Goal: Task Accomplishment & Management: Manage account settings

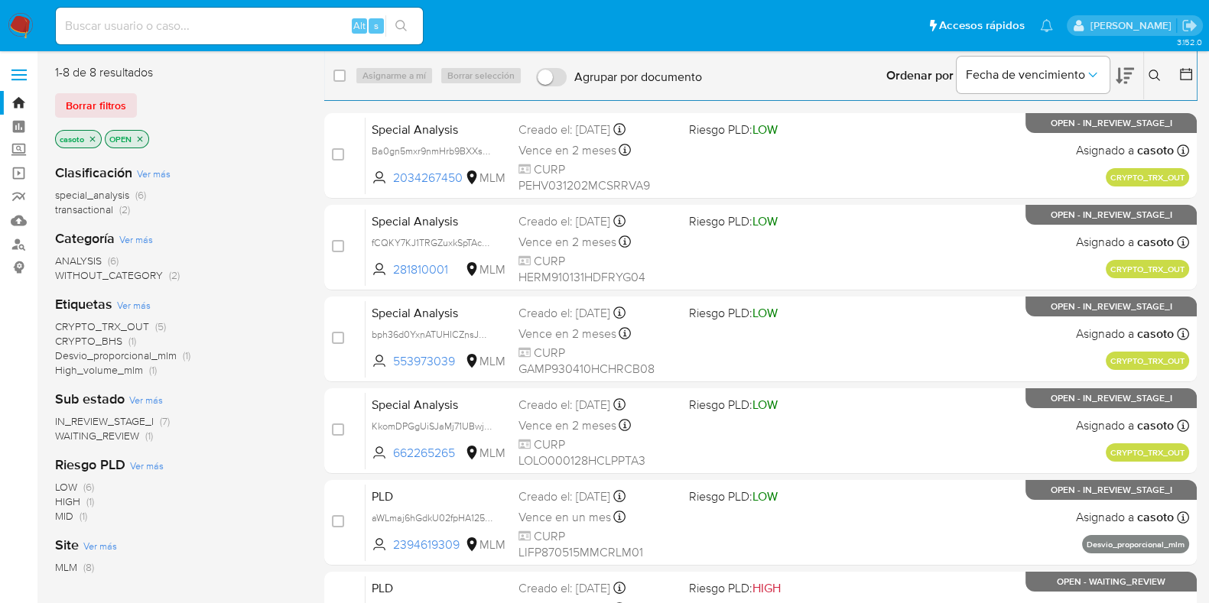
click at [1150, 79] on icon at bounding box center [1154, 76] width 12 height 12
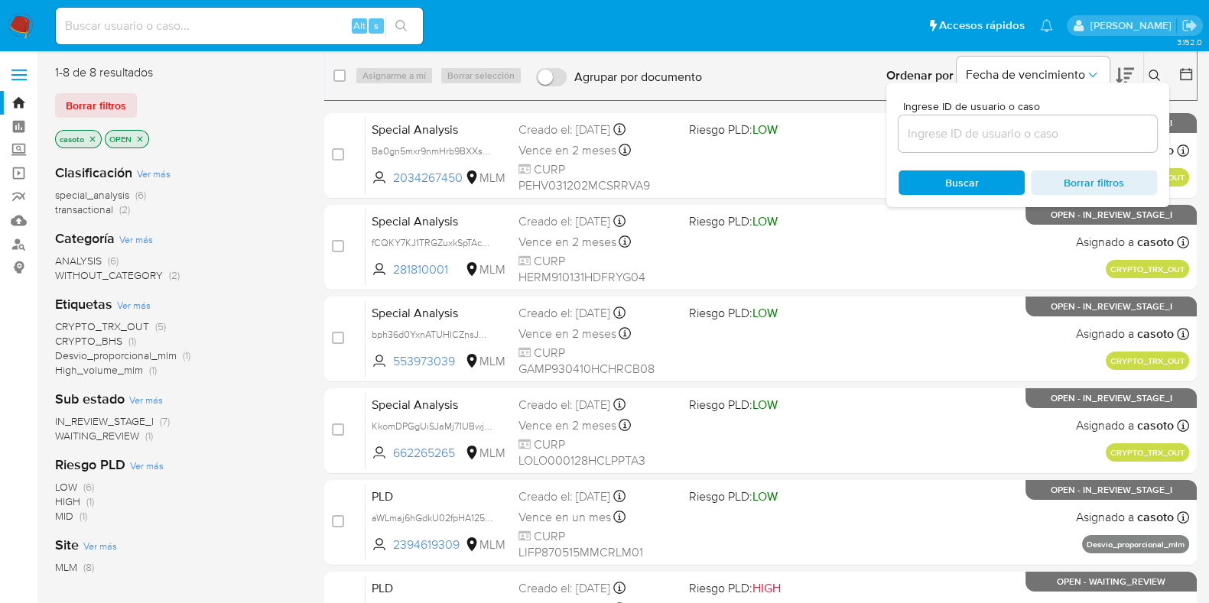
click at [1070, 143] on input at bounding box center [1027, 134] width 258 height 20
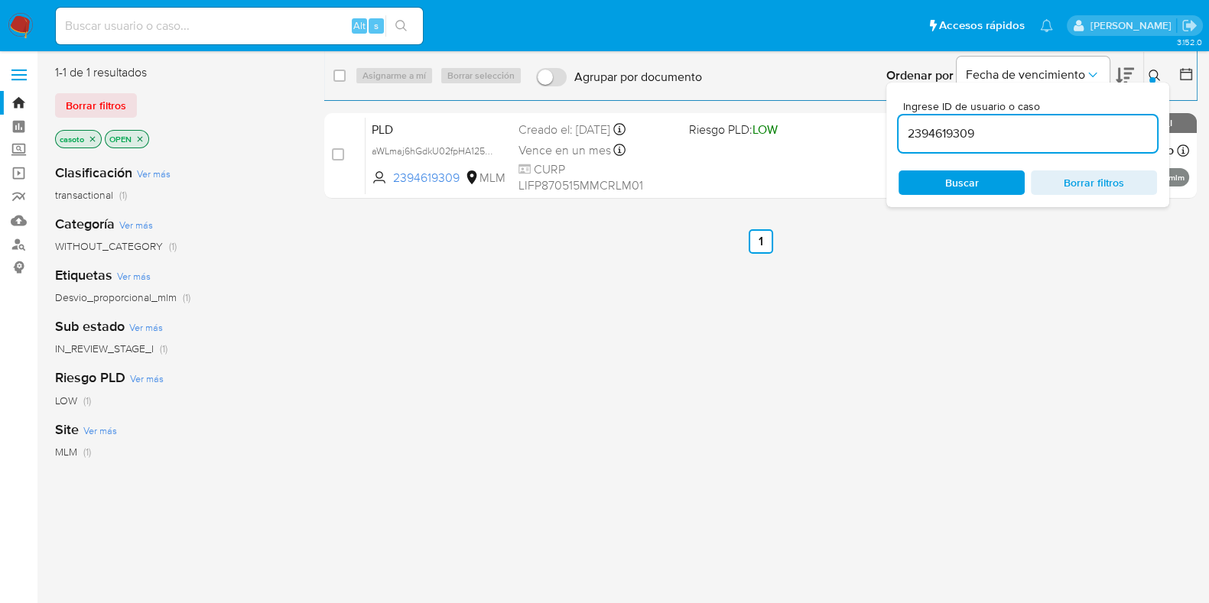
click at [1147, 78] on button at bounding box center [1156, 76] width 25 height 18
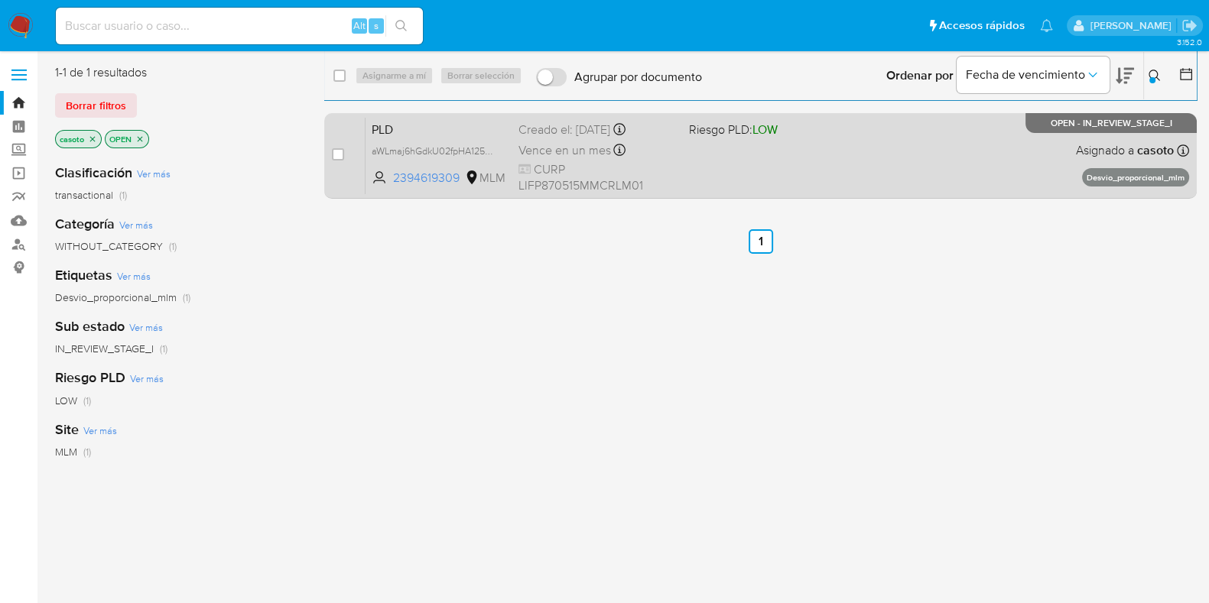
click at [930, 147] on div "PLD aWLmaj6hGdkU02fpHA125ncr 2394619309 MLM Riesgo PLD: LOW Creado el: 12/07/20…" at bounding box center [776, 155] width 823 height 77
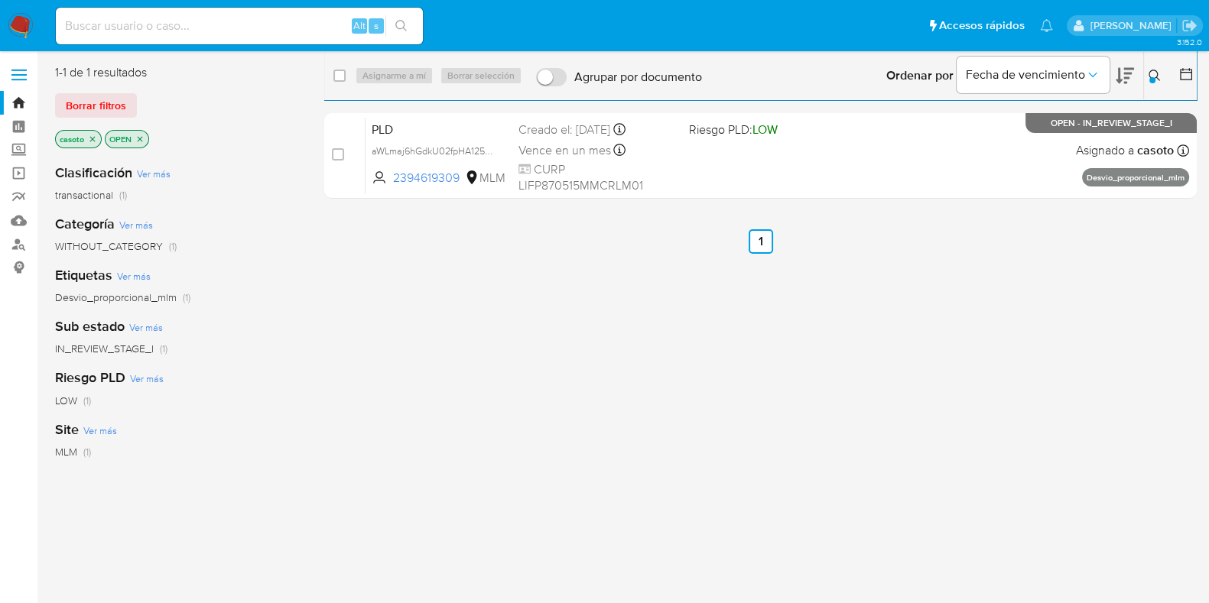
click at [1155, 74] on icon at bounding box center [1154, 76] width 12 height 12
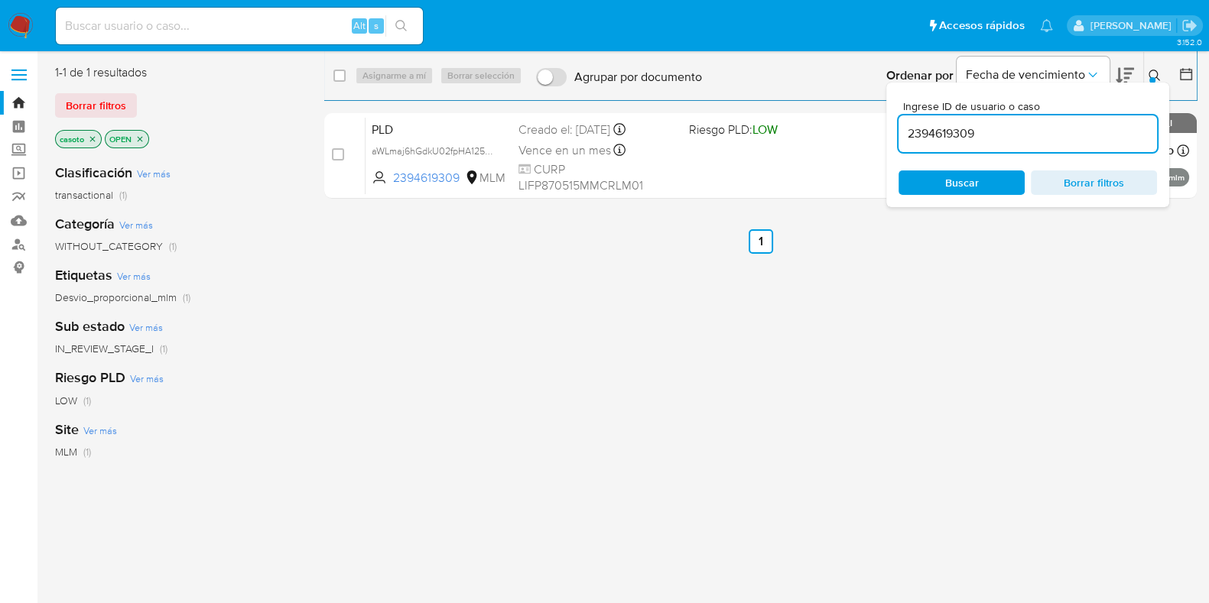
click at [1008, 134] on input "2394619309" at bounding box center [1027, 134] width 258 height 20
type input "1672839222"
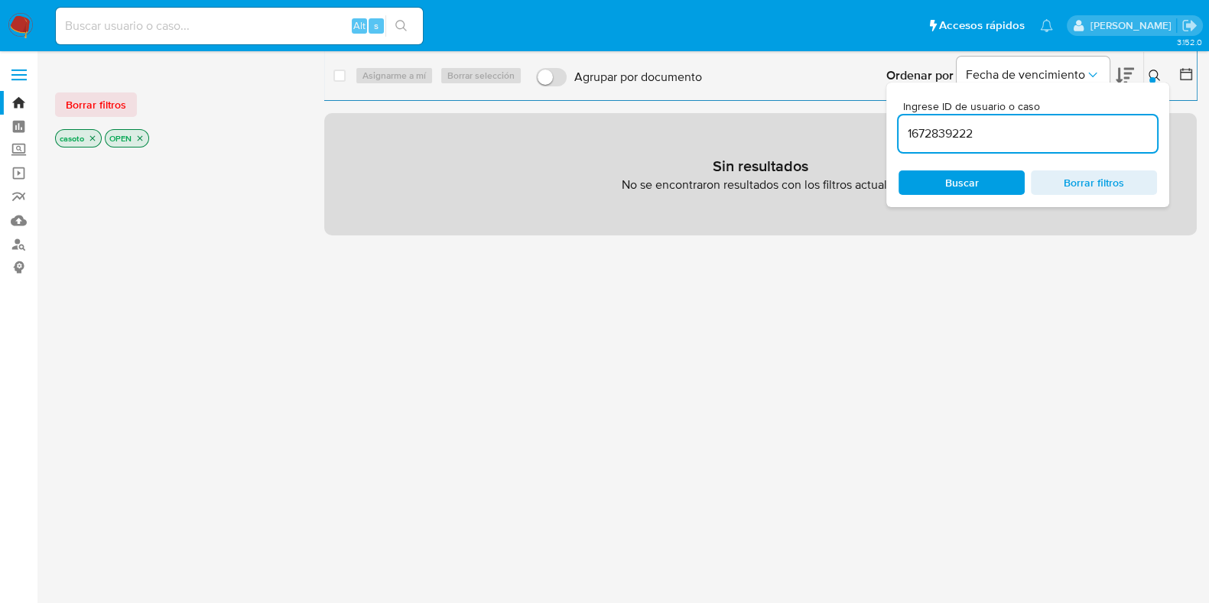
click at [1157, 73] on icon at bounding box center [1154, 76] width 12 height 12
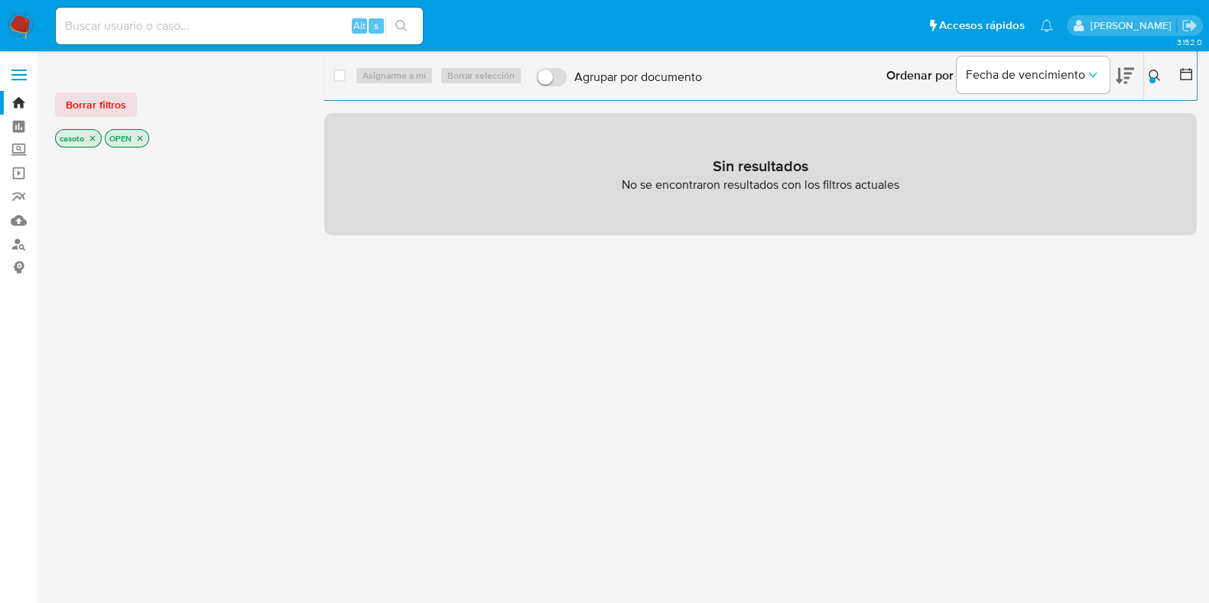
click at [96, 138] on icon "close-filter" at bounding box center [92, 138] width 9 height 9
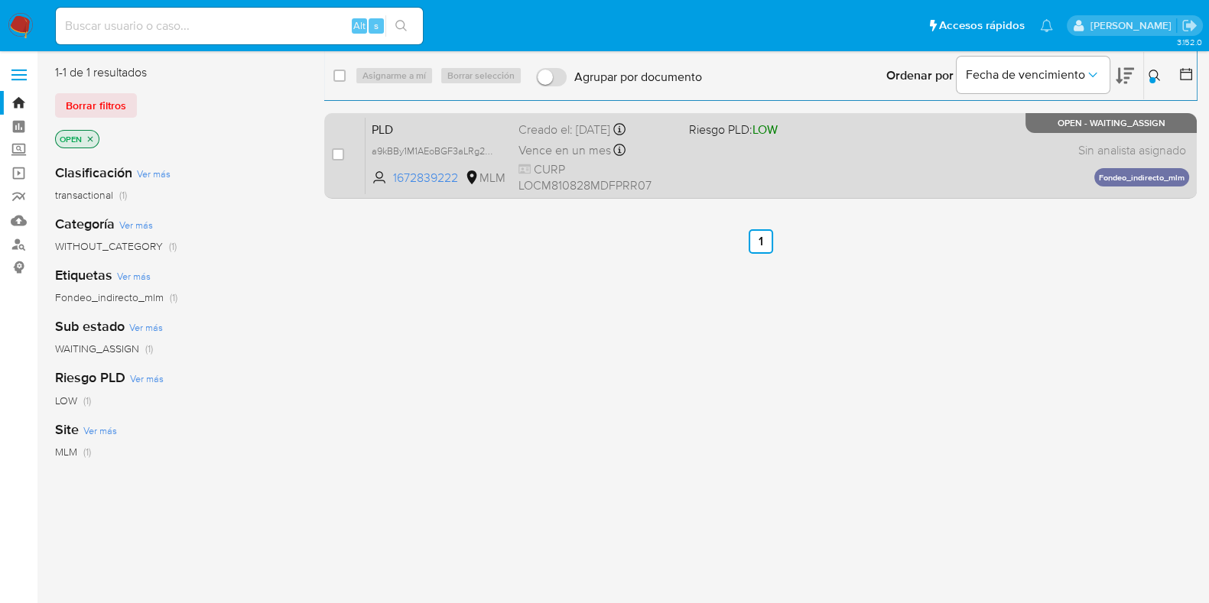
click at [880, 194] on div "case-item-checkbox No es posible asignar el caso PLD a9kBBy1M1AEoBGF3aLRg2gHb 1…" at bounding box center [760, 156] width 872 height 86
click at [881, 183] on div "PLD a9kBBy1M1AEoBGF3aLRg2gHb 1672839222 MLM Riesgo PLD: LOW Creado el: 12/07/20…" at bounding box center [776, 155] width 823 height 77
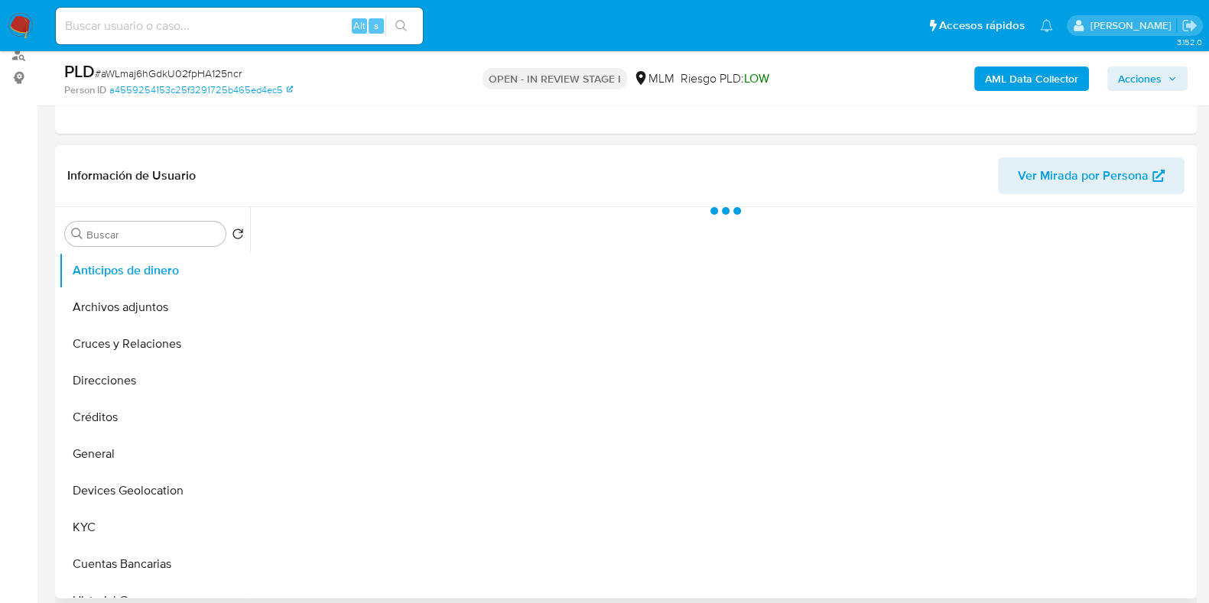
scroll to position [190, 0]
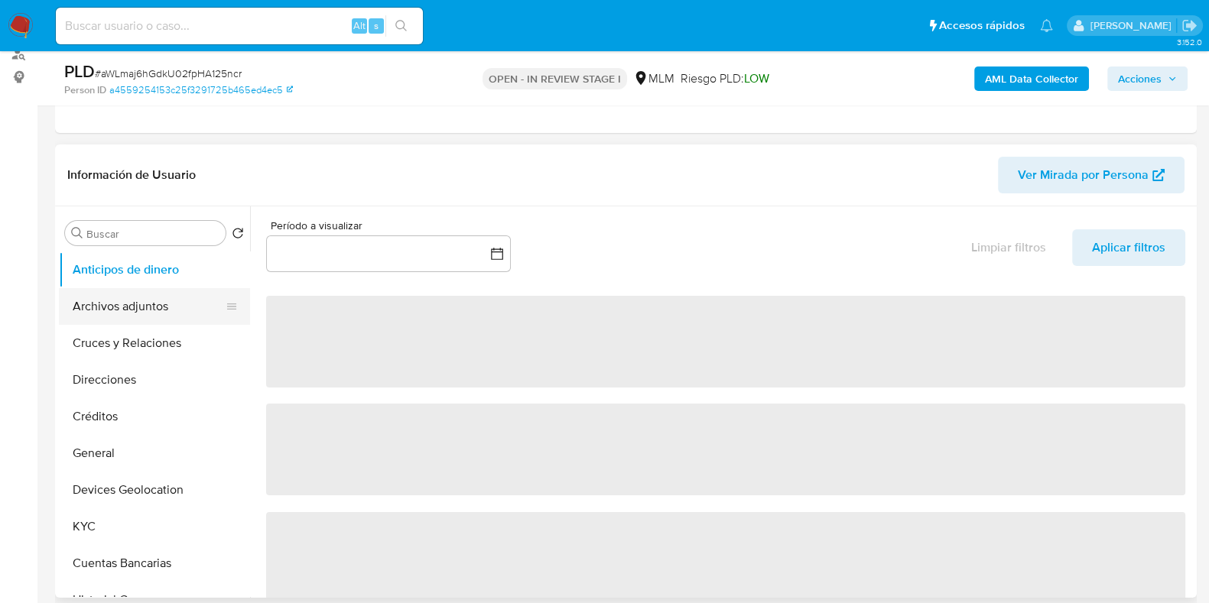
click at [151, 308] on button "Archivos adjuntos" at bounding box center [148, 306] width 179 height 37
select select "10"
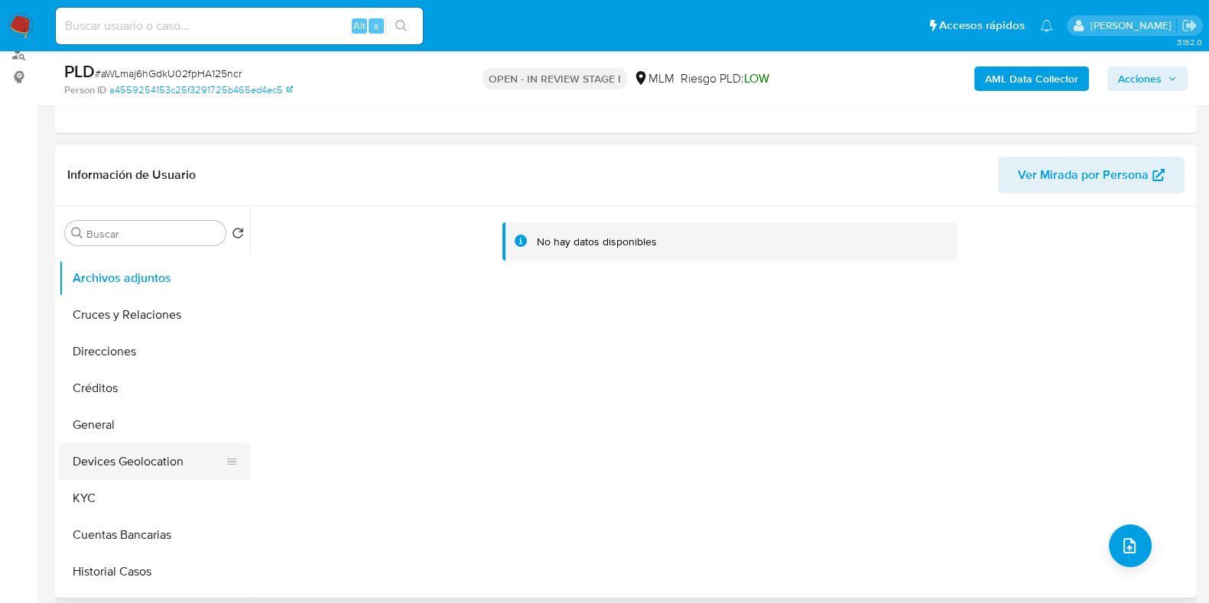
scroll to position [0, 0]
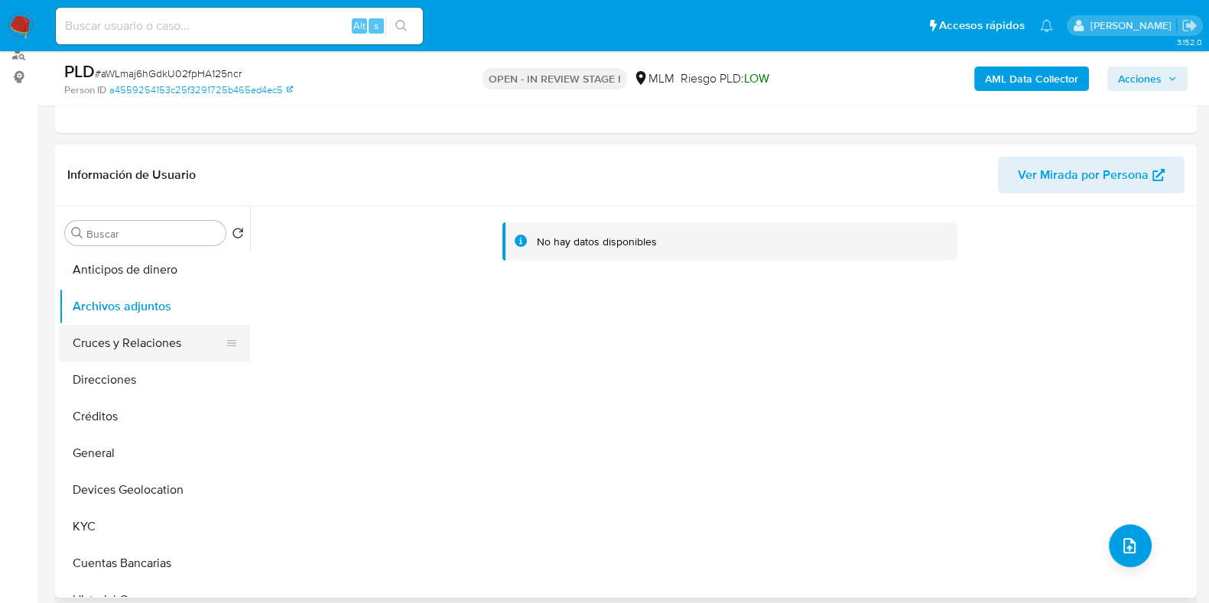
click at [168, 357] on button "Cruces y Relaciones" at bounding box center [148, 343] width 179 height 37
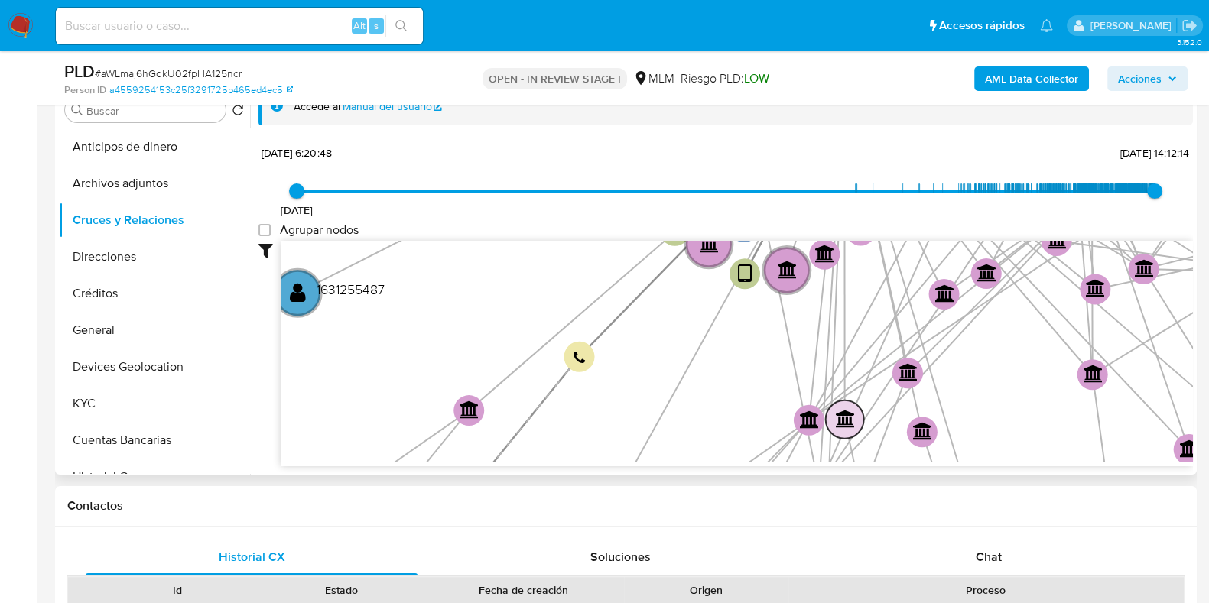
scroll to position [381, 0]
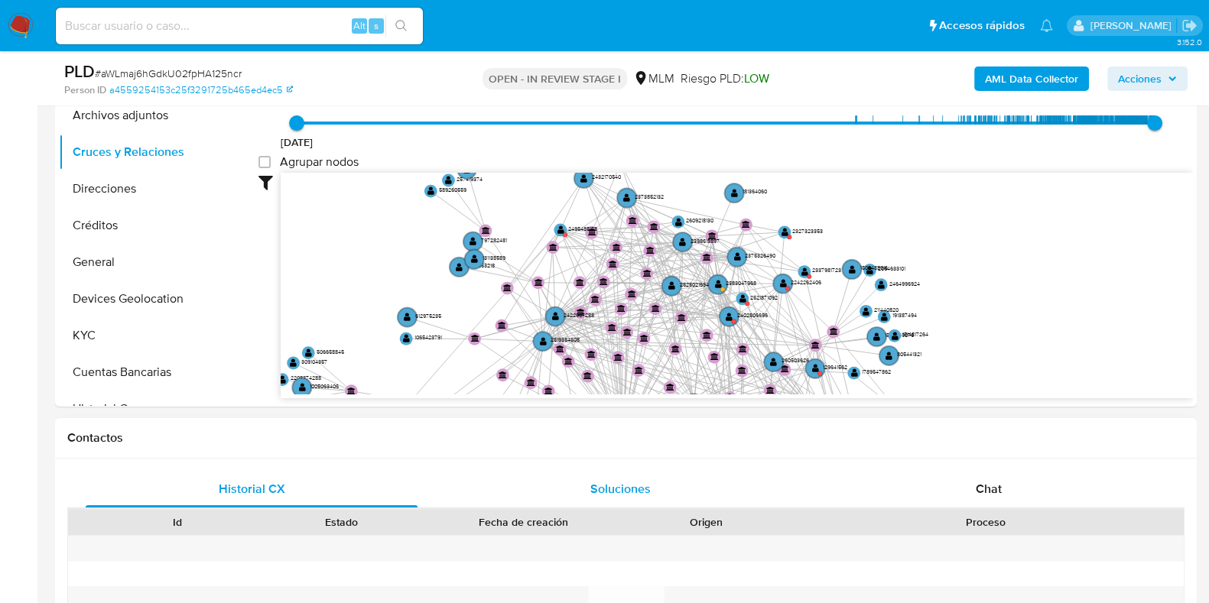
drag, startPoint x: 841, startPoint y: 231, endPoint x: 639, endPoint y: 490, distance: 328.5
click at [783, 230] on text "" at bounding box center [784, 232] width 7 height 9
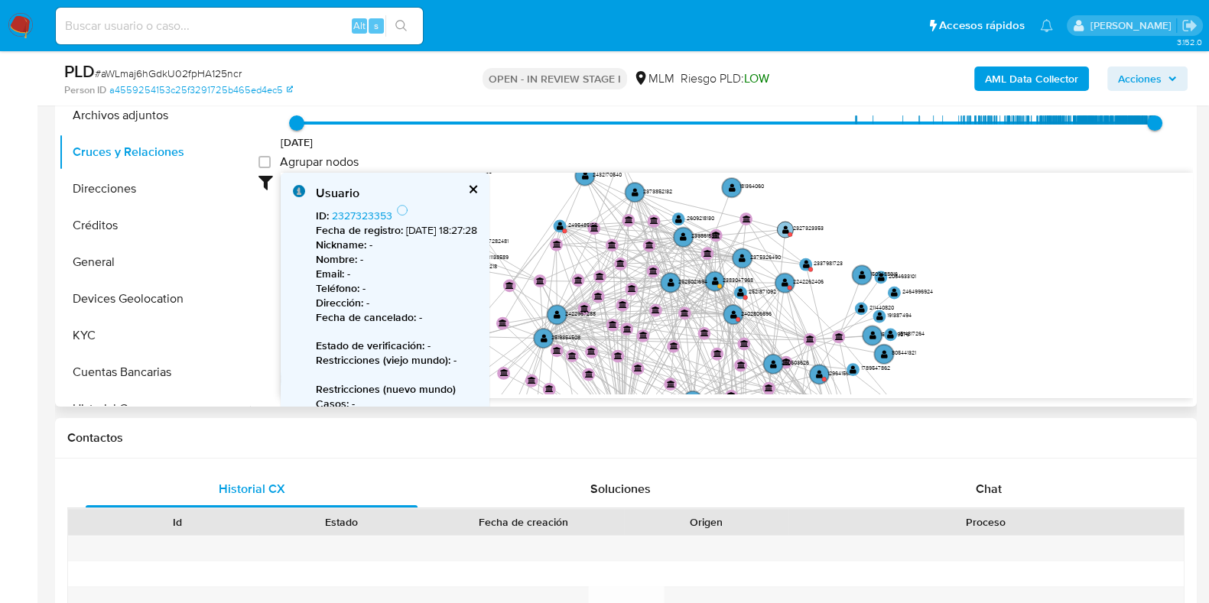
click at [783, 230] on text "" at bounding box center [785, 229] width 7 height 9
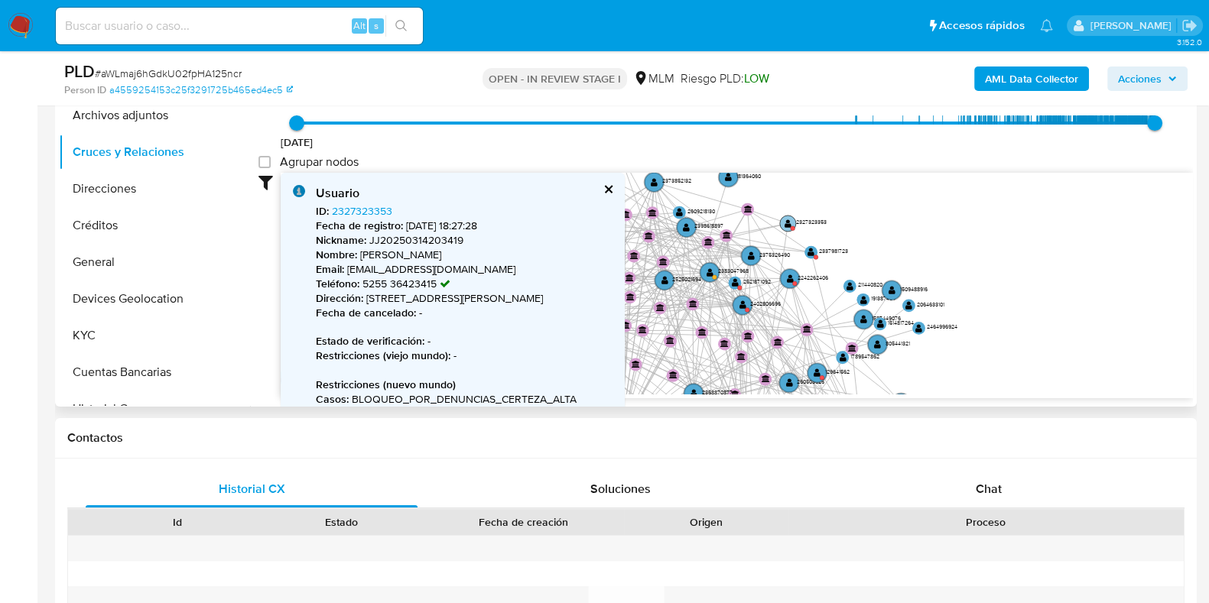
click at [791, 223] on circle at bounding box center [788, 224] width 16 height 16
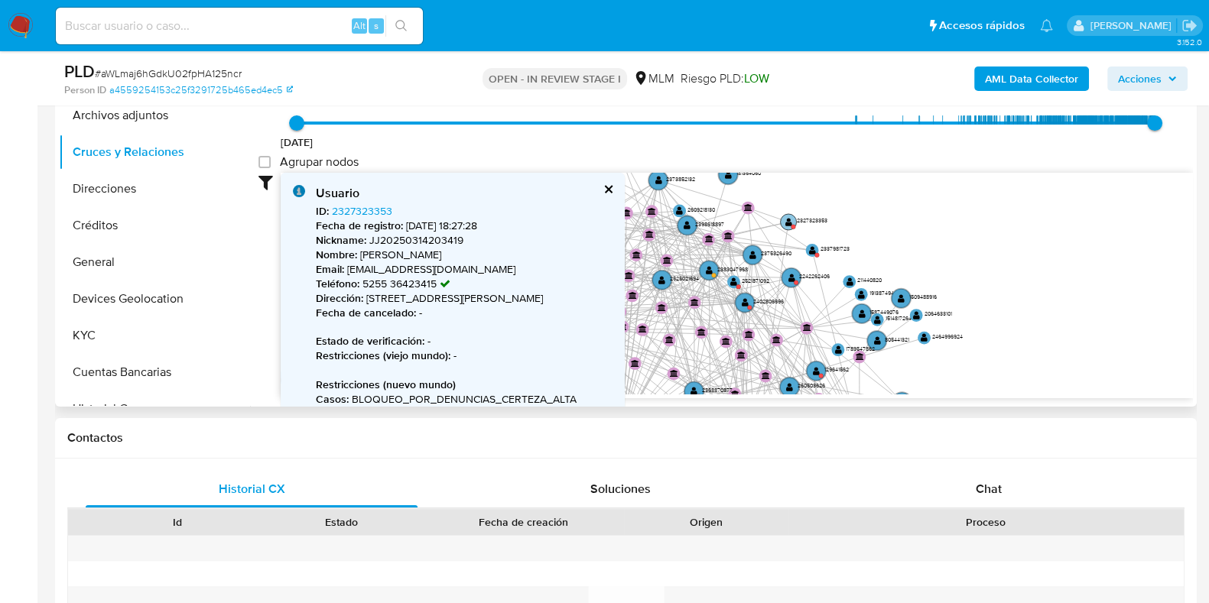
click at [791, 223] on text "" at bounding box center [788, 221] width 7 height 9
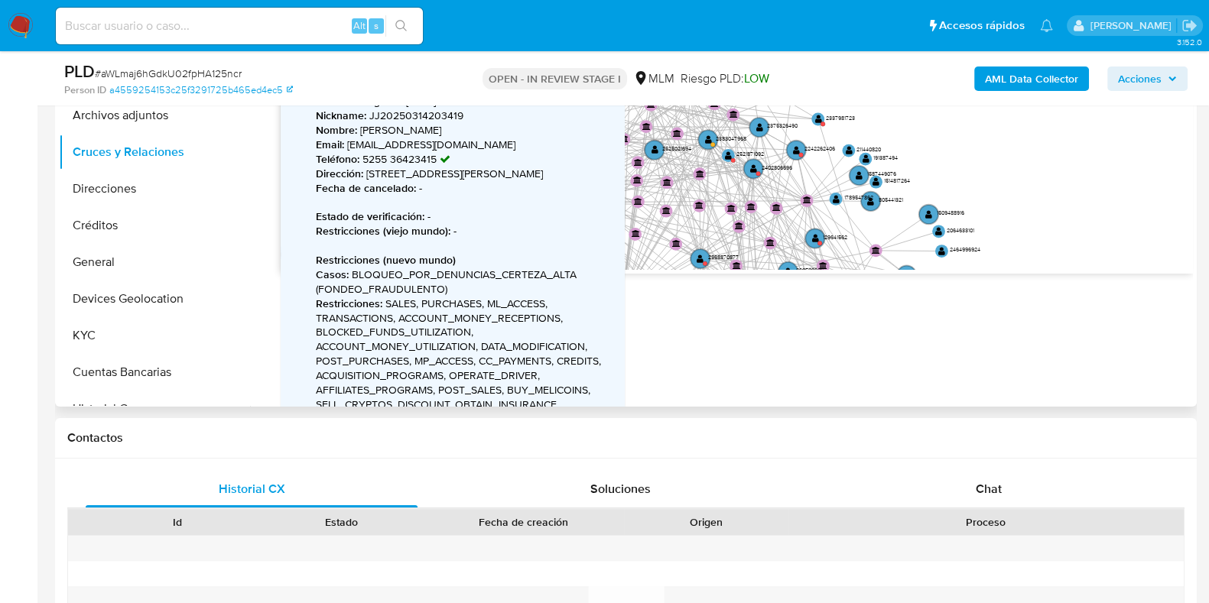
scroll to position [98, 0]
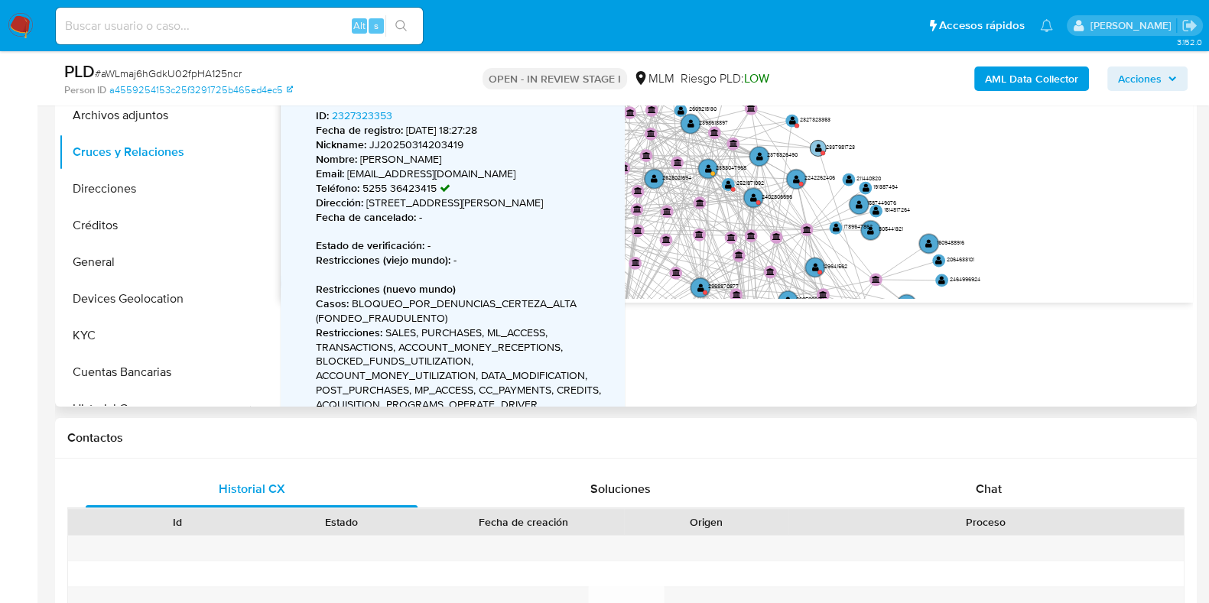
click at [819, 152] on circle at bounding box center [818, 148] width 16 height 16
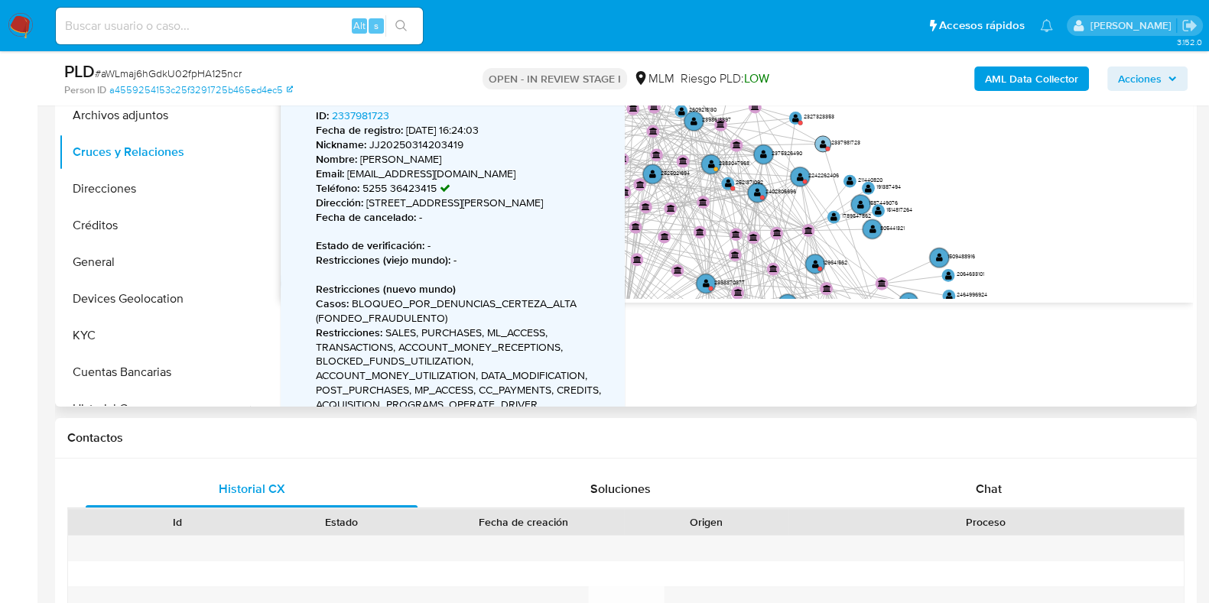
click at [827, 146] on circle at bounding box center [827, 148] width 5 height 5
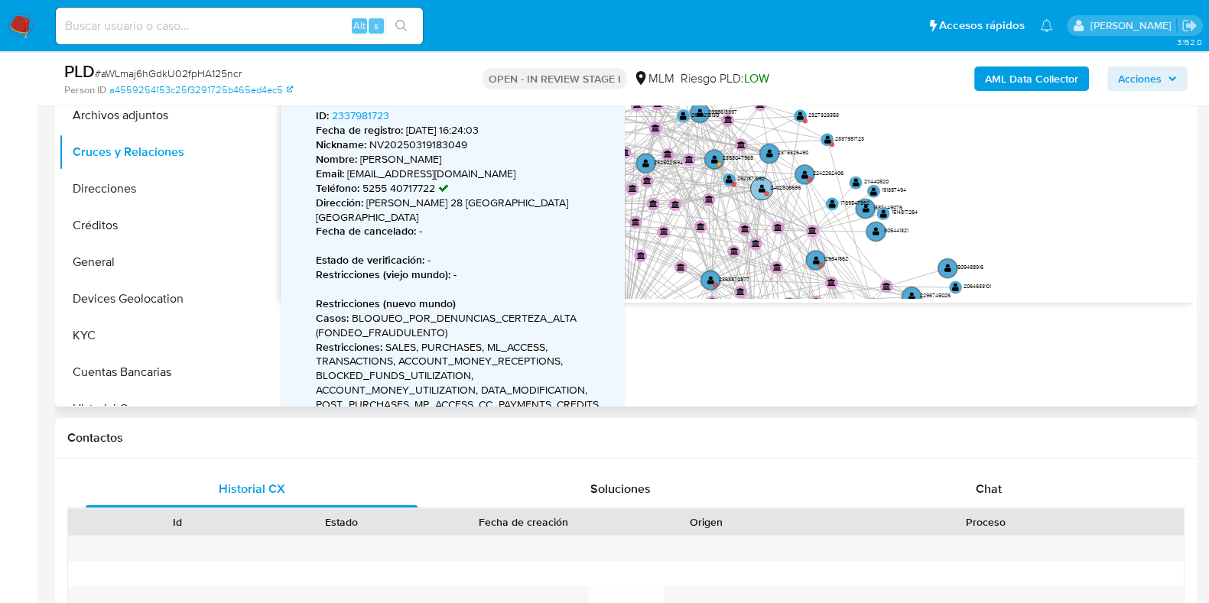
click at [758, 185] on text "" at bounding box center [761, 188] width 7 height 9
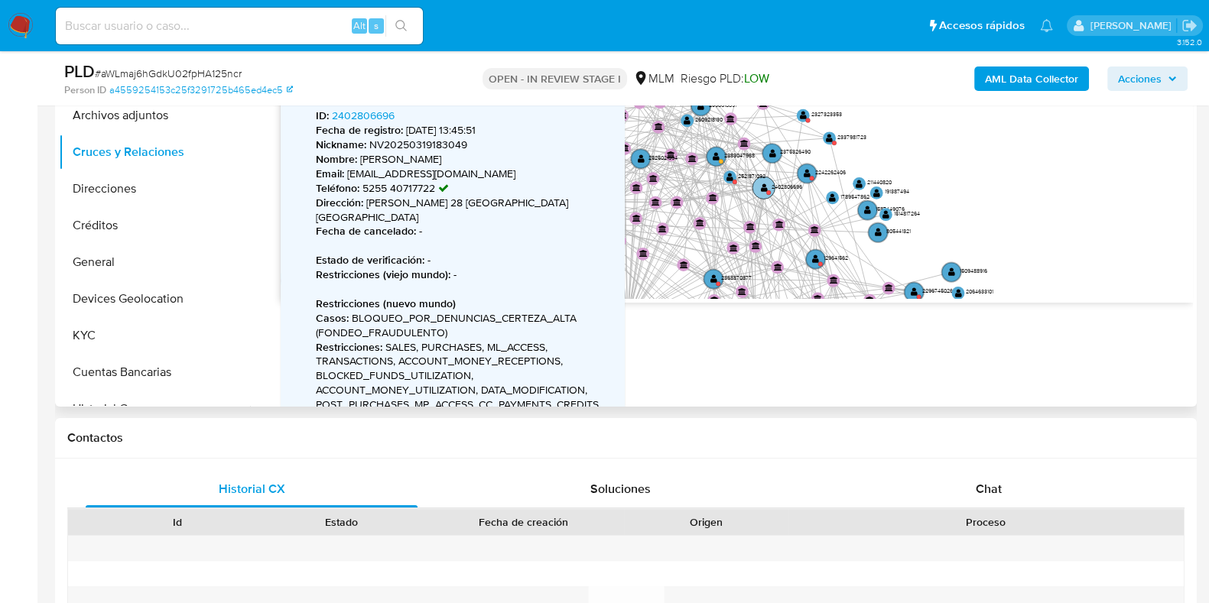
click at [758, 185] on circle at bounding box center [763, 188] width 22 height 22
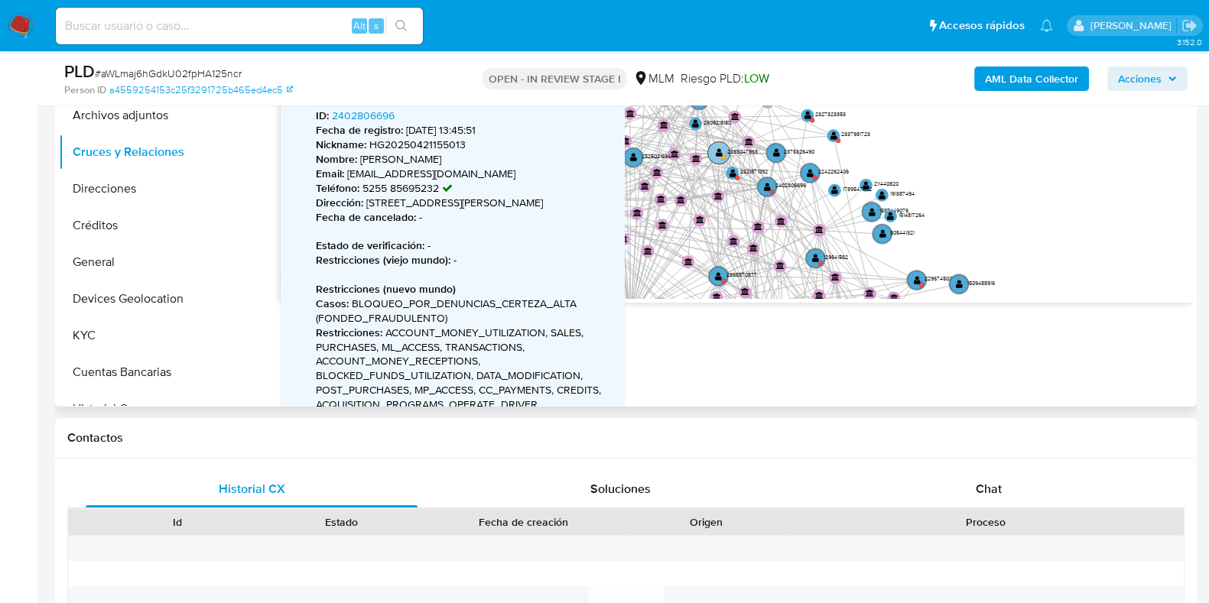
click at [718, 158] on circle at bounding box center [718, 152] width 22 height 22
click at [718, 158] on circle at bounding box center [720, 152] width 22 height 22
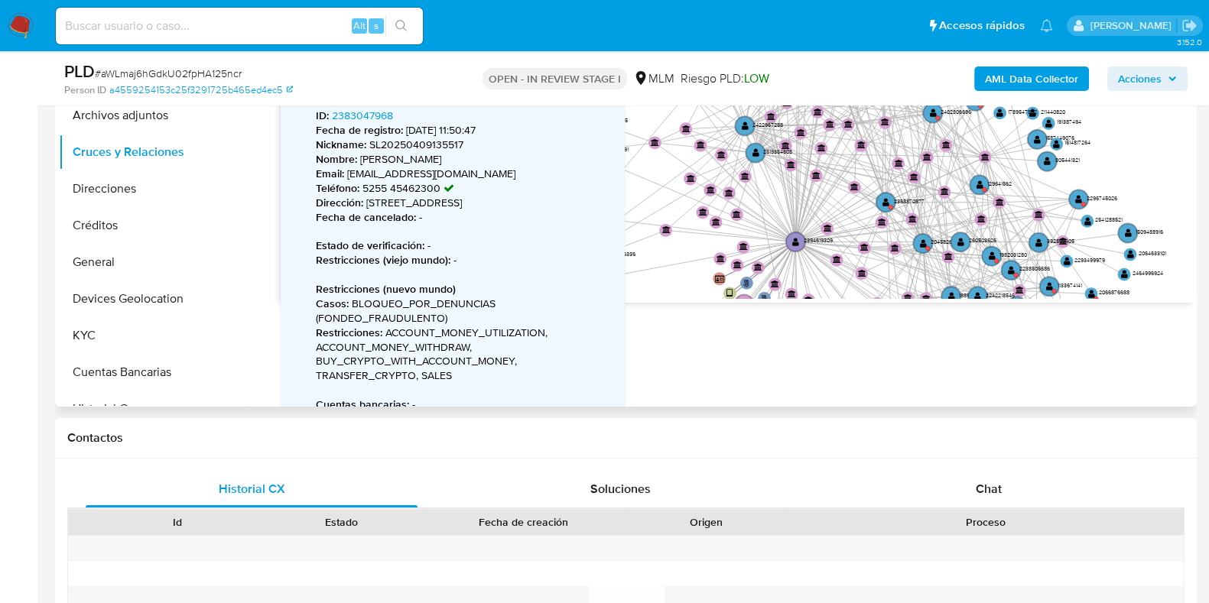
drag, startPoint x: 710, startPoint y: 242, endPoint x: 872, endPoint y: 167, distance: 178.9
click at [872, 167] on icon at bounding box center [834, 165] width 158 height 24
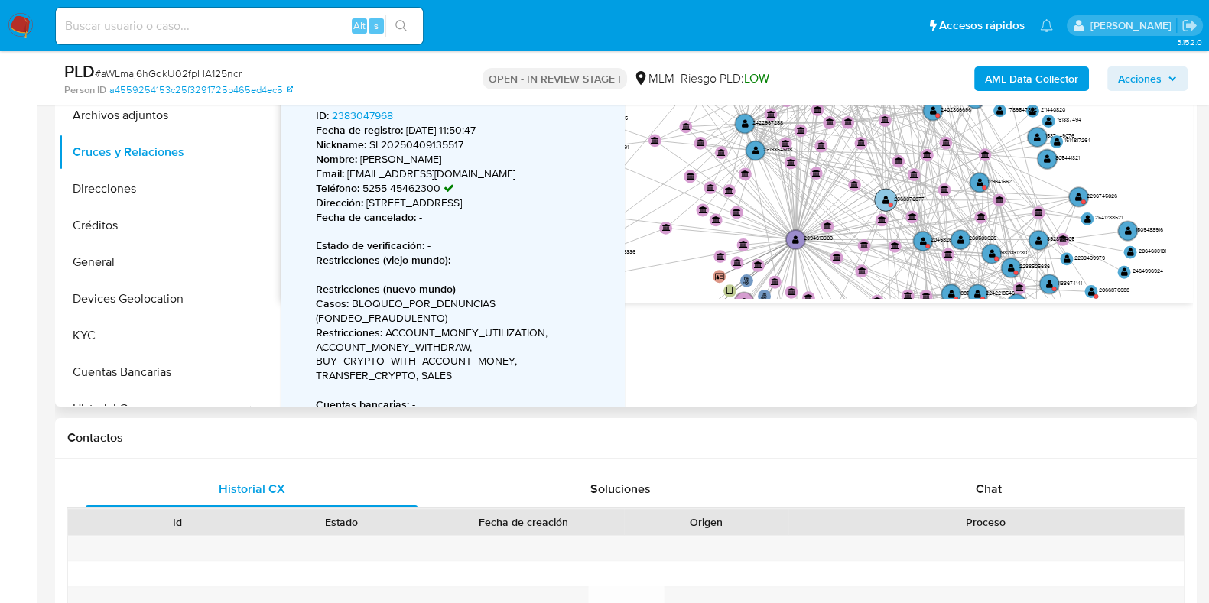
click at [880, 196] on circle at bounding box center [886, 200] width 22 height 22
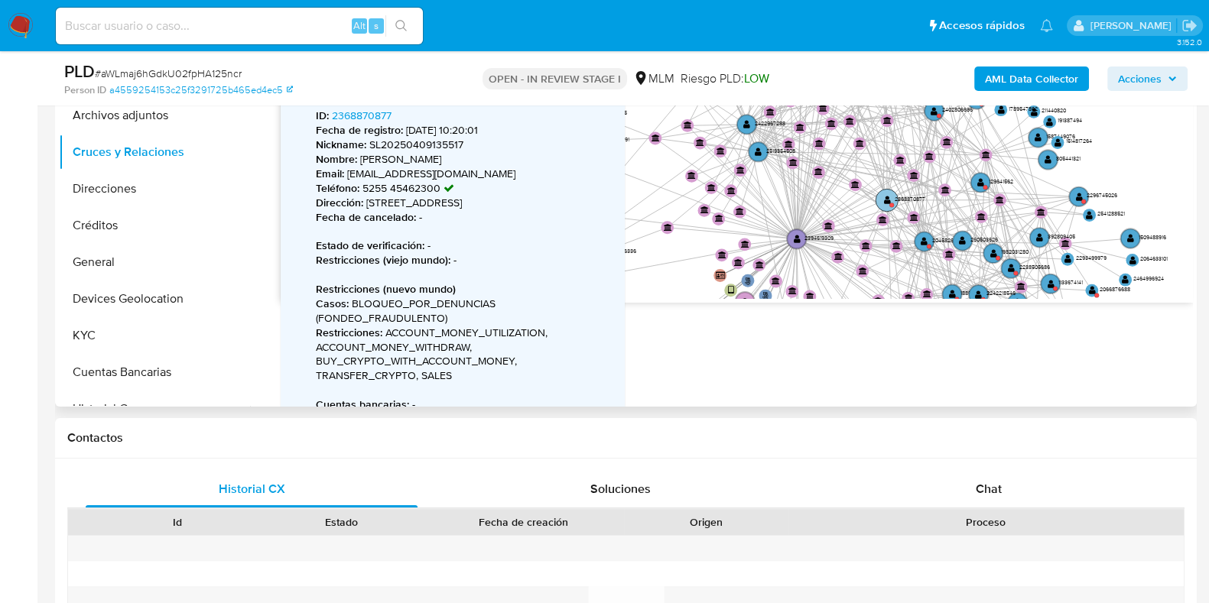
click at [881, 196] on circle at bounding box center [886, 200] width 22 height 22
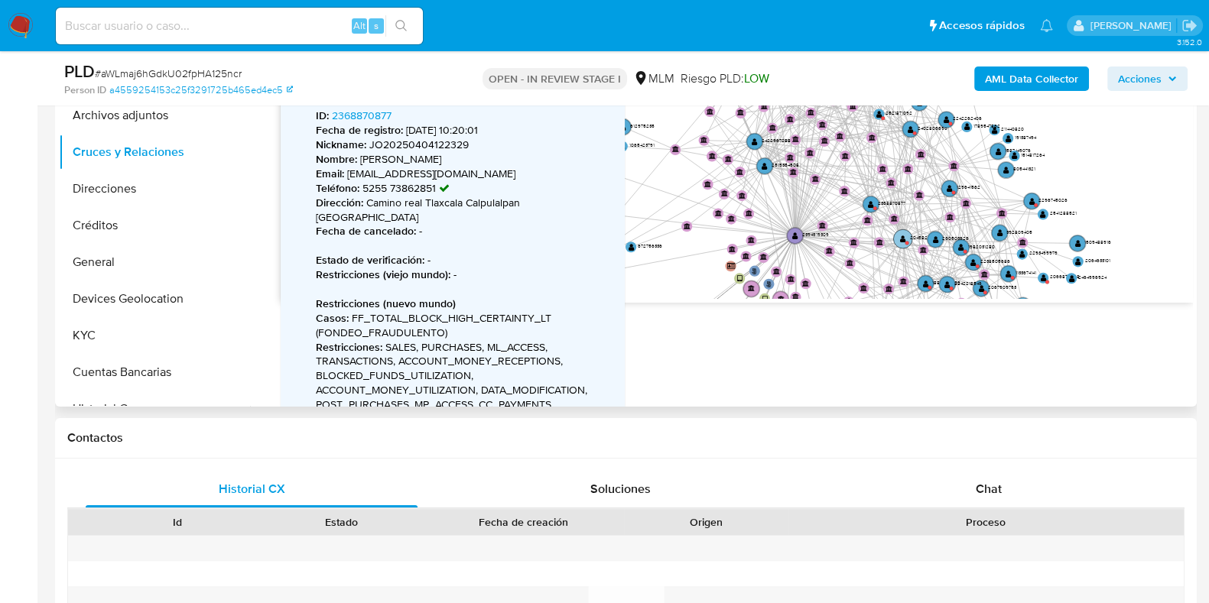
click at [902, 239] on text "" at bounding box center [903, 239] width 6 height 8
click at [902, 239] on text "" at bounding box center [904, 239] width 6 height 8
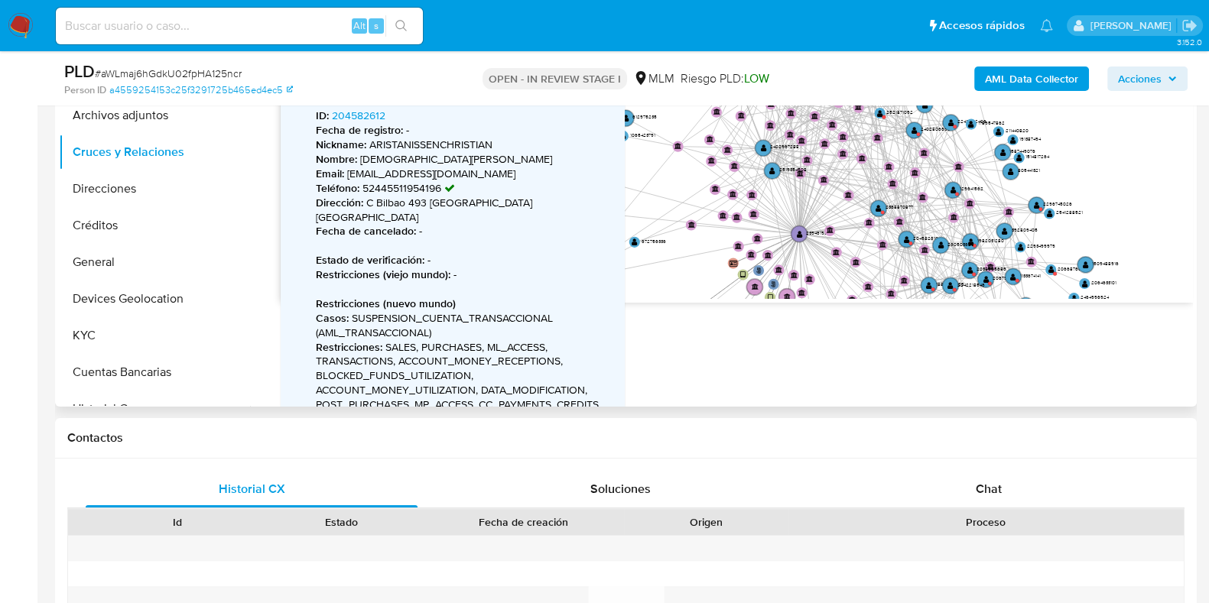
drag, startPoint x: 852, startPoint y: 243, endPoint x: 855, endPoint y: 148, distance: 95.6
click at [855, 148] on g "user-2394619309  2394619309 phone-cfd7a86f6a9bda2b4aaeaee0e3b865ac  person-a4…" at bounding box center [803, 305] width 629 height 607
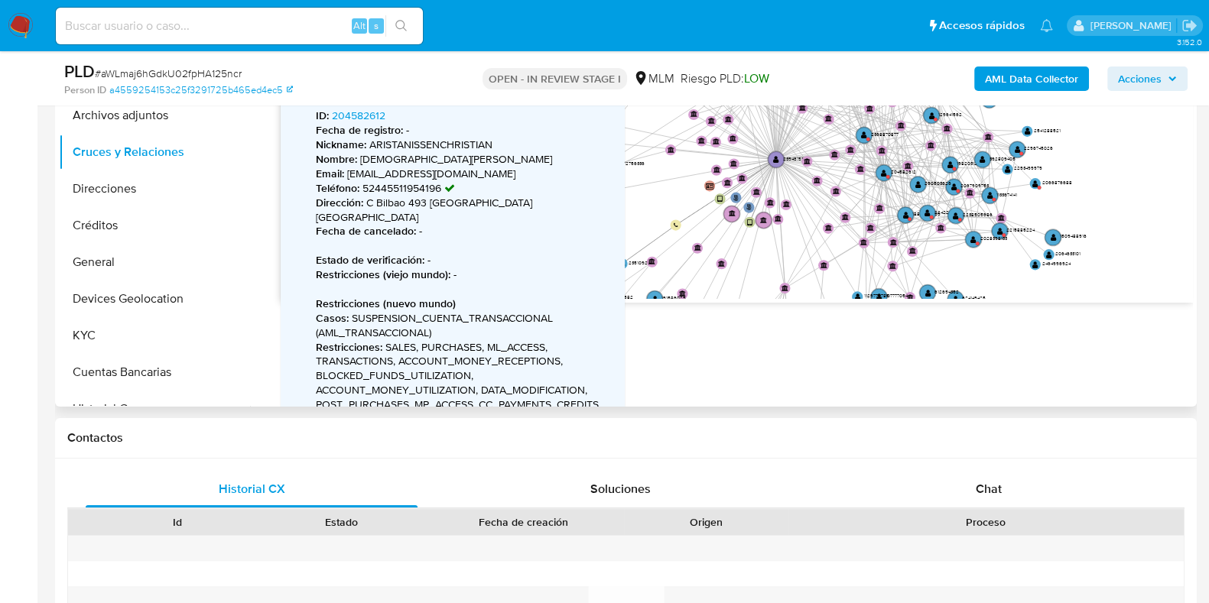
drag, startPoint x: 872, startPoint y: 251, endPoint x: 845, endPoint y: 177, distance: 78.8
click at [845, 177] on icon "user-2394619309  2394619309 phone-cfd7a86f6a9bda2b4aaeaee0e3b865ac  person-a4…" at bounding box center [737, 188] width 912 height 222
click at [879, 169] on circle at bounding box center [884, 173] width 19 height 19
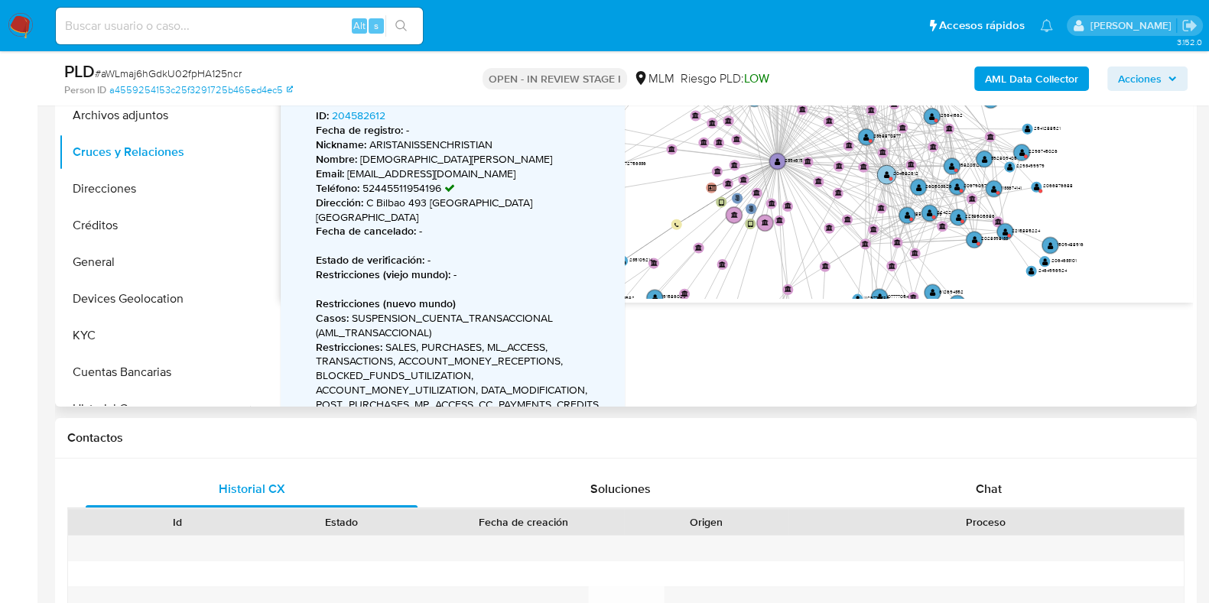
click at [888, 173] on text "" at bounding box center [887, 174] width 6 height 8
click at [888, 181] on circle at bounding box center [887, 175] width 19 height 19
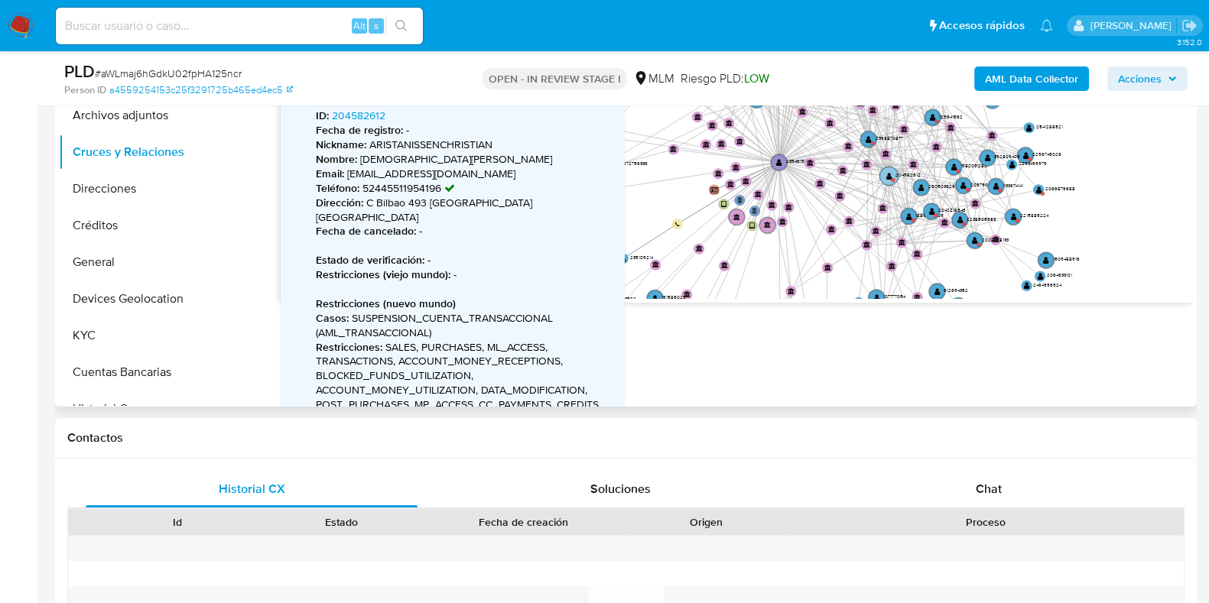
click at [890, 180] on circle at bounding box center [888, 176] width 19 height 19
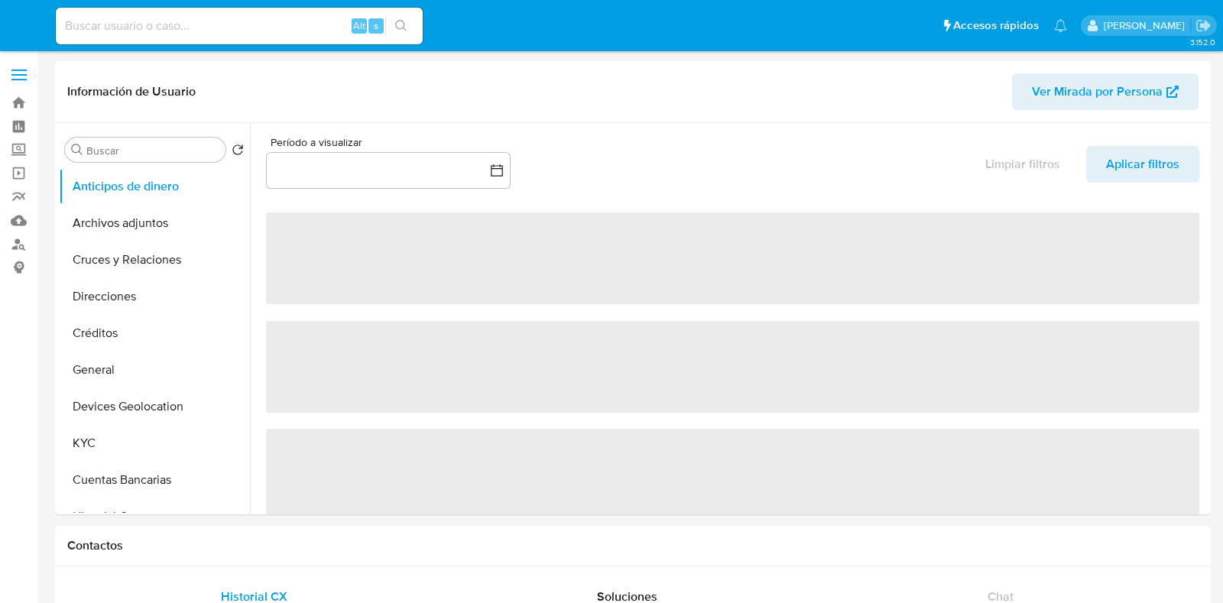
select select "10"
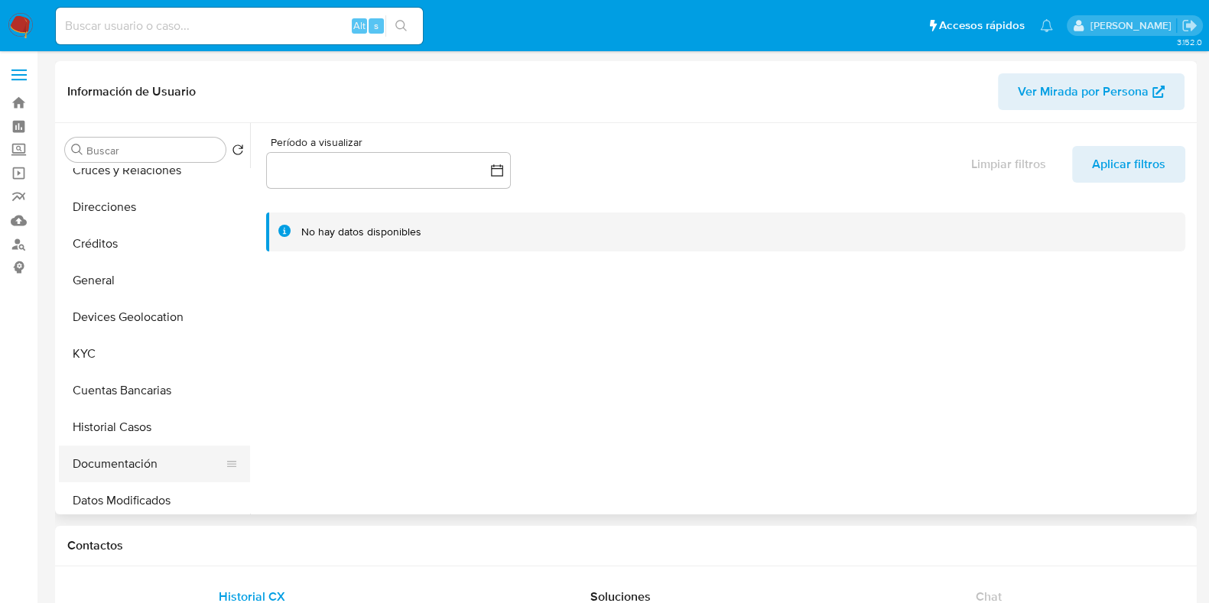
scroll to position [190, 0]
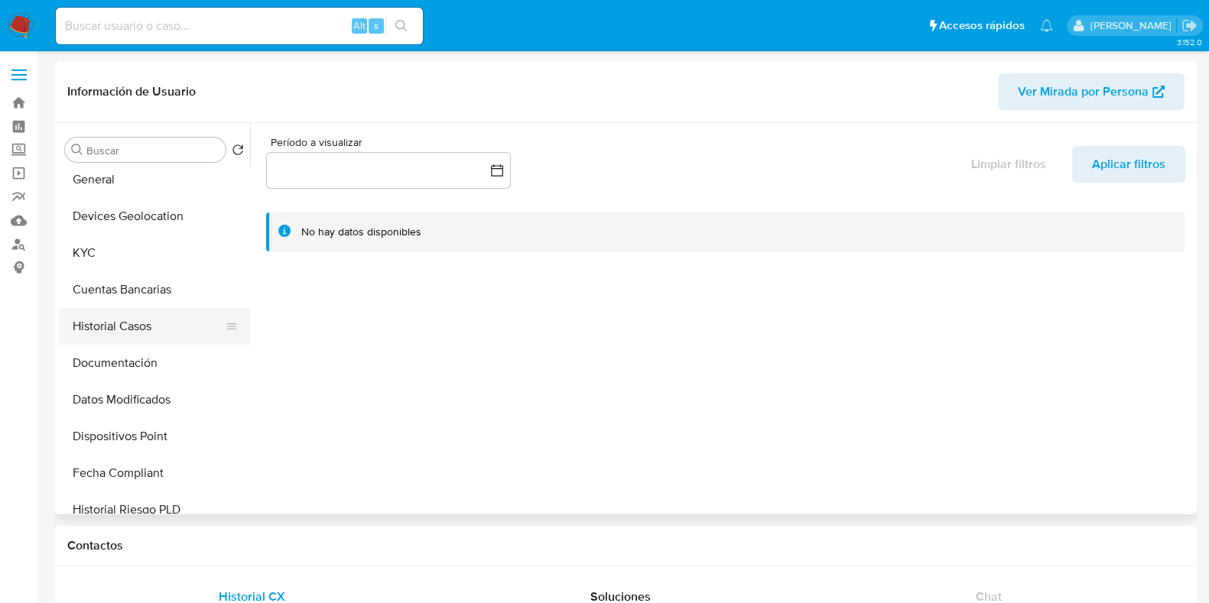
click at [117, 331] on button "Historial Casos" at bounding box center [148, 326] width 179 height 37
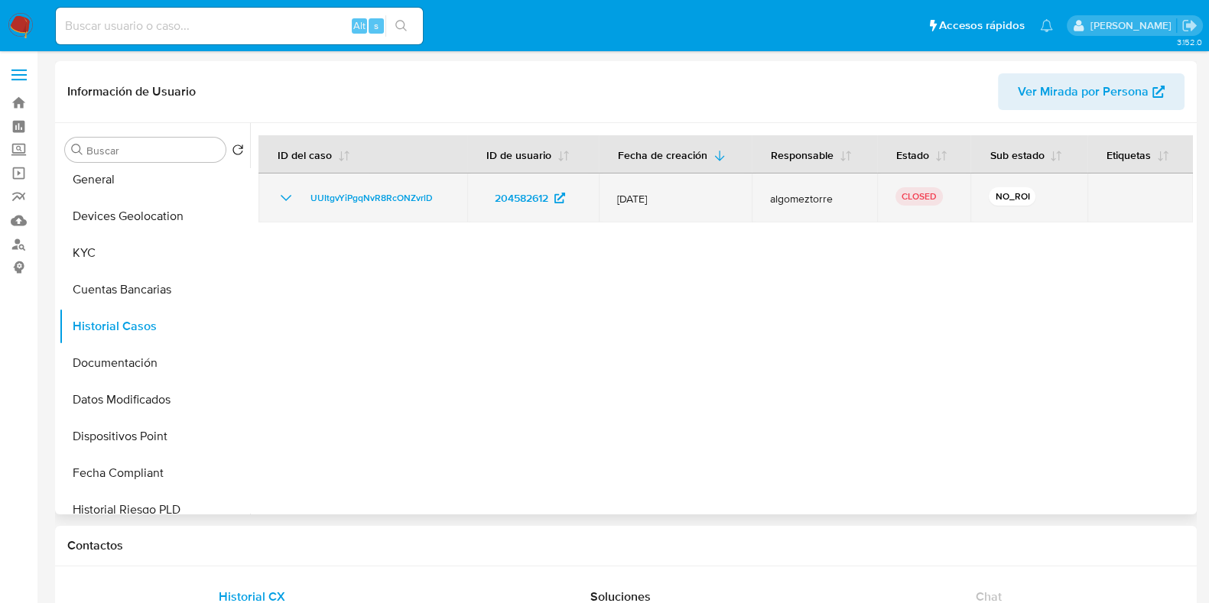
click at [287, 211] on td "UUItgvYiPgqNvR8RcONZvrlD" at bounding box center [362, 198] width 209 height 49
click at [290, 200] on icon "Mostrar/Ocultar" at bounding box center [286, 198] width 18 height 18
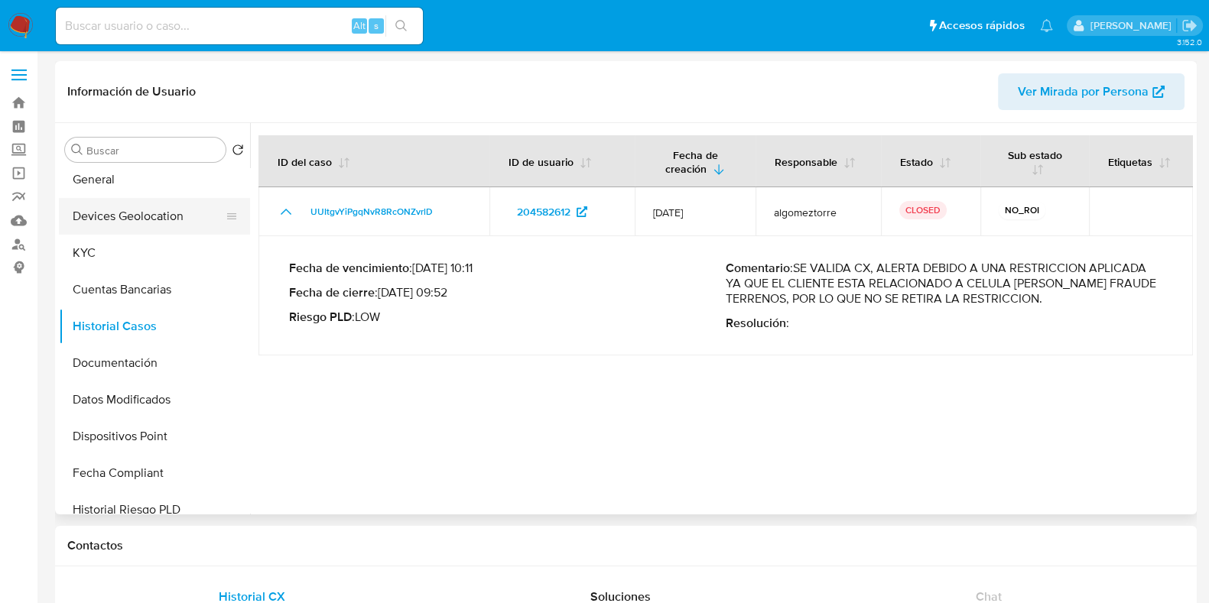
click at [91, 200] on button "Devices Geolocation" at bounding box center [148, 216] width 179 height 37
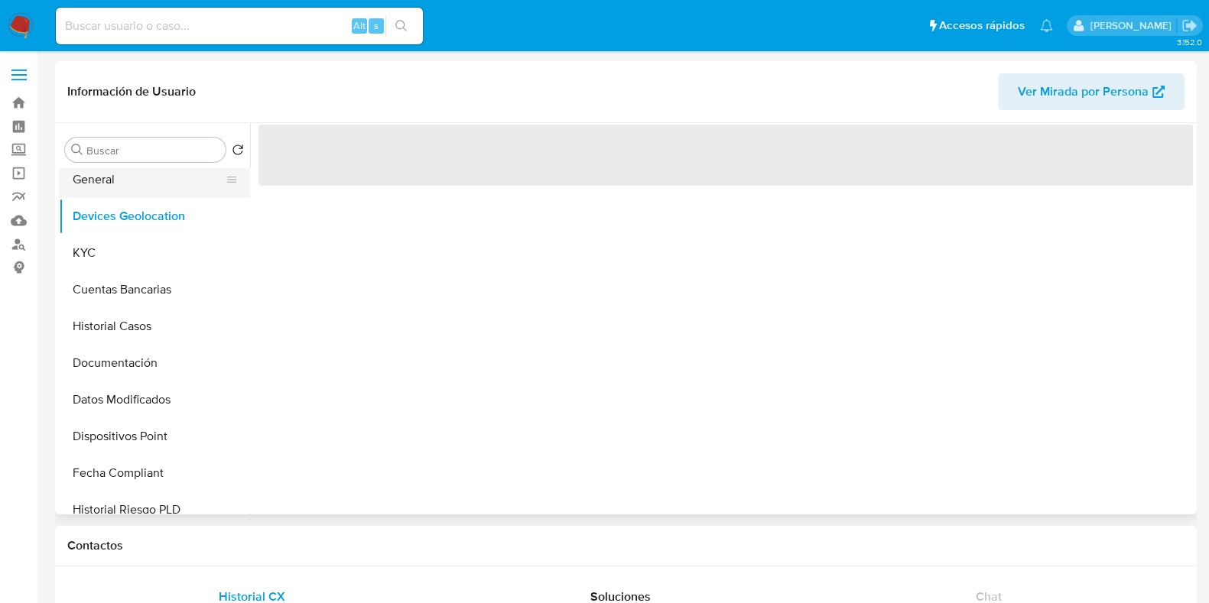
click at [97, 196] on button "General" at bounding box center [148, 179] width 179 height 37
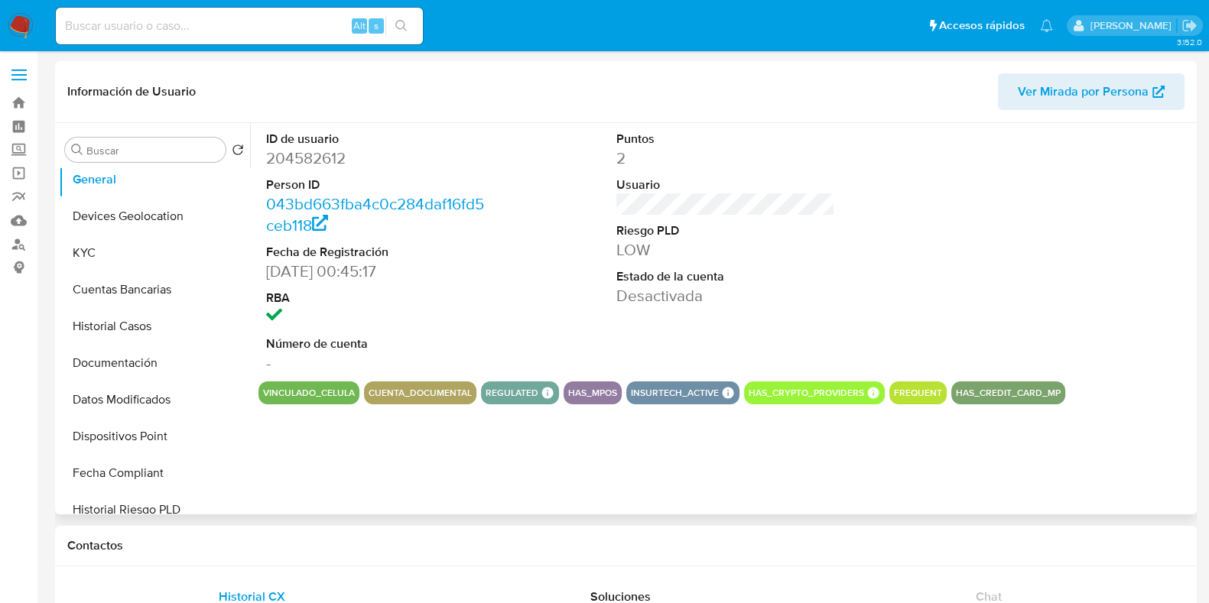
click at [334, 165] on dd "204582612" at bounding box center [375, 158] width 219 height 21
copy dd "204582612"
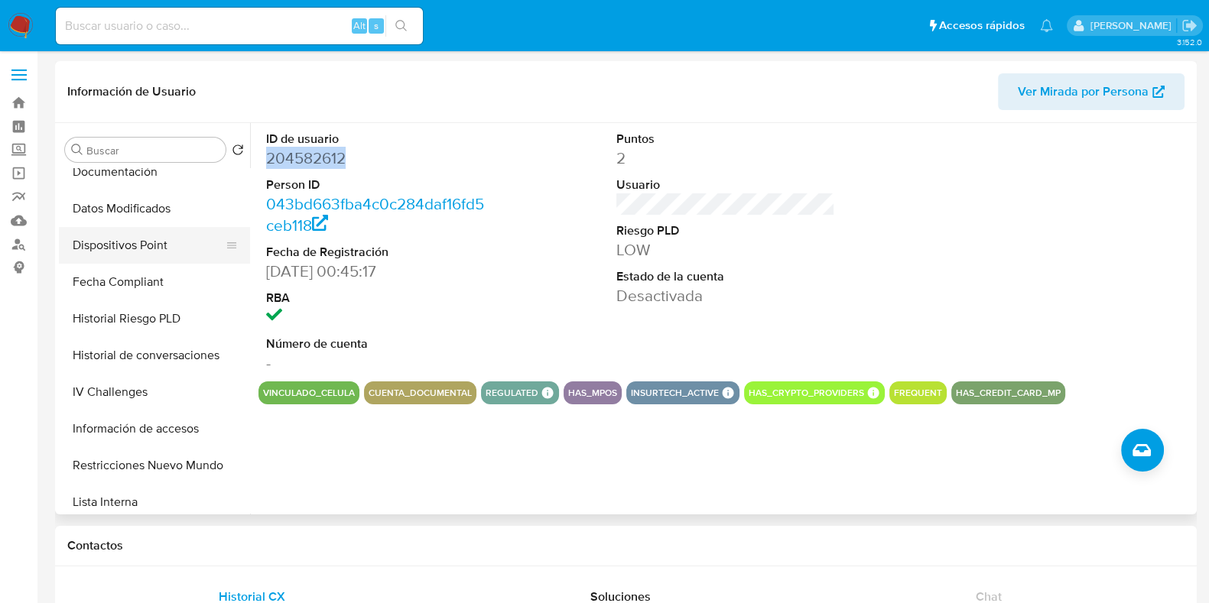
scroll to position [381, 0]
click at [141, 355] on button "Historial de conversaciones" at bounding box center [148, 355] width 179 height 37
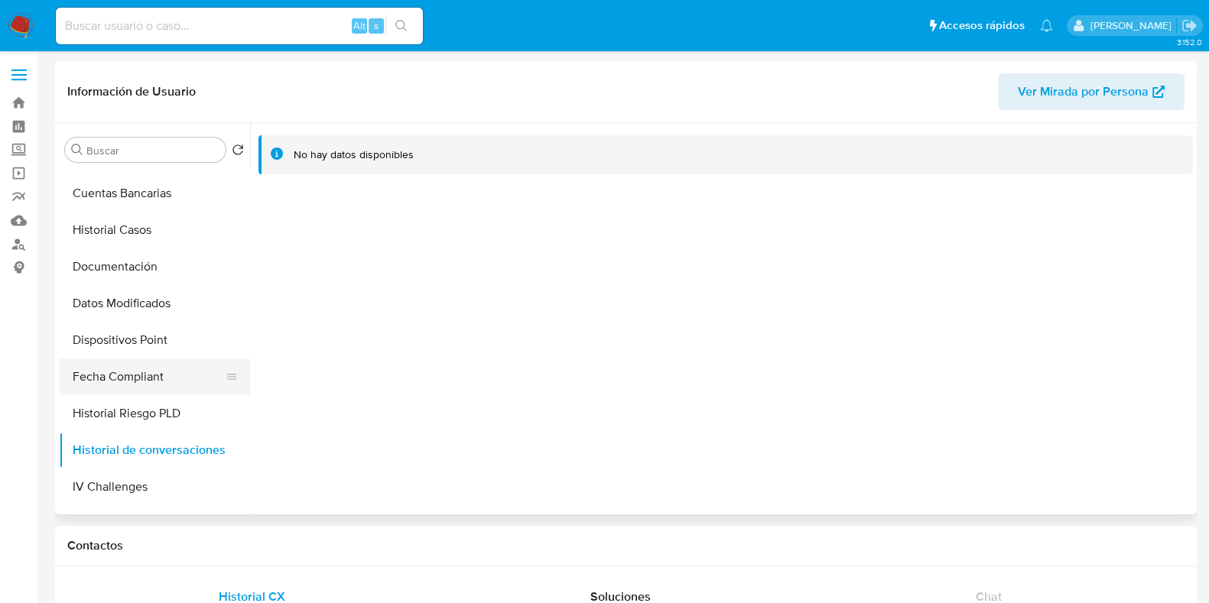
scroll to position [478, 0]
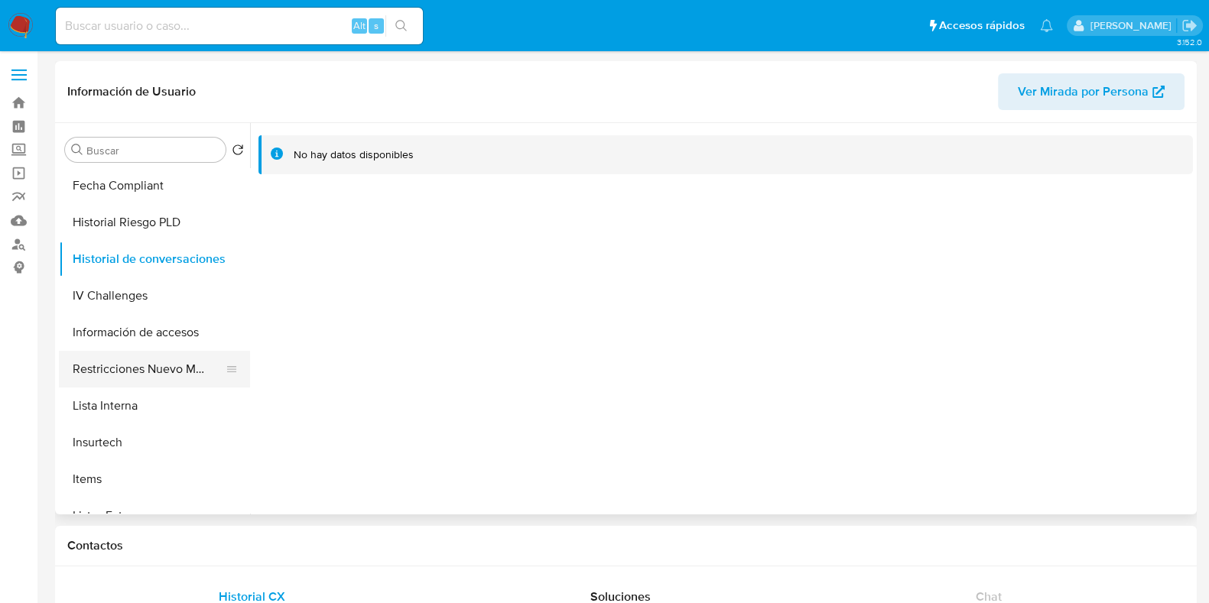
click at [131, 368] on button "Restricciones Nuevo Mundo" at bounding box center [148, 369] width 179 height 37
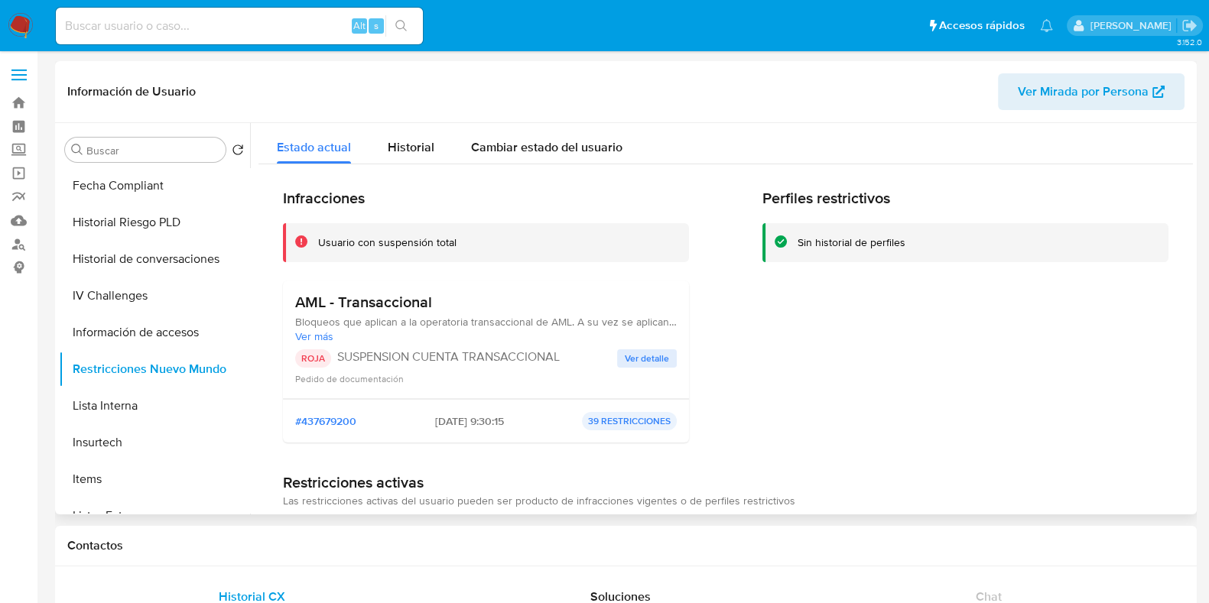
click at [660, 361] on span "Ver detalle" at bounding box center [647, 358] width 44 height 15
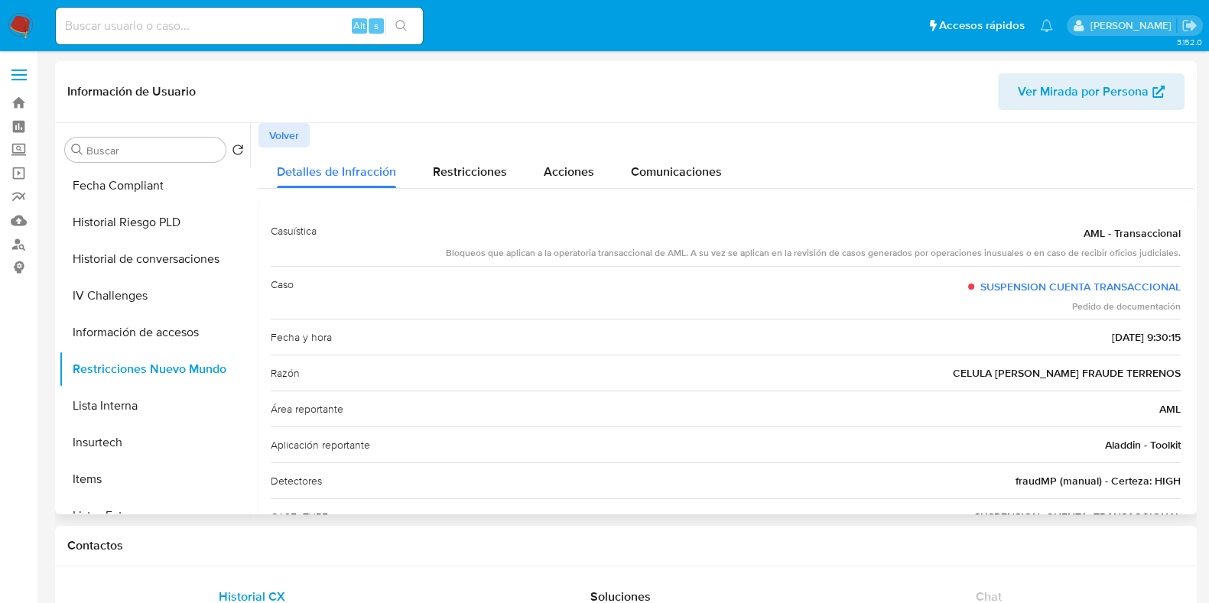
drag, startPoint x: 969, startPoint y: 376, endPoint x: 1176, endPoint y: 373, distance: 208.0
click at [1176, 373] on div "Casuística AML - Transaccional Bloqueos que aplican a la operatoria transaccion…" at bounding box center [725, 392] width 934 height 382
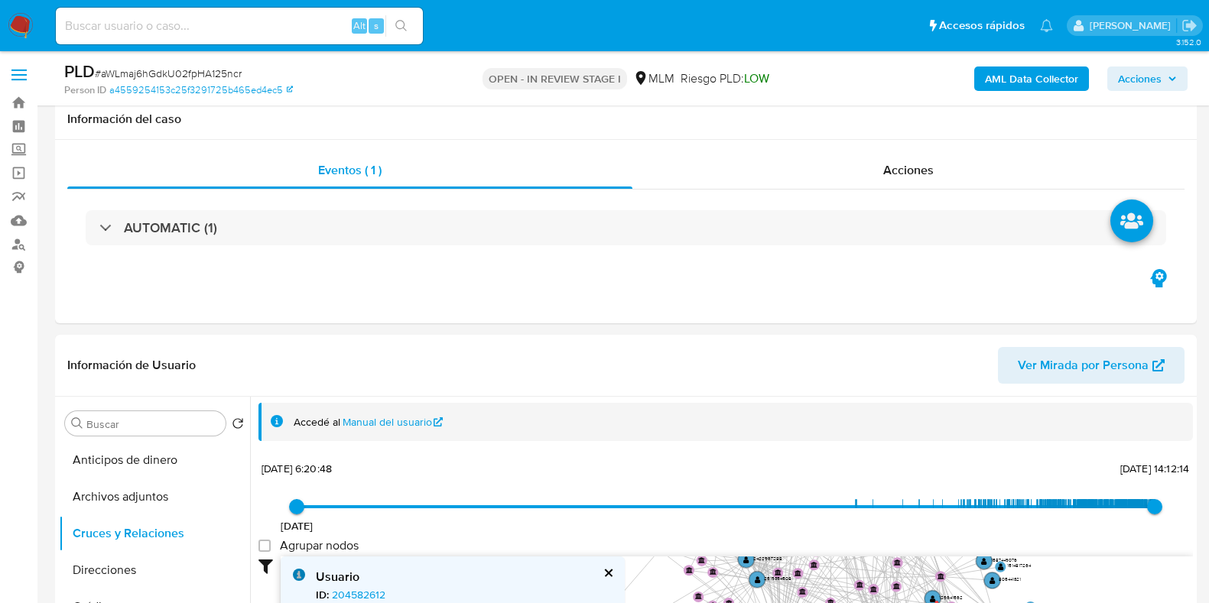
select select "10"
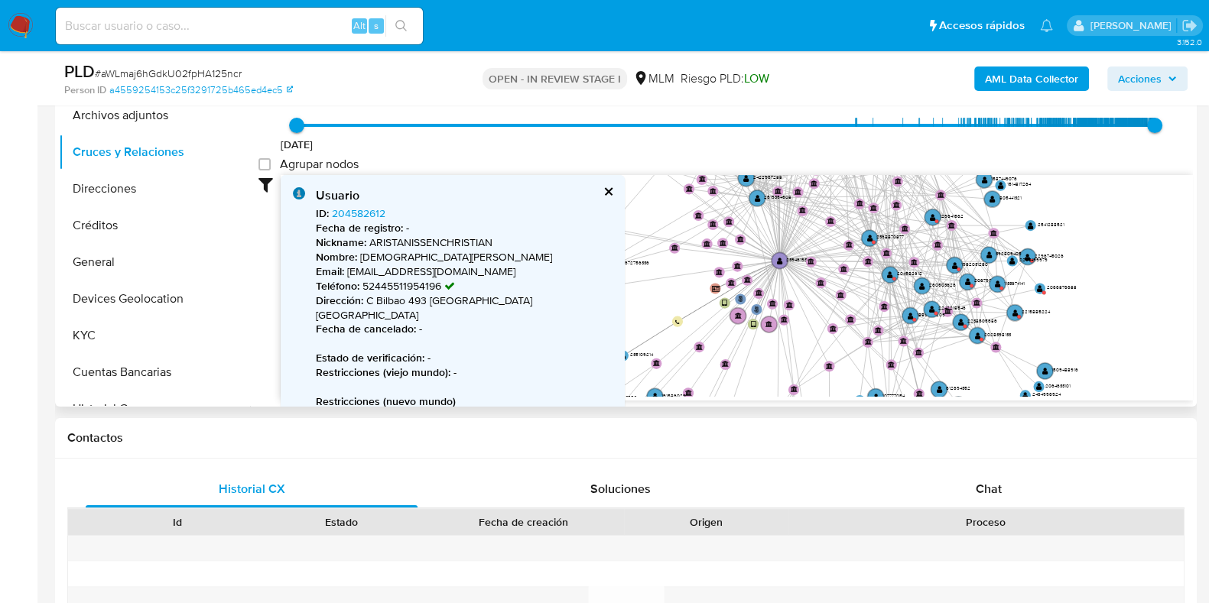
scroll to position [98, 0]
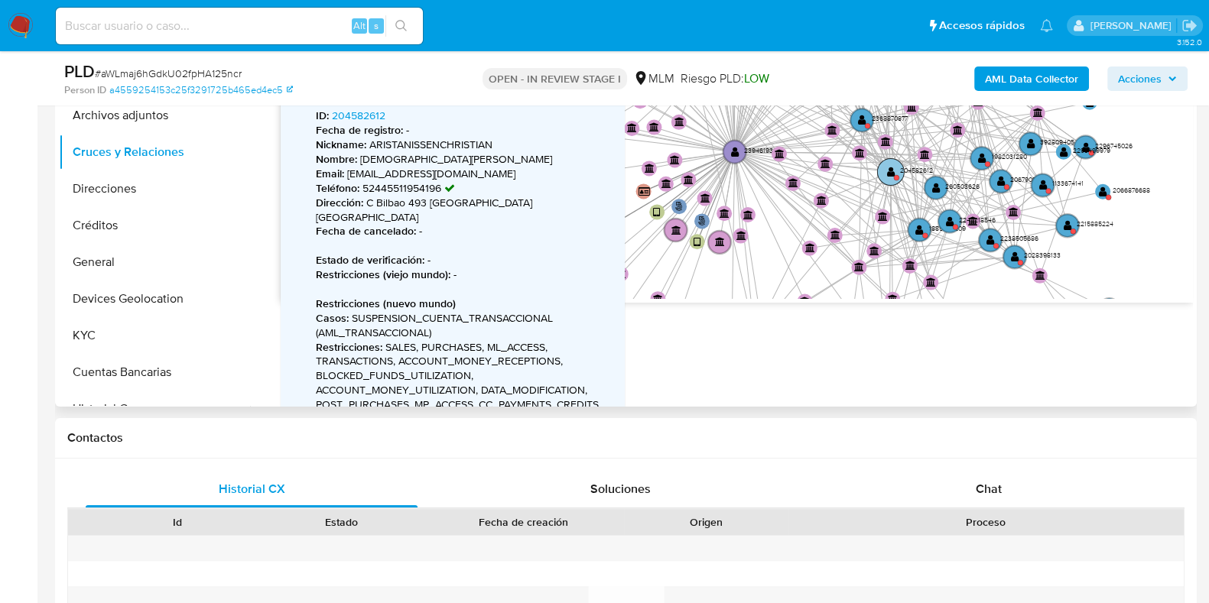
click at [891, 174] on text "" at bounding box center [891, 172] width 8 height 11
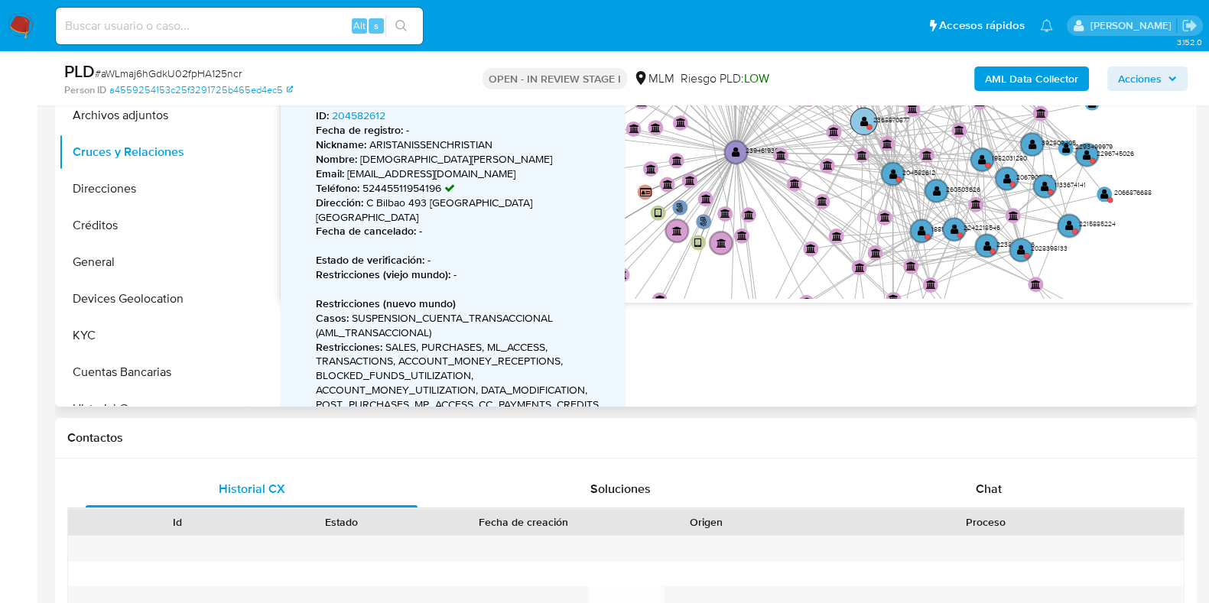
click at [865, 122] on text "" at bounding box center [863, 120] width 8 height 11
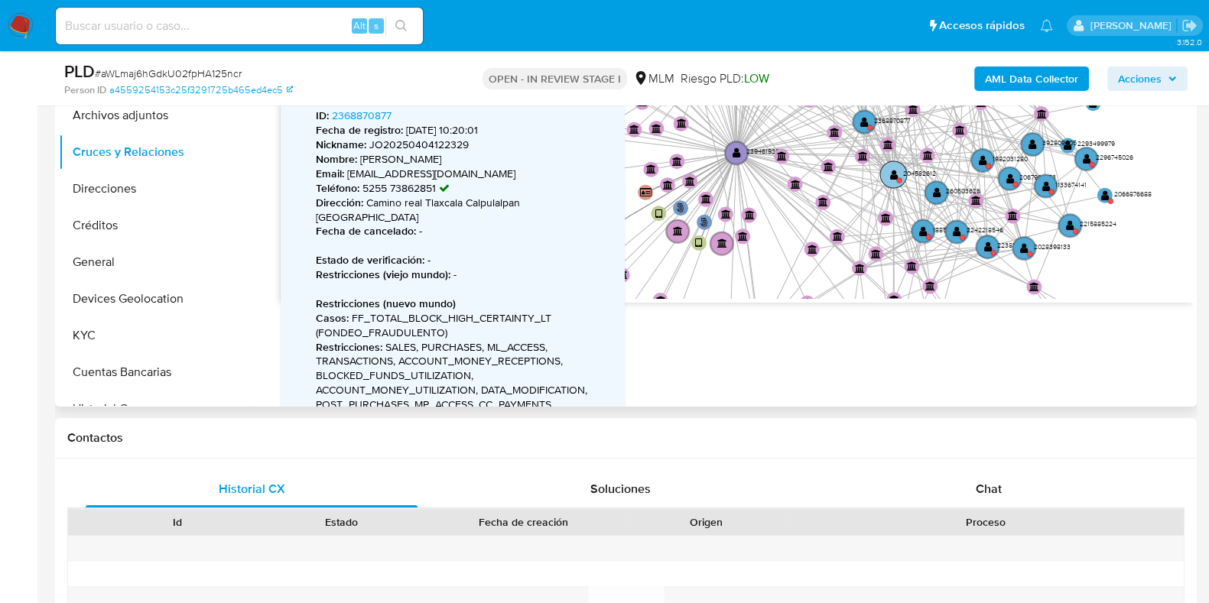
click at [885, 174] on circle at bounding box center [893, 174] width 27 height 27
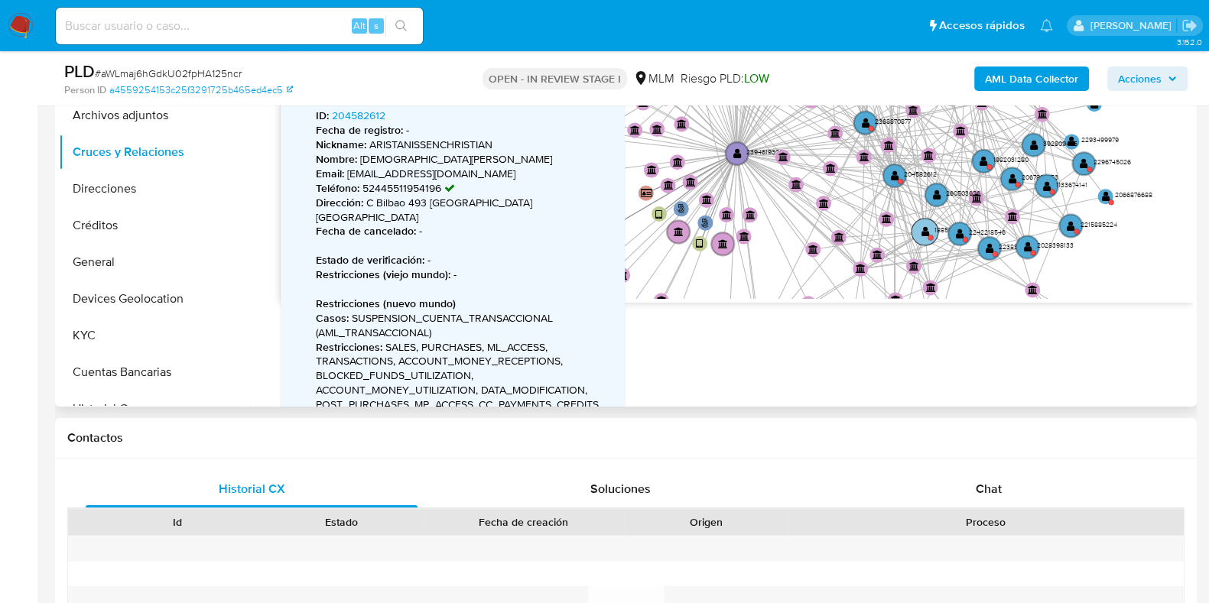
click at [916, 234] on circle at bounding box center [924, 232] width 27 height 27
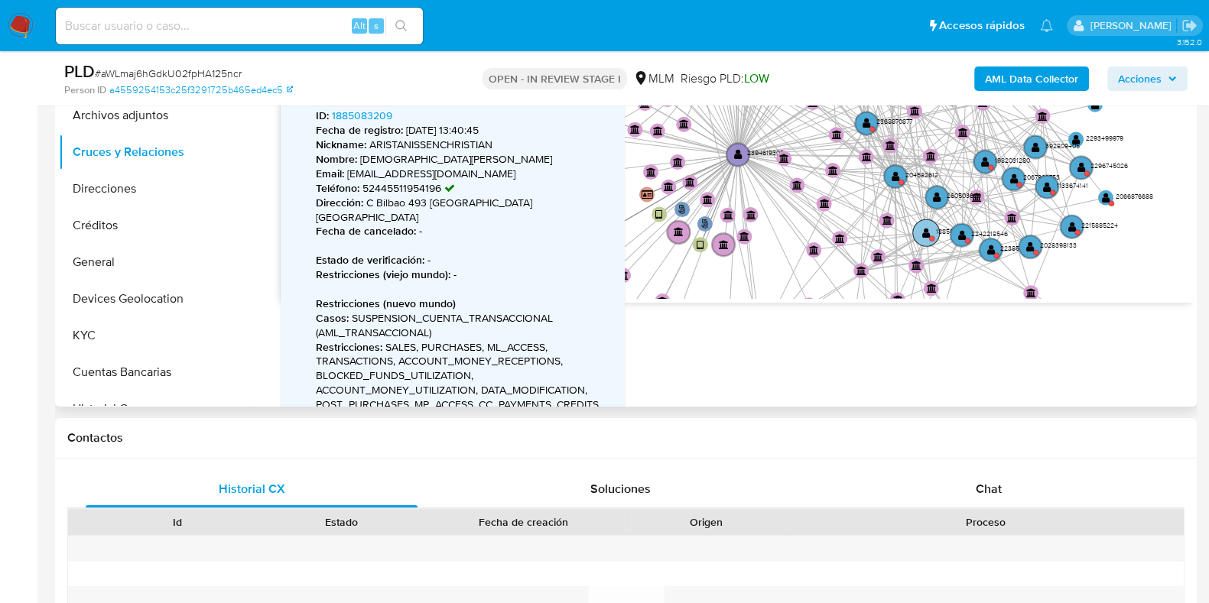
click at [916, 234] on circle at bounding box center [926, 232] width 27 height 27
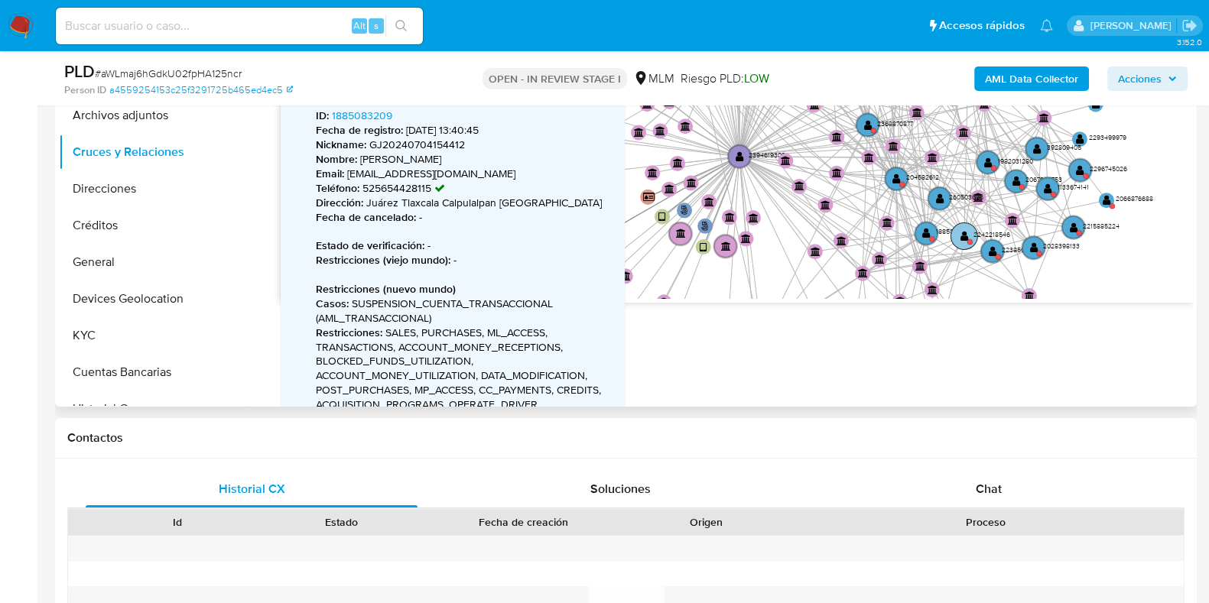
click at [960, 239] on text "" at bounding box center [964, 236] width 8 height 11
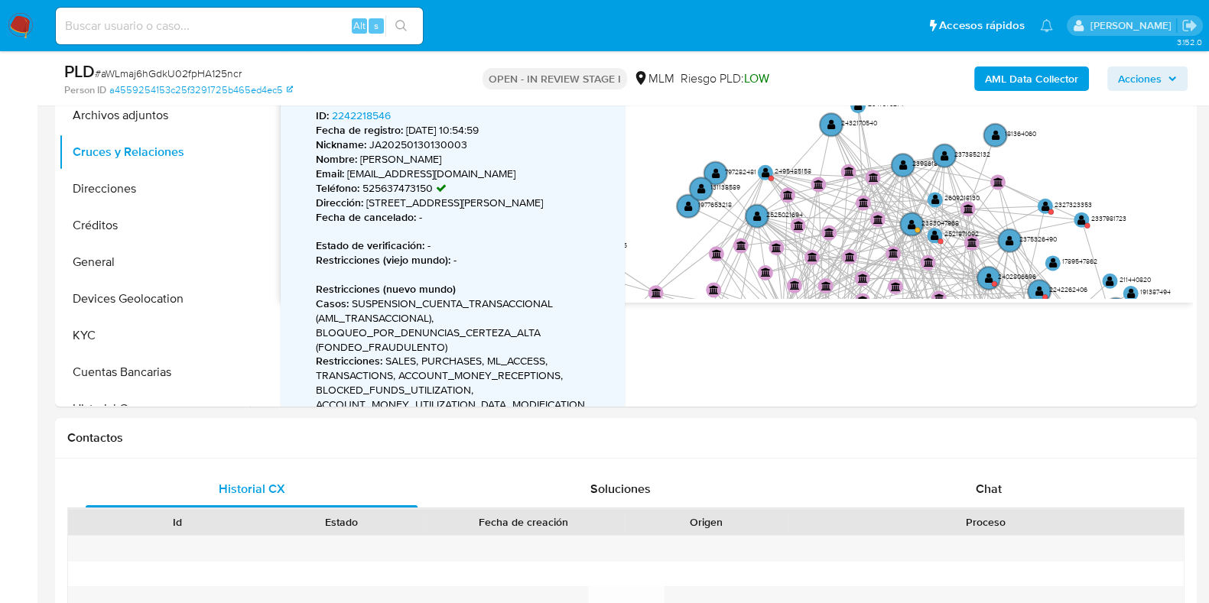
drag, startPoint x: 887, startPoint y: 236, endPoint x: 990, endPoint y: 411, distance: 202.6
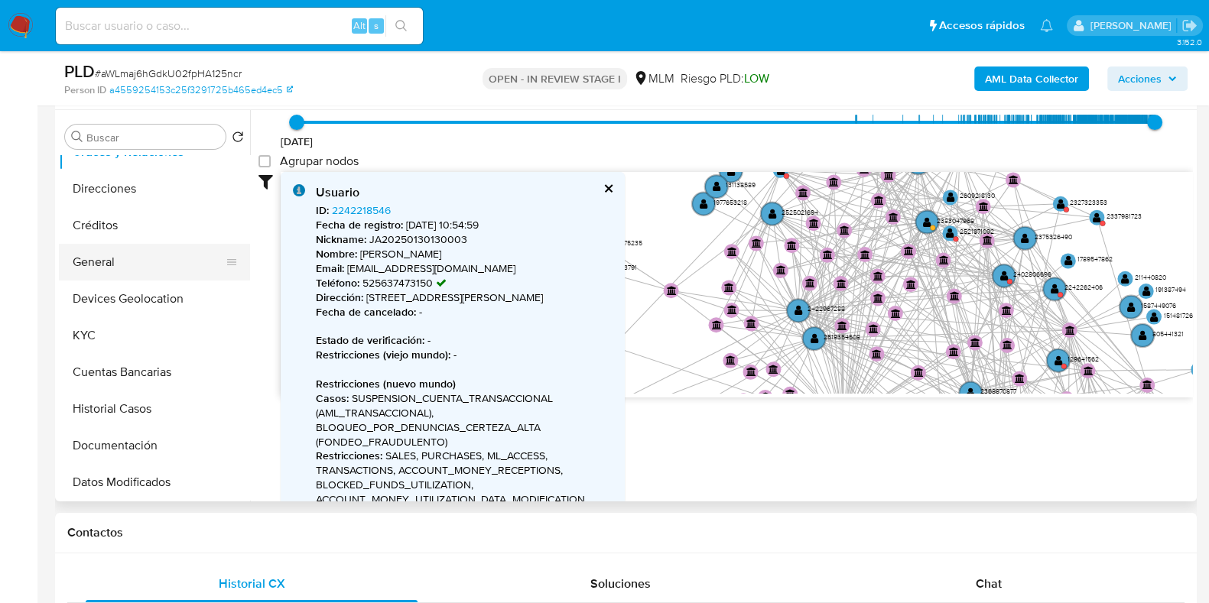
scroll to position [190, 0]
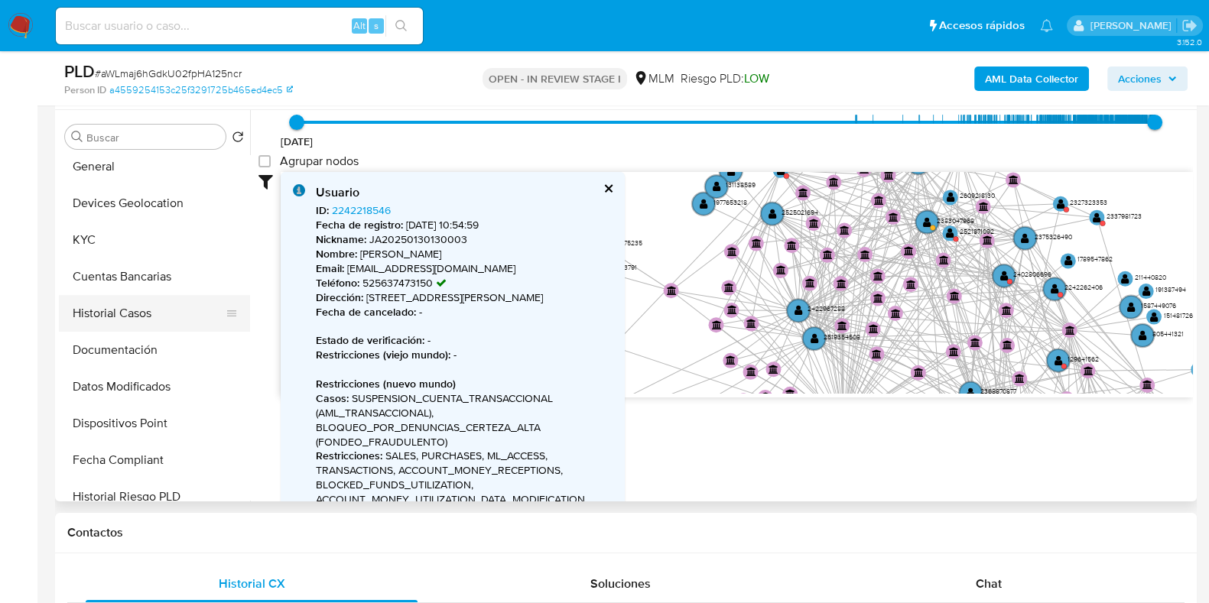
click at [126, 314] on button "Historial Casos" at bounding box center [148, 313] width 179 height 37
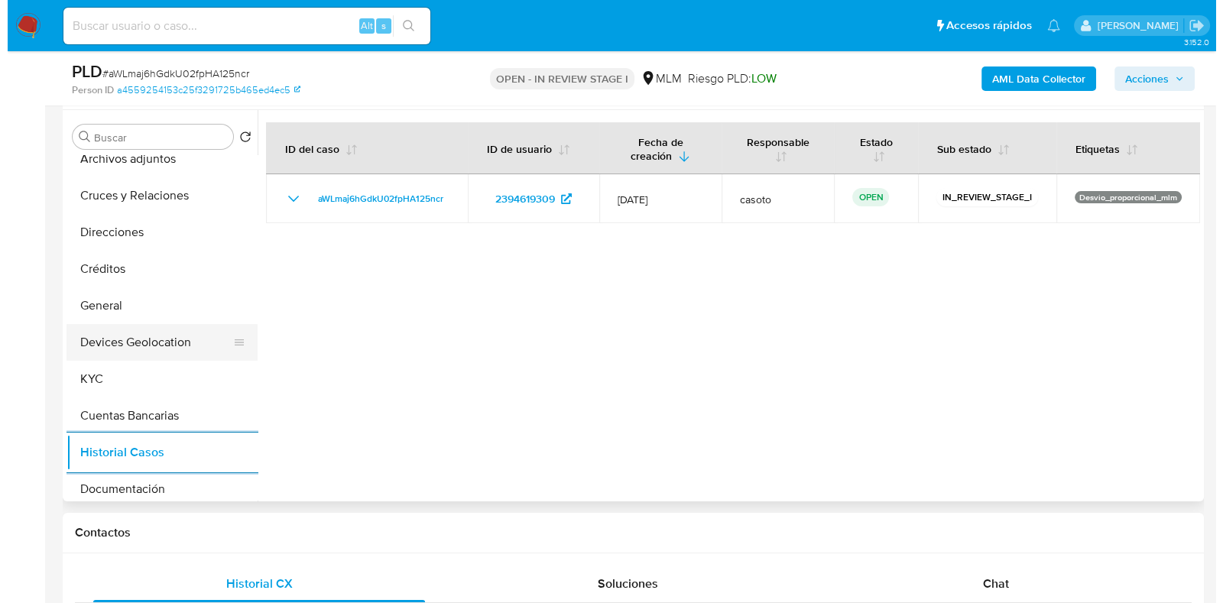
scroll to position [0, 0]
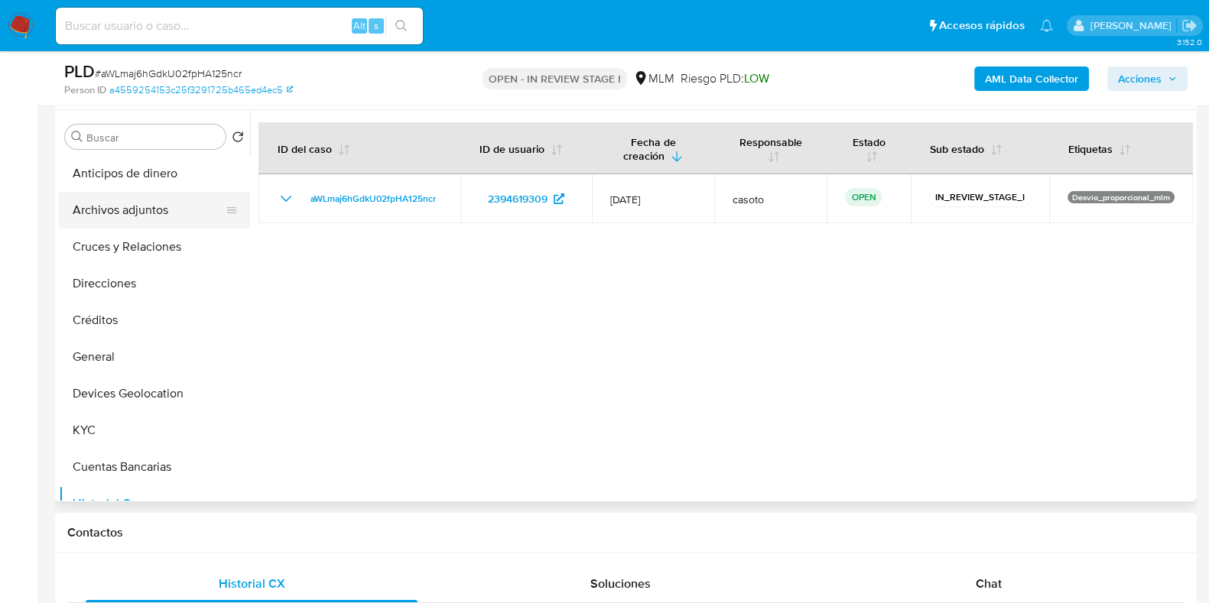
click at [132, 219] on button "Archivos adjuntos" at bounding box center [148, 210] width 179 height 37
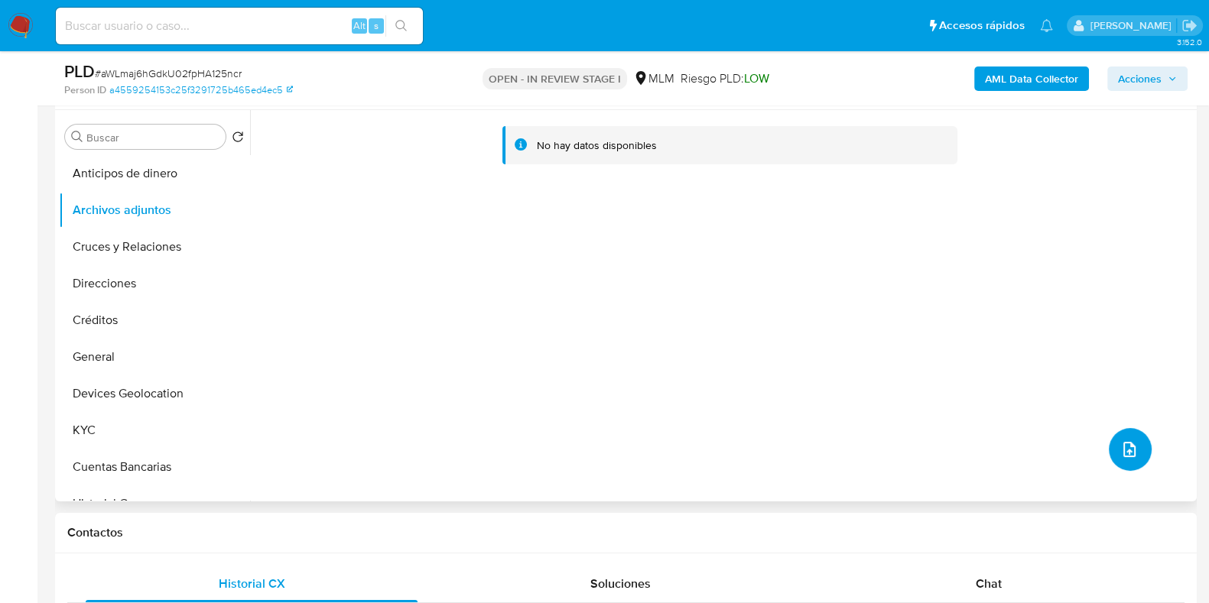
click at [1120, 443] on span "upload-file" at bounding box center [1129, 449] width 18 height 18
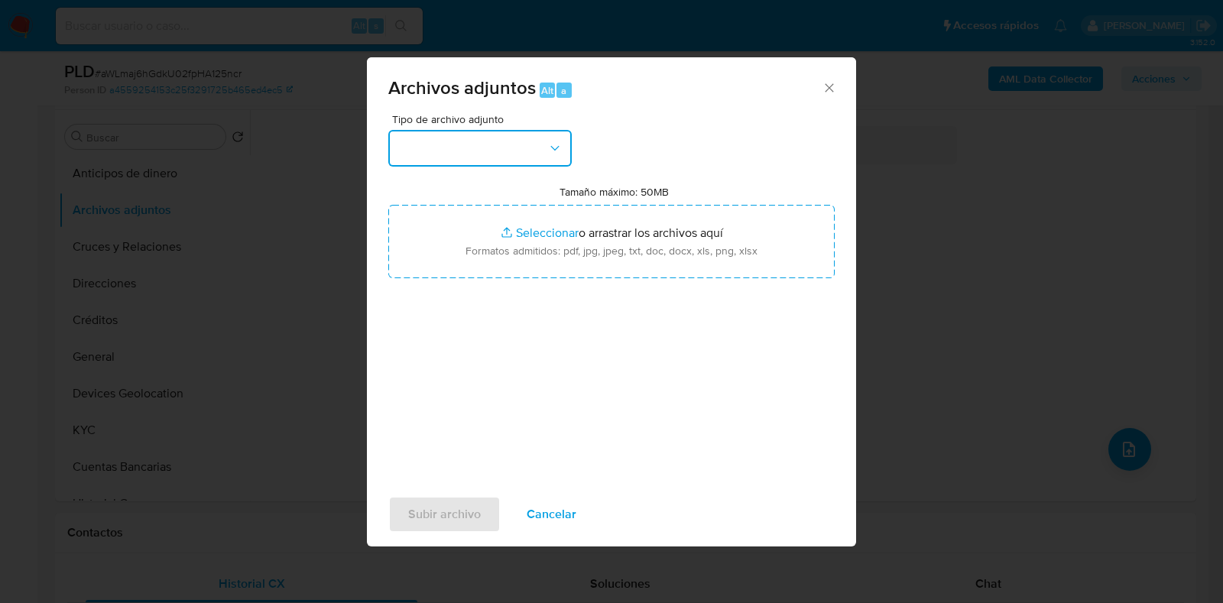
click at [517, 153] on button "button" at bounding box center [479, 148] width 183 height 37
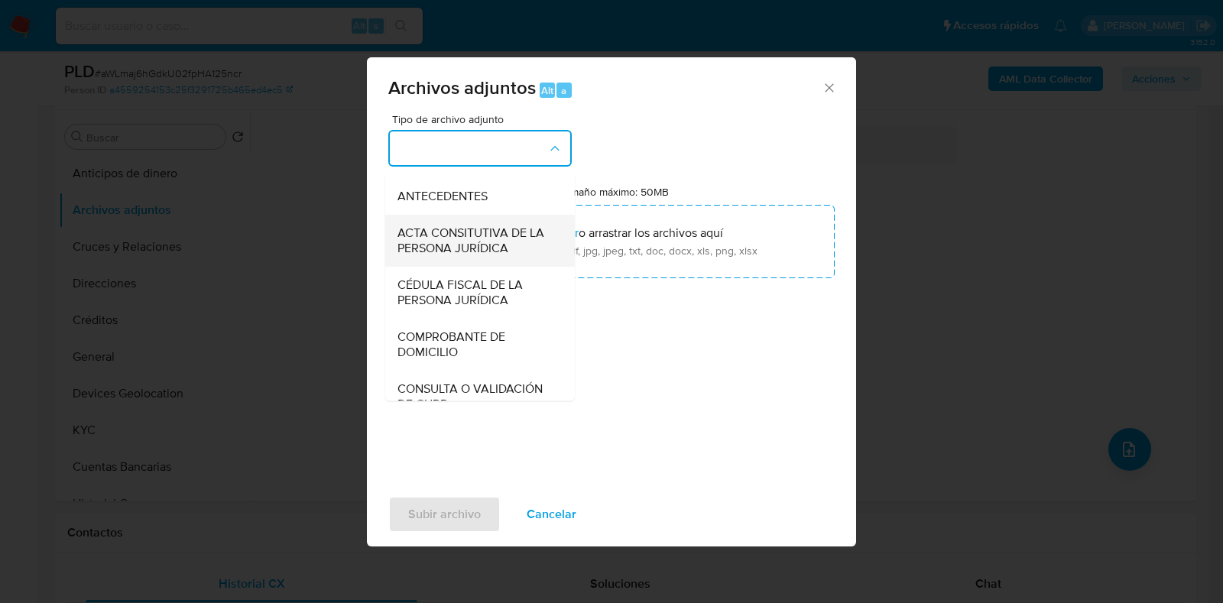
scroll to position [190, 0]
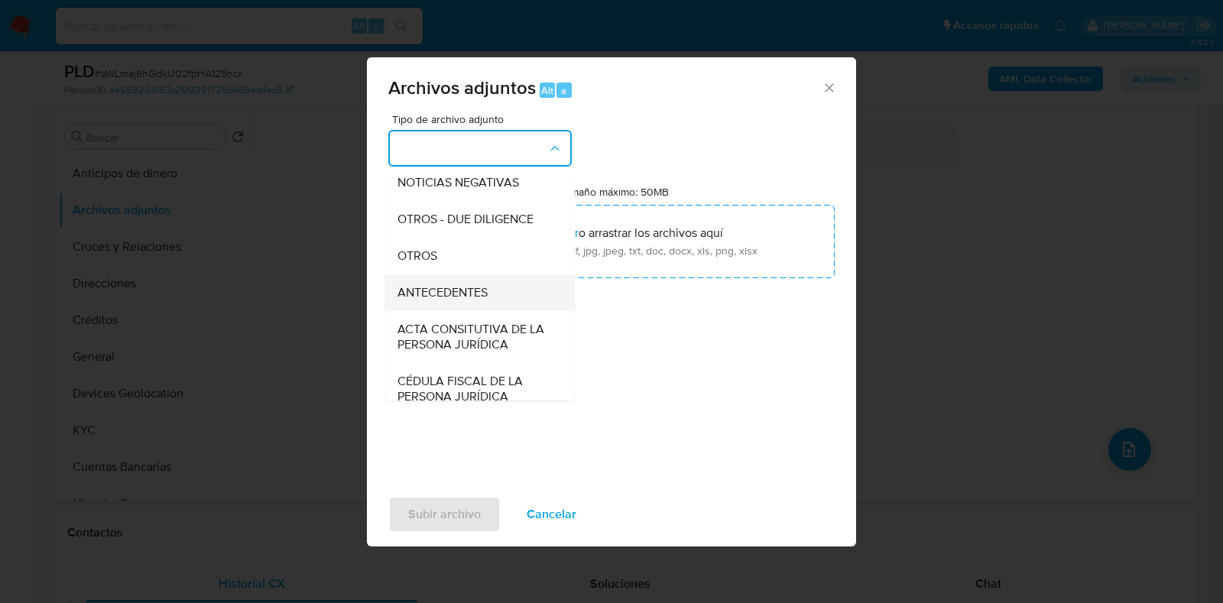
click at [411, 288] on div "ANTECEDENTES" at bounding box center [476, 292] width 156 height 37
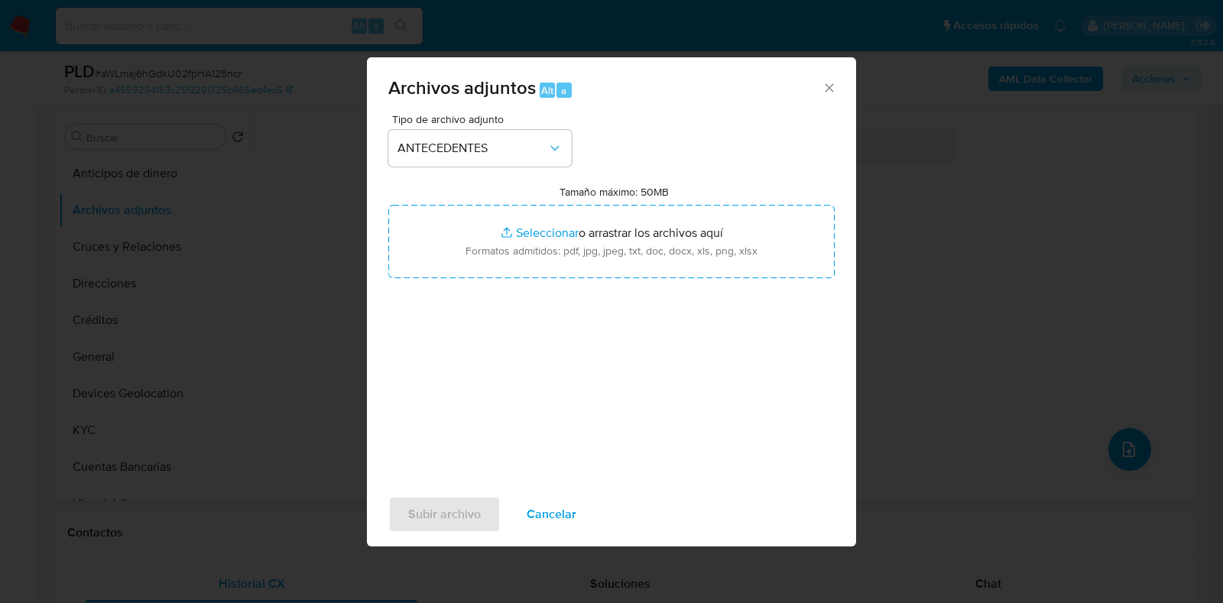
click at [462, 167] on div "Tipo de archivo adjunto ANTECEDENTES Tamaño máximo: 50MB Seleccionar archivos S…" at bounding box center [611, 294] width 446 height 361
click at [464, 161] on button "ANTECEDENTES" at bounding box center [479, 148] width 183 height 37
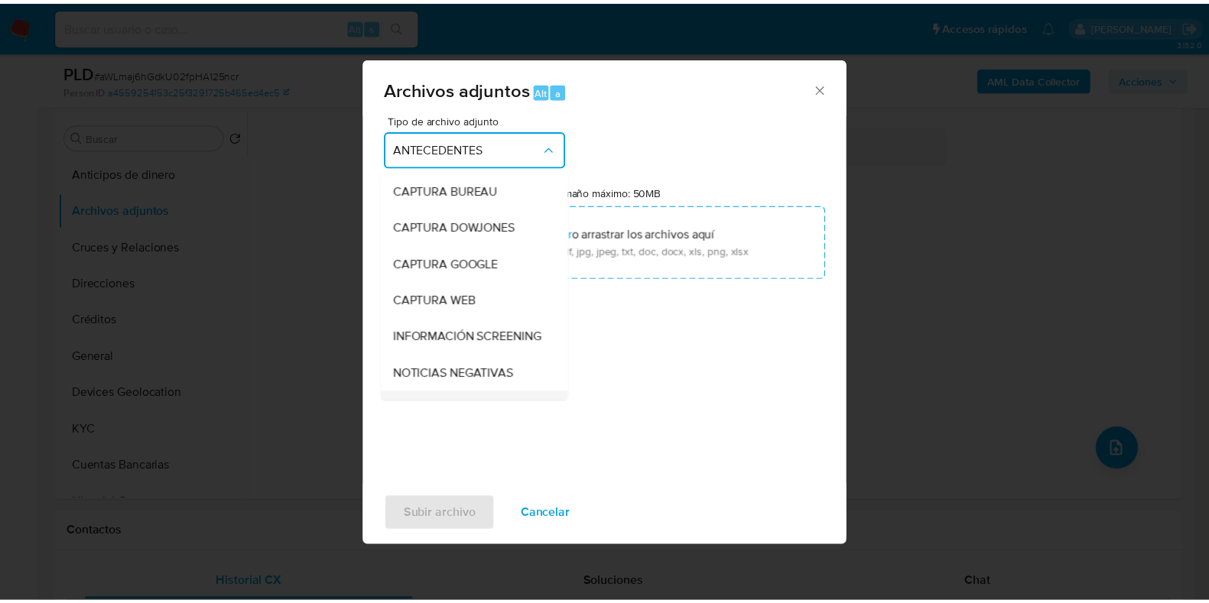
scroll to position [213, 0]
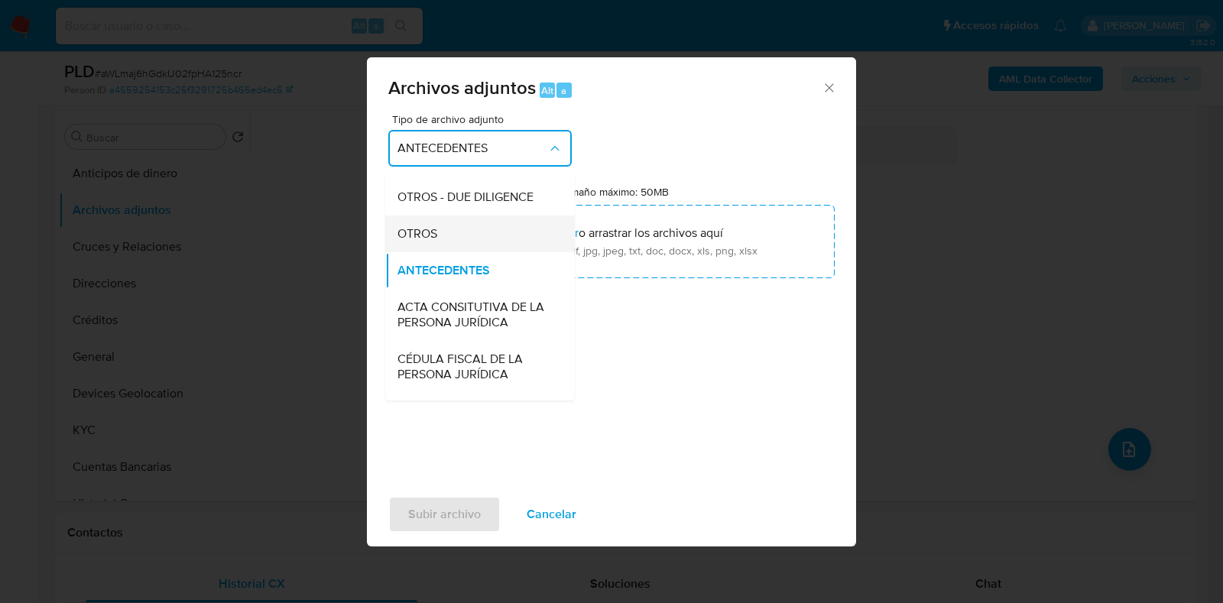
drag, startPoint x: 416, startPoint y: 243, endPoint x: 466, endPoint y: 241, distance: 50.5
click at [416, 242] on span "OTROS" at bounding box center [418, 233] width 40 height 15
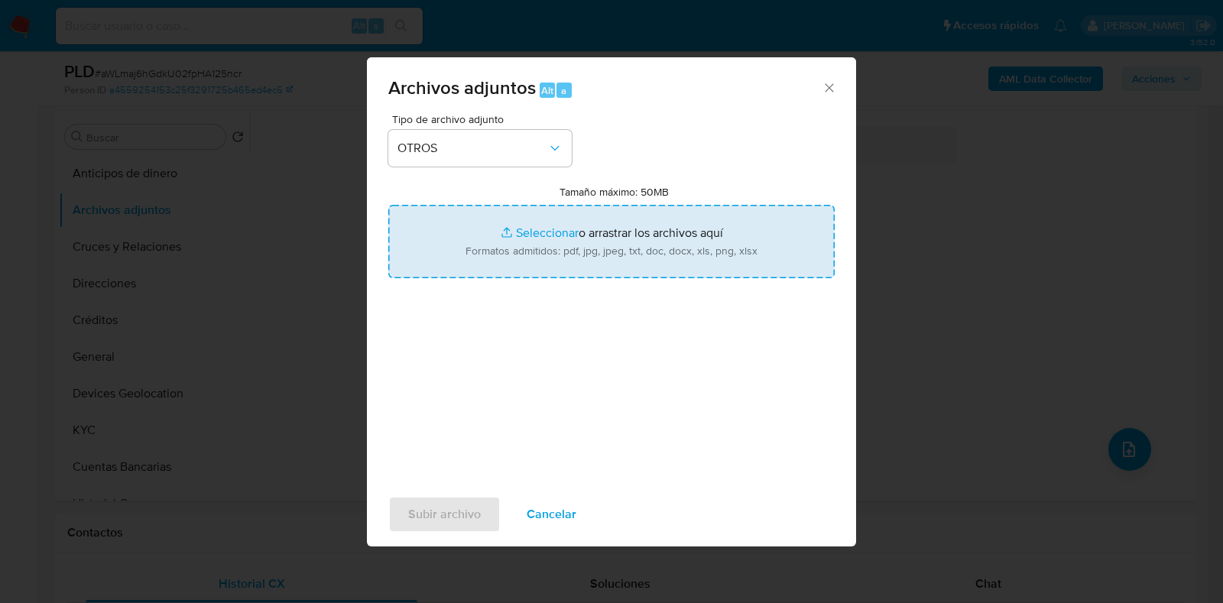
click at [529, 233] on input "Tamaño máximo: 50MB Seleccionar archivos" at bounding box center [611, 241] width 446 height 73
type input "C:\fakepath\2394619309_PAMELA NALLELY LIRA FLORES_JUL2025.pdf"
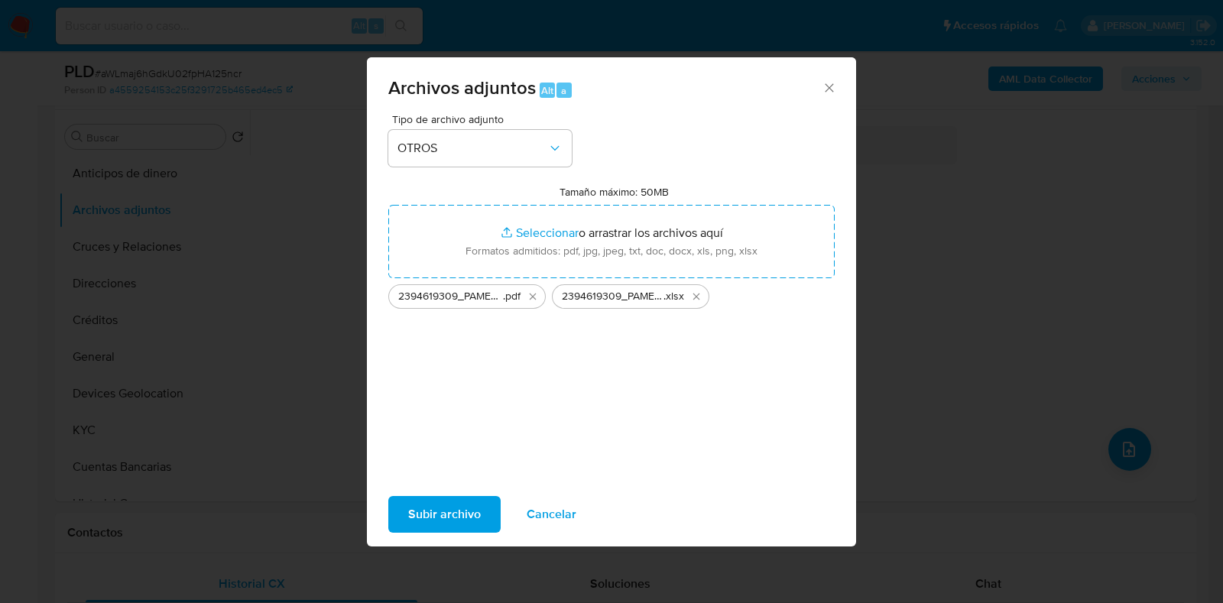
click at [469, 519] on span "Subir archivo" at bounding box center [444, 515] width 73 height 34
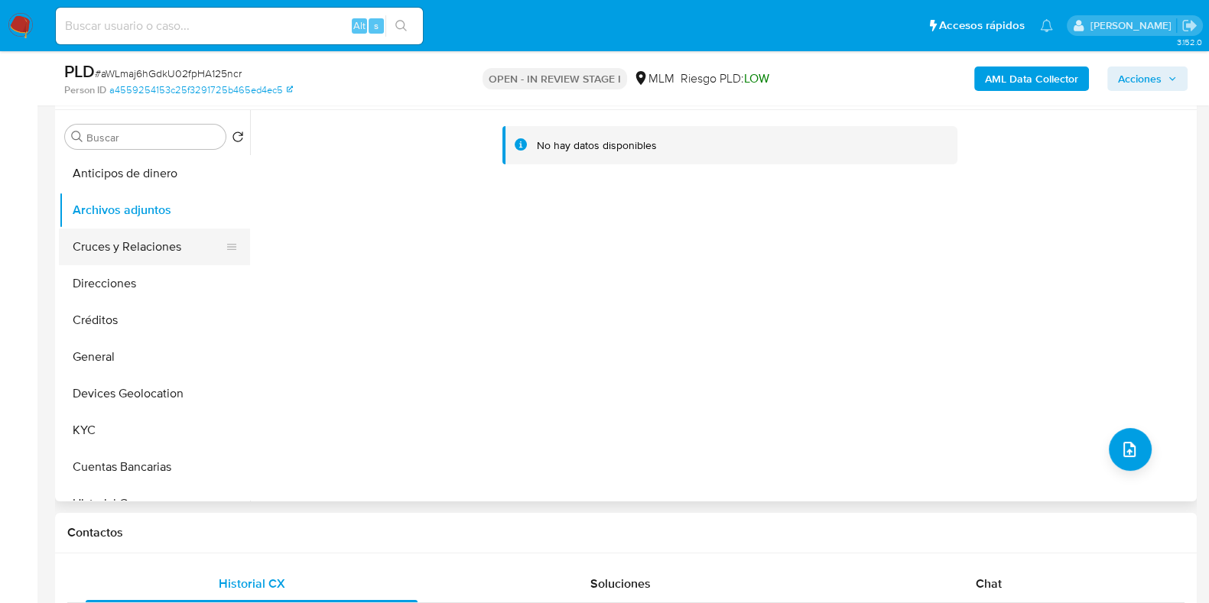
click at [86, 243] on button "Cruces y Relaciones" at bounding box center [148, 247] width 179 height 37
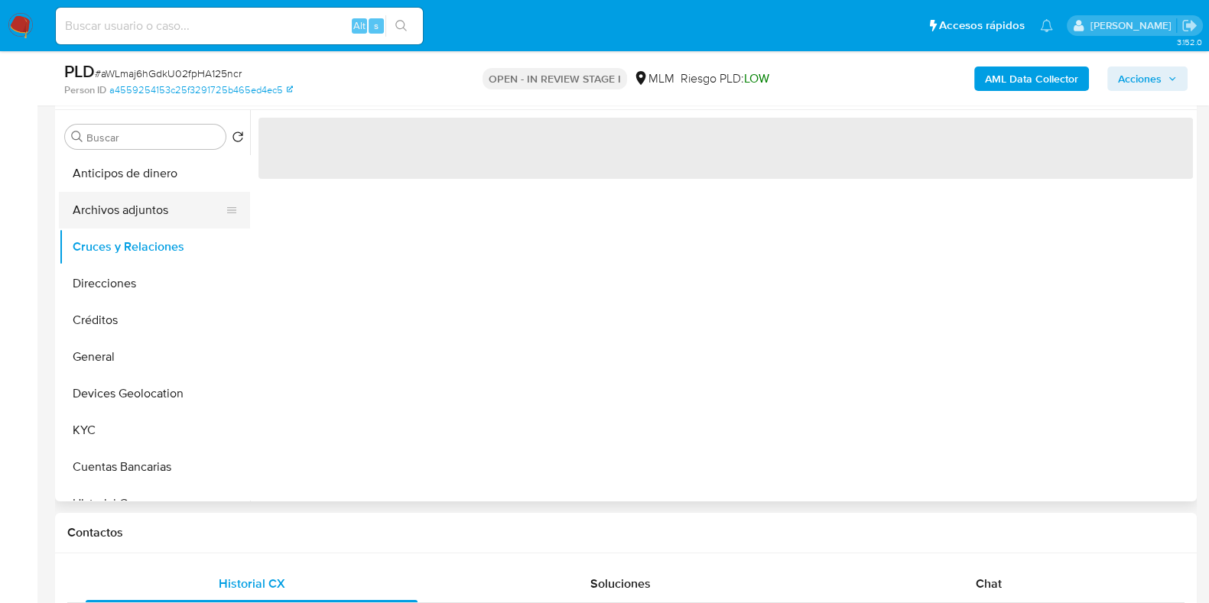
click at [114, 219] on button "Archivos adjuntos" at bounding box center [148, 210] width 179 height 37
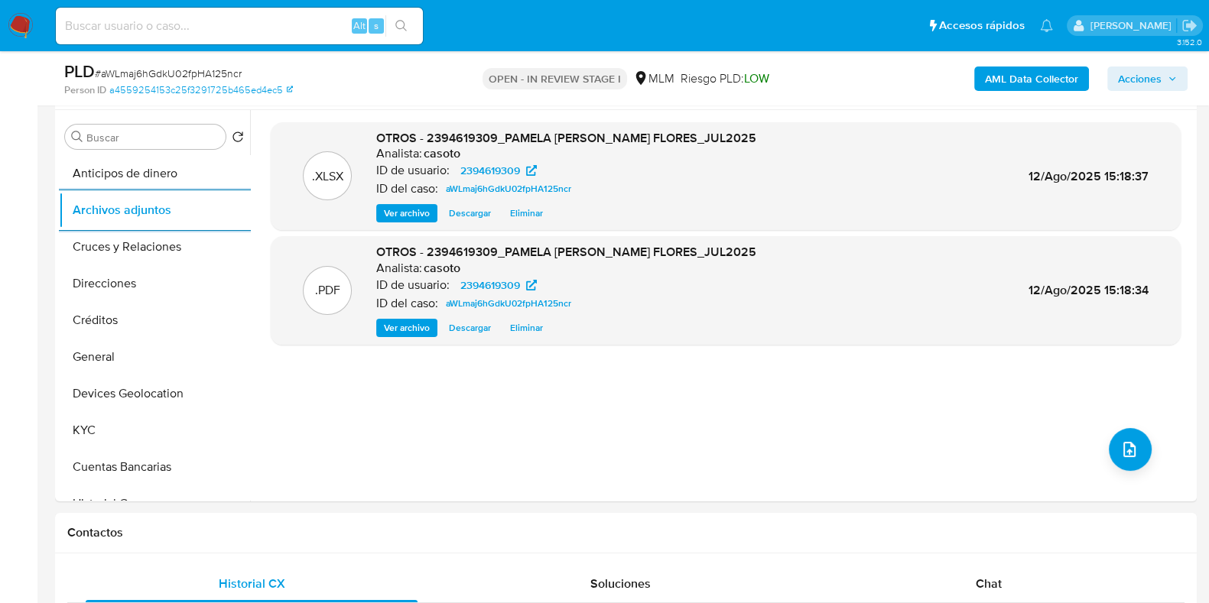
click at [1125, 87] on span "Acciones" at bounding box center [1140, 79] width 44 height 24
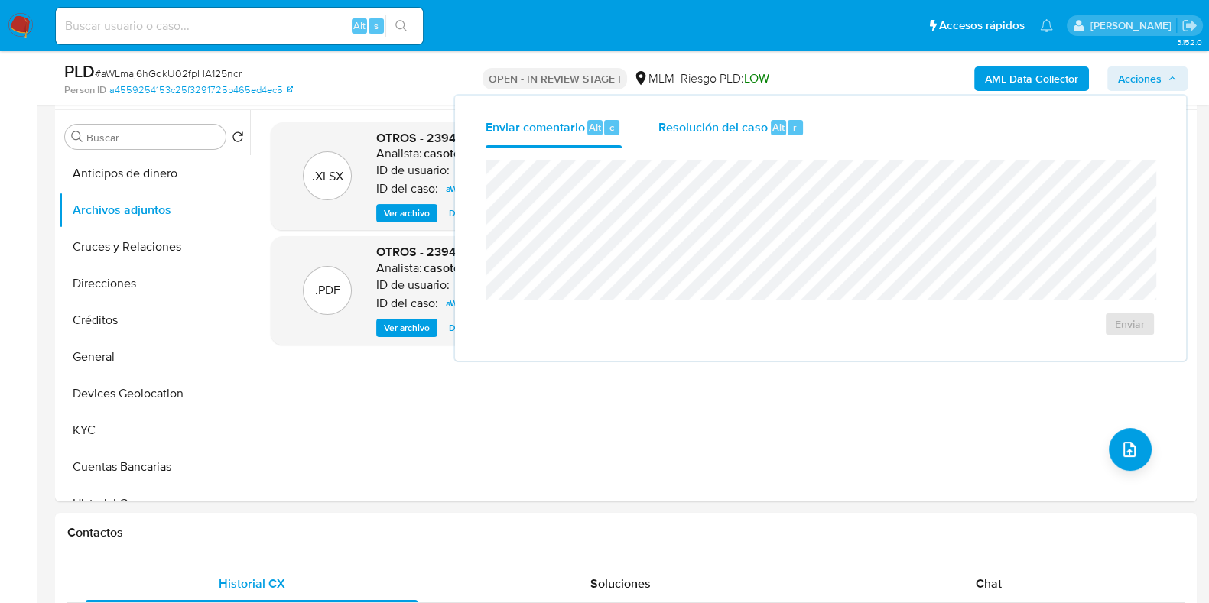
click at [761, 128] on span "Resolución del caso" at bounding box center [712, 127] width 109 height 18
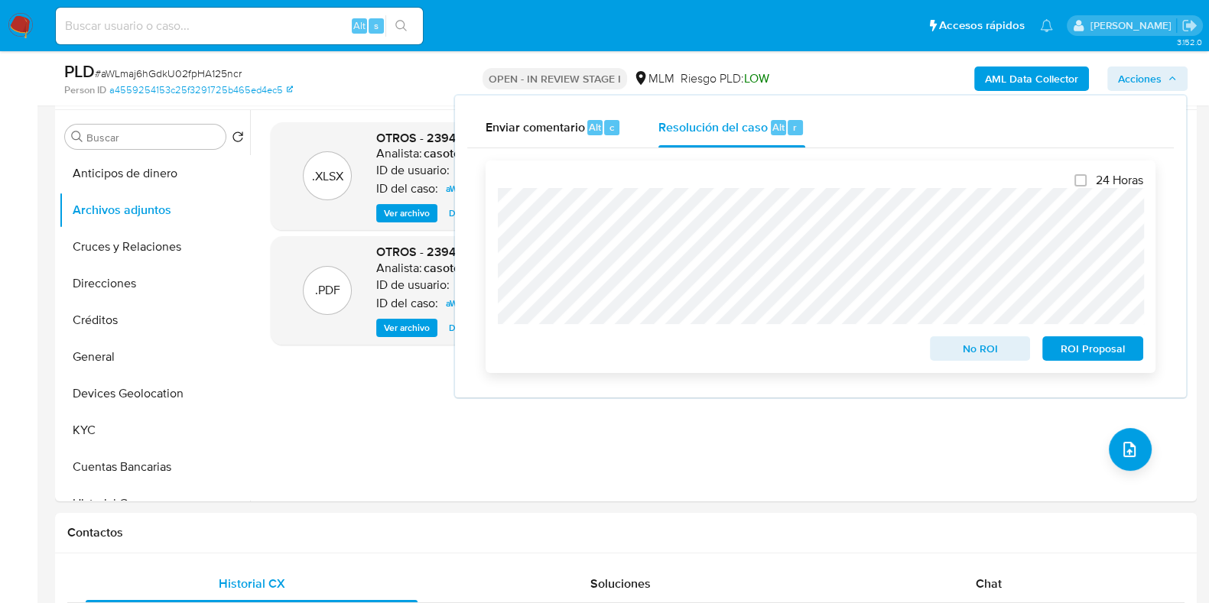
click at [1060, 342] on span "ROI Proposal" at bounding box center [1093, 348] width 80 height 21
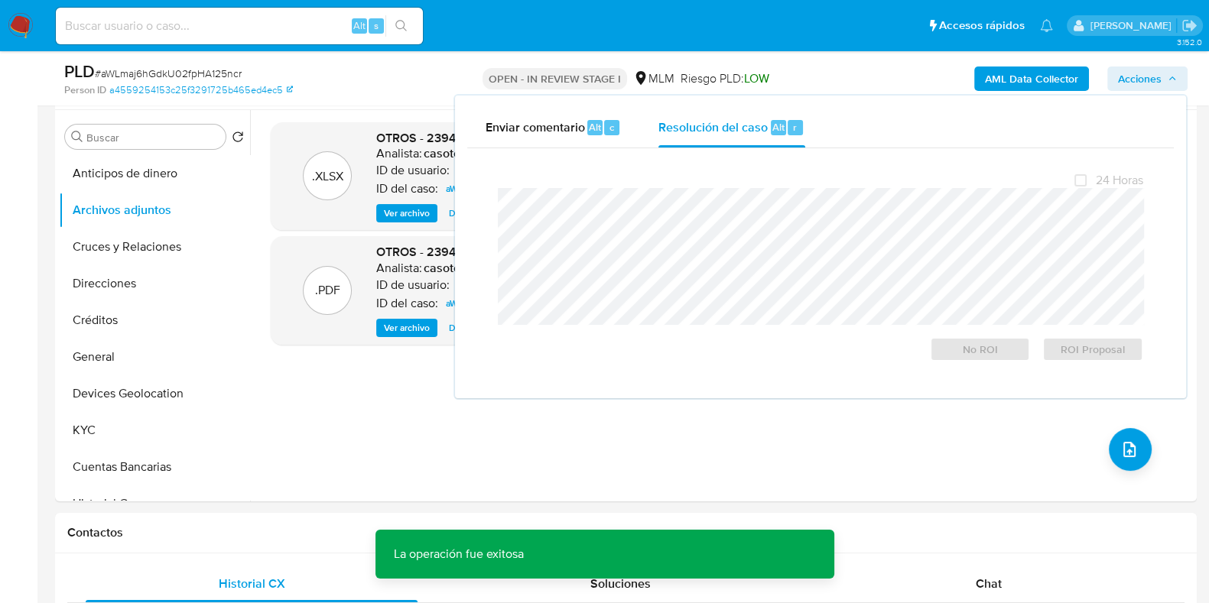
click at [212, 70] on span "# aWLmaj6hGdkU02fpHA125ncr" at bounding box center [168, 73] width 147 height 15
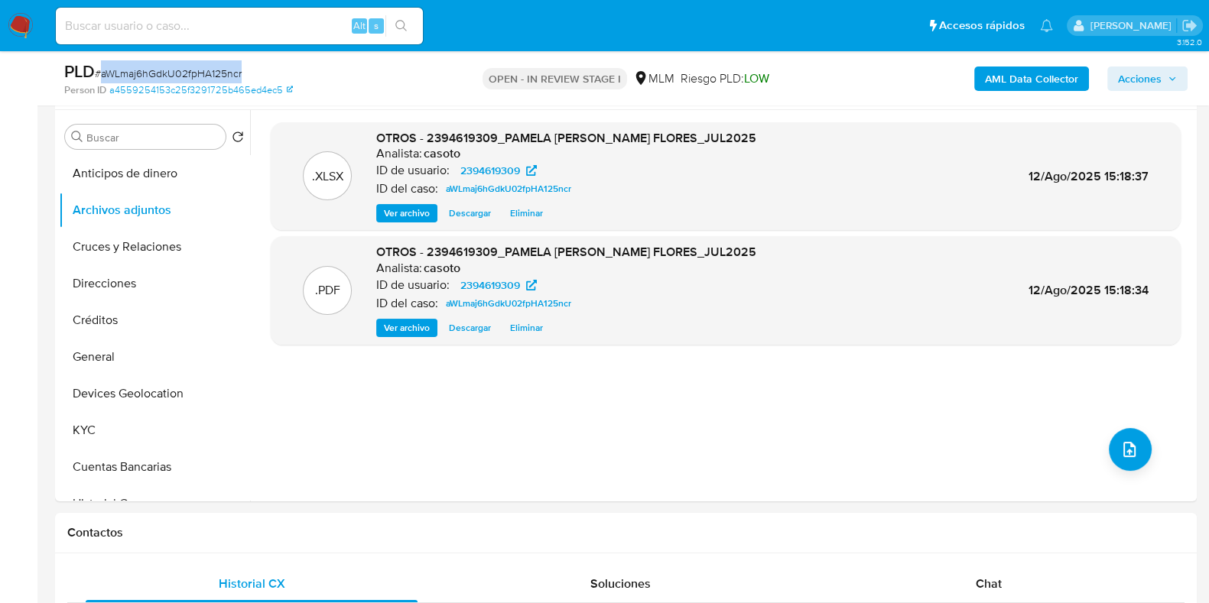
click at [212, 70] on span "# aWLmaj6hGdkU02fpHA125ncr" at bounding box center [168, 73] width 147 height 15
copy span "aWLmaj6hGdkU02fpHA125ncr"
click at [138, 359] on button "General" at bounding box center [148, 357] width 179 height 37
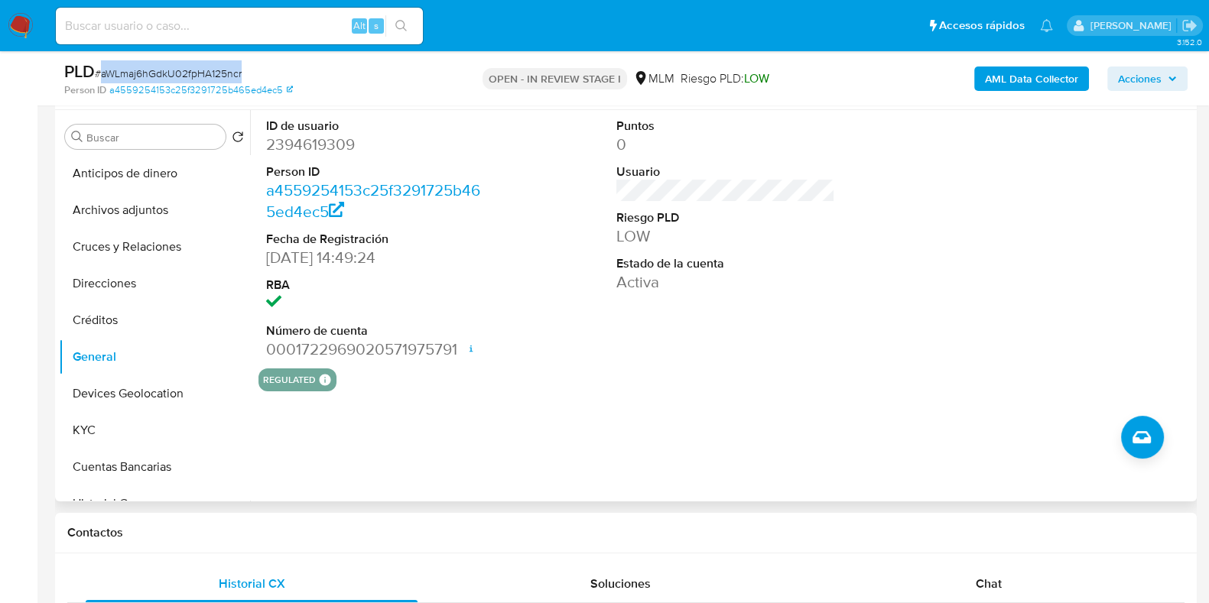
copy span "aWLmaj6hGdkU02fpHA125ncr"
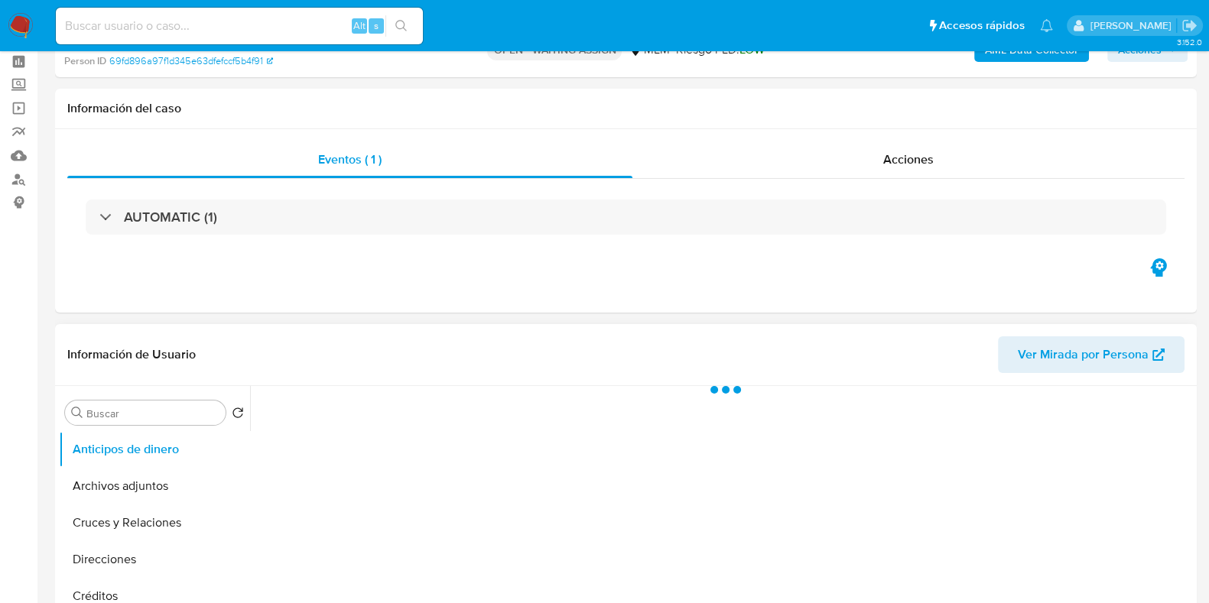
scroll to position [95, 0]
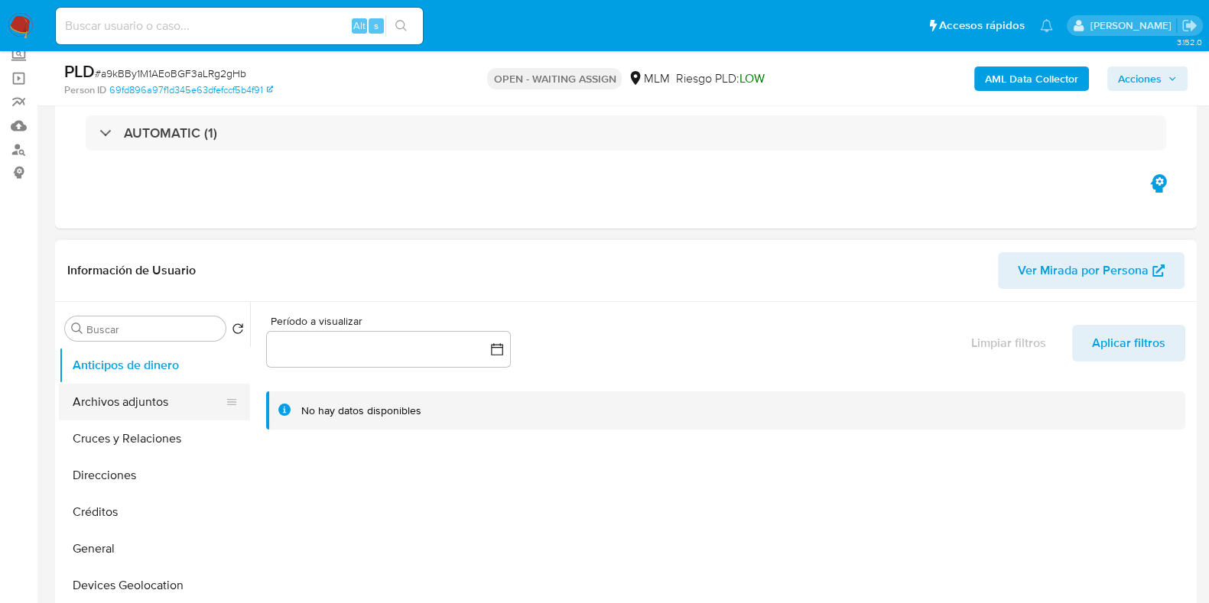
click at [107, 410] on button "Archivos adjuntos" at bounding box center [148, 402] width 179 height 37
select select "10"
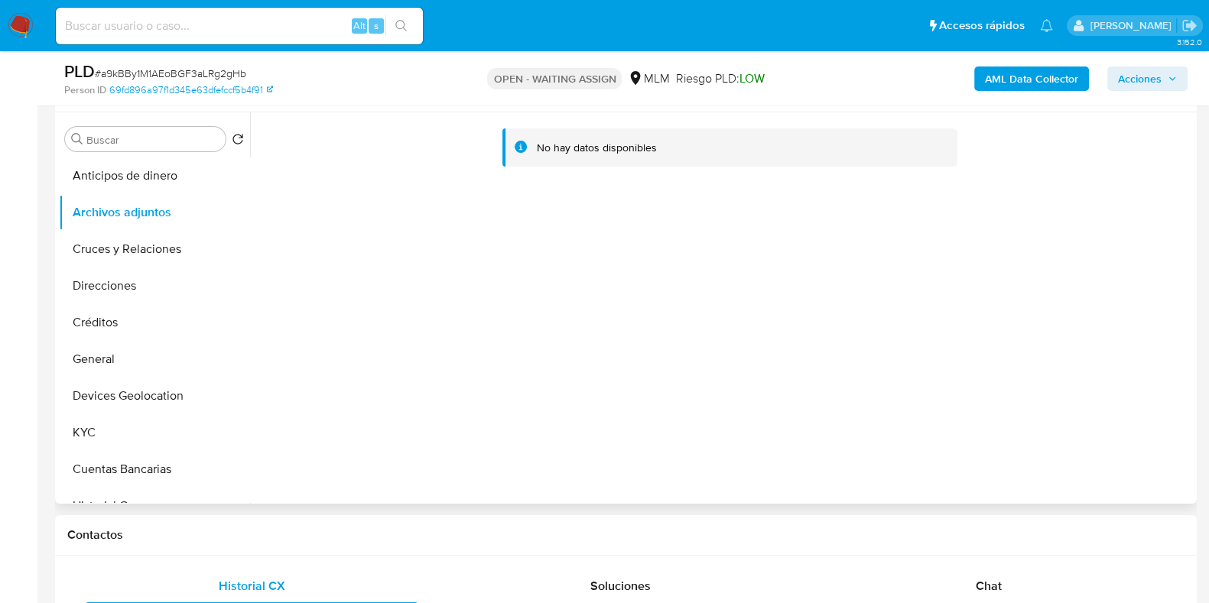
scroll to position [287, 0]
click at [80, 418] on button "KYC" at bounding box center [148, 430] width 179 height 37
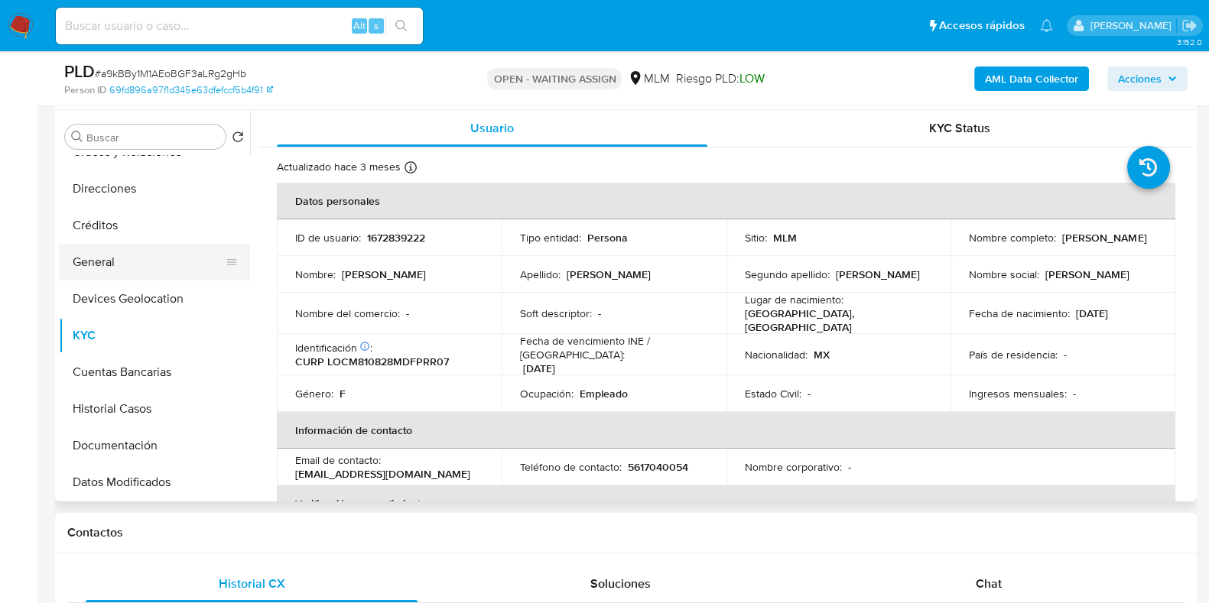
scroll to position [190, 0]
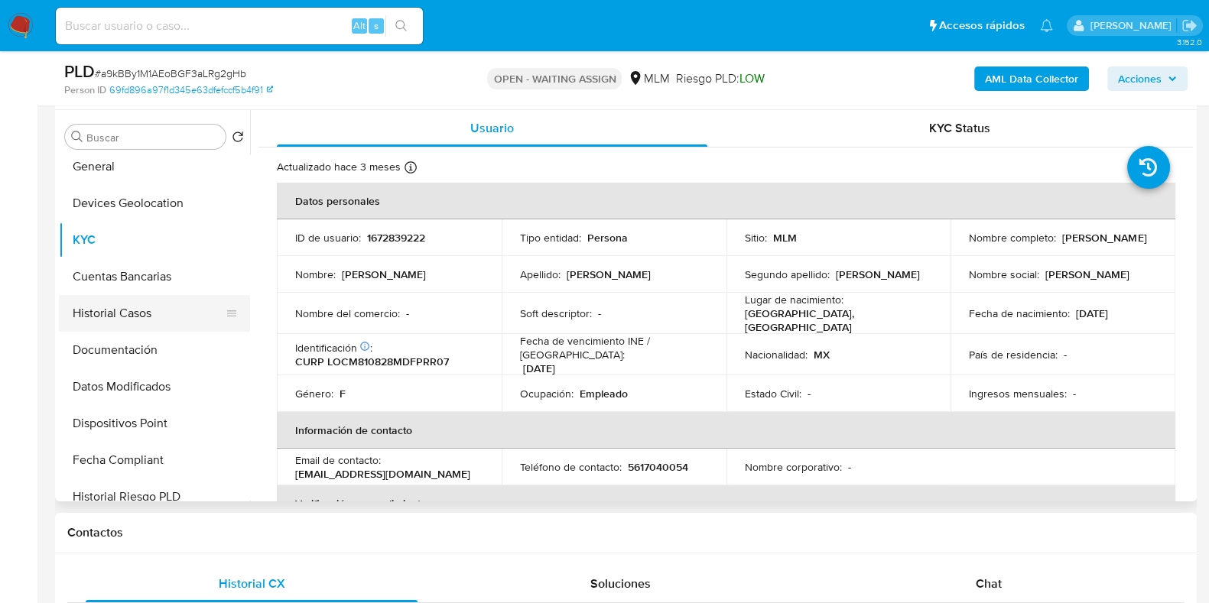
click at [118, 316] on button "Historial Casos" at bounding box center [148, 313] width 179 height 37
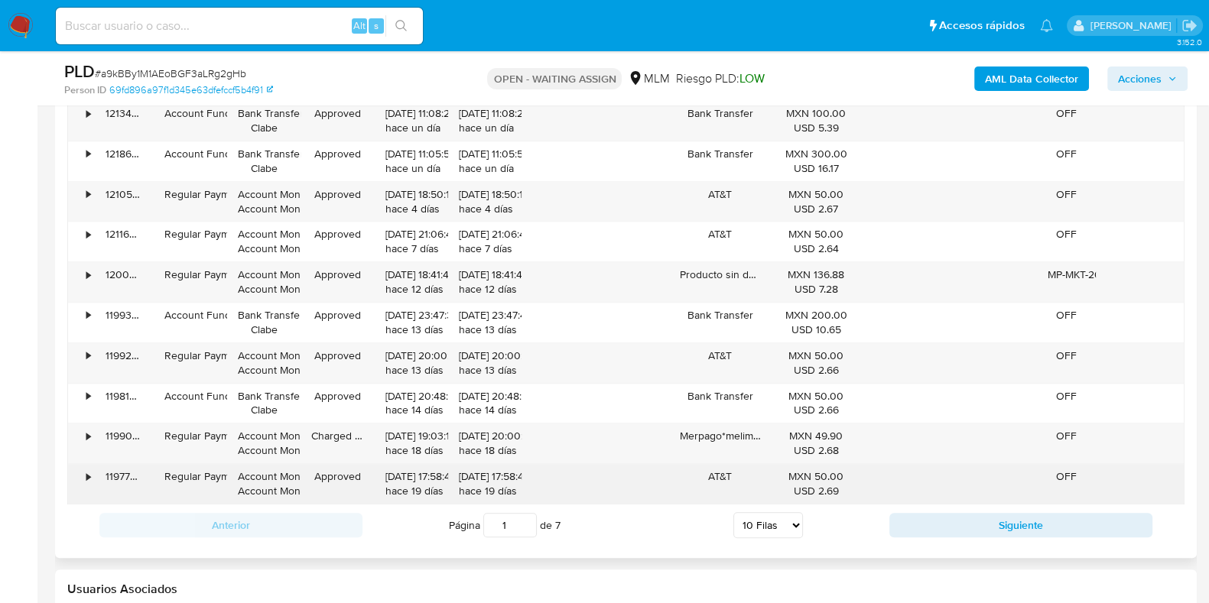
scroll to position [1720, 0]
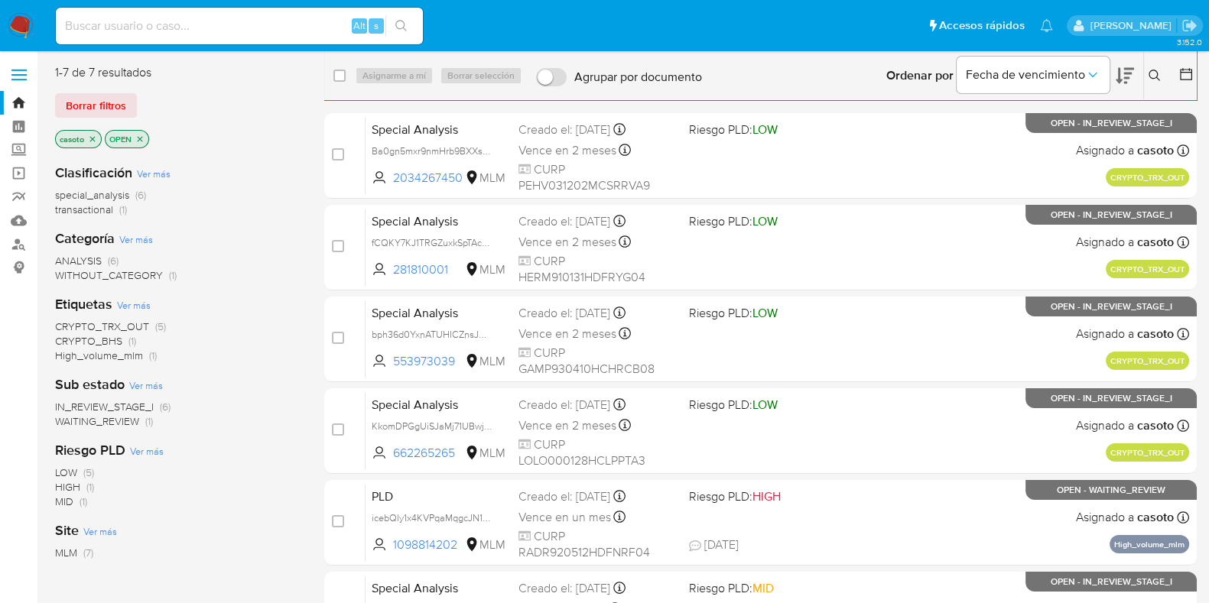
click at [1158, 73] on icon at bounding box center [1154, 76] width 12 height 12
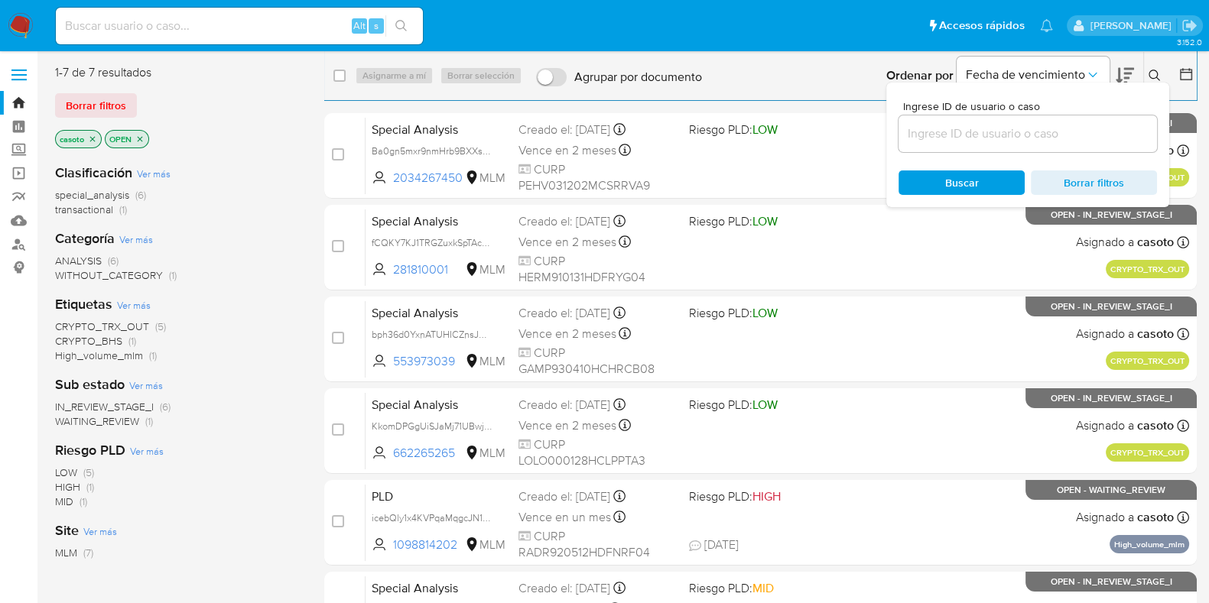
click at [1001, 134] on input at bounding box center [1027, 134] width 258 height 20
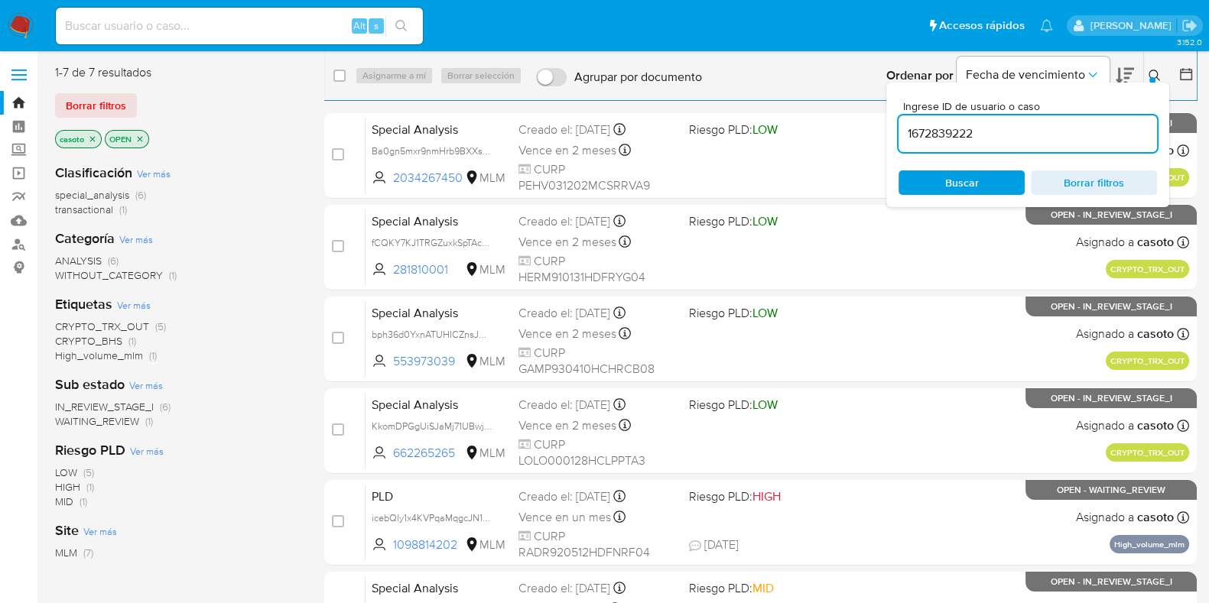
type input "1672839222"
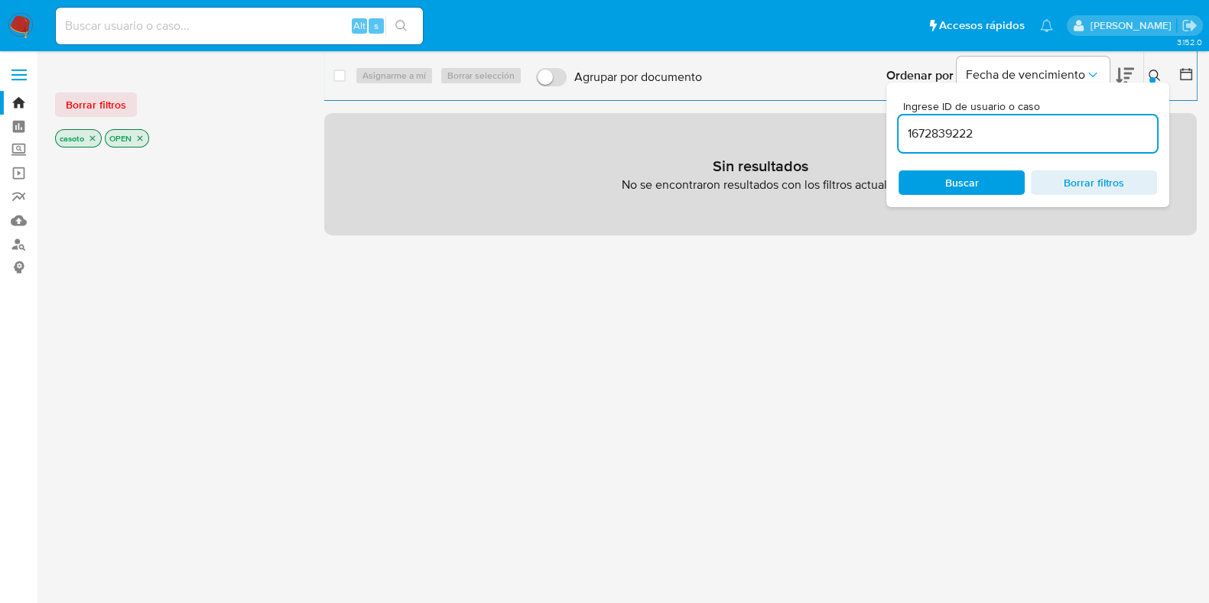
click at [1152, 74] on icon at bounding box center [1154, 76] width 12 height 12
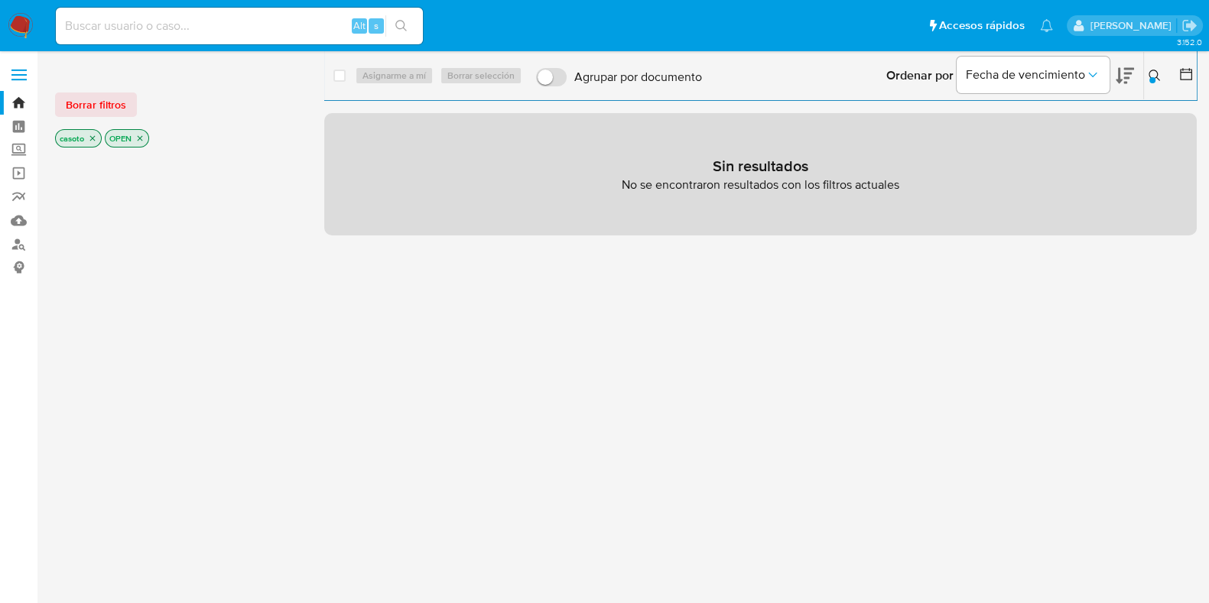
click at [91, 138] on icon "close-filter" at bounding box center [92, 138] width 9 height 9
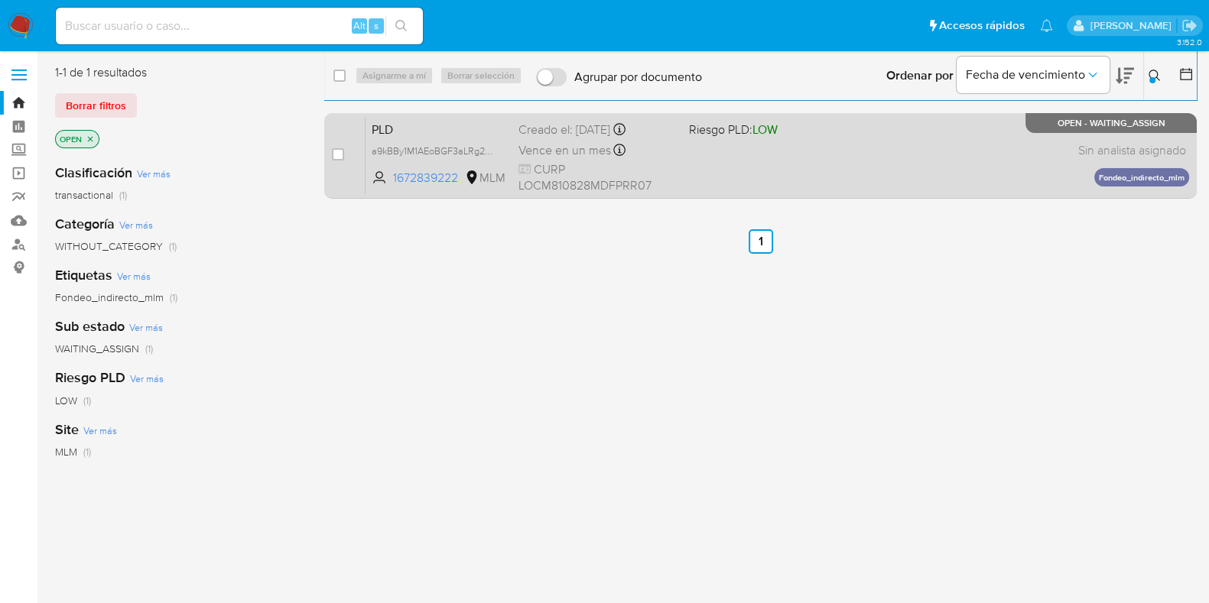
click at [669, 156] on div "Vence en un mes Vence el [DATE] 02:11:23" at bounding box center [597, 150] width 158 height 21
click at [335, 151] on input "checkbox" at bounding box center [338, 154] width 12 height 12
checkbox input "true"
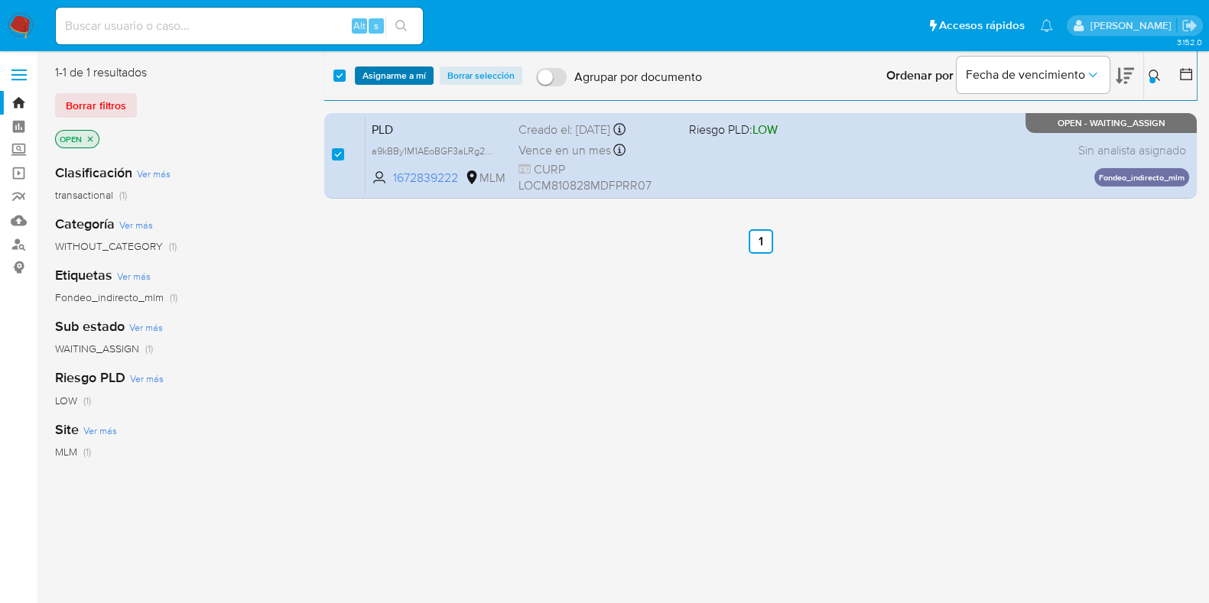
click at [381, 78] on span "Asignarme a mí" at bounding box center [393, 75] width 63 height 15
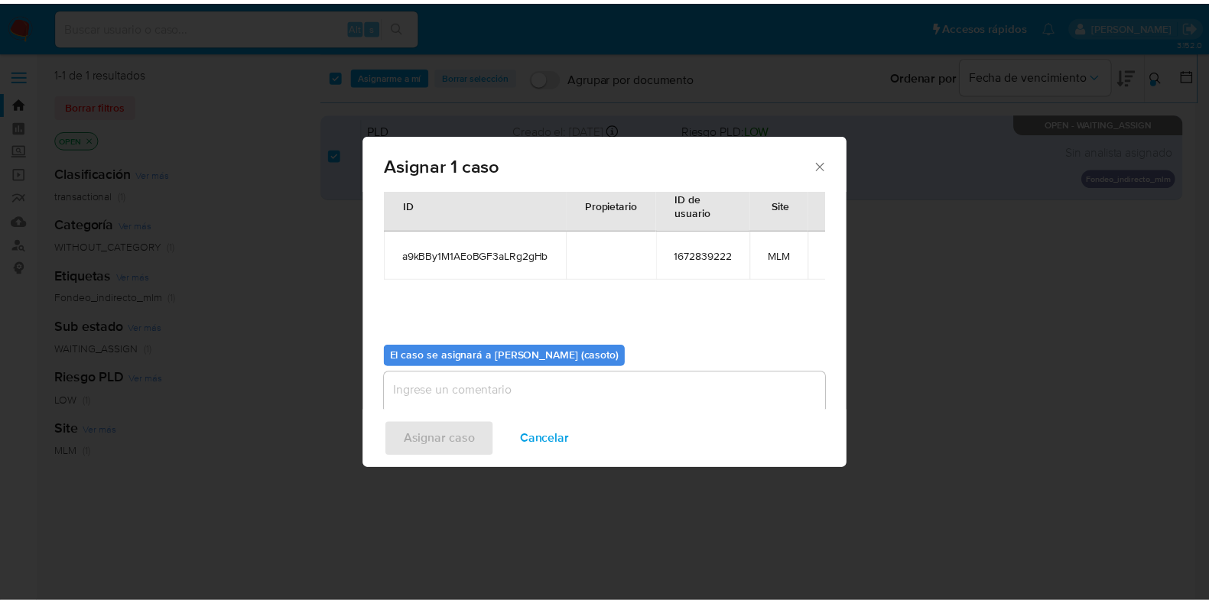
scroll to position [79, 0]
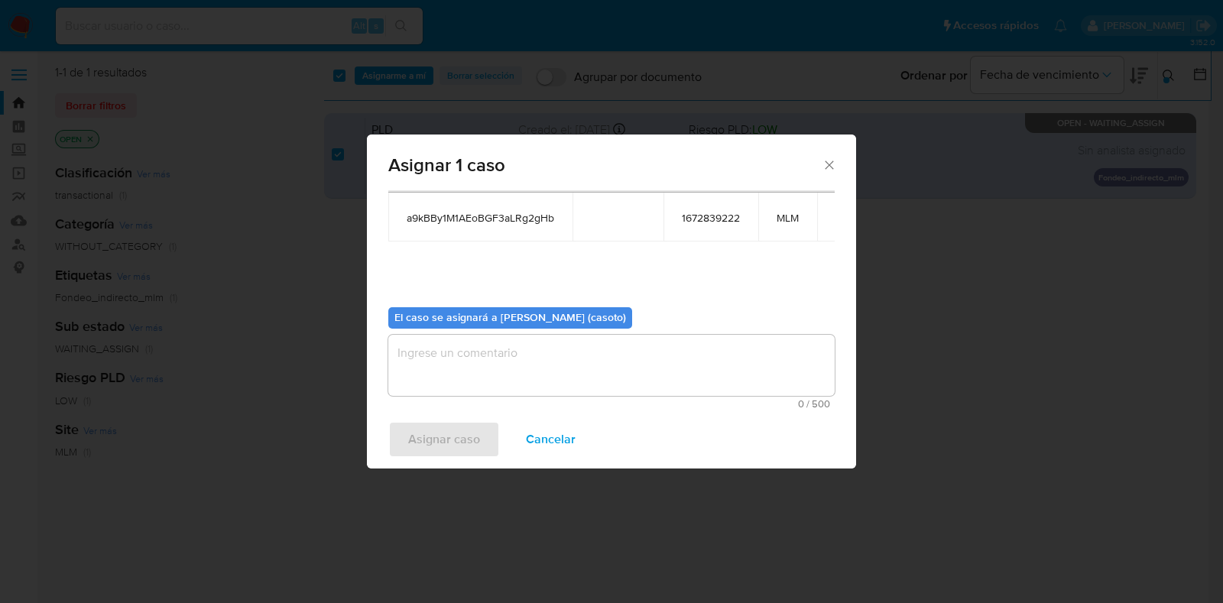
click at [575, 391] on textarea "assign-modal" at bounding box center [611, 365] width 446 height 61
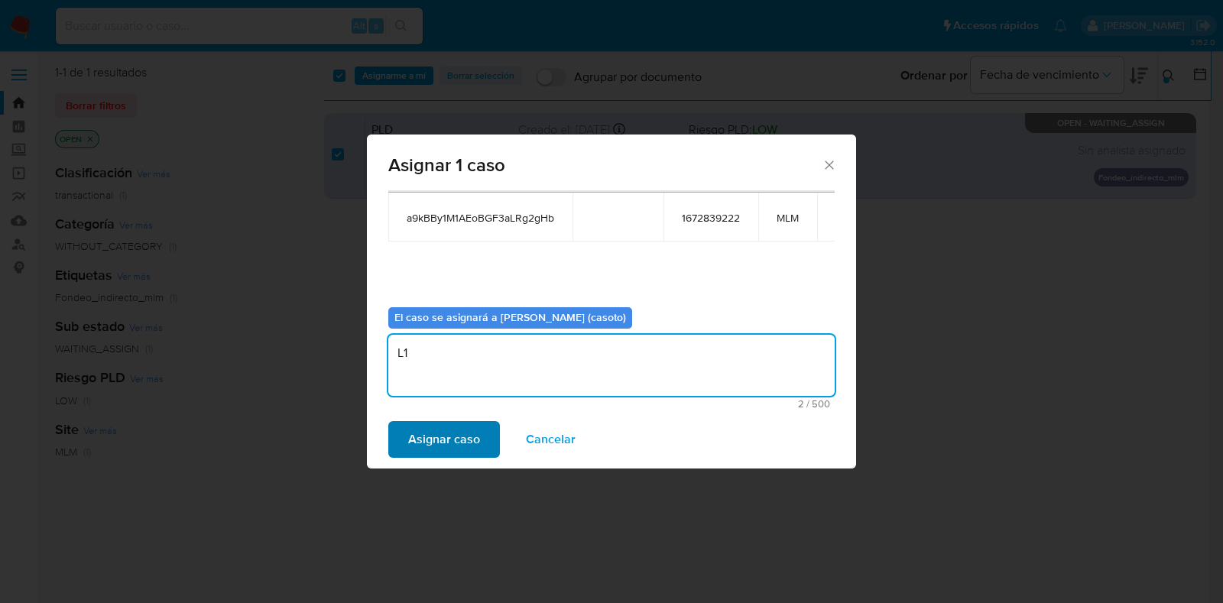
type textarea "L1"
click at [479, 431] on button "Asignar caso" at bounding box center [444, 439] width 112 height 37
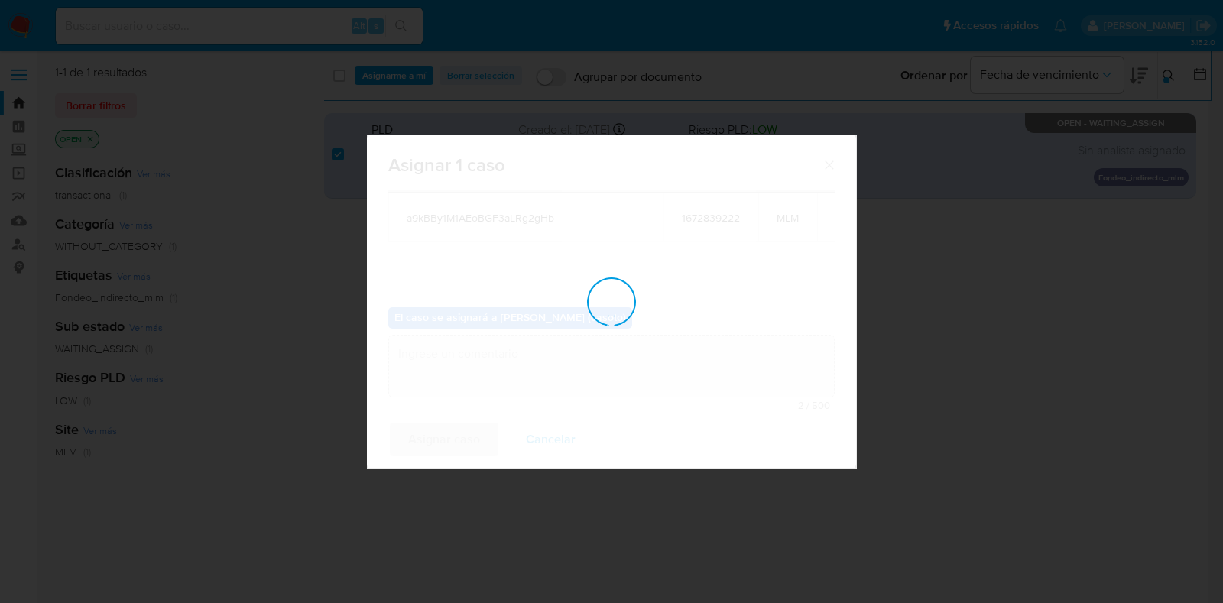
checkbox input "false"
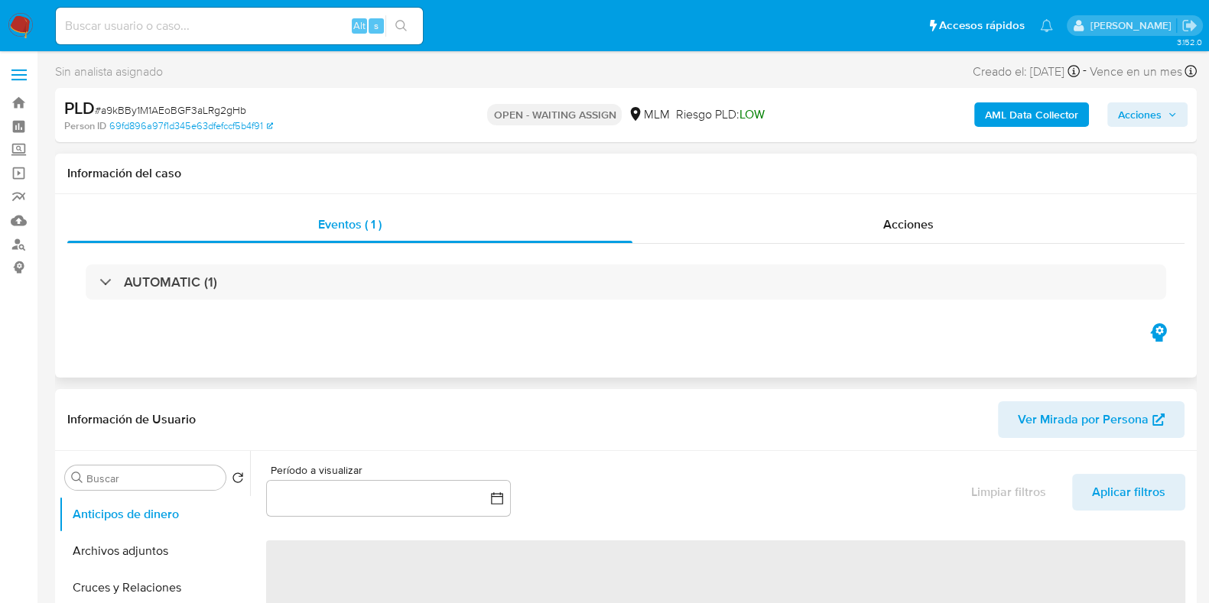
select select "10"
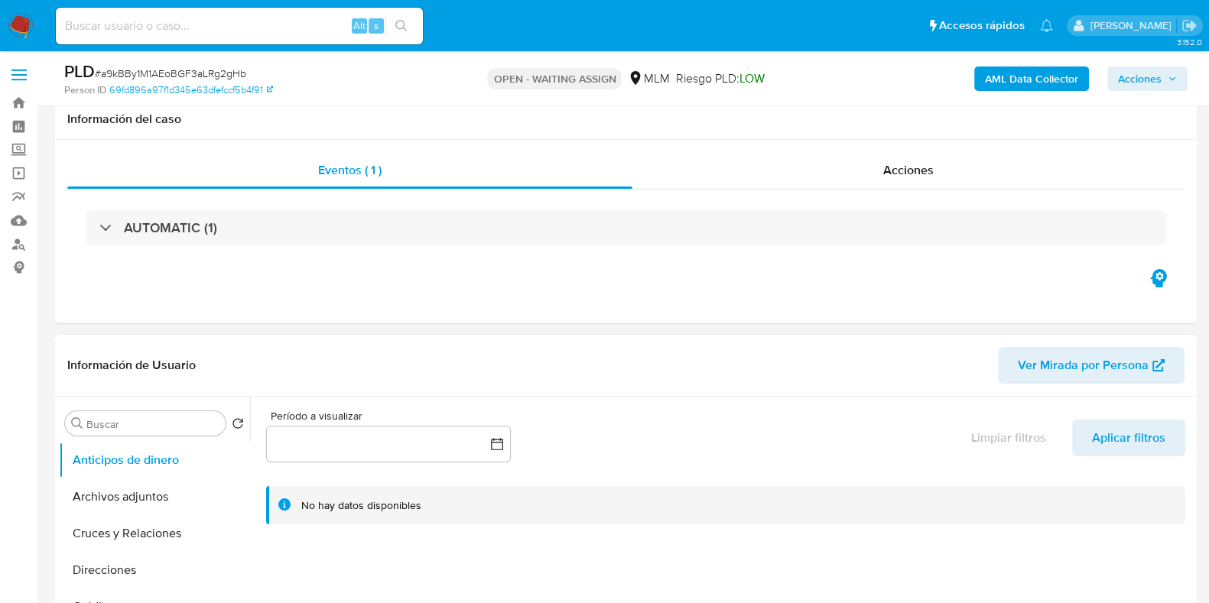
scroll to position [190, 0]
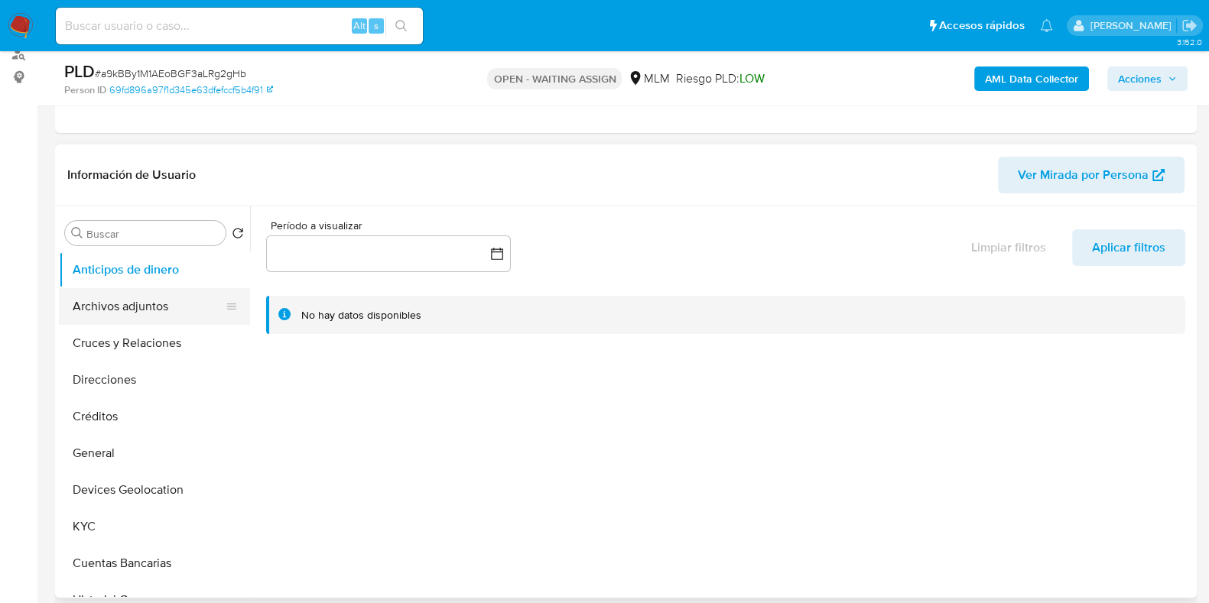
click at [136, 297] on button "Archivos adjuntos" at bounding box center [148, 306] width 179 height 37
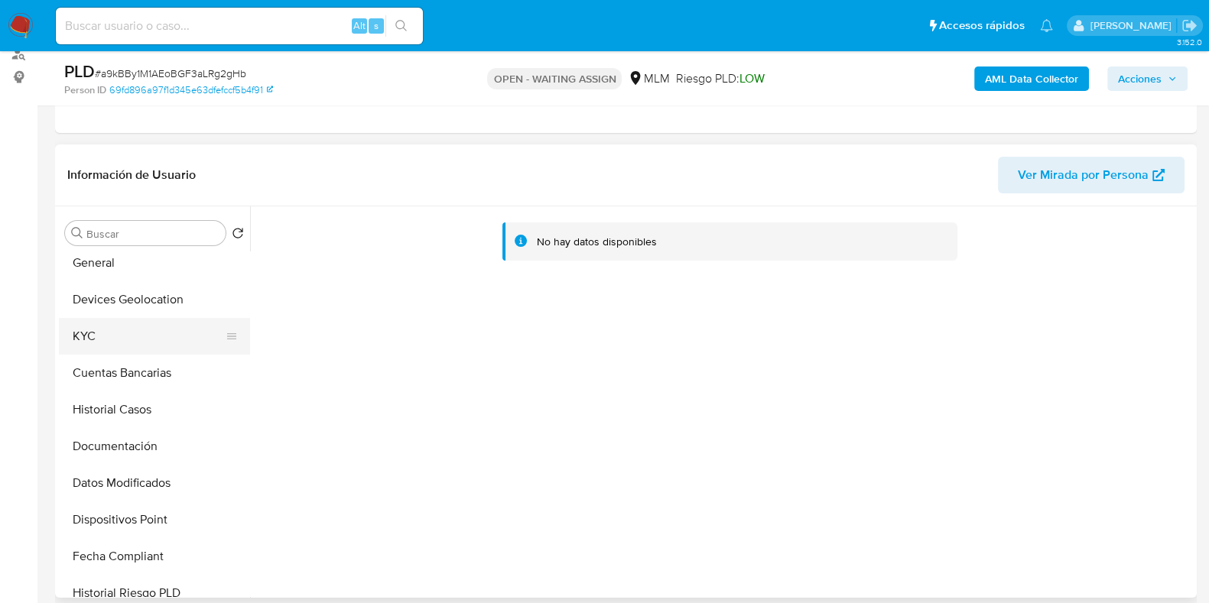
click at [103, 346] on button "KYC" at bounding box center [148, 336] width 179 height 37
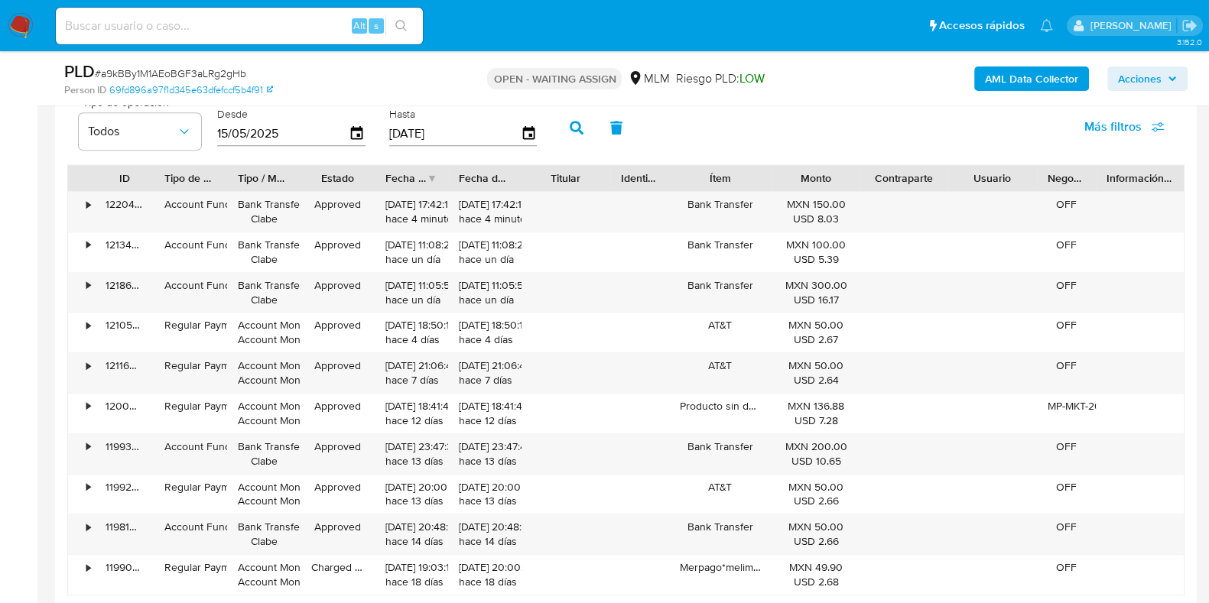
scroll to position [1528, 0]
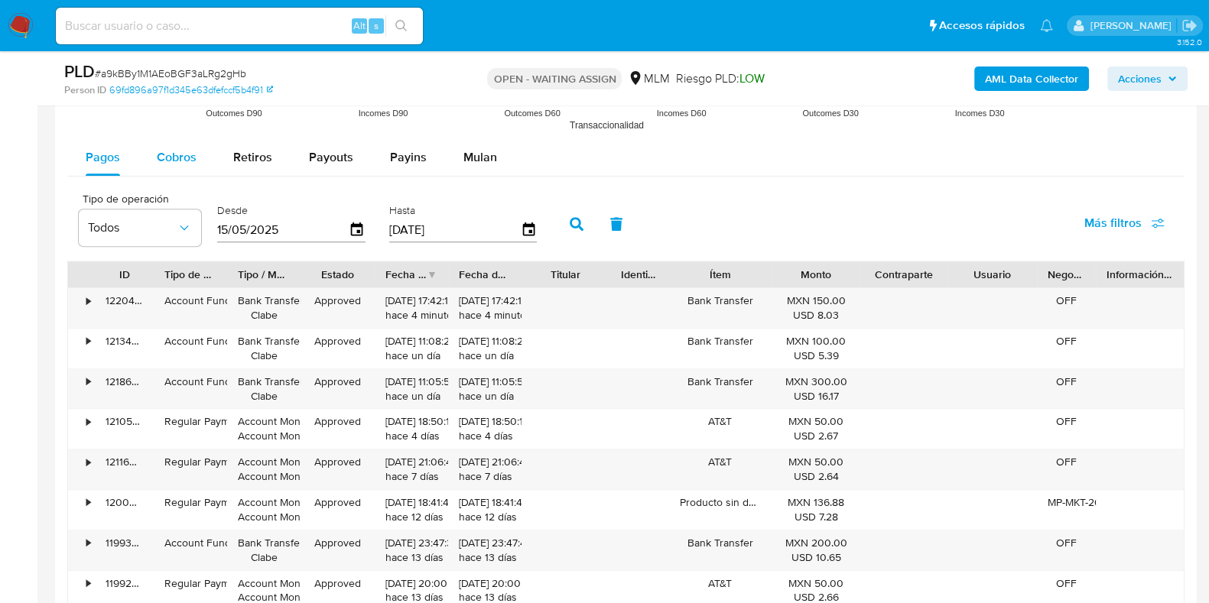
click at [182, 162] on span "Cobros" at bounding box center [177, 157] width 40 height 18
select select "10"
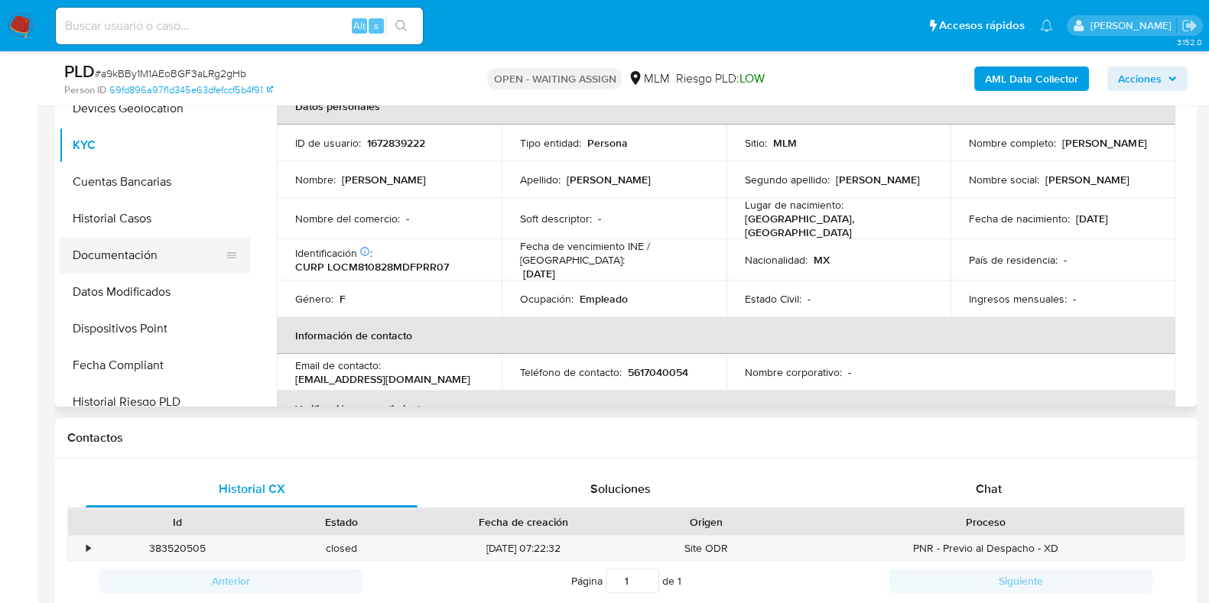
scroll to position [0, 0]
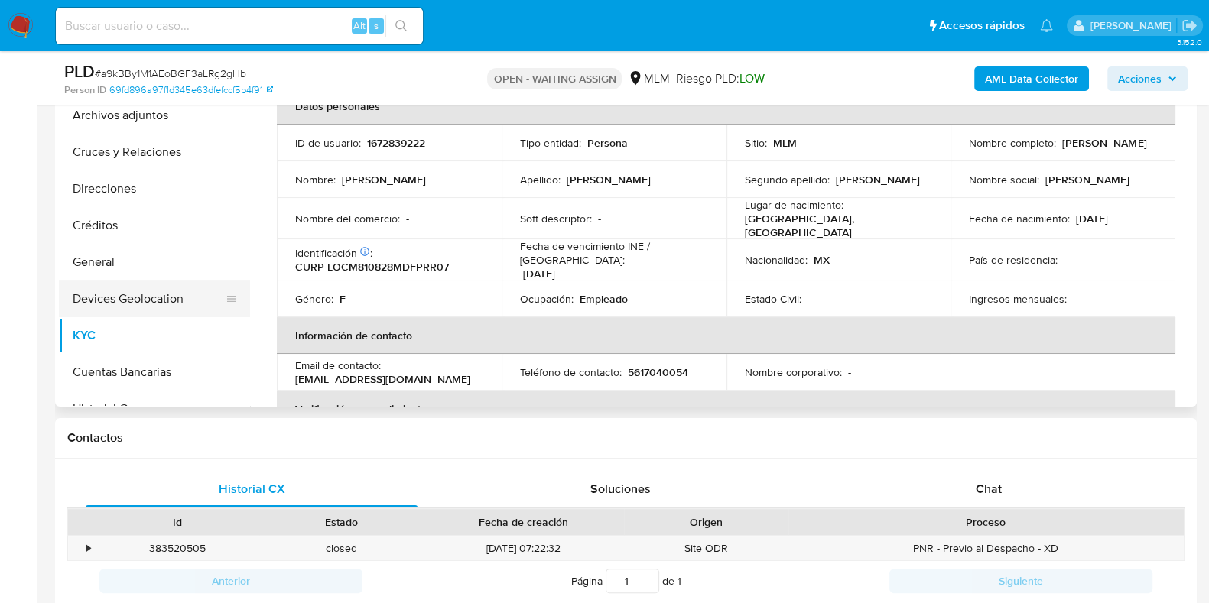
click at [138, 297] on button "Devices Geolocation" at bounding box center [148, 299] width 179 height 37
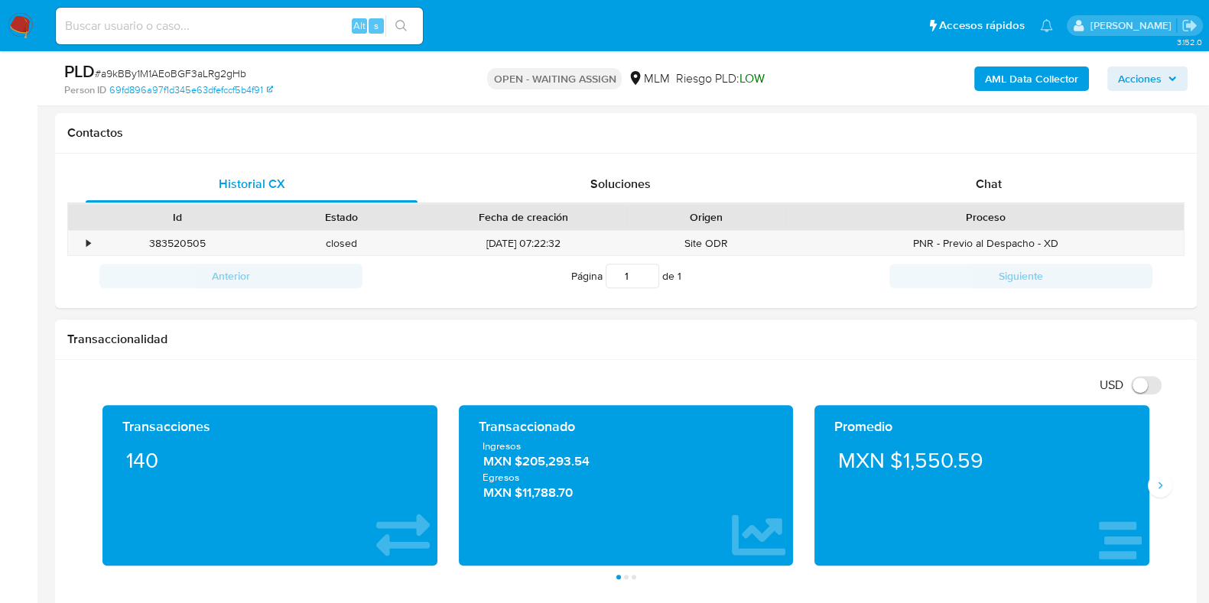
scroll to position [764, 0]
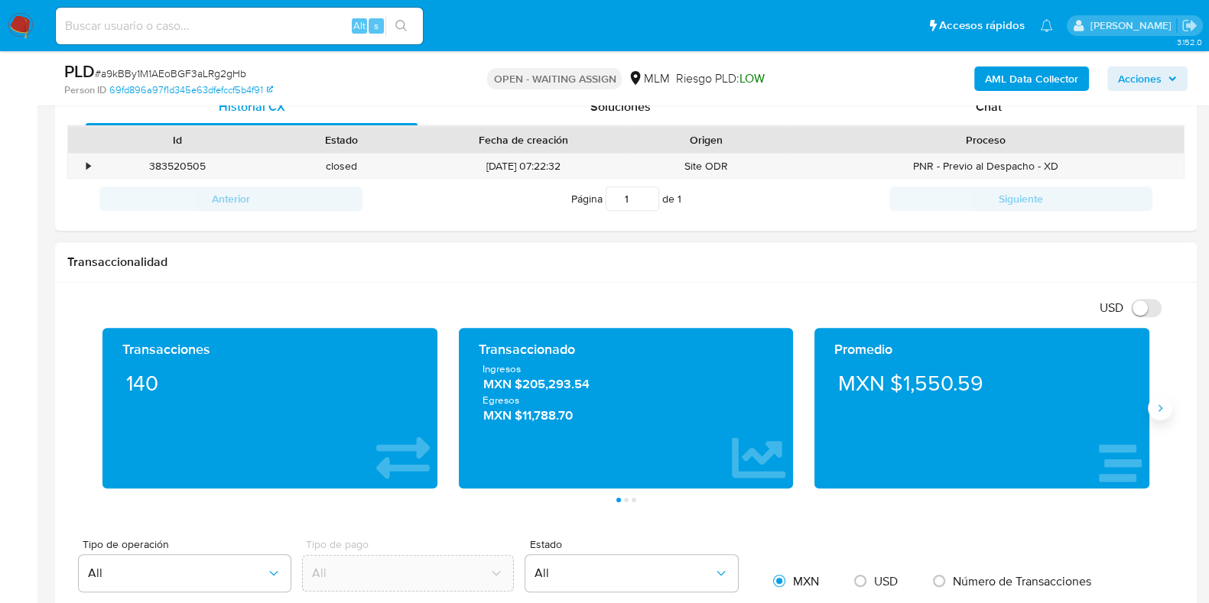
click at [1154, 414] on button "Siguiente" at bounding box center [1159, 408] width 24 height 24
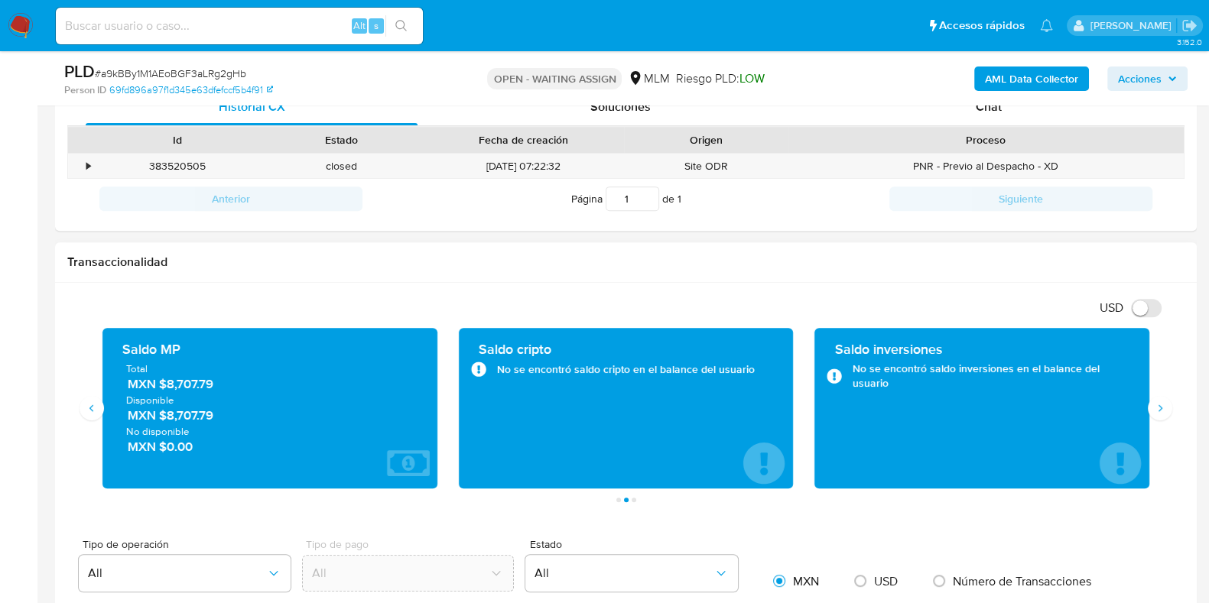
click at [203, 380] on span "MXN $8,707.79" at bounding box center [271, 385] width 286 height 18
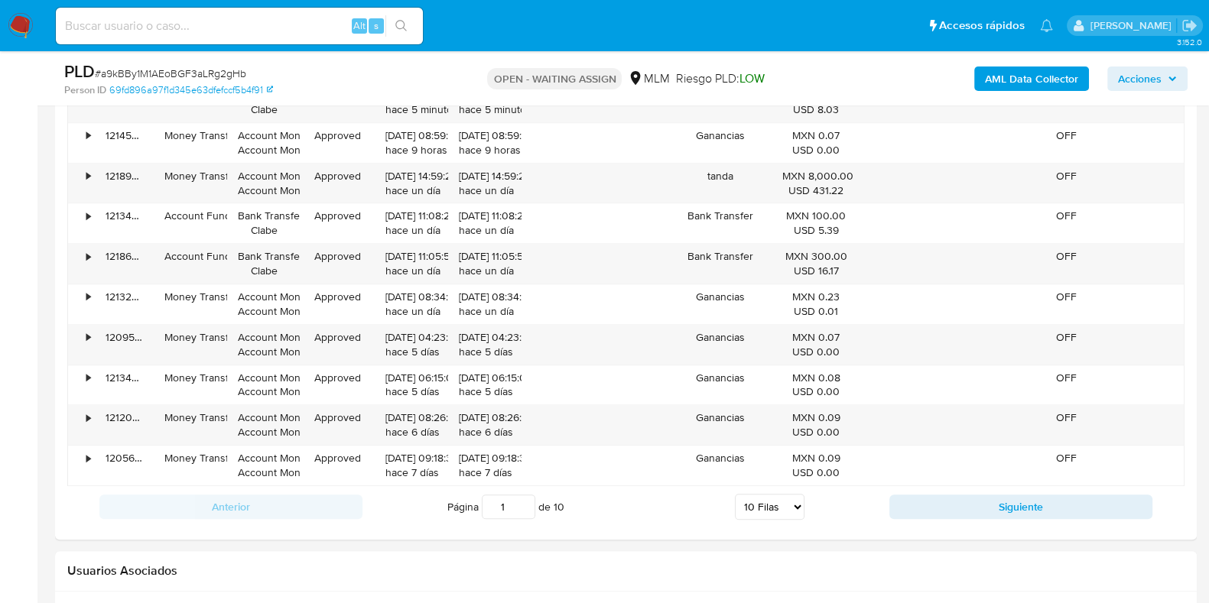
scroll to position [1807, 0]
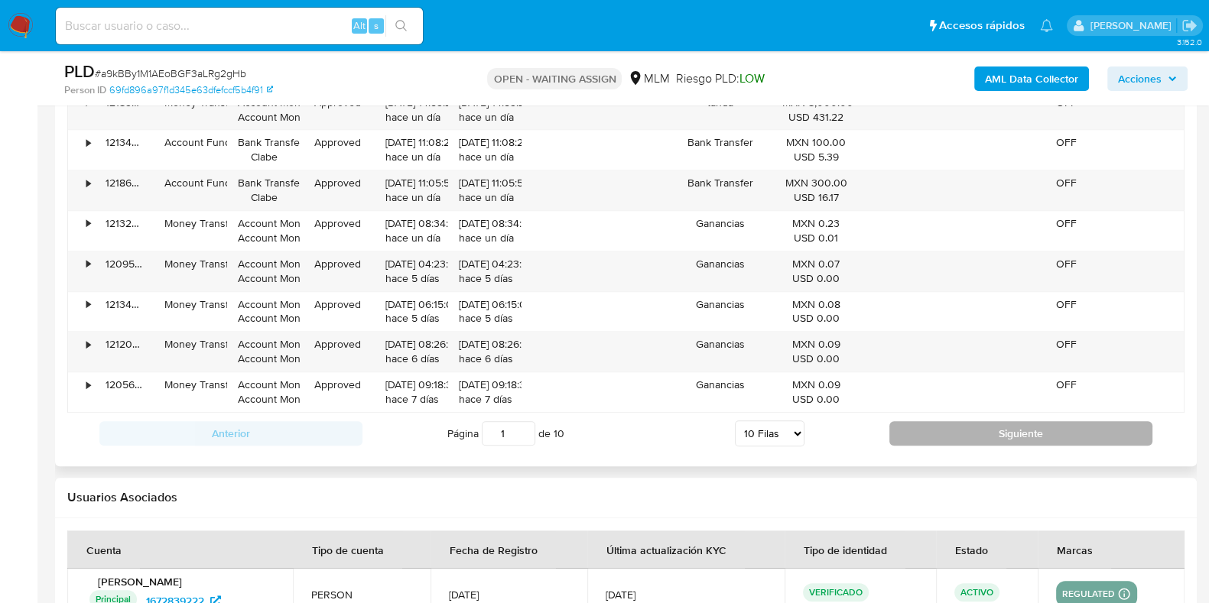
click at [949, 432] on button "Siguiente" at bounding box center [1020, 433] width 263 height 24
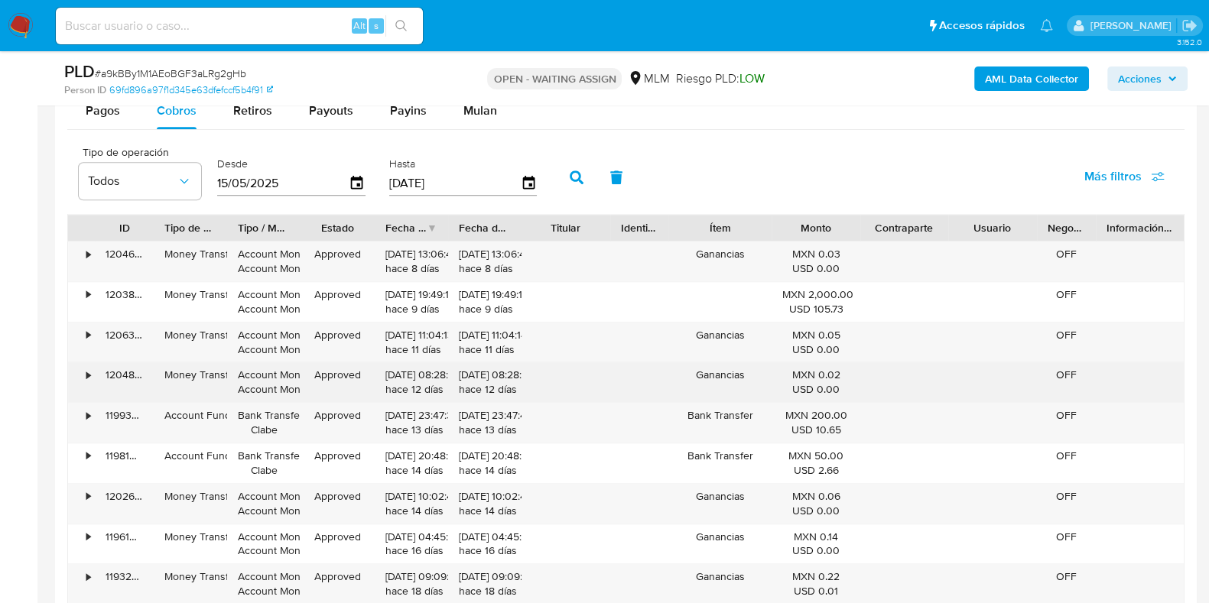
scroll to position [1663, 0]
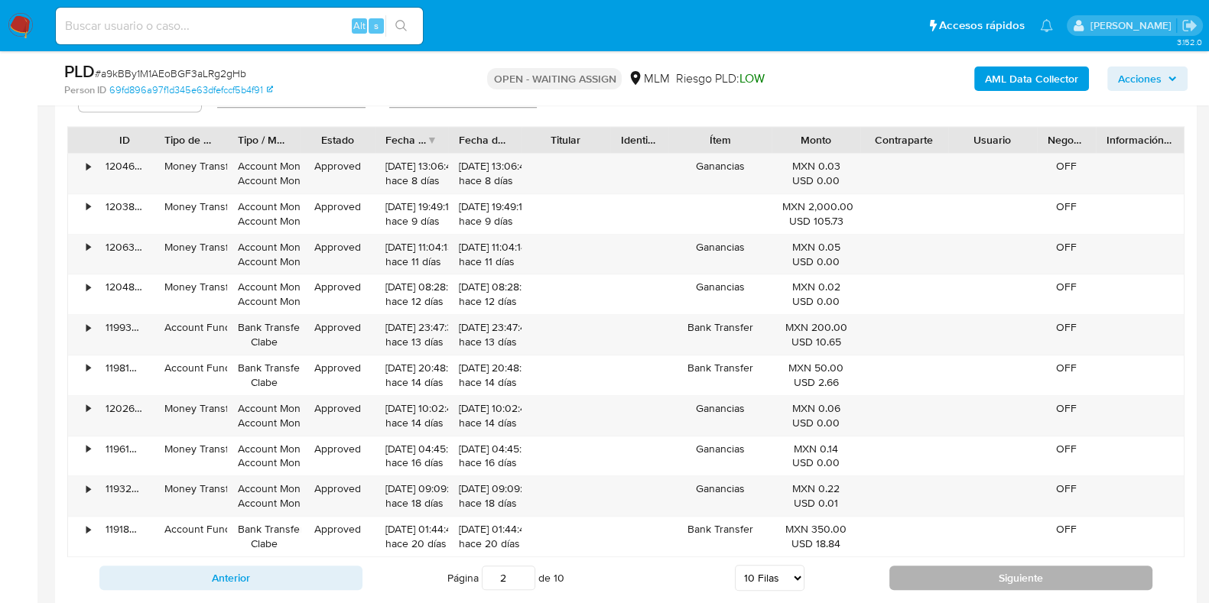
click at [909, 575] on button "Siguiente" at bounding box center [1020, 578] width 263 height 24
click at [913, 575] on button "Siguiente" at bounding box center [1020, 578] width 263 height 24
type input "4"
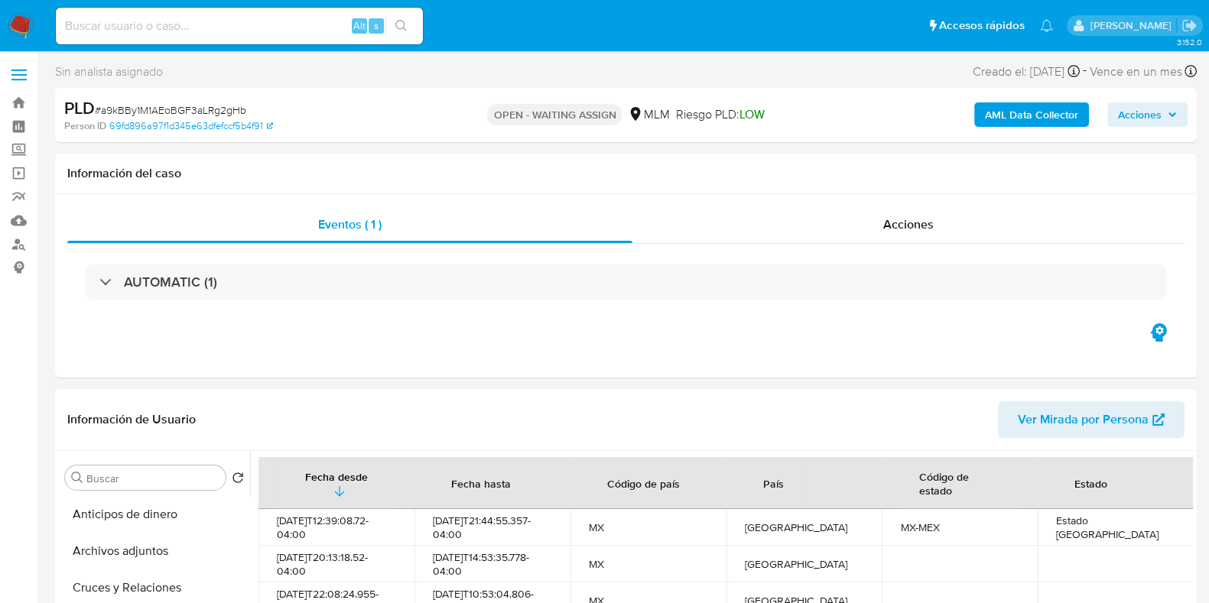
scroll to position [287, 0]
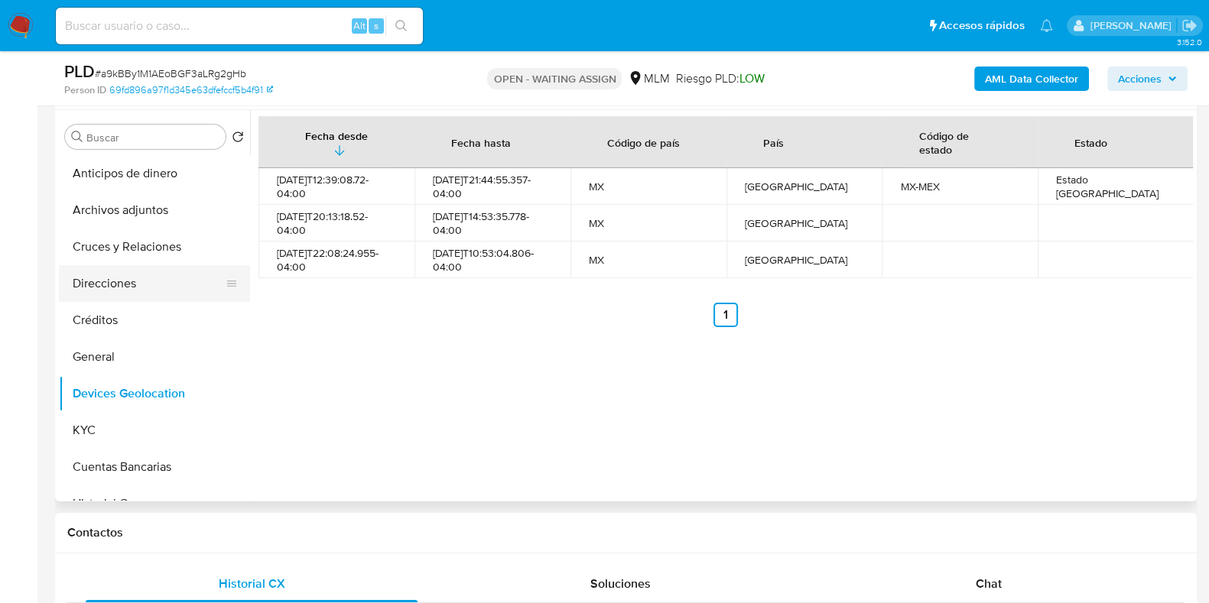
click at [141, 265] on button "Direcciones" at bounding box center [148, 283] width 179 height 37
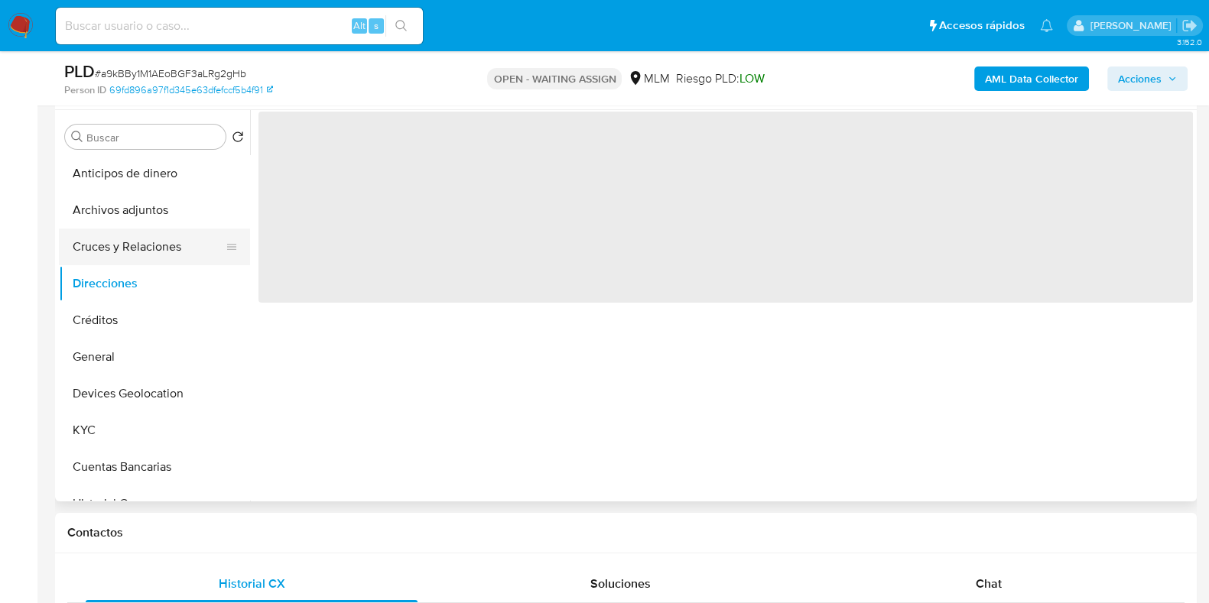
click at [145, 261] on button "Cruces y Relaciones" at bounding box center [148, 247] width 179 height 37
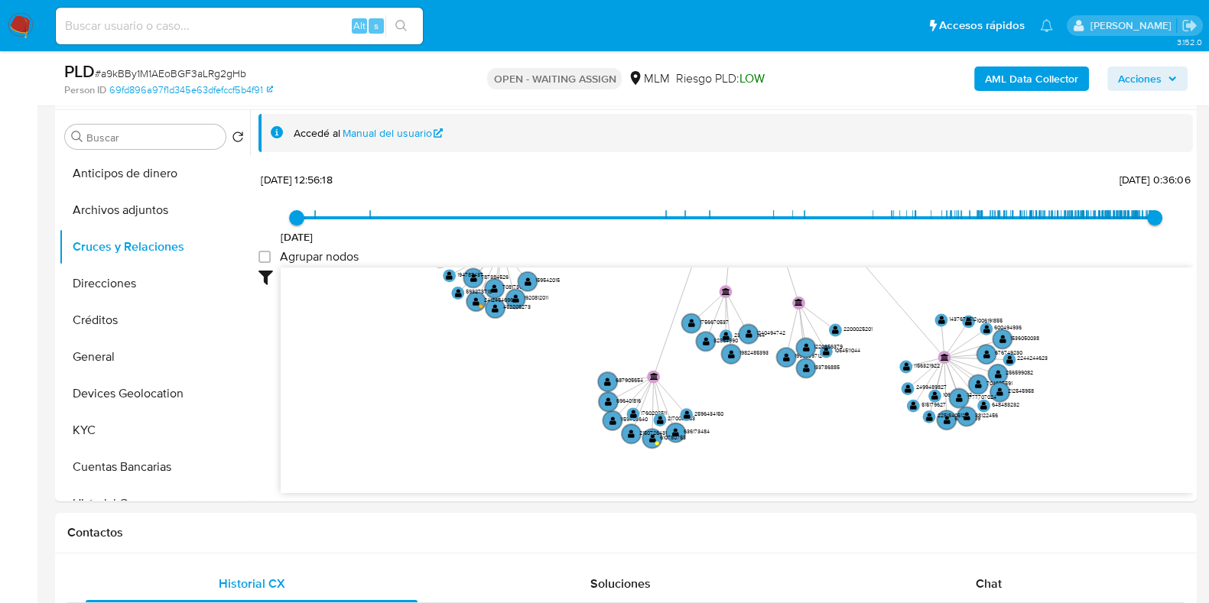
scroll to position [0, 0]
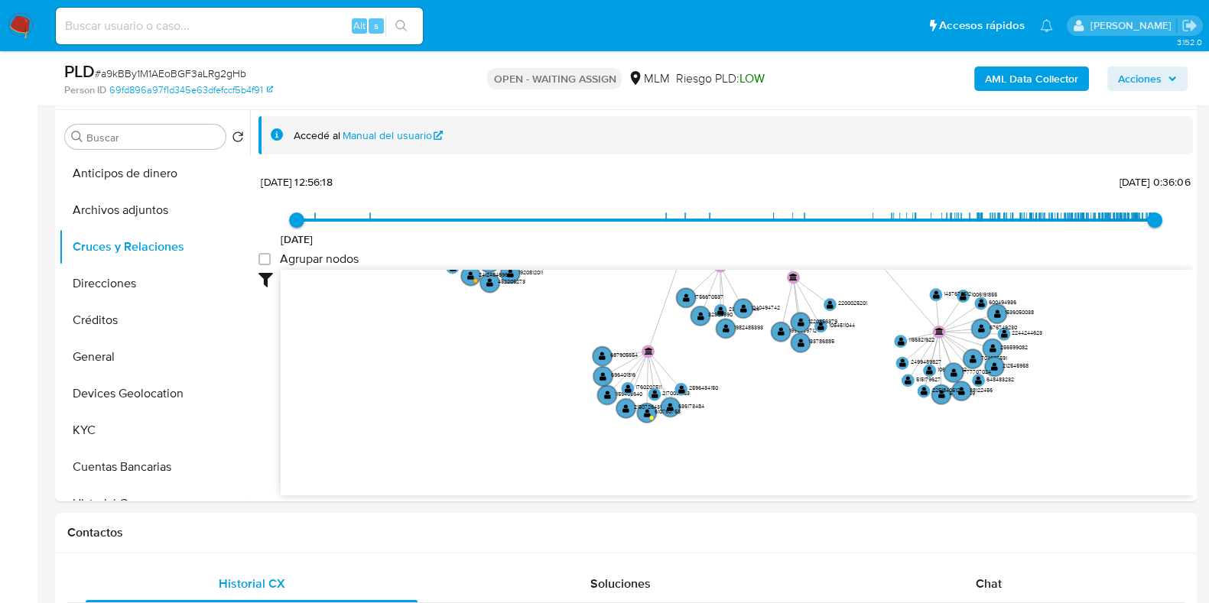
drag, startPoint x: 725, startPoint y: 337, endPoint x: 793, endPoint y: 95, distance: 251.5
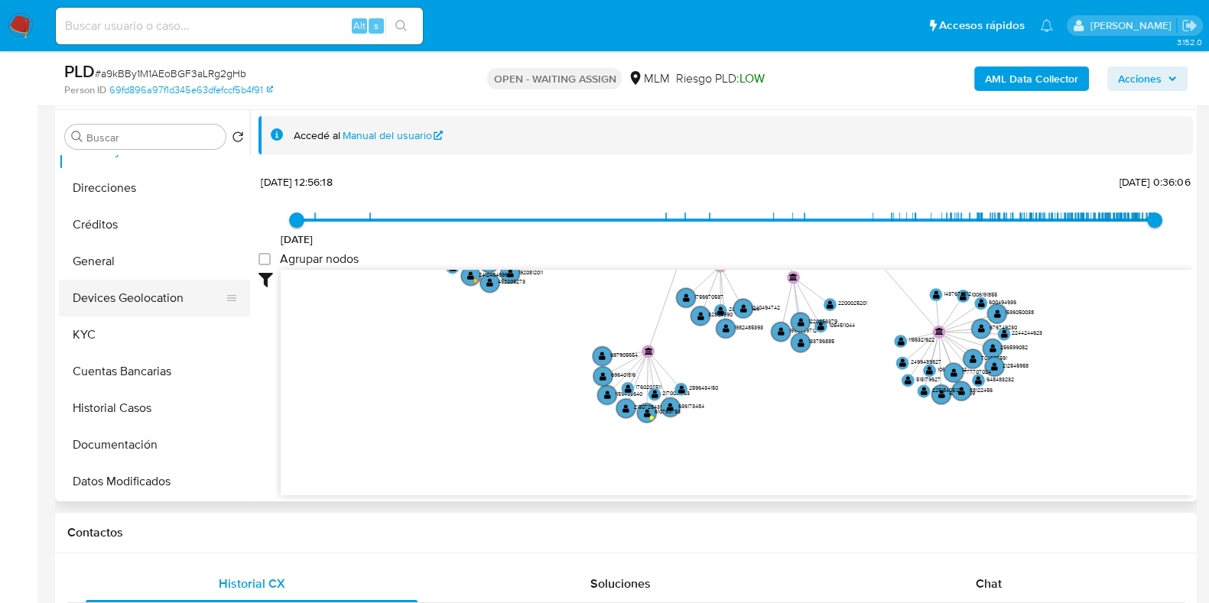
scroll to position [190, 0]
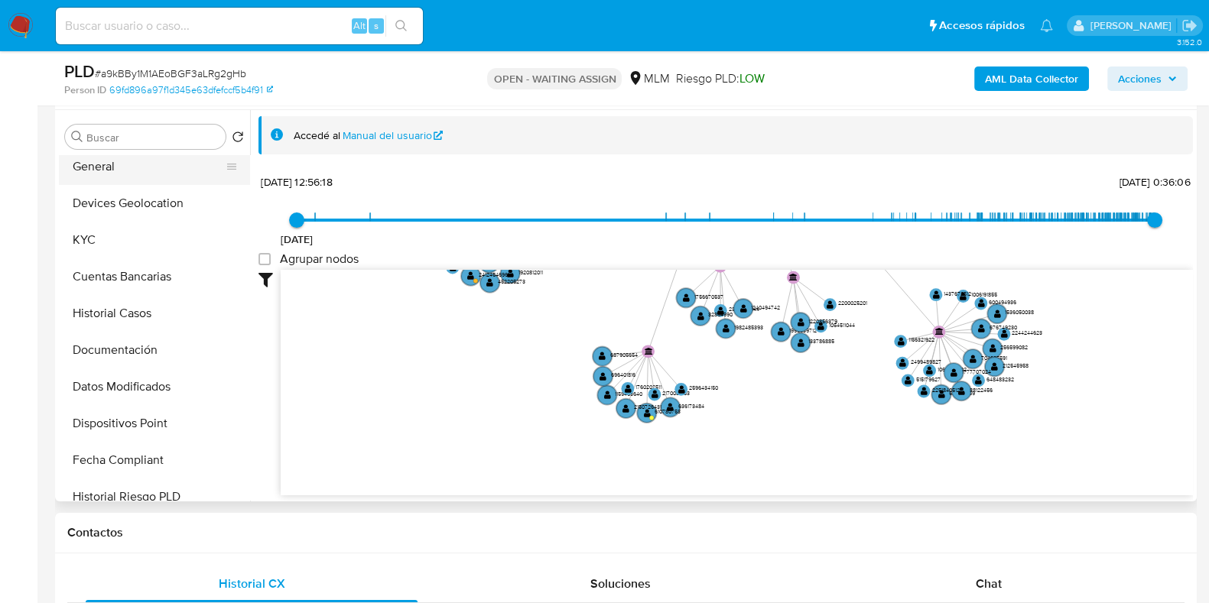
click at [96, 162] on button "General" at bounding box center [148, 166] width 179 height 37
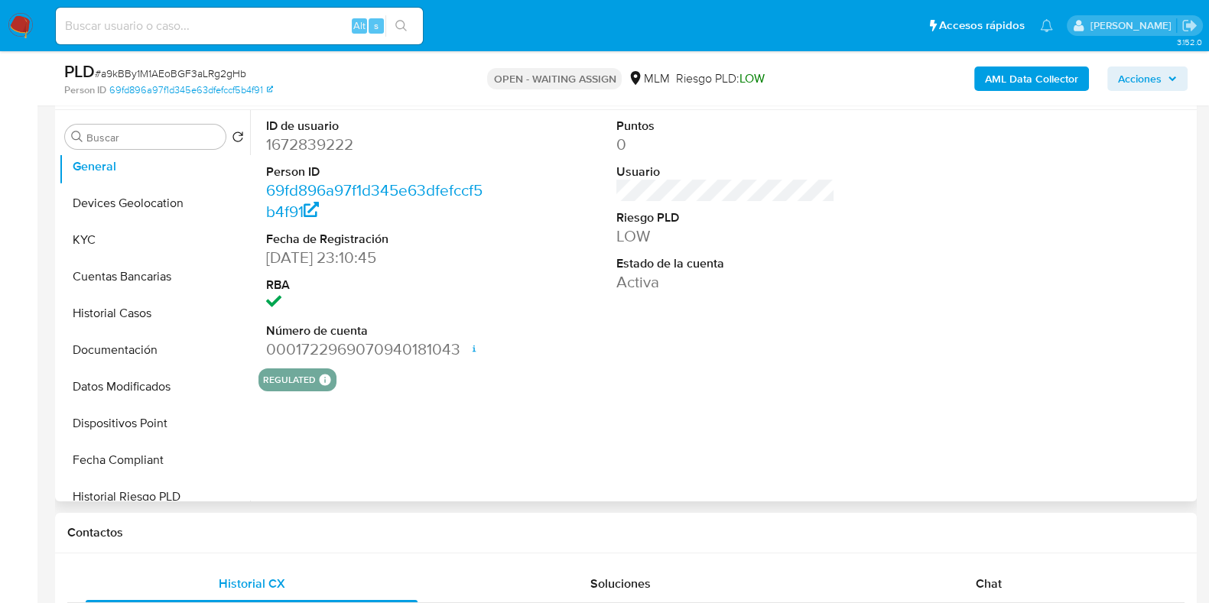
click at [316, 150] on dd "1672839222" at bounding box center [375, 144] width 219 height 21
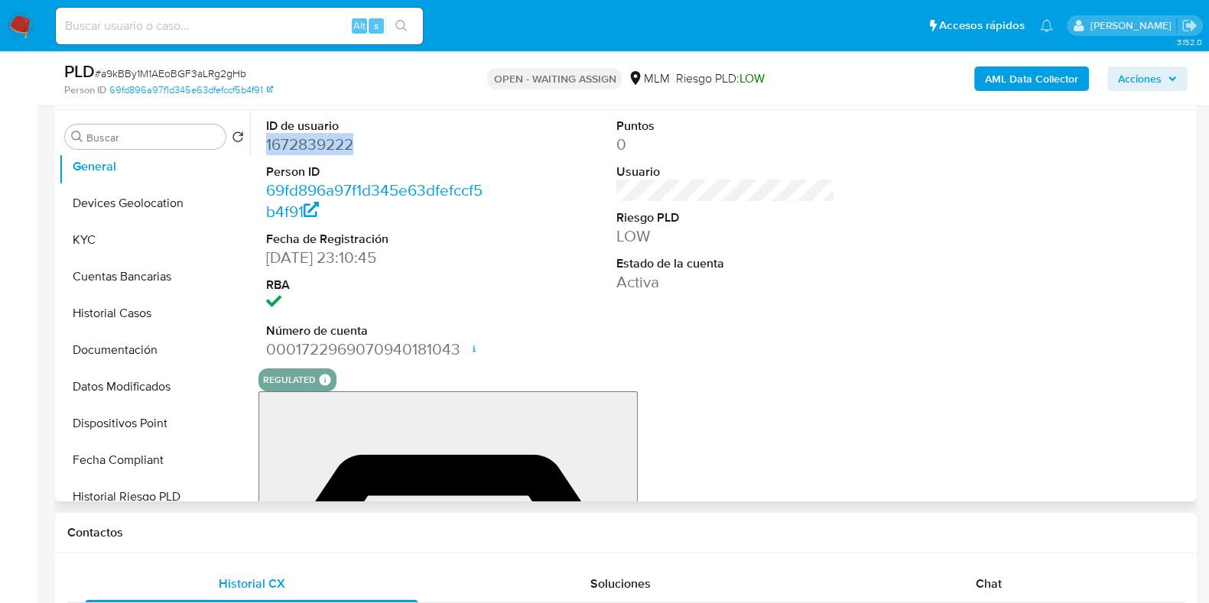
copy dd "1672839222"
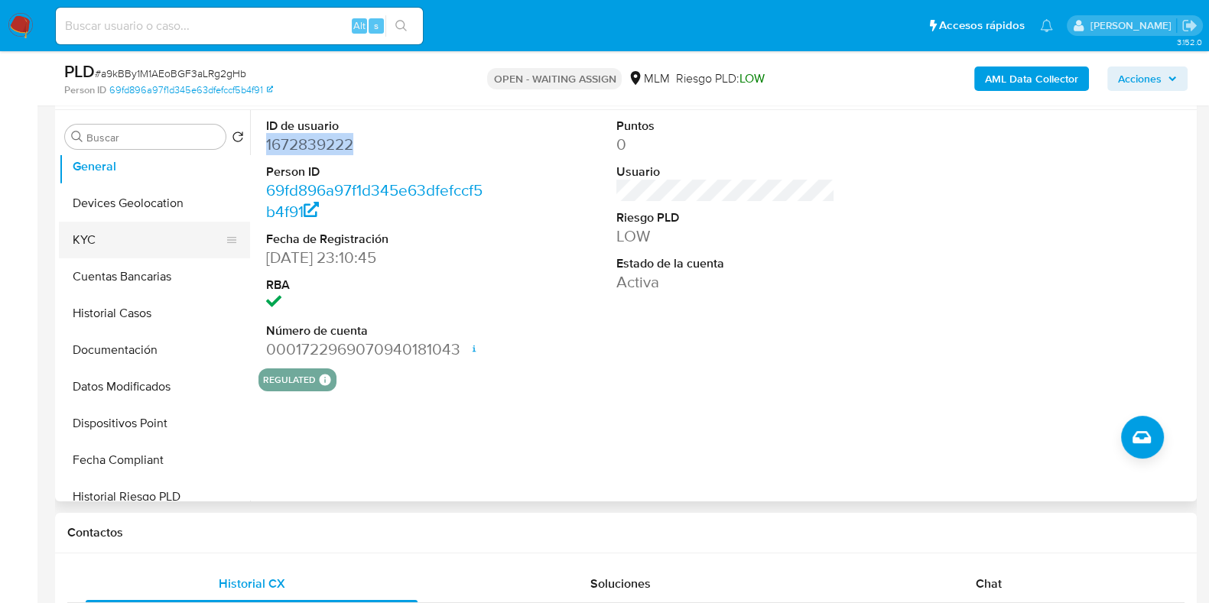
click at [96, 235] on button "KYC" at bounding box center [148, 240] width 179 height 37
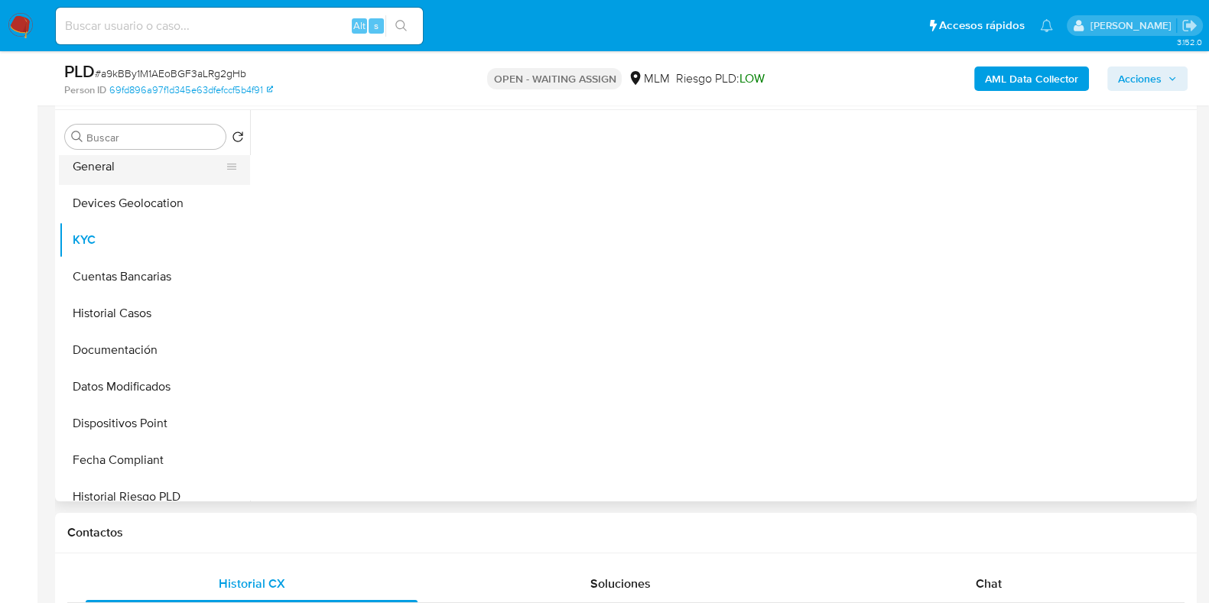
click at [106, 175] on button "General" at bounding box center [148, 166] width 179 height 37
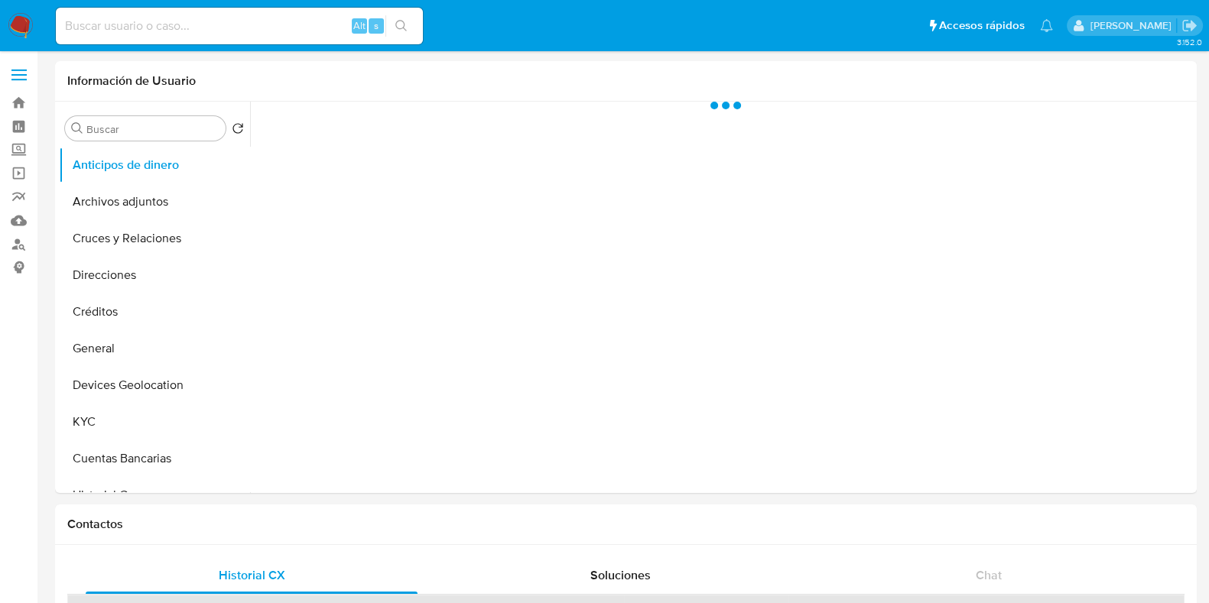
click at [242, 28] on input at bounding box center [239, 26] width 367 height 20
paste input "1110094638"
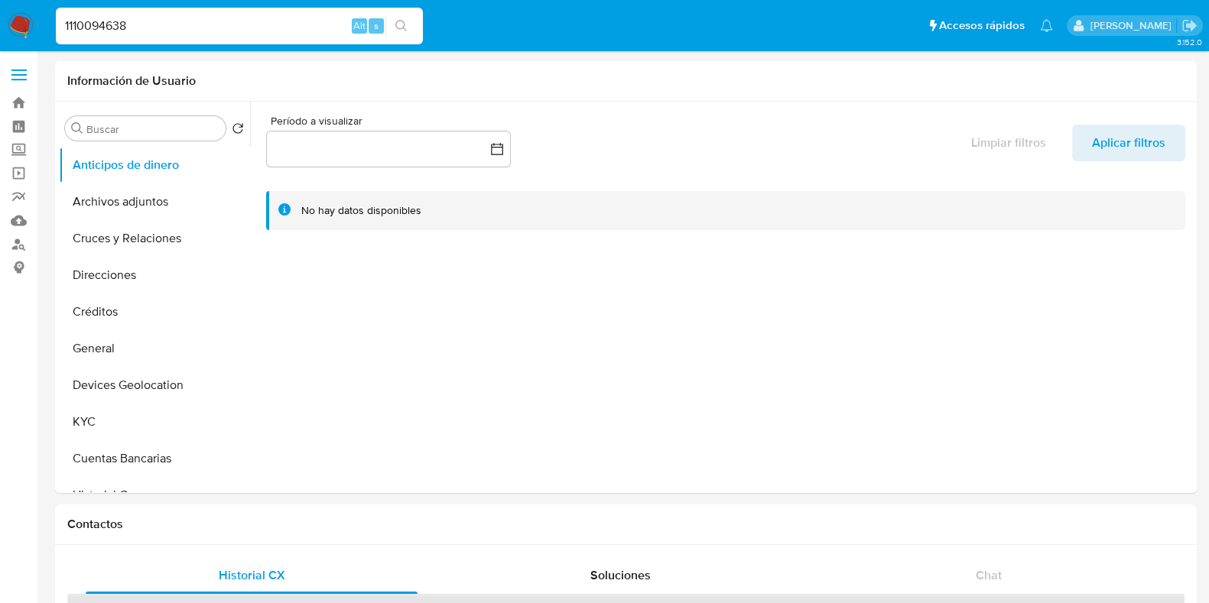
type input "1110094638"
click at [399, 18] on button "search-icon" at bounding box center [400, 25] width 31 height 21
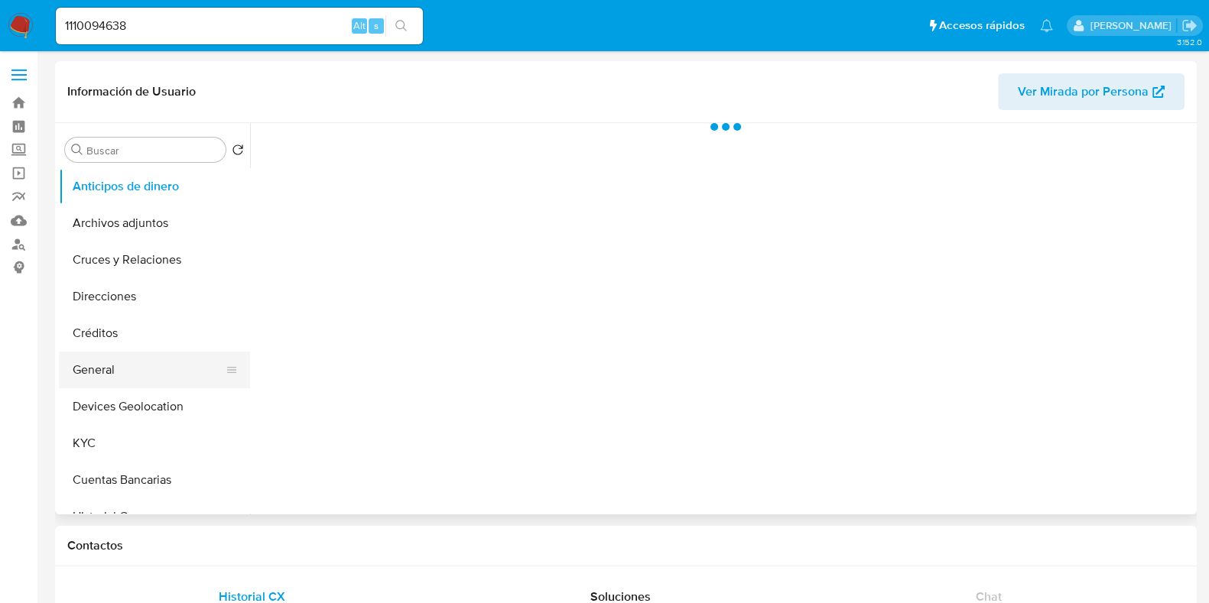
click at [94, 368] on button "General" at bounding box center [148, 370] width 179 height 37
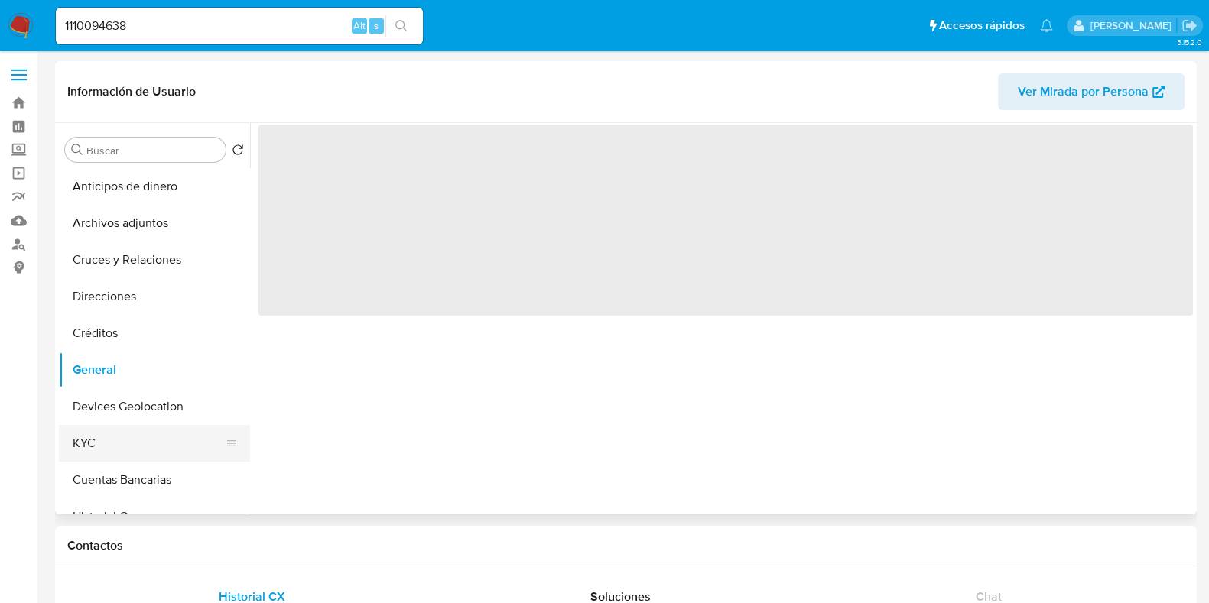
select select "10"
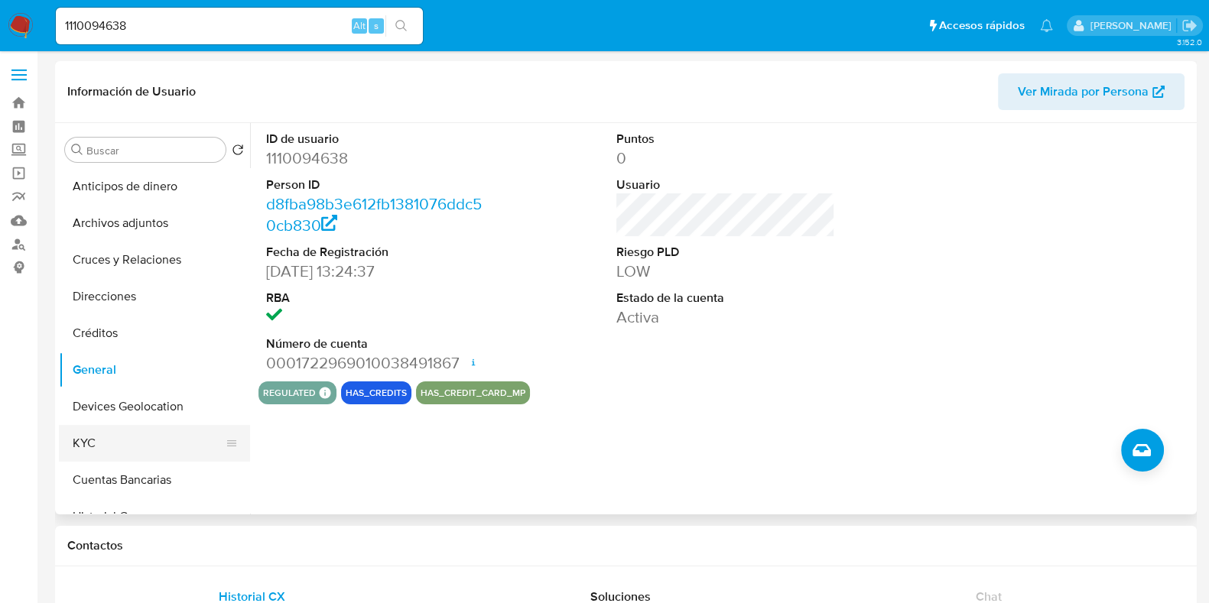
click at [111, 441] on button "KYC" at bounding box center [148, 443] width 179 height 37
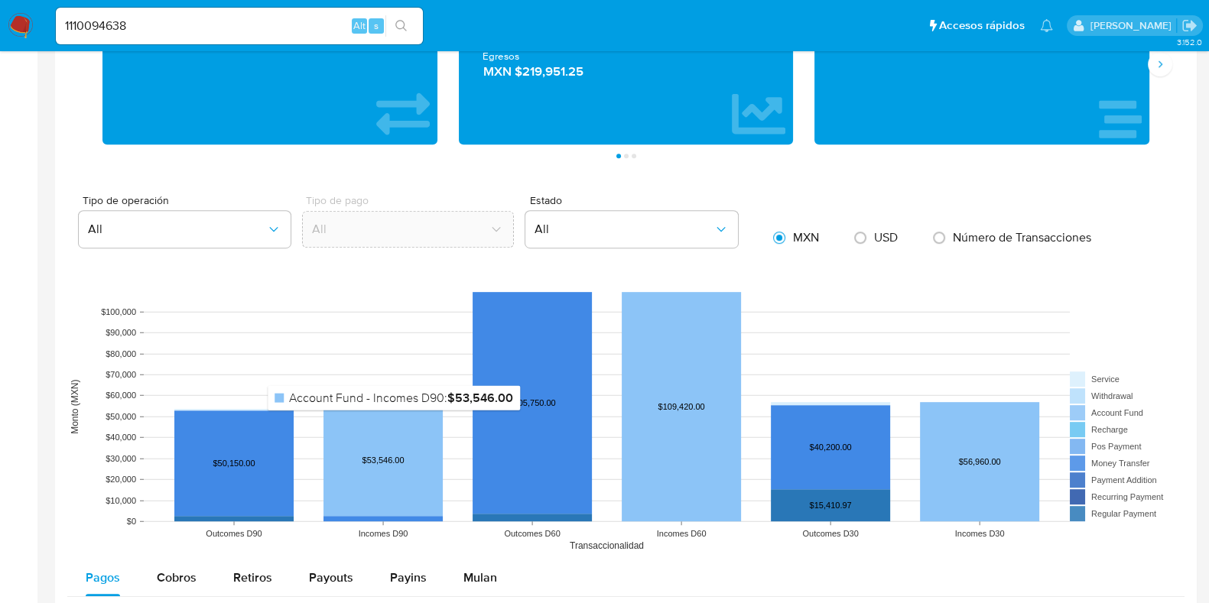
scroll to position [1147, 0]
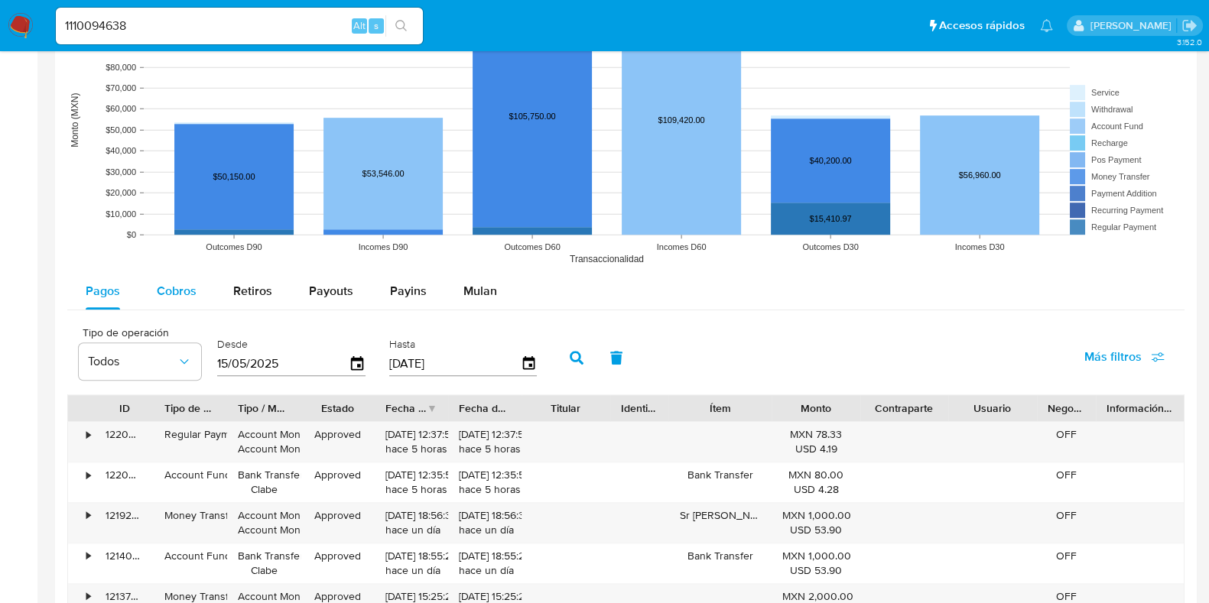
click at [177, 301] on div "Cobros" at bounding box center [177, 291] width 40 height 37
select select "10"
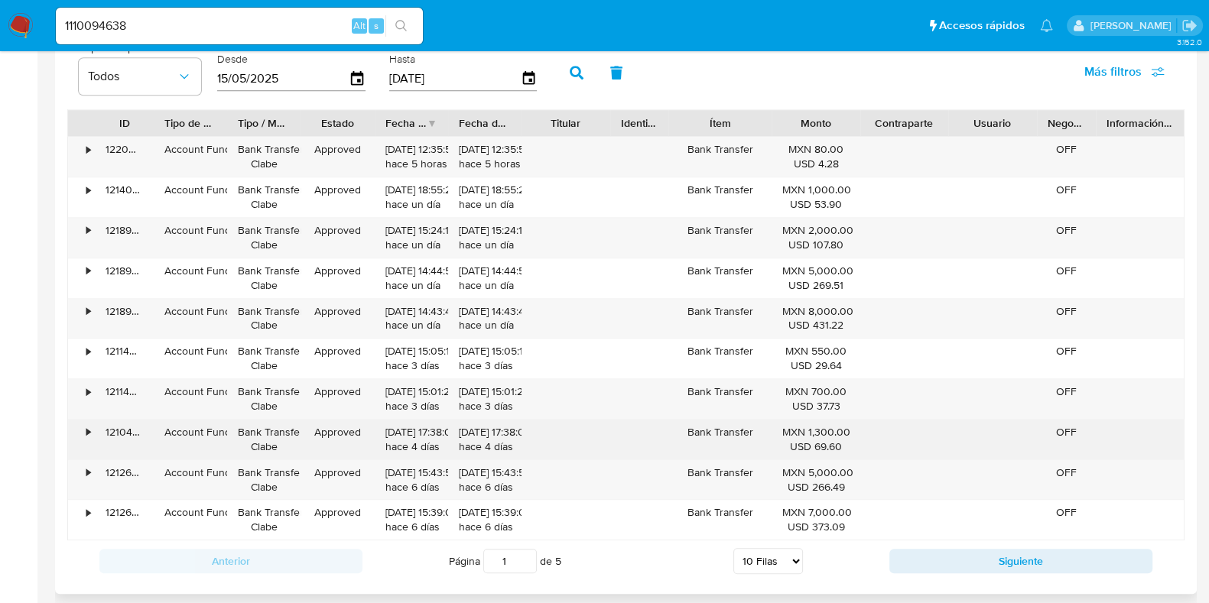
scroll to position [1433, 0]
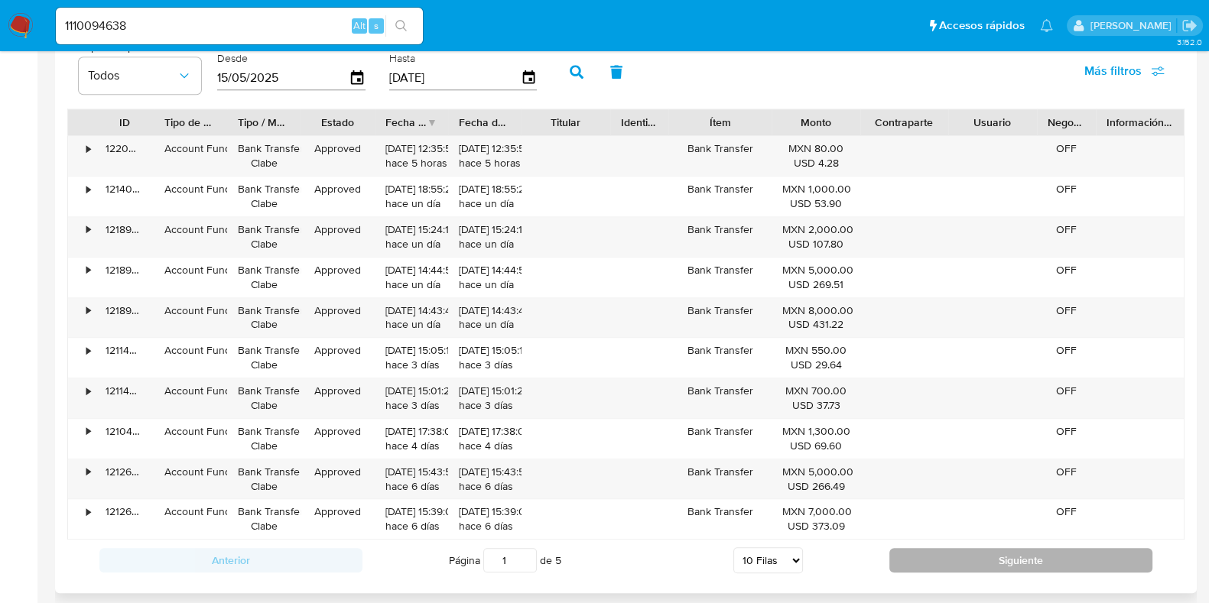
click at [923, 566] on button "Siguiente" at bounding box center [1020, 560] width 263 height 24
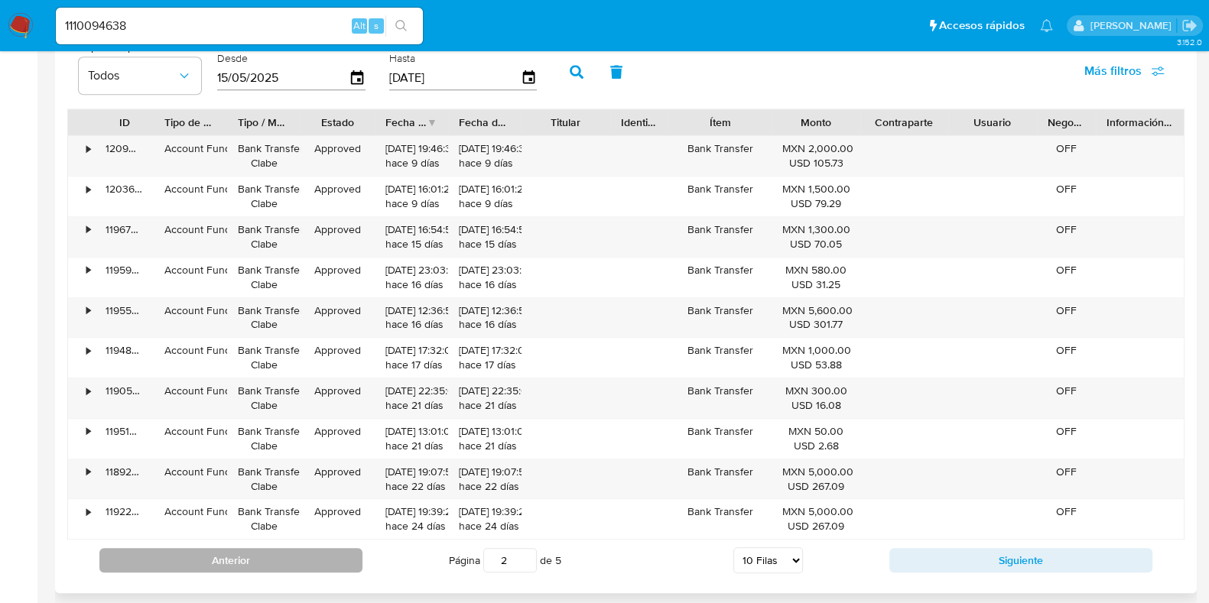
click at [324, 564] on button "Anterior" at bounding box center [230, 560] width 263 height 24
type input "1"
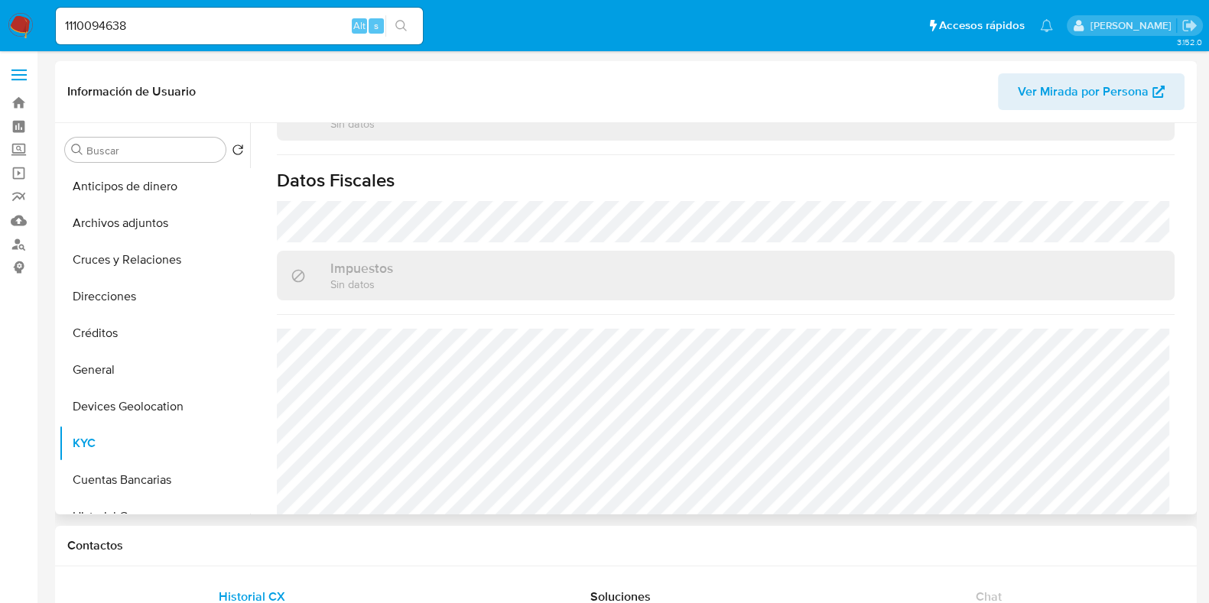
scroll to position [960, 0]
click at [148, 300] on button "Direcciones" at bounding box center [148, 296] width 179 height 37
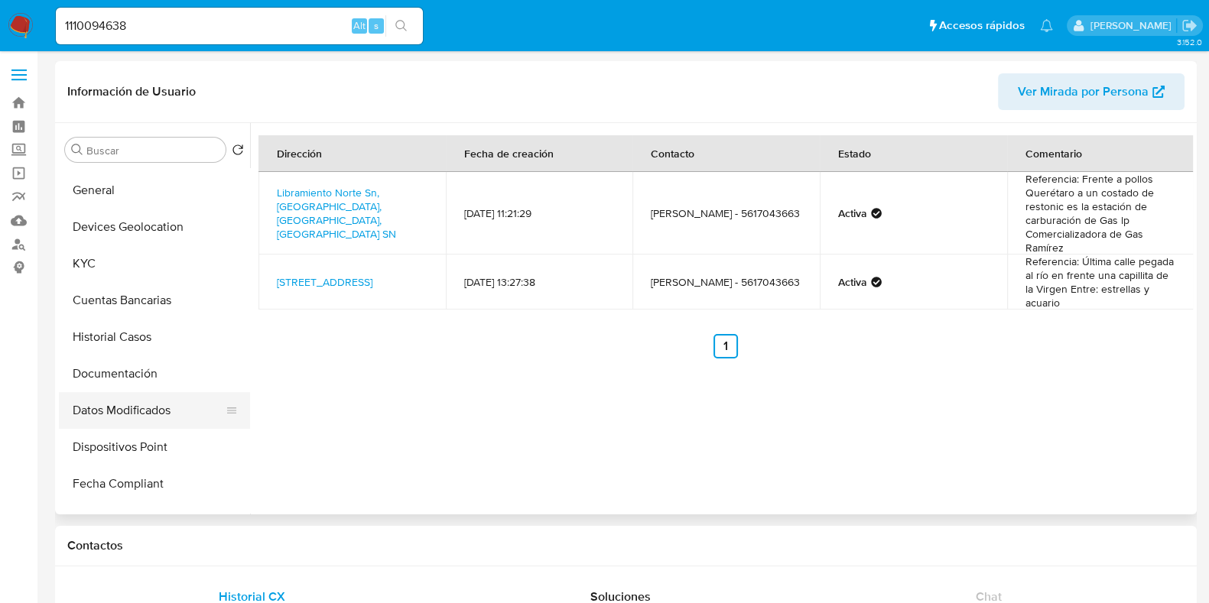
scroll to position [190, 0]
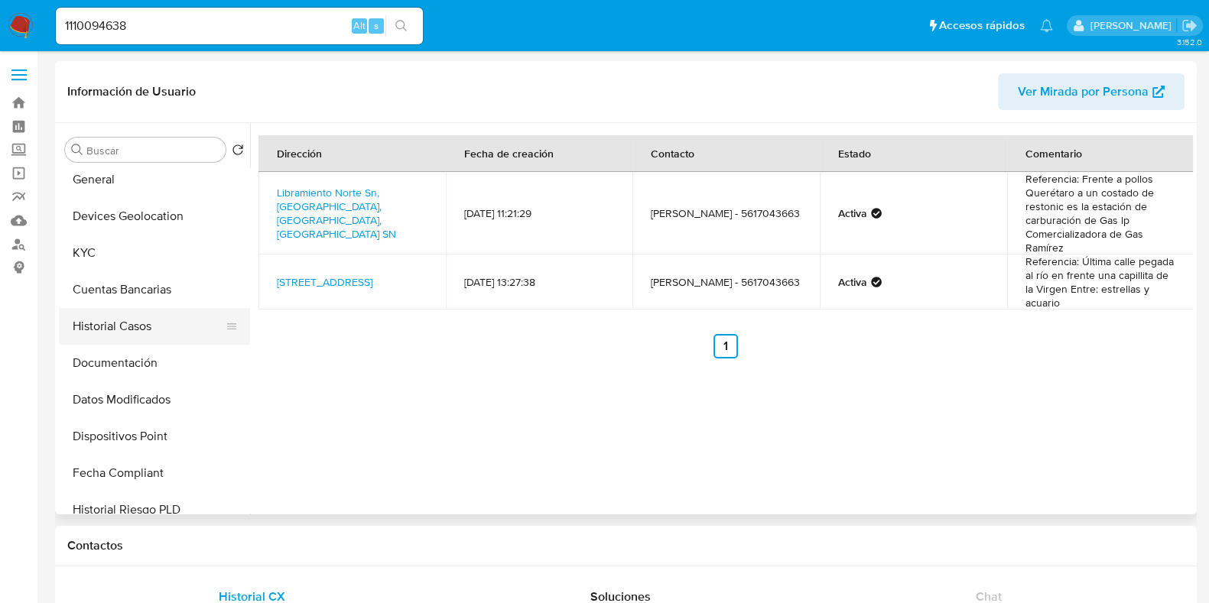
click at [132, 334] on button "Historial Casos" at bounding box center [148, 326] width 179 height 37
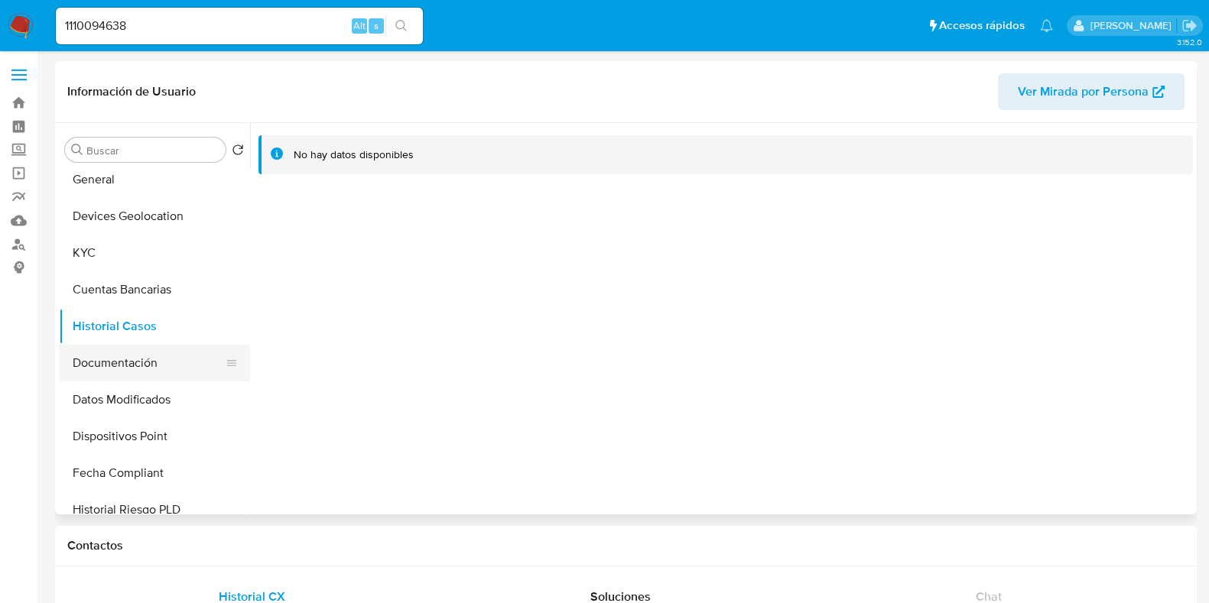
click at [117, 359] on button "Documentación" at bounding box center [148, 363] width 179 height 37
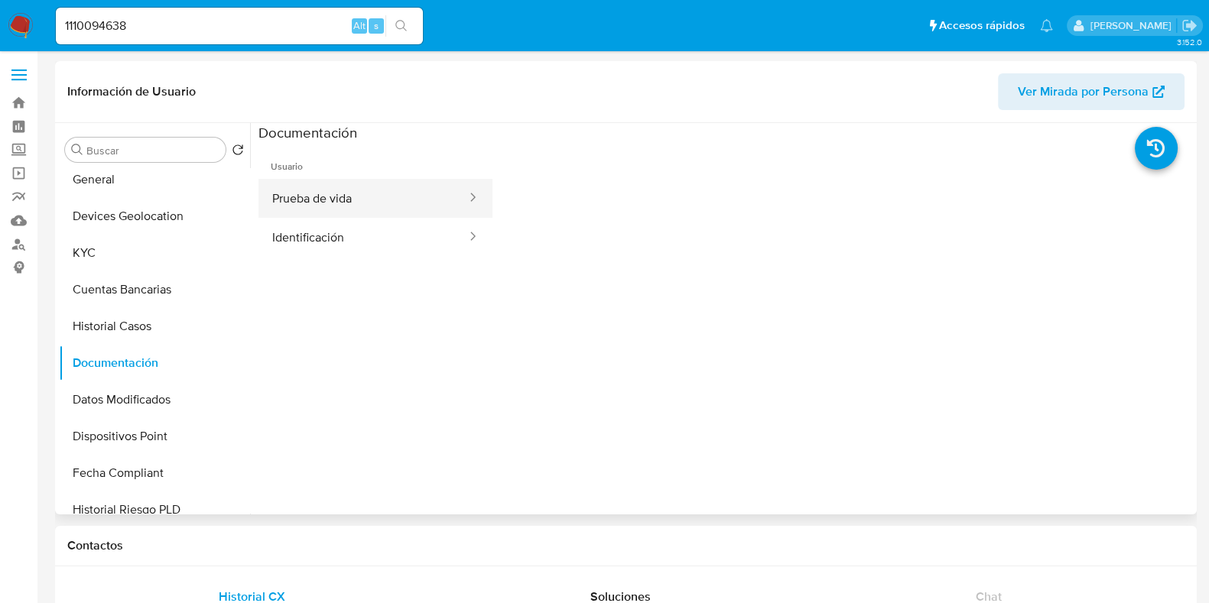
click at [339, 209] on button "Prueba de vida" at bounding box center [362, 198] width 209 height 39
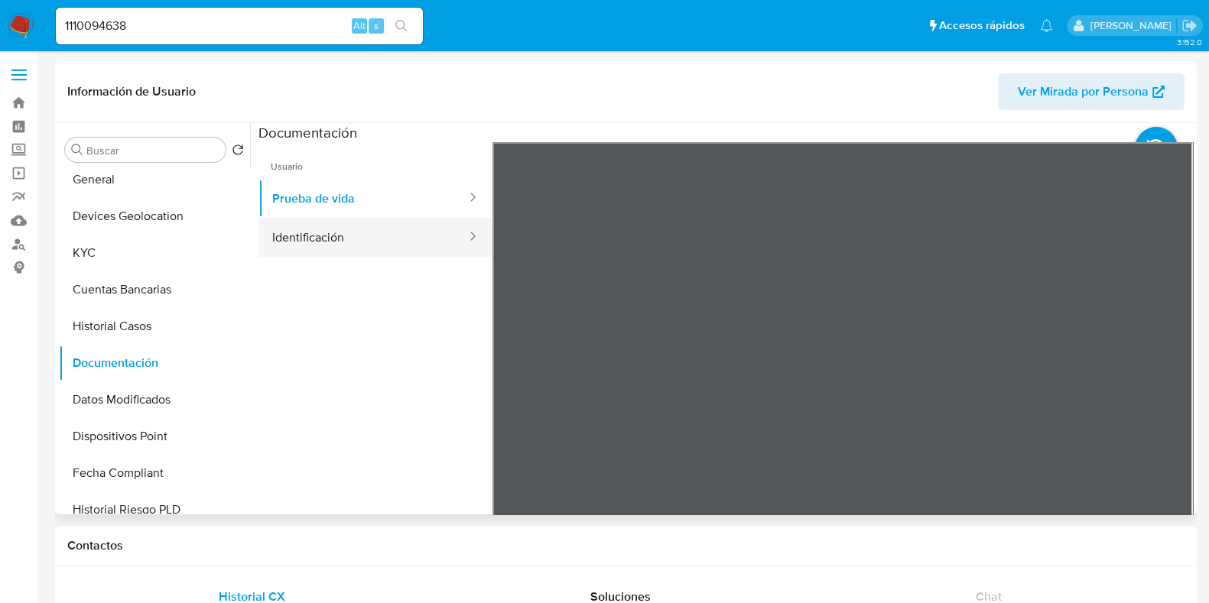
click at [407, 240] on button "Identificación" at bounding box center [362, 237] width 209 height 39
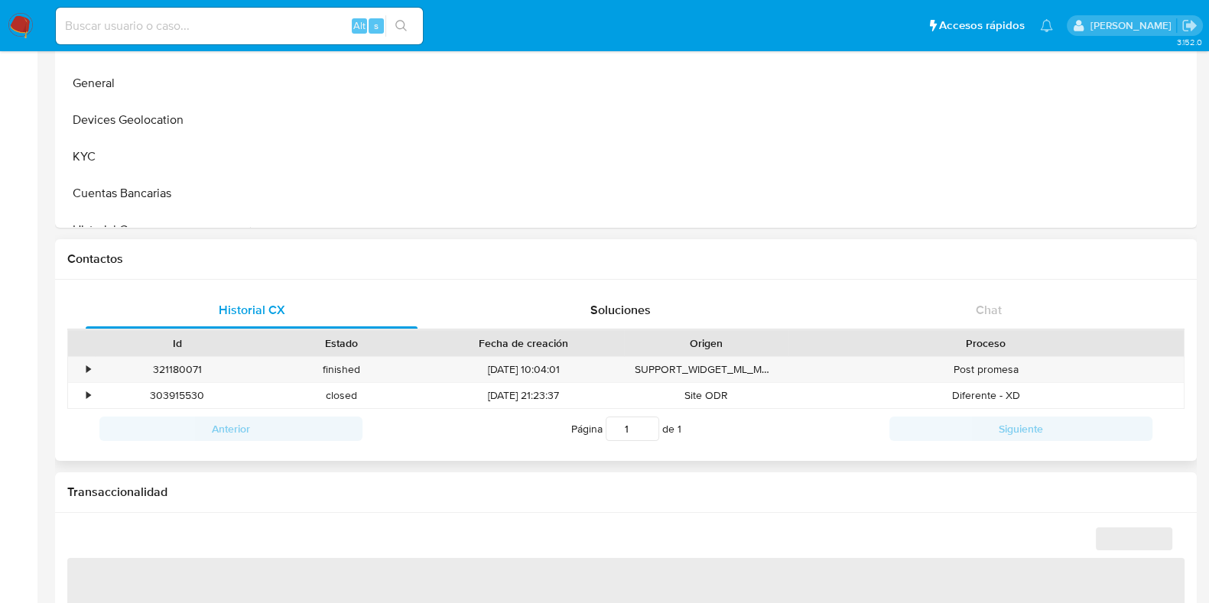
select select "10"
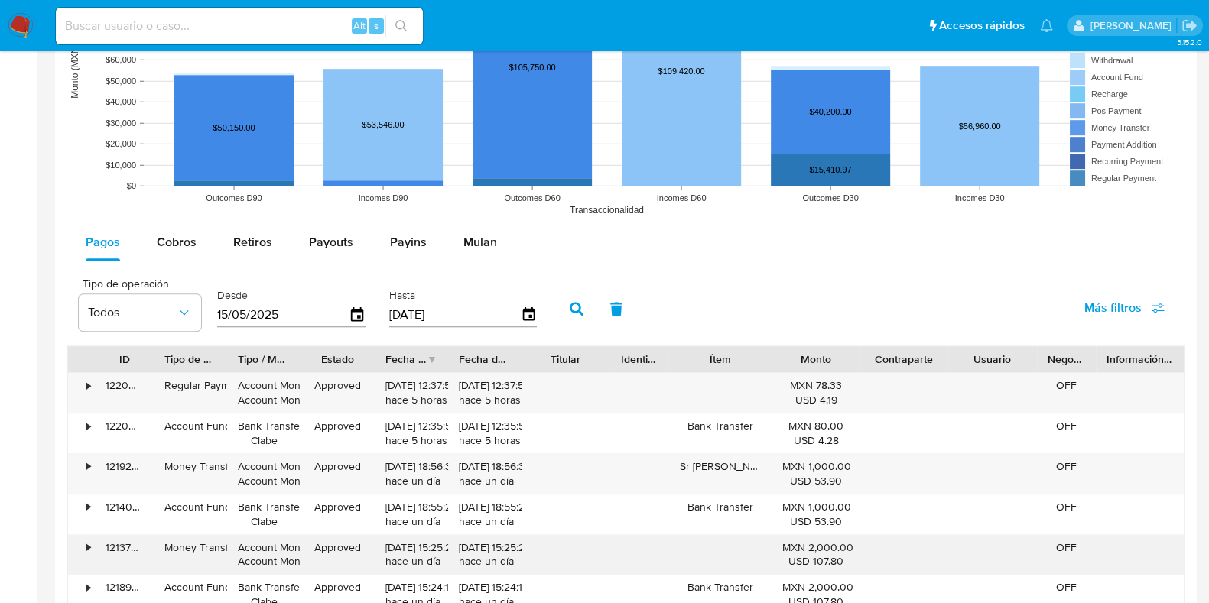
scroll to position [1337, 0]
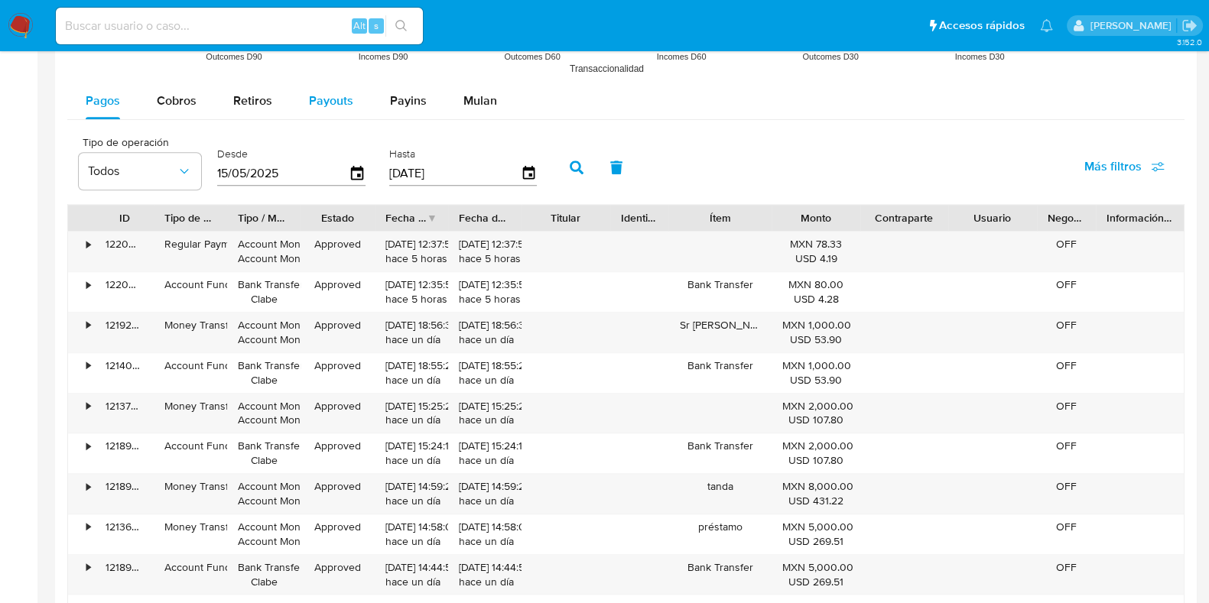
click at [331, 112] on div "Payouts" at bounding box center [331, 101] width 44 height 37
select select "10"
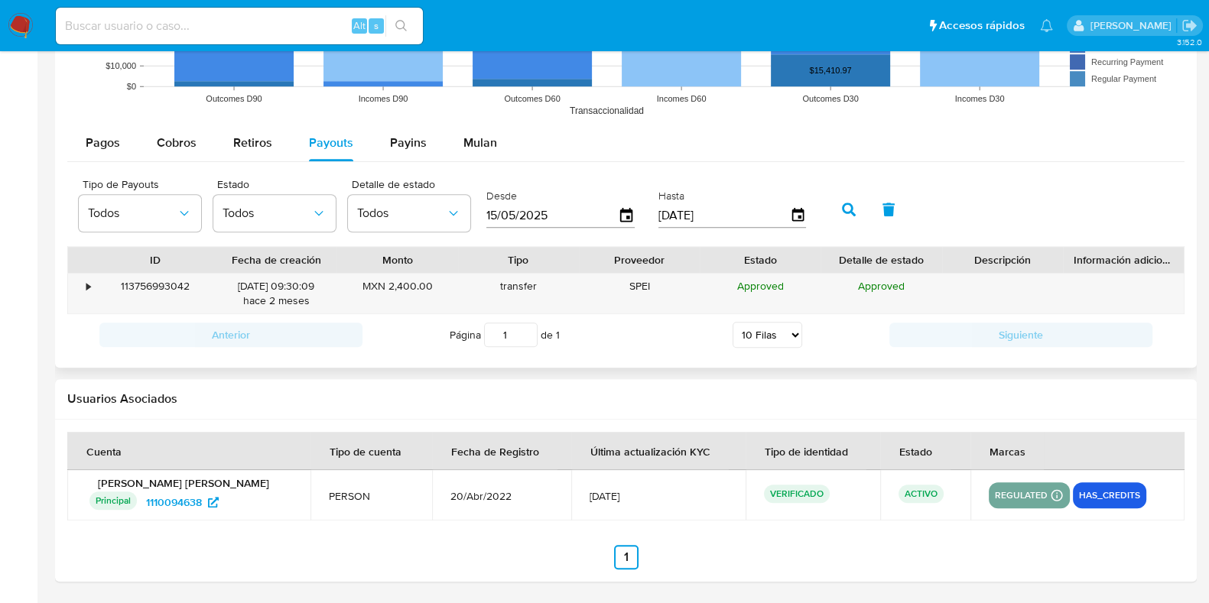
scroll to position [1293, 0]
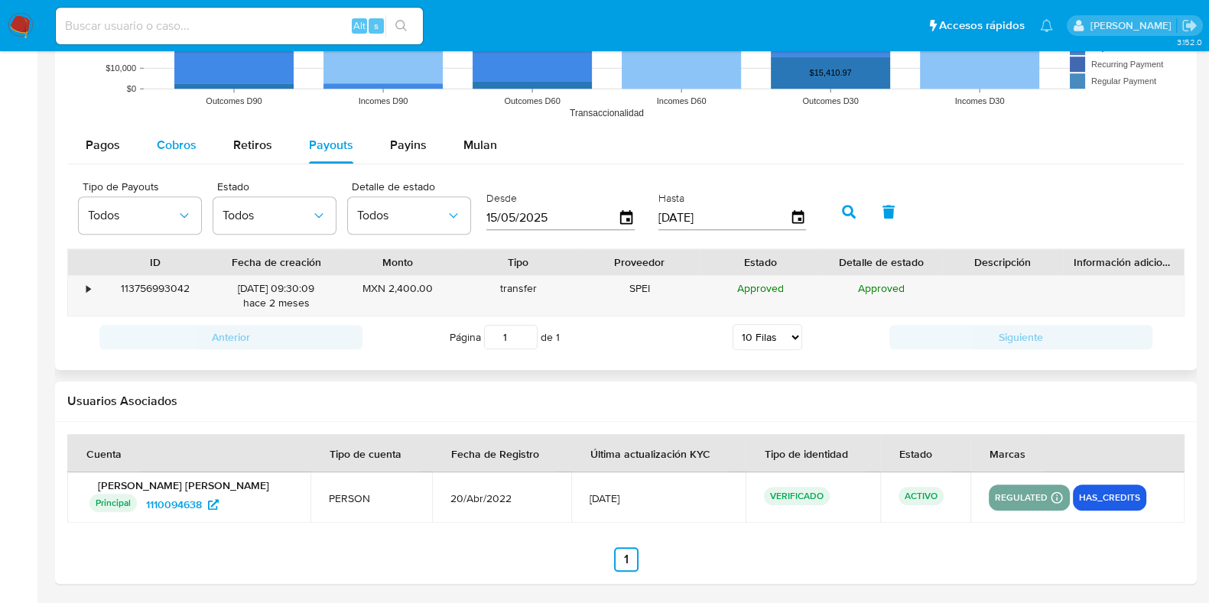
click at [209, 144] on button "Cobros" at bounding box center [176, 145] width 76 height 37
select select "10"
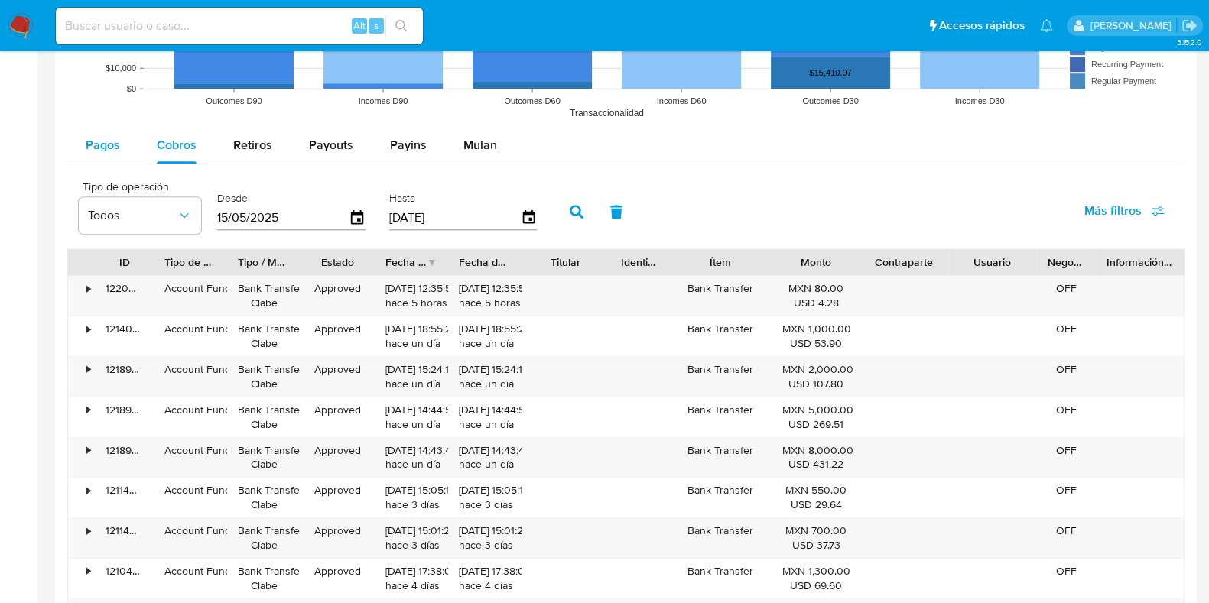
click at [118, 136] on span "Pagos" at bounding box center [103, 145] width 34 height 18
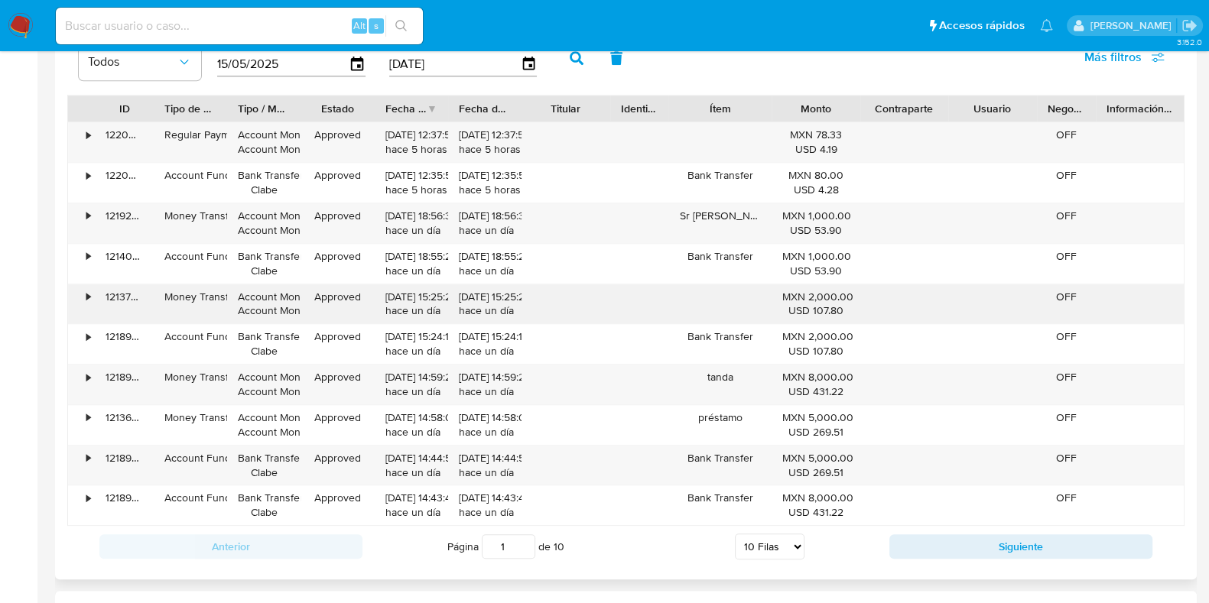
scroll to position [1484, 0]
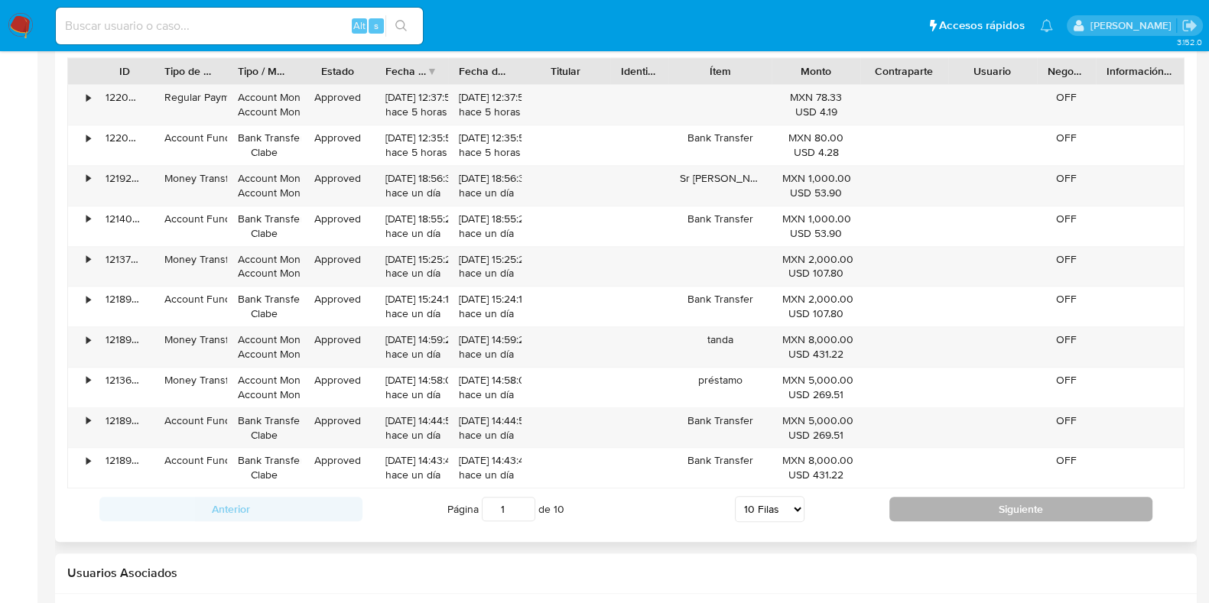
click at [979, 506] on button "Siguiente" at bounding box center [1020, 509] width 263 height 24
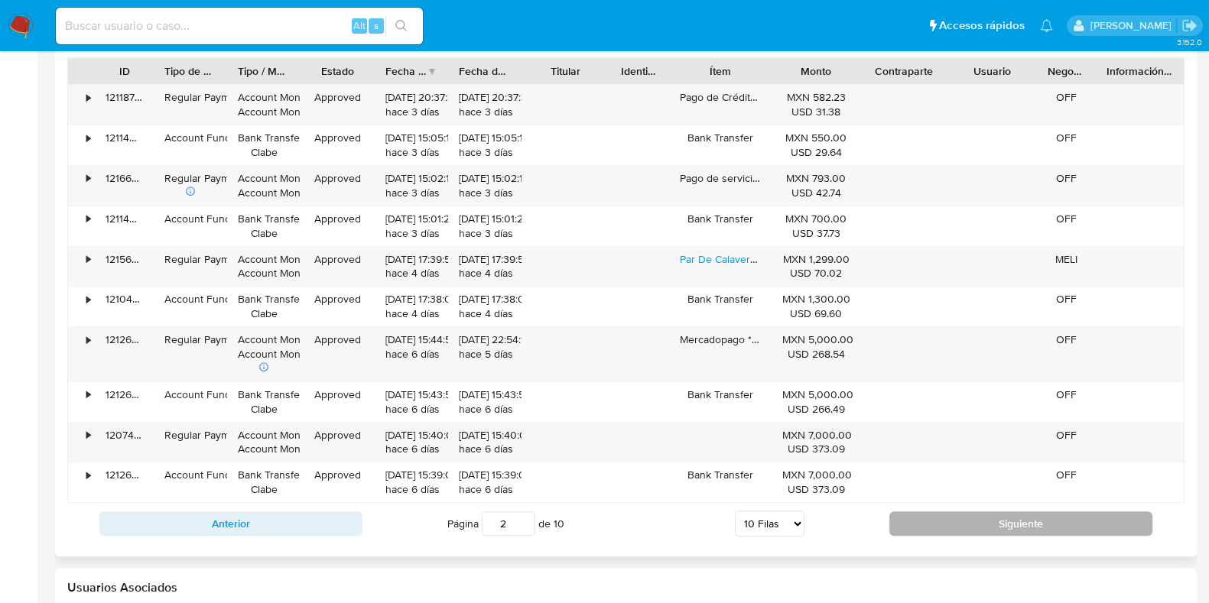
click at [928, 521] on button "Siguiente" at bounding box center [1020, 523] width 263 height 24
type input "3"
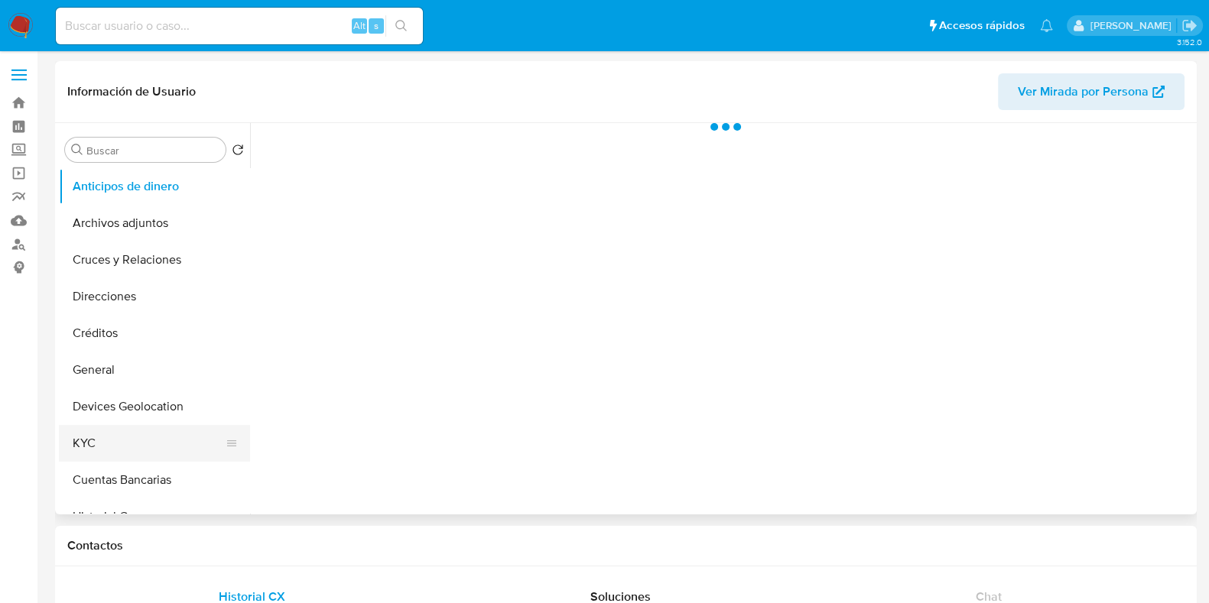
click at [83, 438] on button "KYC" at bounding box center [148, 443] width 179 height 37
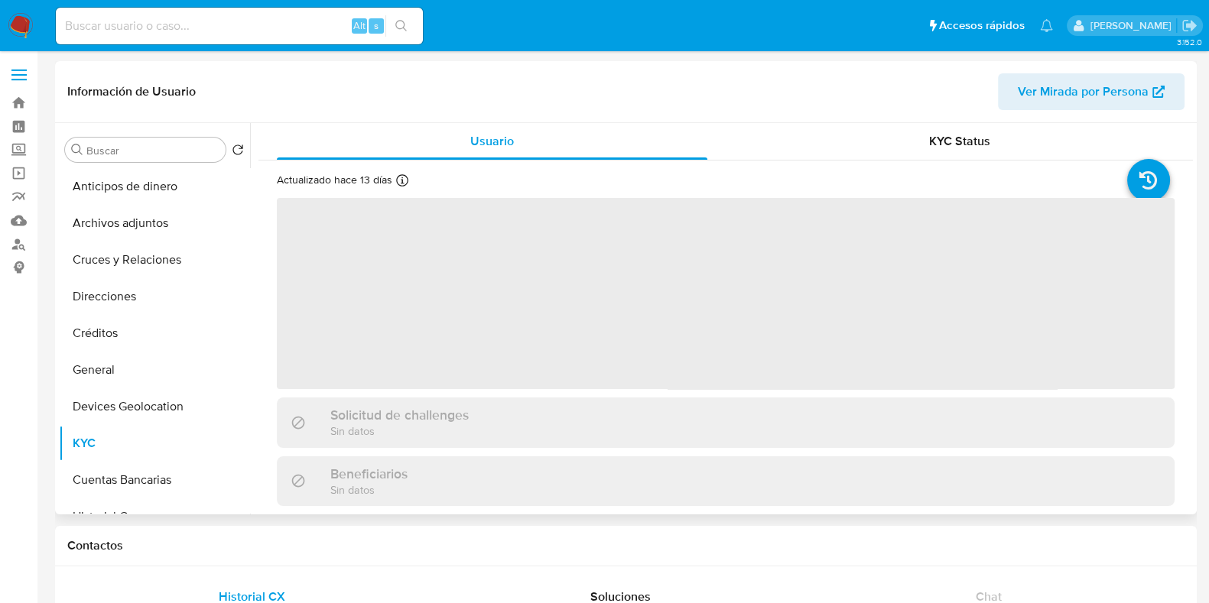
select select "10"
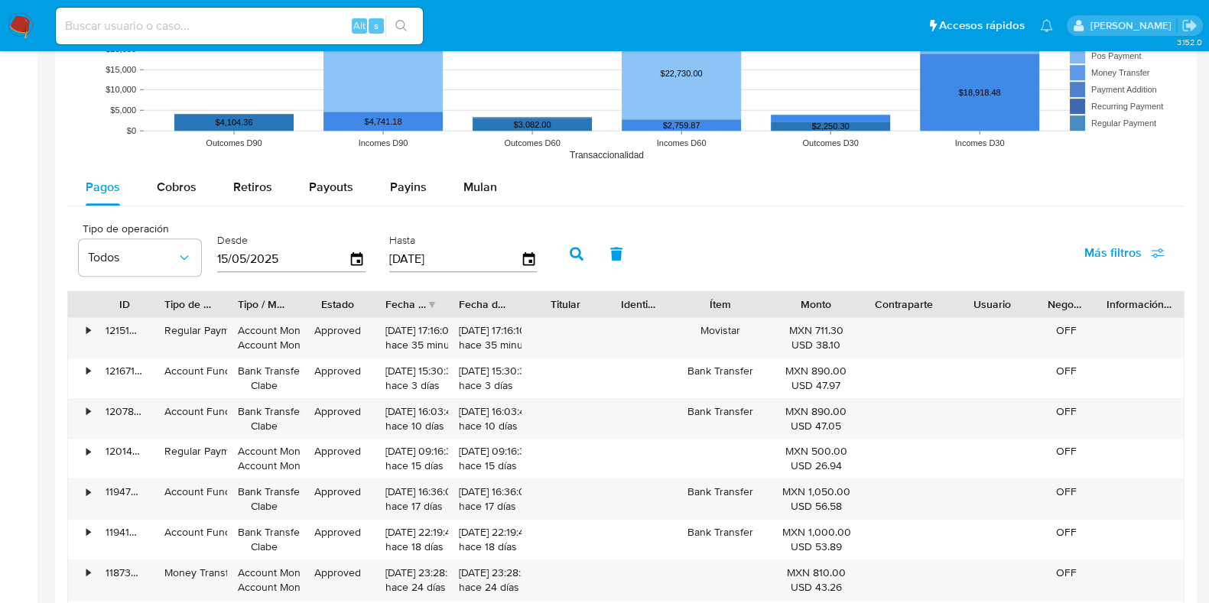
scroll to position [1337, 0]
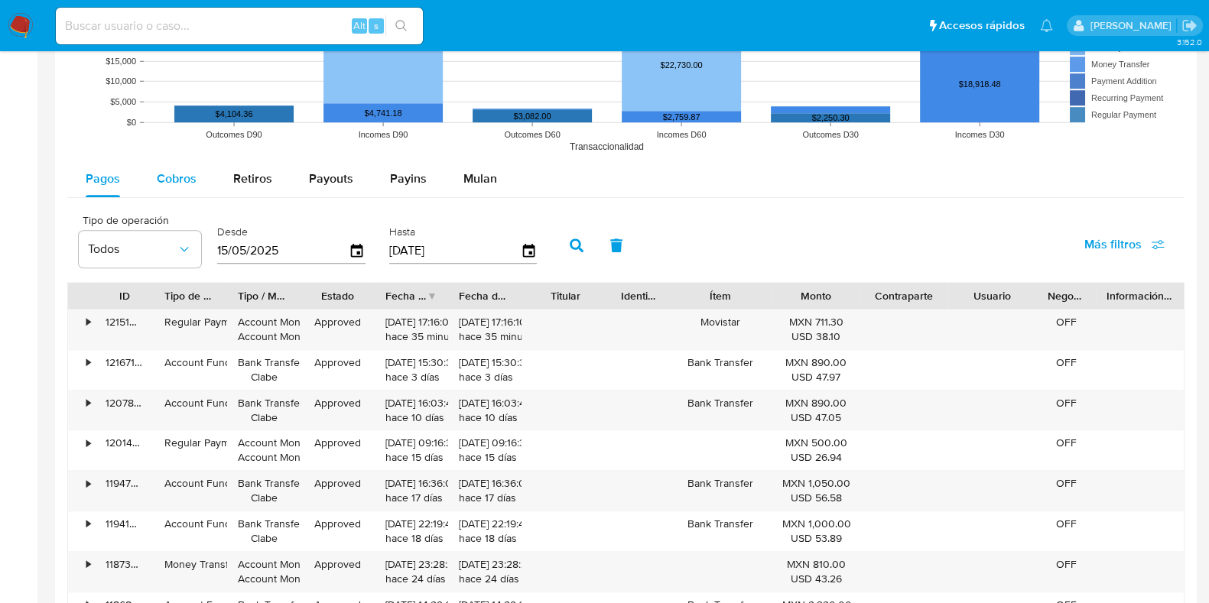
click at [186, 187] on div "Cobros" at bounding box center [177, 179] width 40 height 37
select select "10"
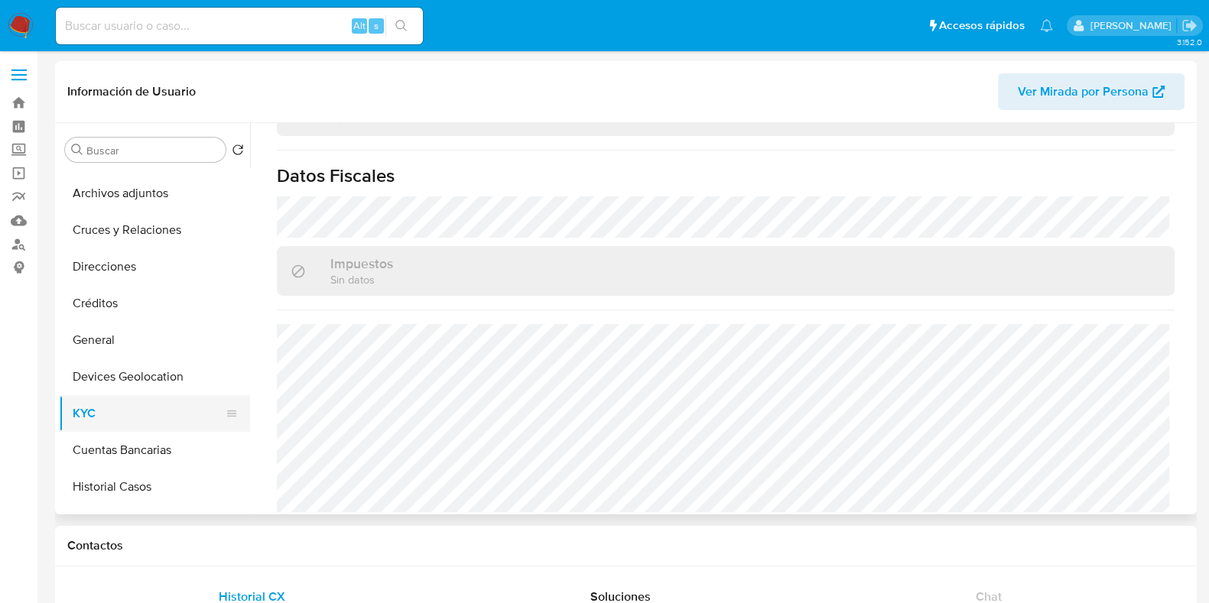
scroll to position [0, 0]
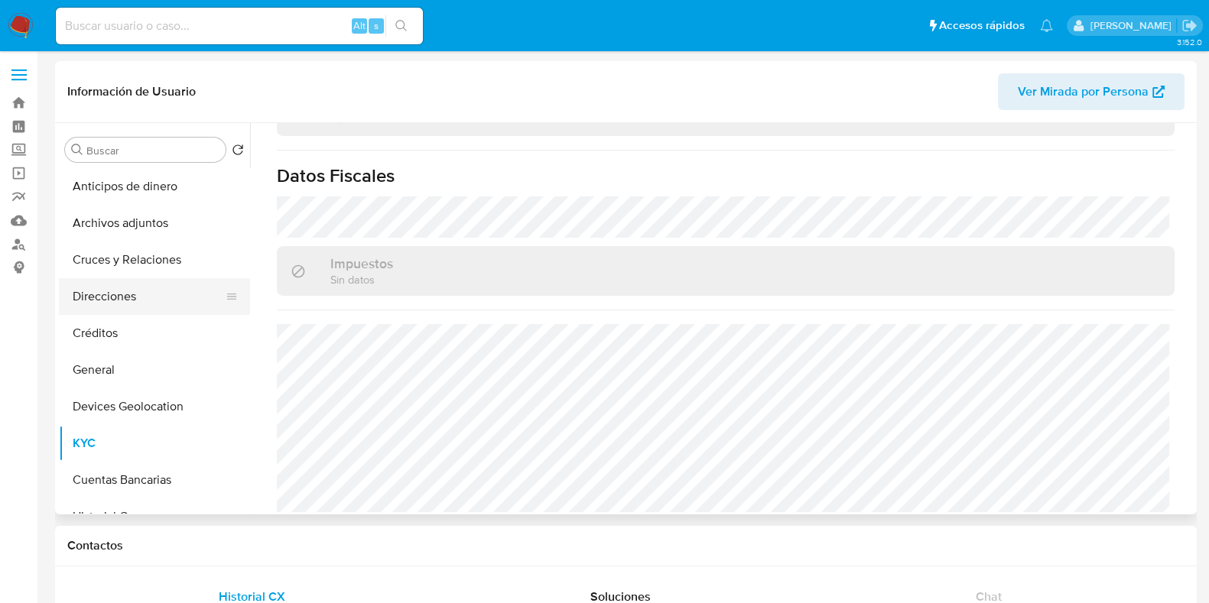
click at [122, 304] on button "Direcciones" at bounding box center [148, 296] width 179 height 37
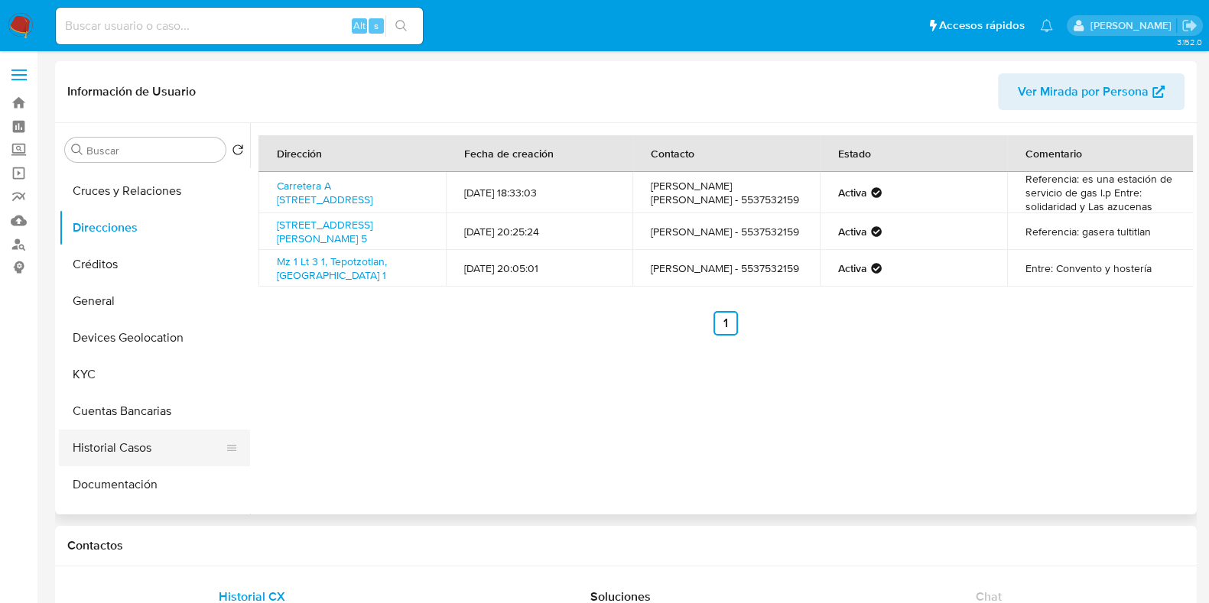
scroll to position [95, 0]
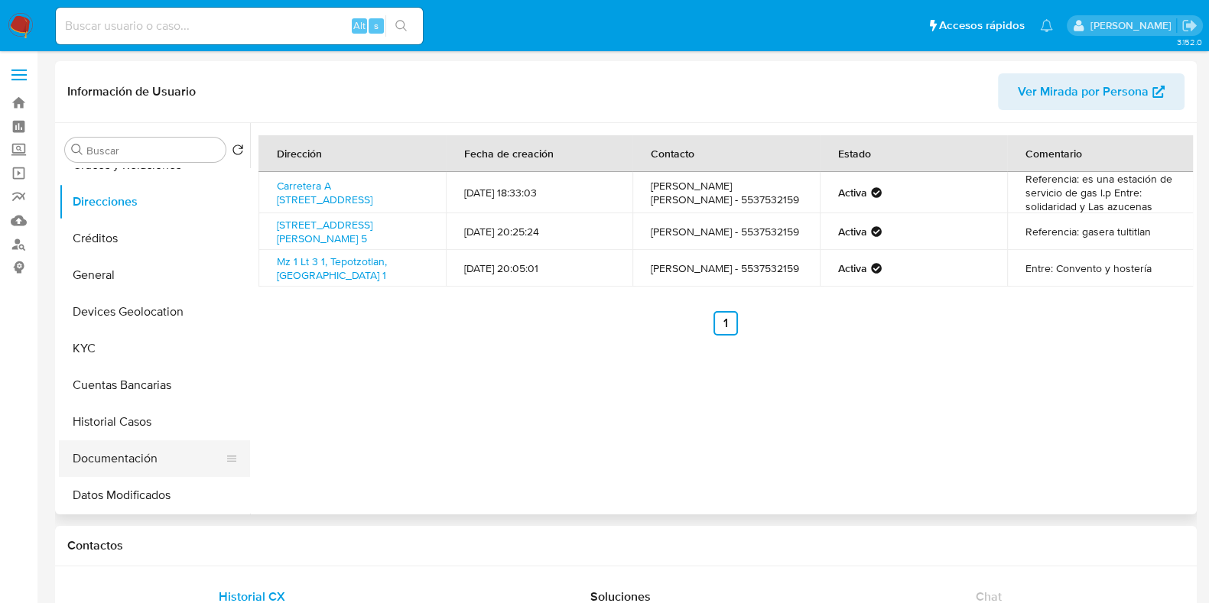
click at [125, 449] on button "Documentación" at bounding box center [148, 458] width 179 height 37
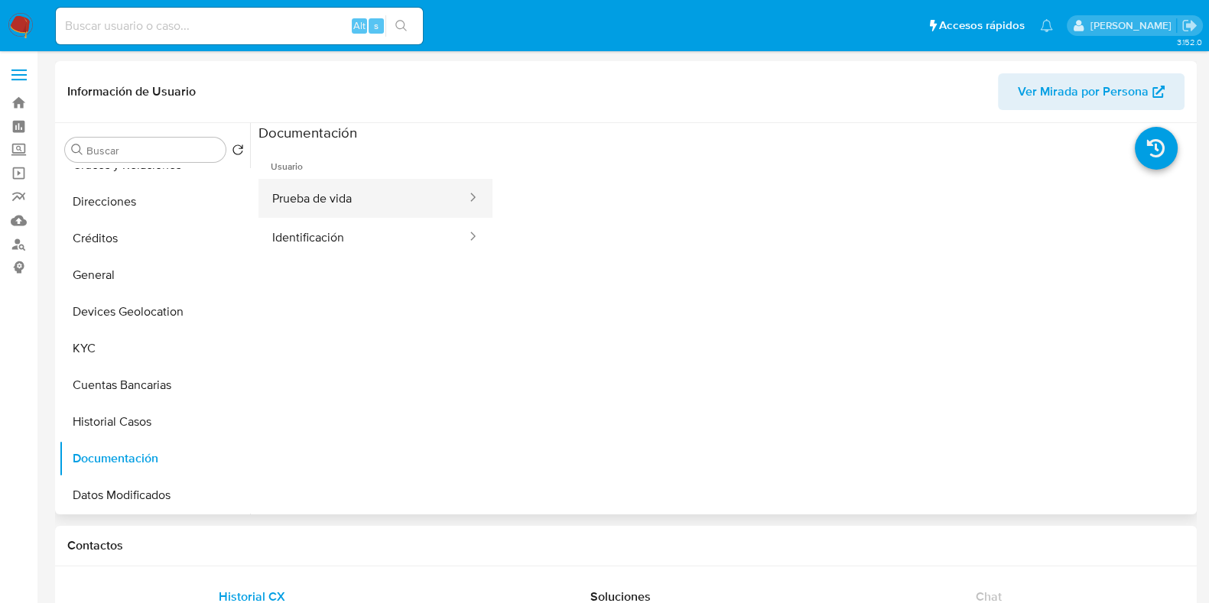
click at [299, 206] on button "Prueba de vida" at bounding box center [362, 198] width 209 height 39
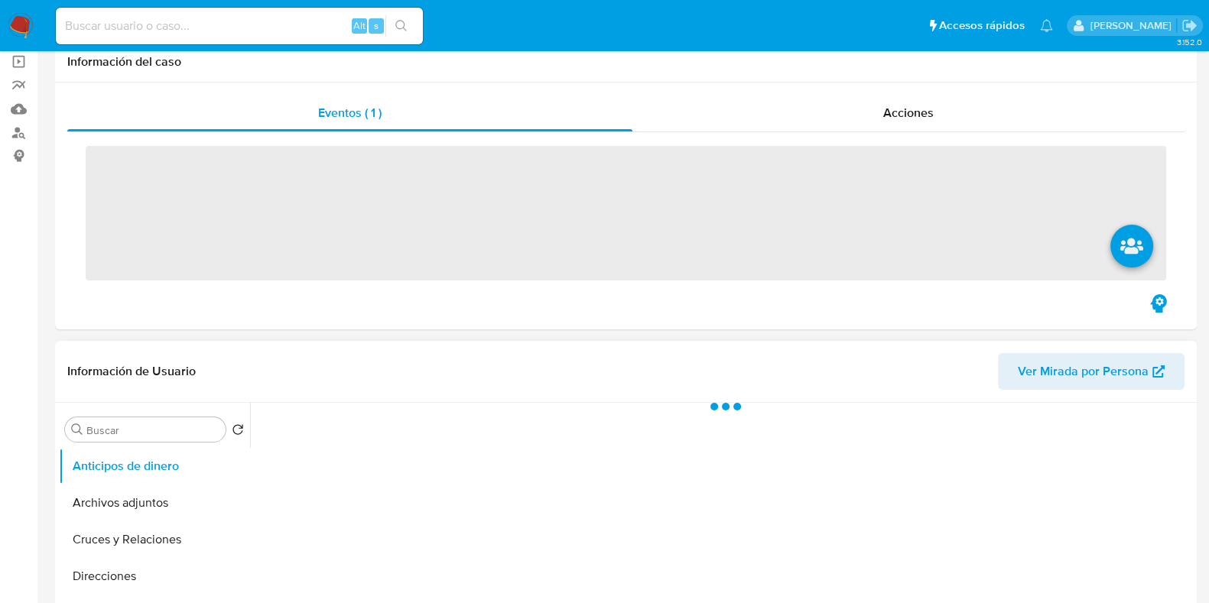
scroll to position [287, 0]
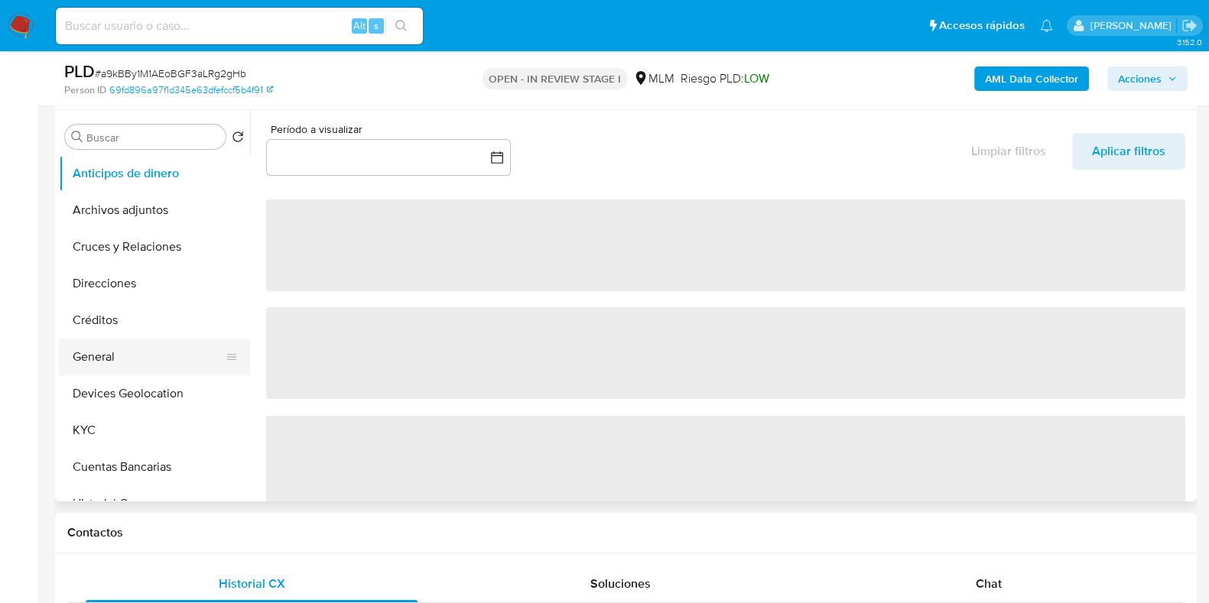
click at [92, 355] on button "General" at bounding box center [148, 357] width 179 height 37
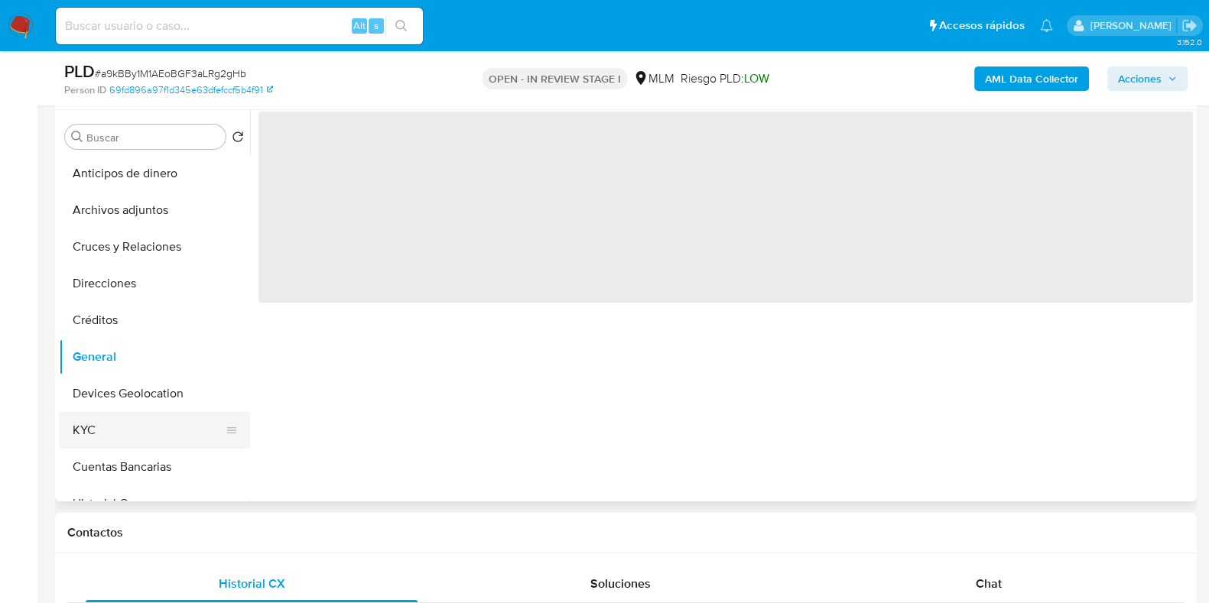
select select "10"
click at [105, 415] on button "KYC" at bounding box center [148, 430] width 179 height 37
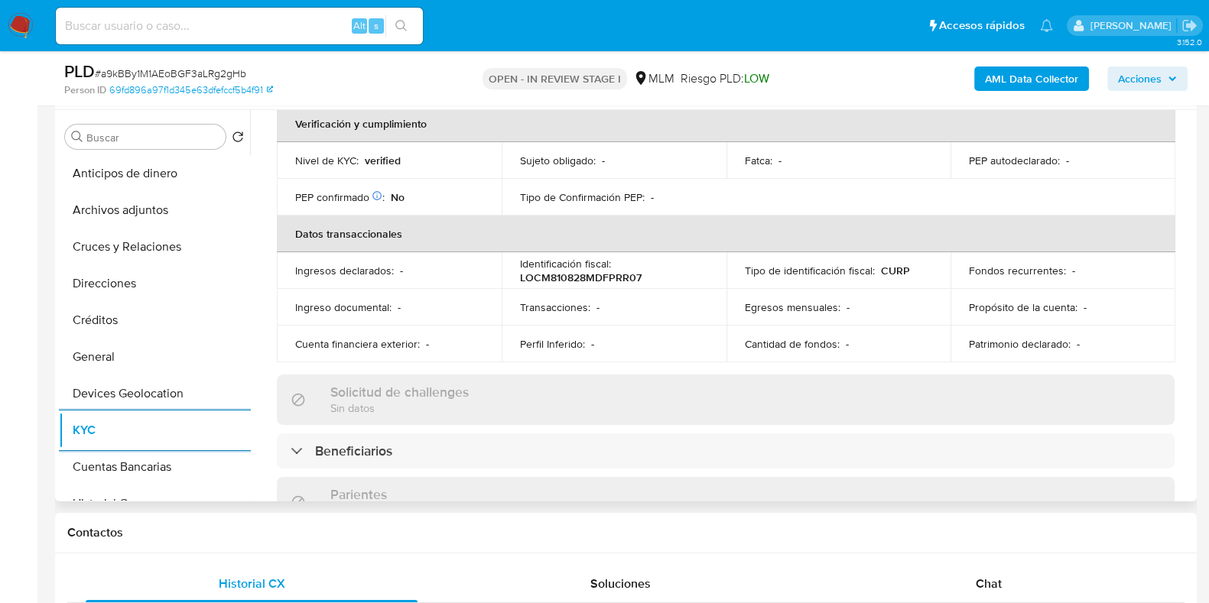
scroll to position [381, 0]
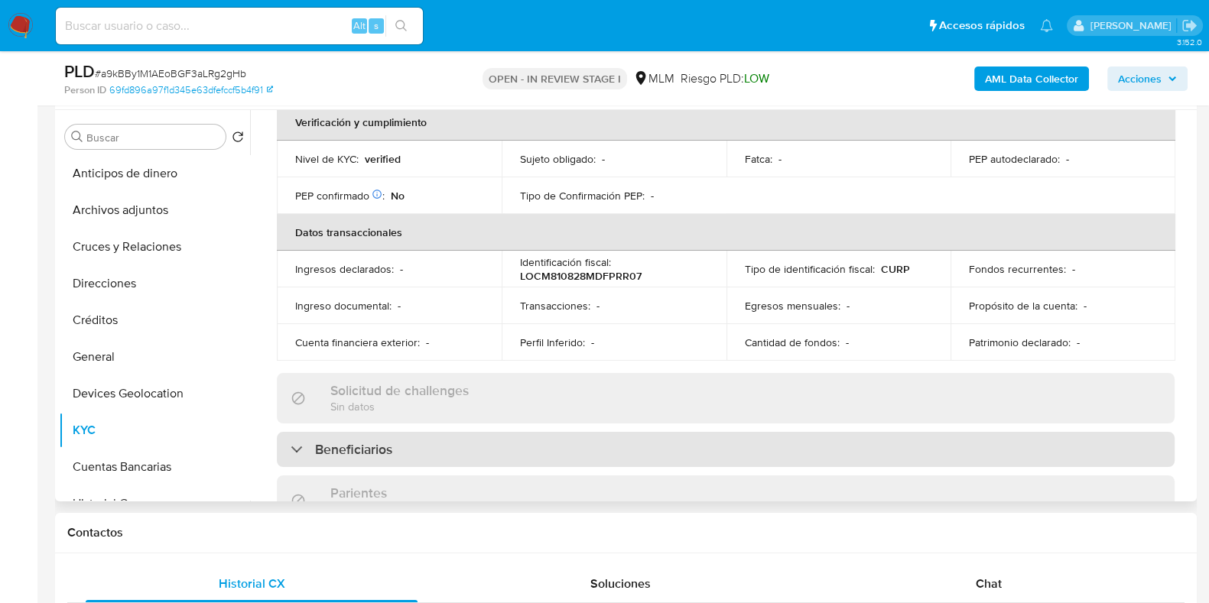
drag, startPoint x: 641, startPoint y: 424, endPoint x: 650, endPoint y: 434, distance: 13.6
click at [640, 432] on div "Beneficiarios" at bounding box center [725, 449] width 897 height 35
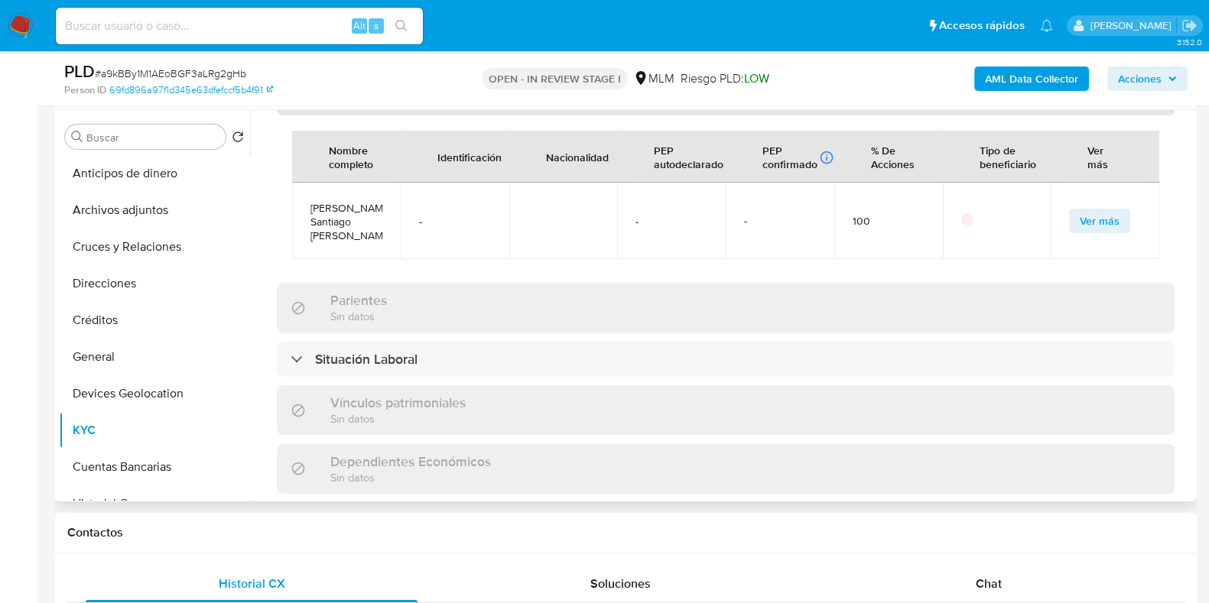
scroll to position [764, 0]
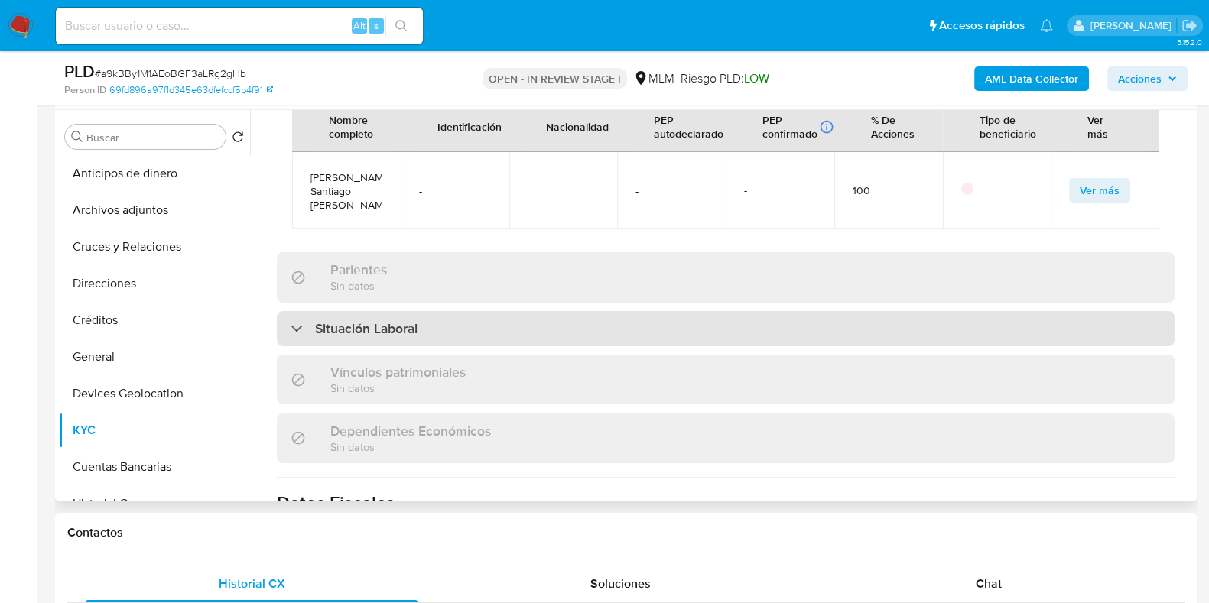
click at [365, 320] on h3 "Situación Laboral" at bounding box center [366, 328] width 102 height 17
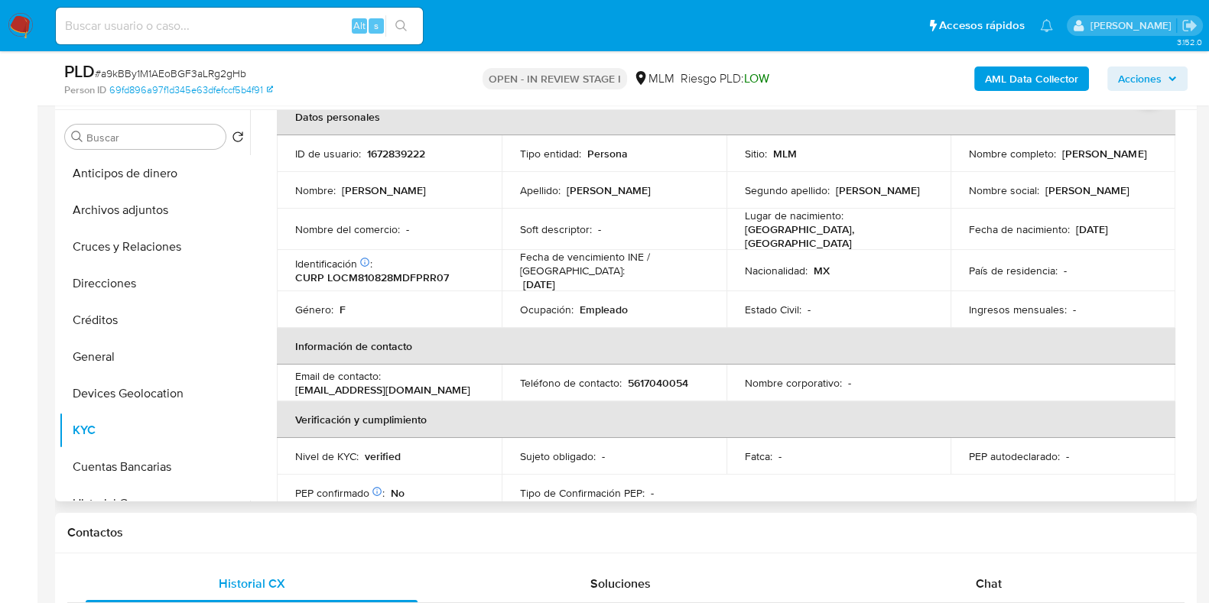
scroll to position [0, 0]
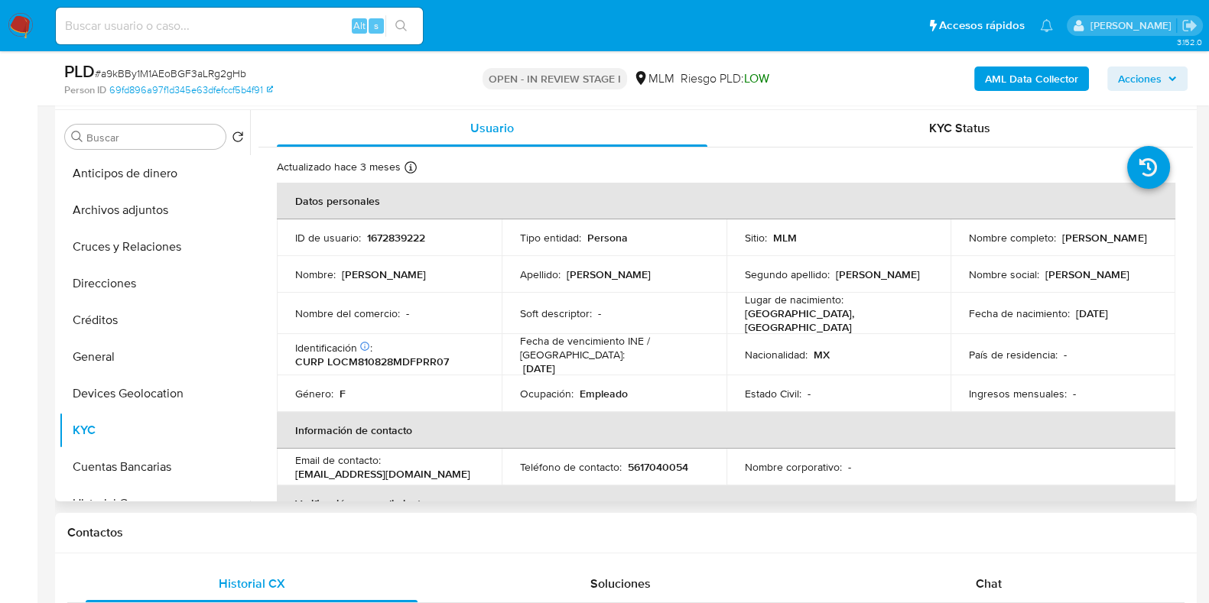
drag, startPoint x: 1064, startPoint y: 250, endPoint x: 948, endPoint y: 252, distance: 116.2
click at [950, 252] on td "Nombre completo : Maribel Lopez Cruz" at bounding box center [1062, 237] width 225 height 37
copy p "Maribel Lopez Cruz"
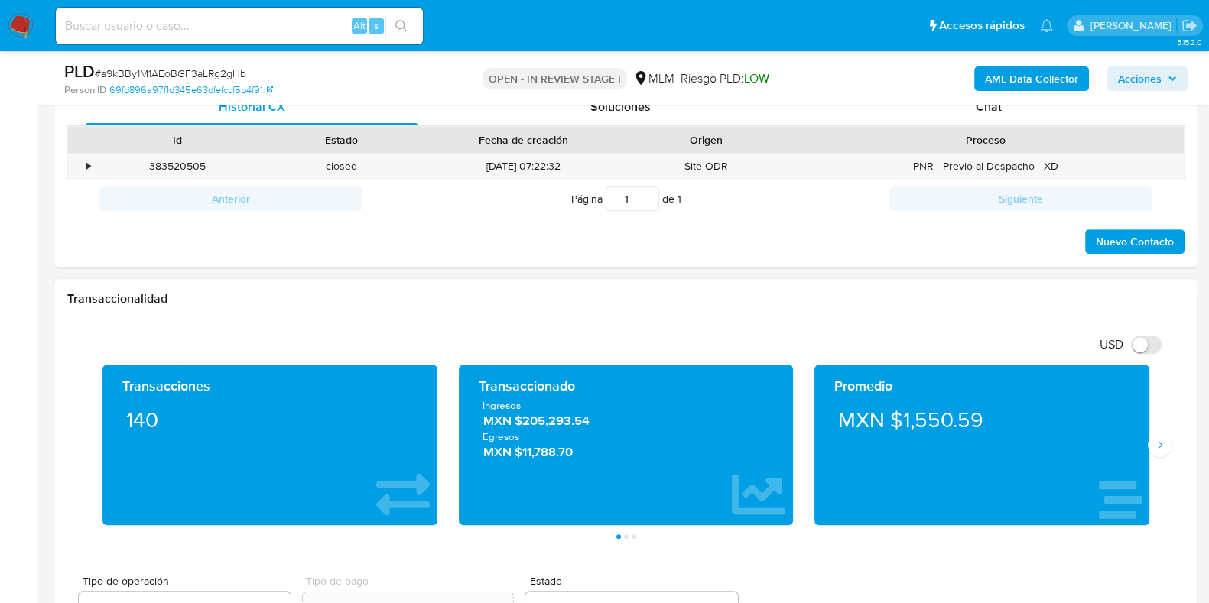
scroll to position [860, 0]
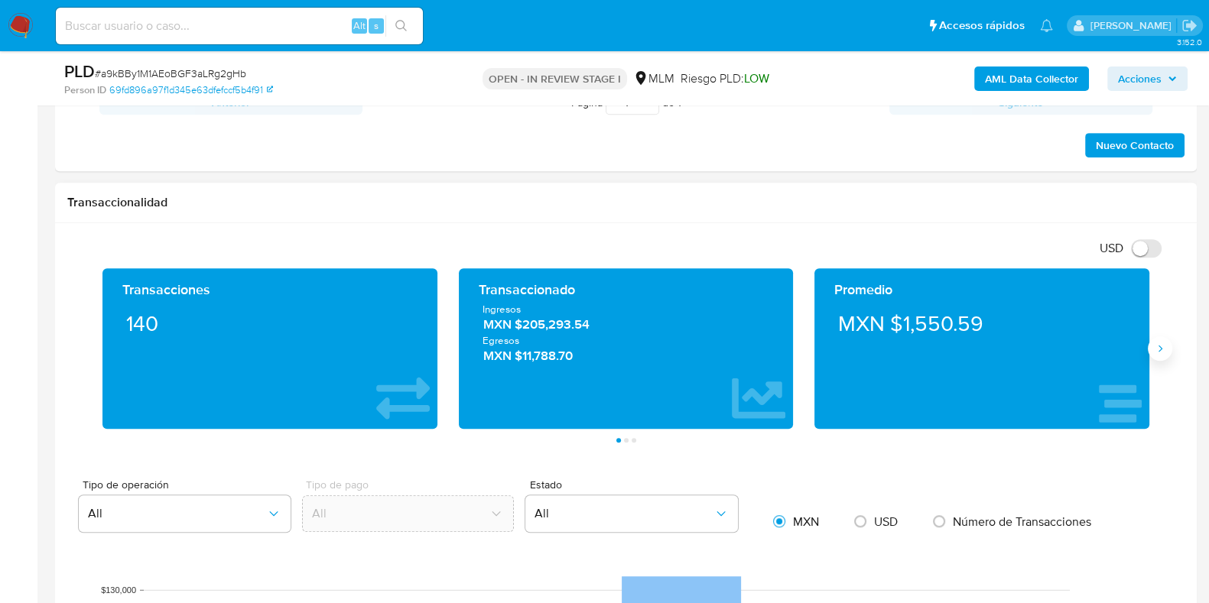
drag, startPoint x: 1155, startPoint y: 345, endPoint x: 1154, endPoint y: 352, distance: 7.7
click at [1156, 348] on icon "Siguiente" at bounding box center [1160, 348] width 12 height 12
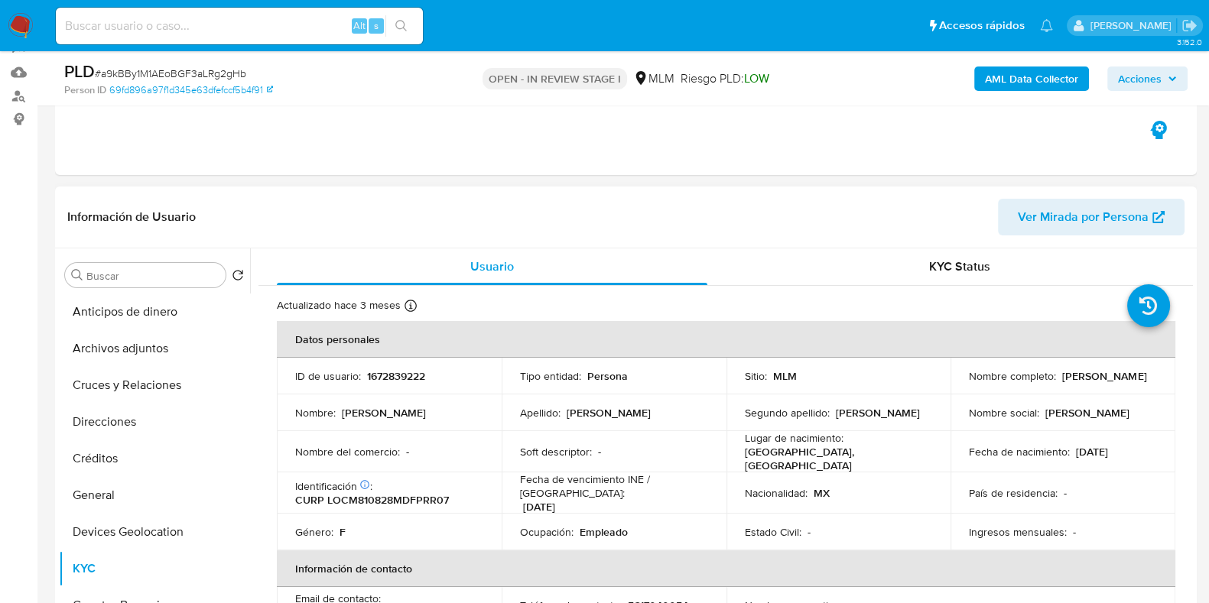
scroll to position [287, 0]
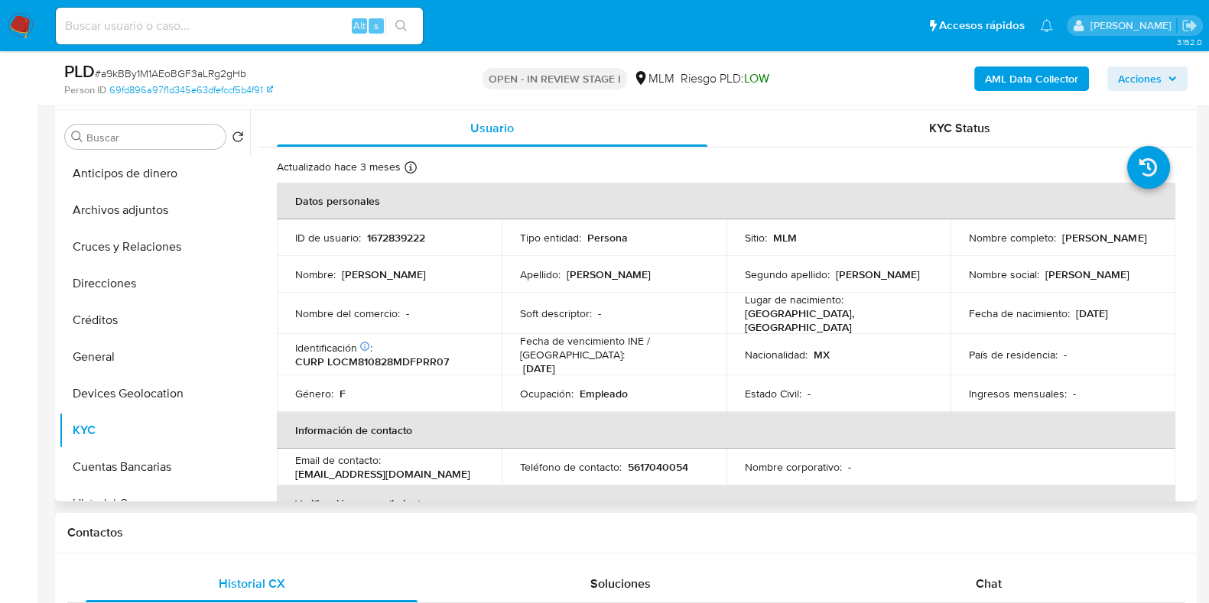
copy p "Maribel Lopez Cruz"
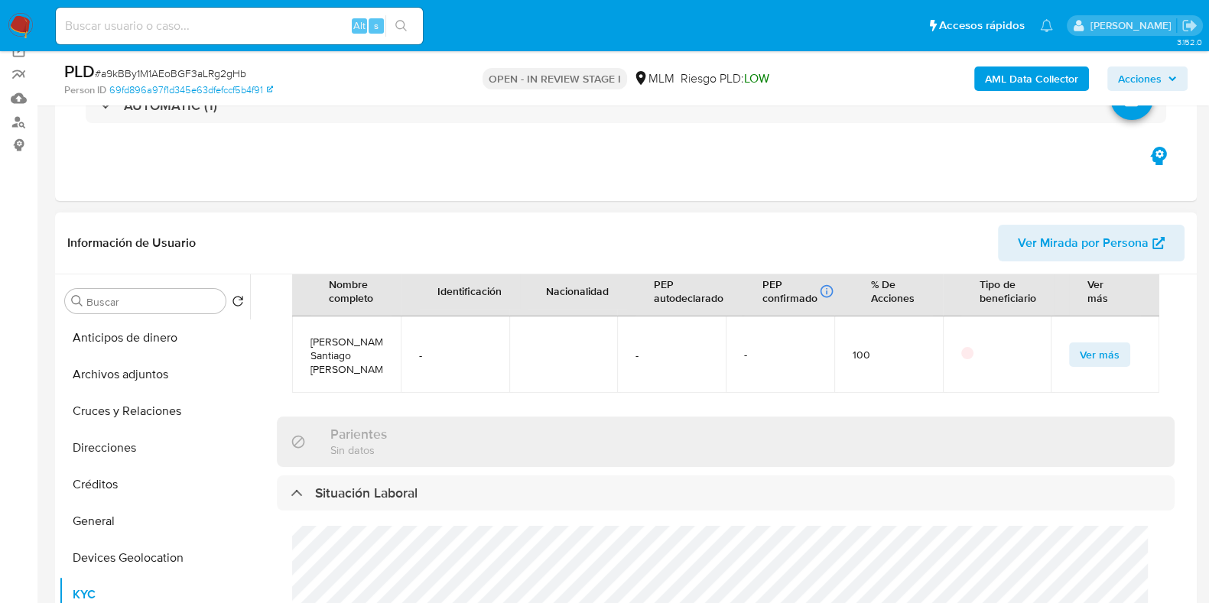
scroll to position [190, 0]
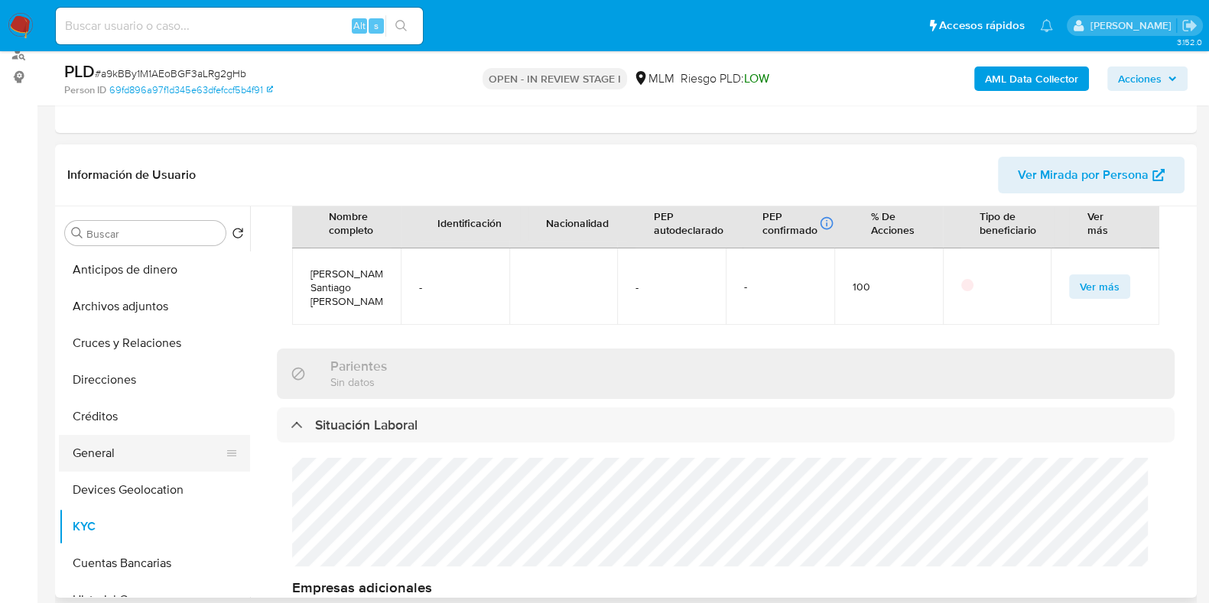
click at [103, 459] on button "General" at bounding box center [148, 453] width 179 height 37
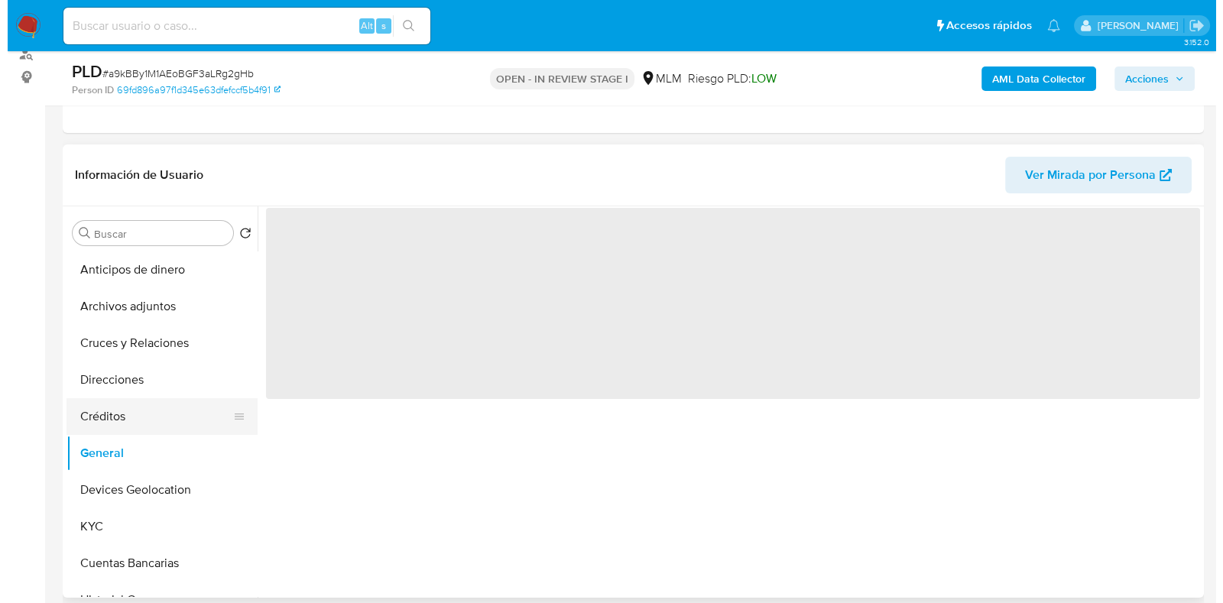
scroll to position [0, 0]
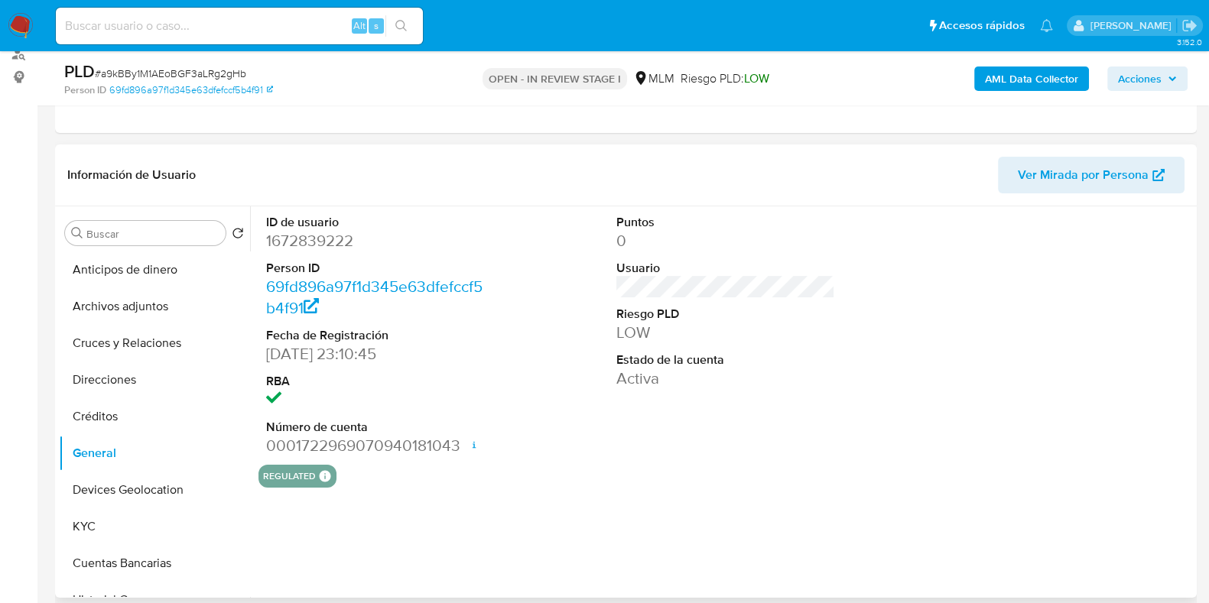
click at [300, 234] on dd "1672839222" at bounding box center [375, 240] width 219 height 21
copy dd "1672839222"
click at [122, 298] on button "Archivos adjuntos" at bounding box center [148, 306] width 179 height 37
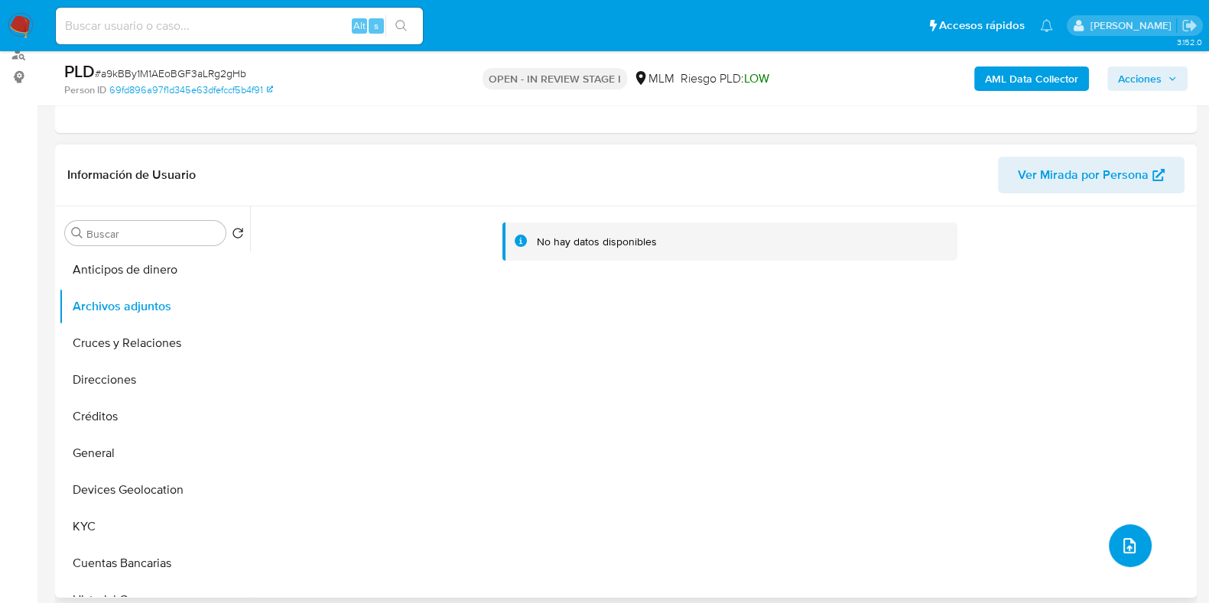
click at [1120, 537] on span "upload-file" at bounding box center [1129, 546] width 18 height 18
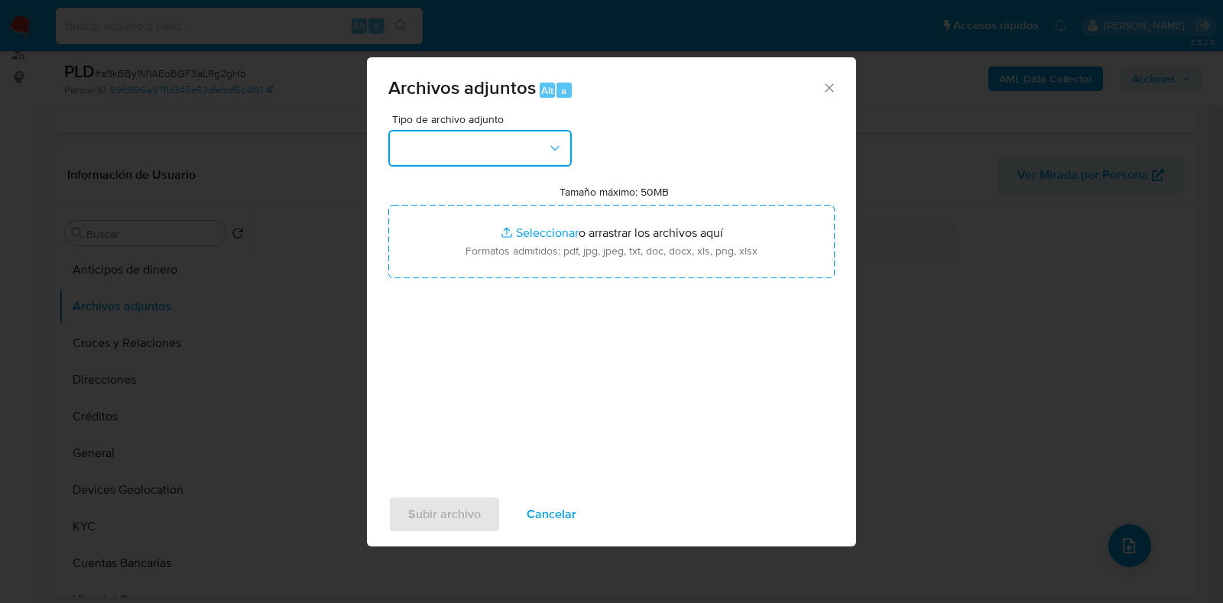
click at [477, 158] on button "button" at bounding box center [479, 148] width 183 height 37
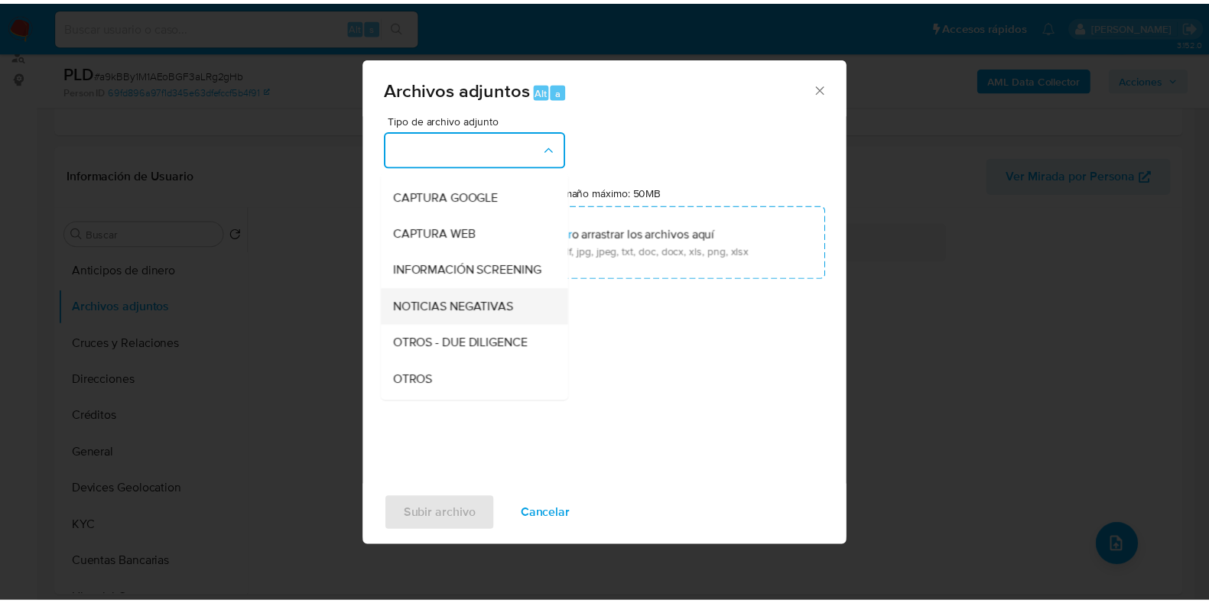
scroll to position [95, 0]
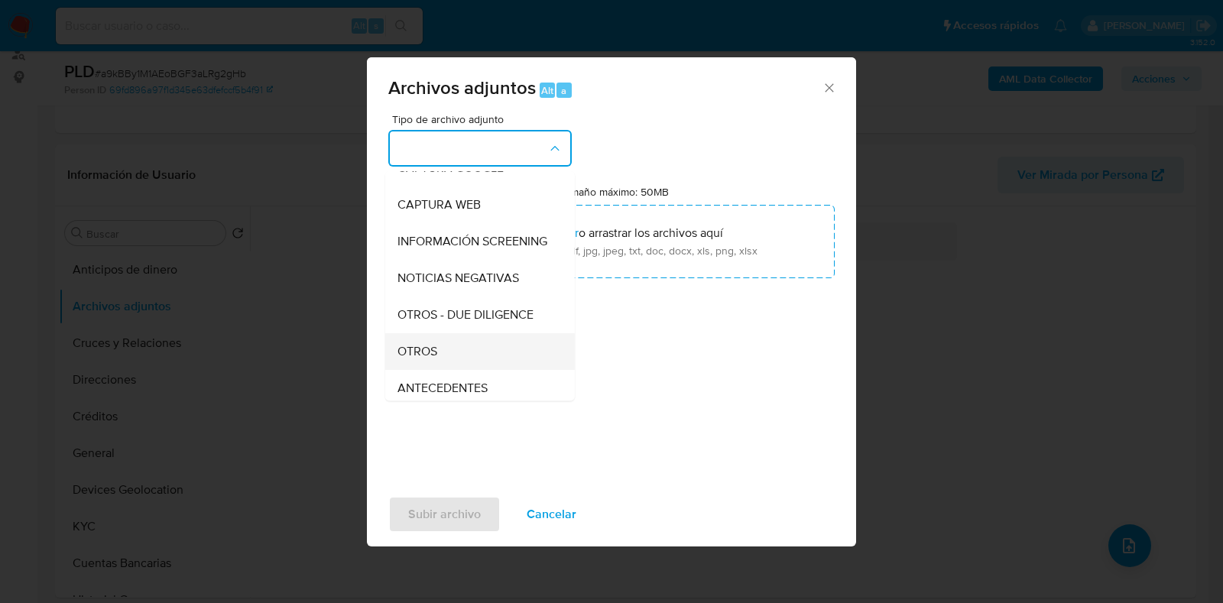
click at [443, 361] on div "OTROS" at bounding box center [476, 351] width 156 height 37
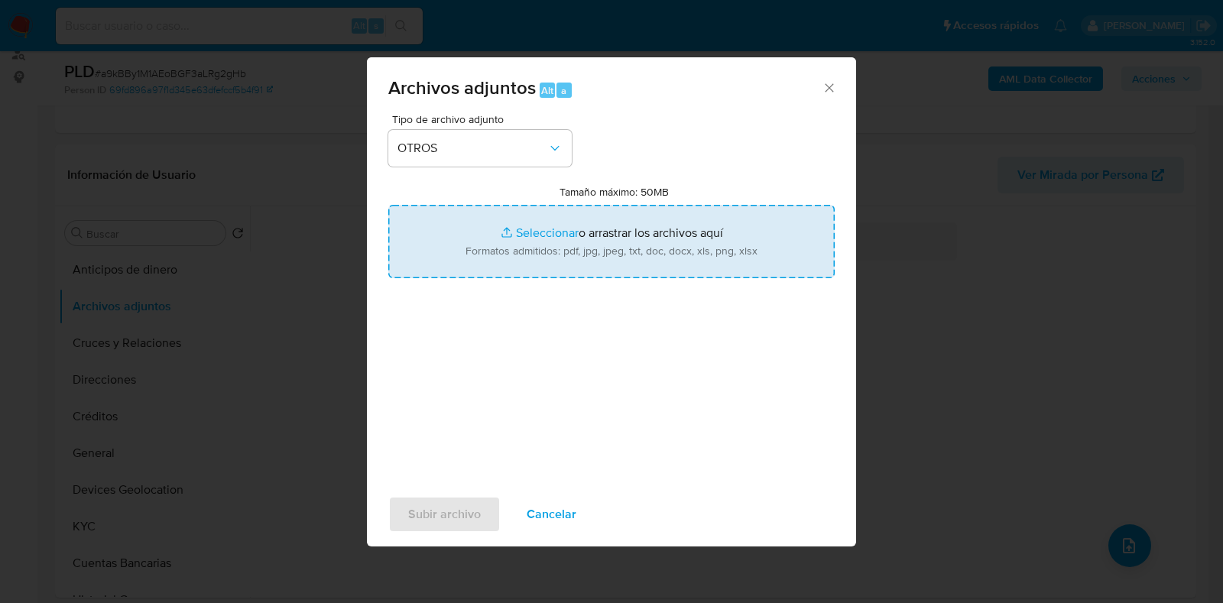
click at [539, 238] on input "Tamaño máximo: 50MB Seleccionar archivos" at bounding box center [611, 241] width 446 height 73
type input "C:\fakepath\1672839222_MARIBEL LOPEZ CRUZ_JUL2025.pdf"
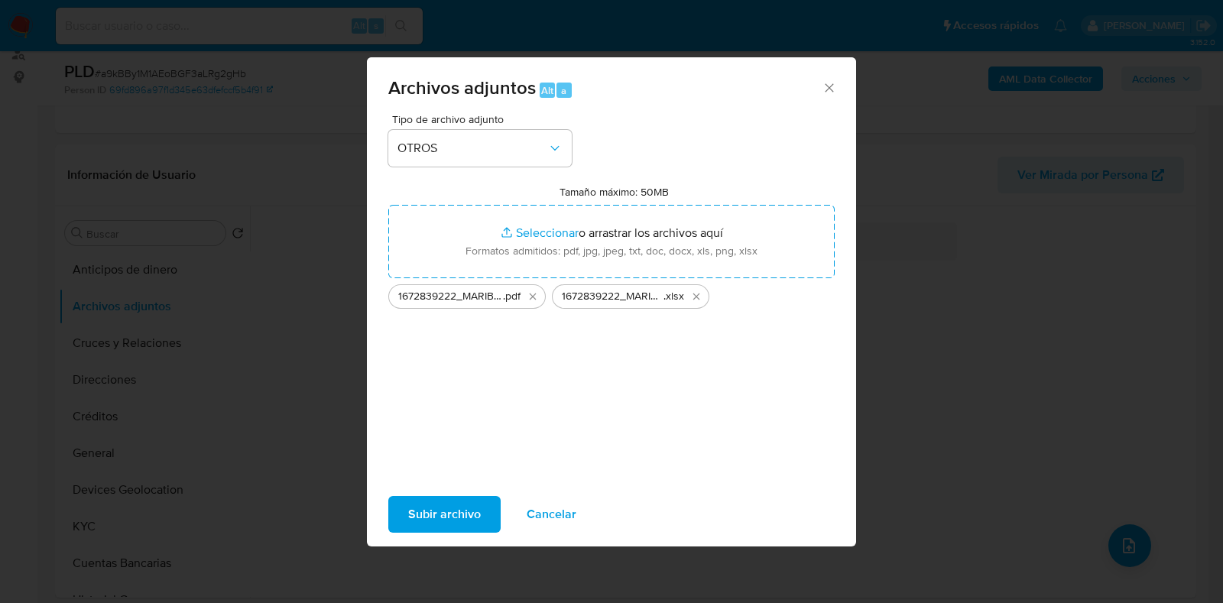
click at [466, 514] on span "Subir archivo" at bounding box center [444, 515] width 73 height 34
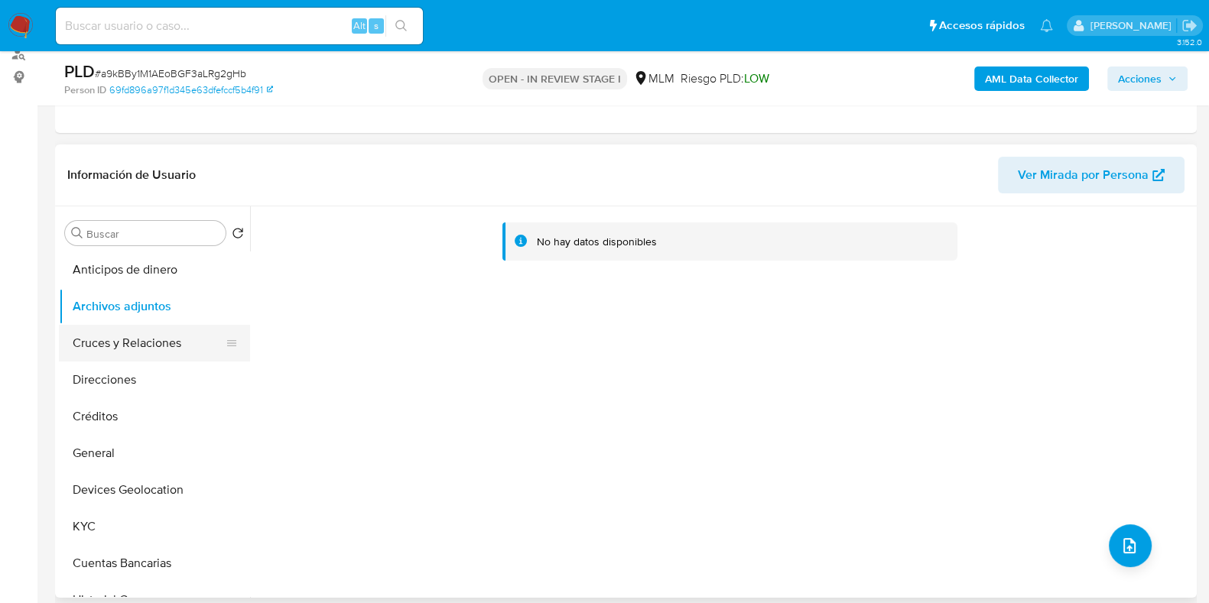
click at [96, 348] on button "Cruces y Relaciones" at bounding box center [148, 343] width 179 height 37
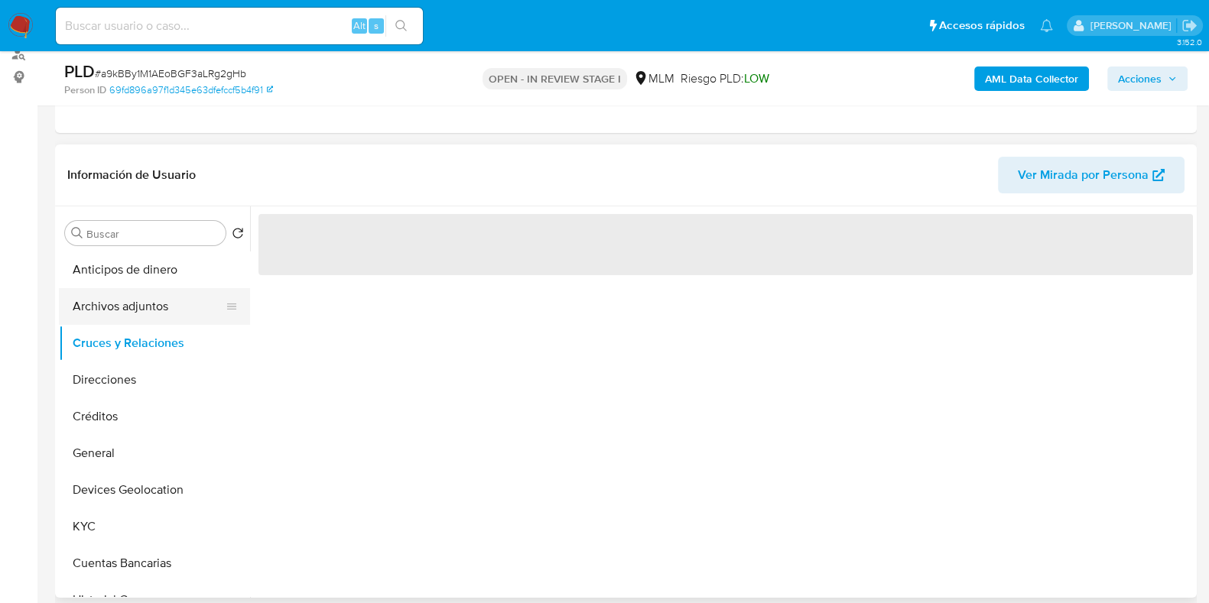
click at [102, 316] on button "Archivos adjuntos" at bounding box center [148, 306] width 179 height 37
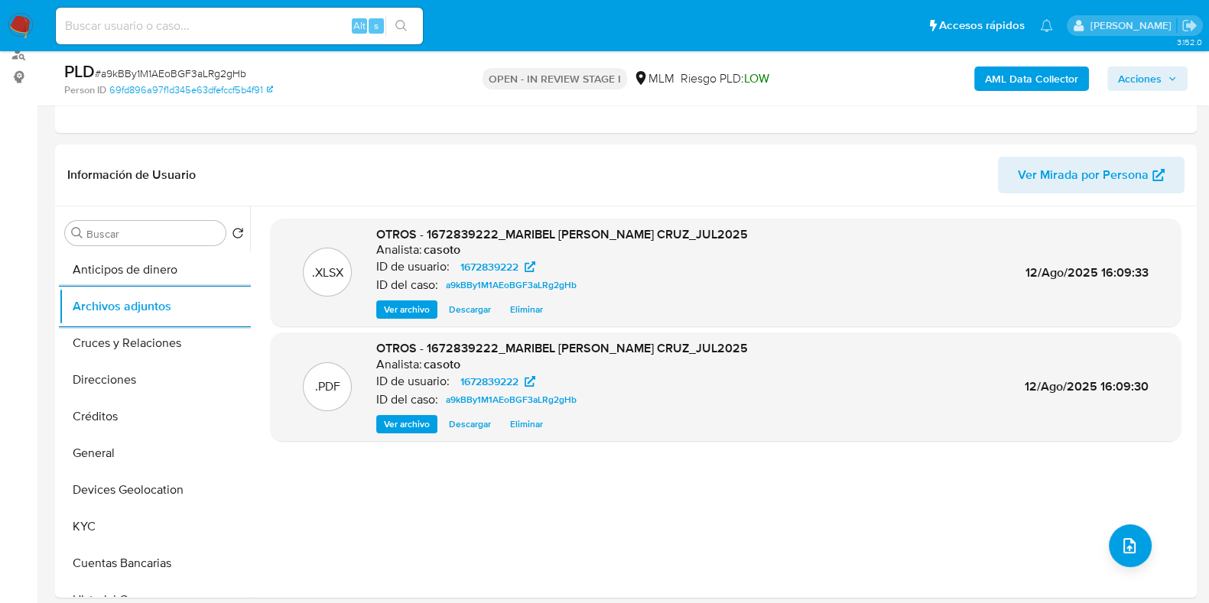
click at [1134, 77] on span "Acciones" at bounding box center [1140, 79] width 44 height 24
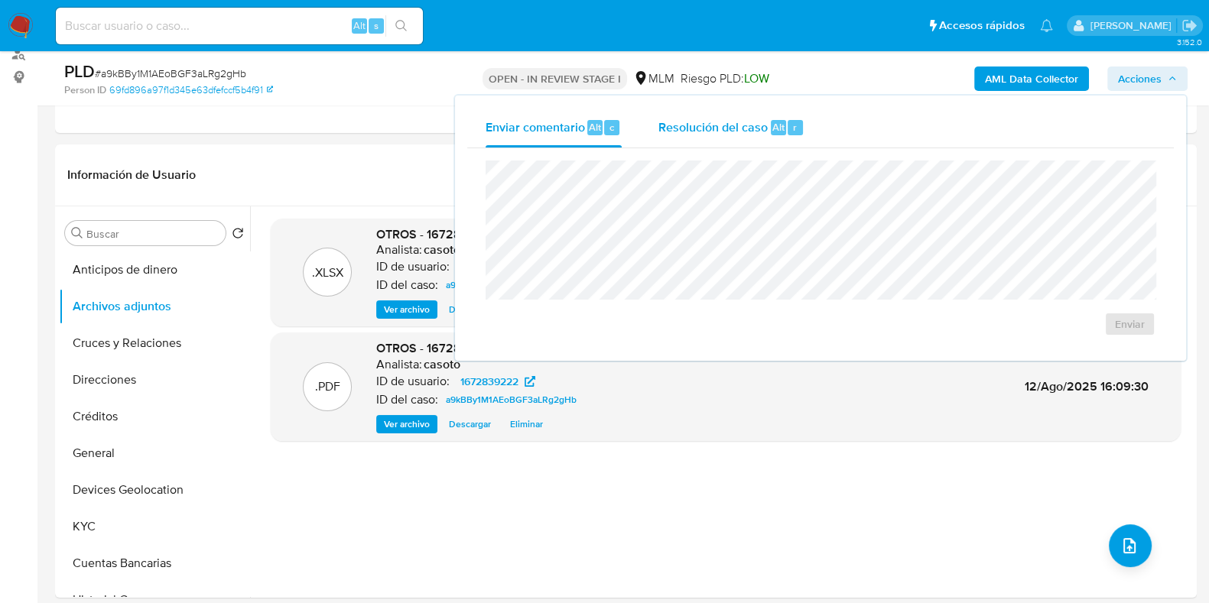
click at [780, 131] on span "Alt" at bounding box center [778, 127] width 12 height 15
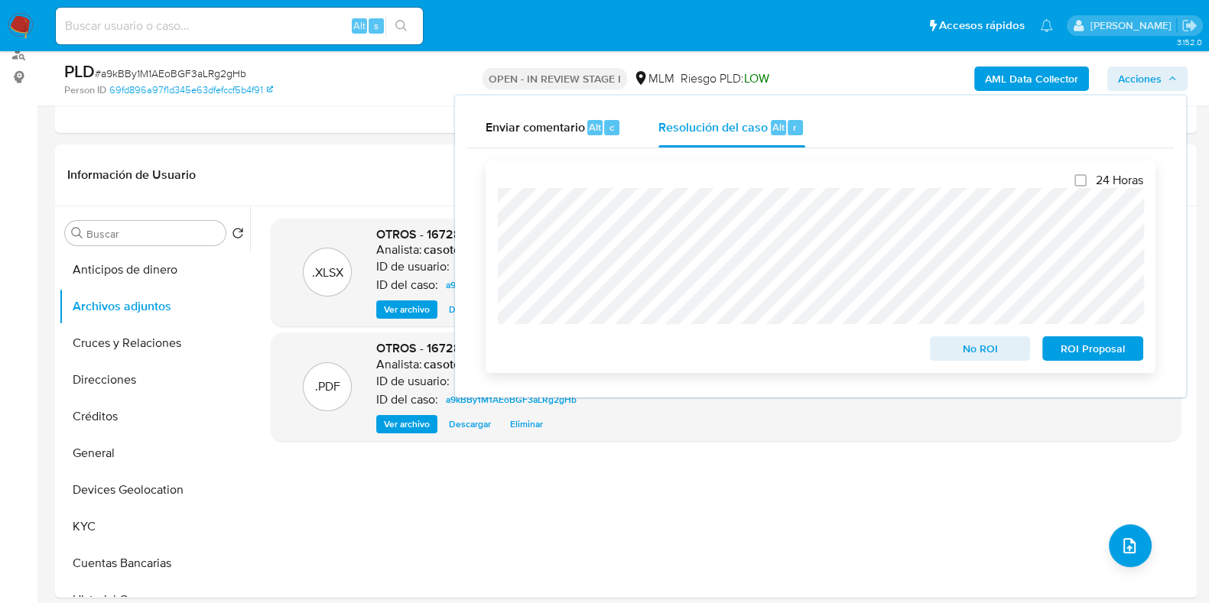
click at [962, 349] on span "No ROI" at bounding box center [980, 348] width 80 height 21
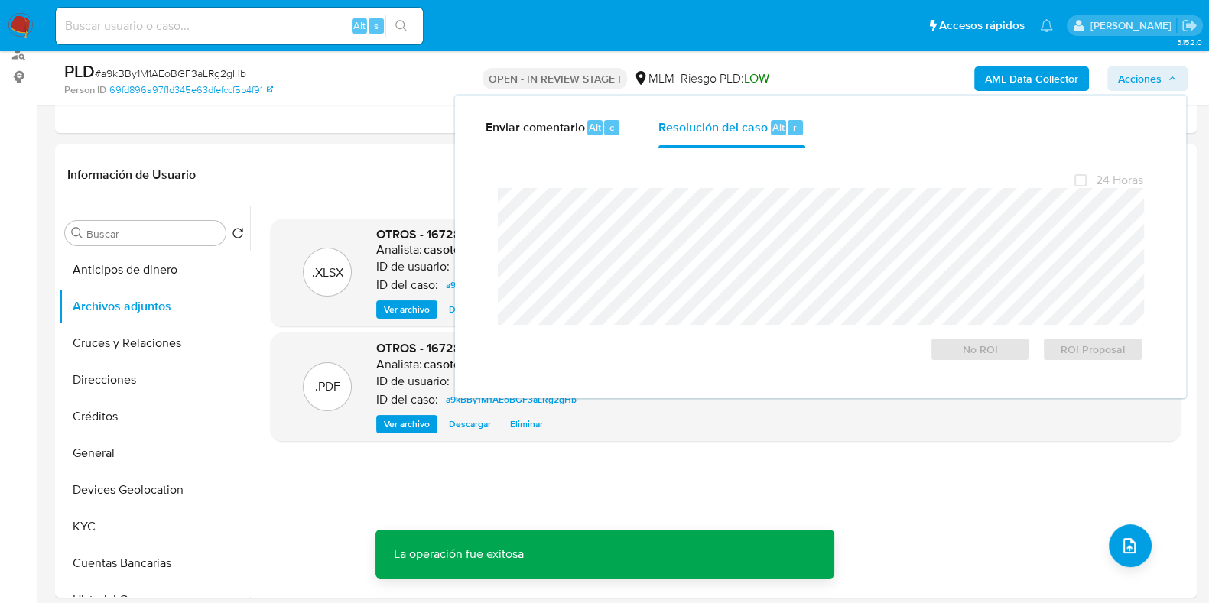
click at [206, 78] on span "# a9kBBy1M1AEoBGF3aLRg2gHb" at bounding box center [170, 73] width 151 height 15
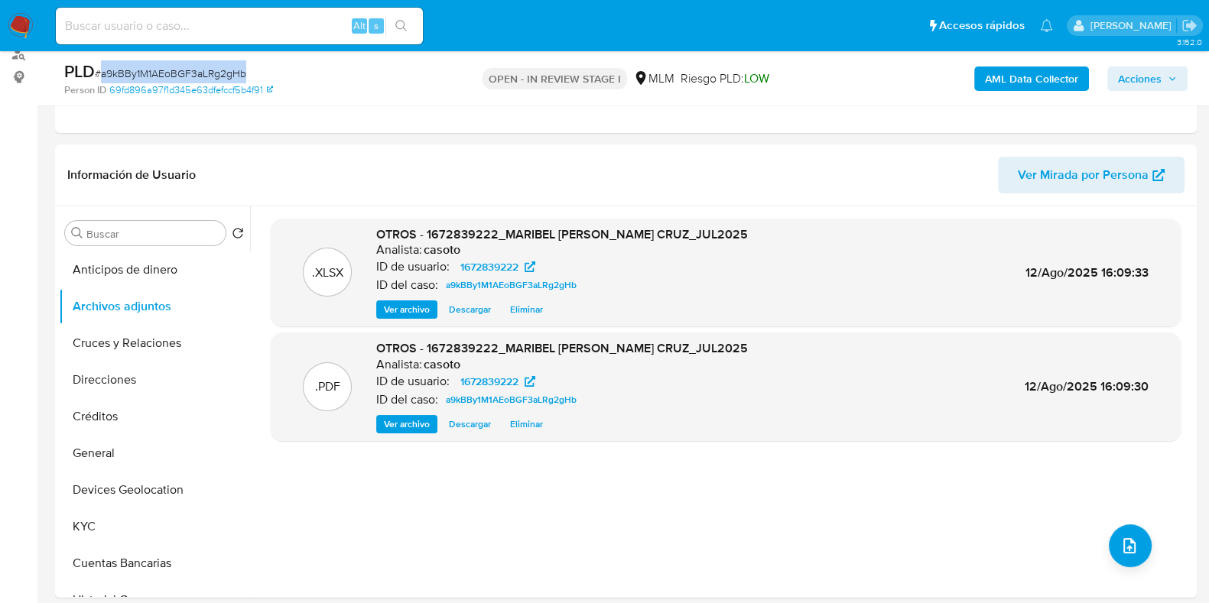
click at [206, 78] on span "# a9kBBy1M1AEoBGF3aLRg2gHb" at bounding box center [170, 73] width 151 height 15
copy span "a9kBBy1M1AEoBGF3aLRg2gHb"
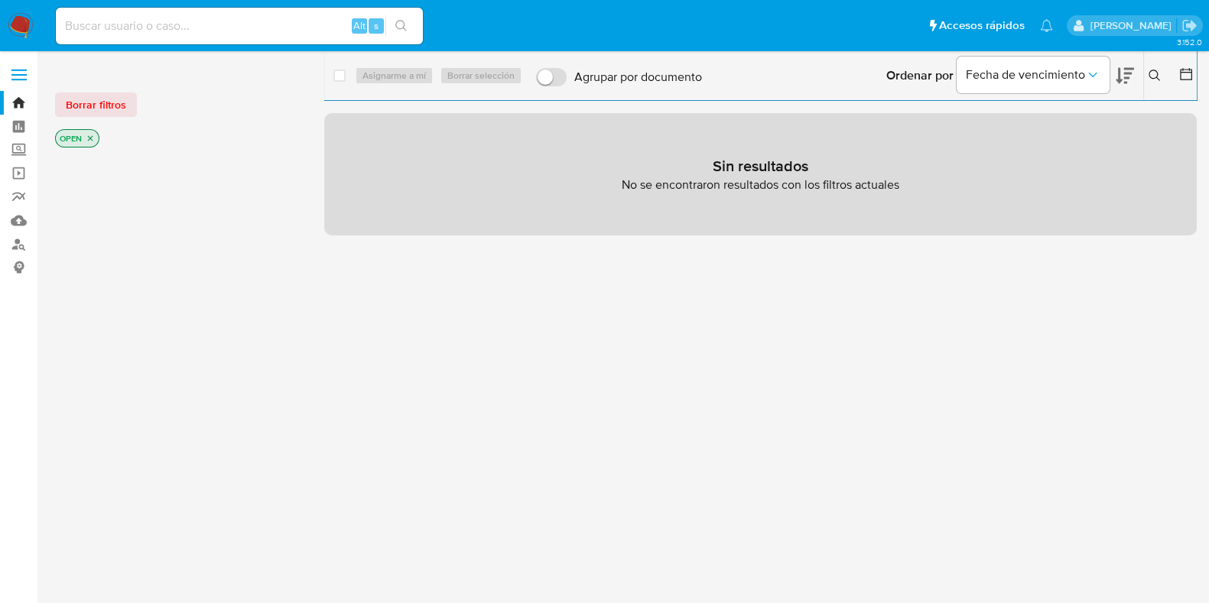
click at [1155, 74] on icon at bounding box center [1154, 76] width 12 height 12
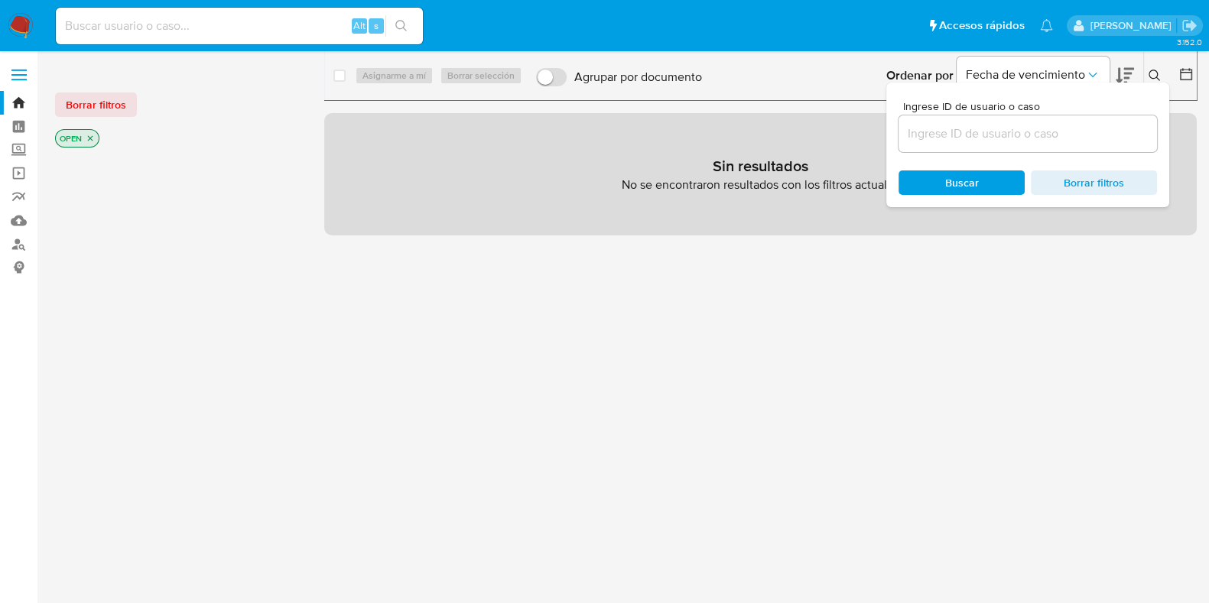
click at [1018, 126] on input at bounding box center [1027, 134] width 258 height 20
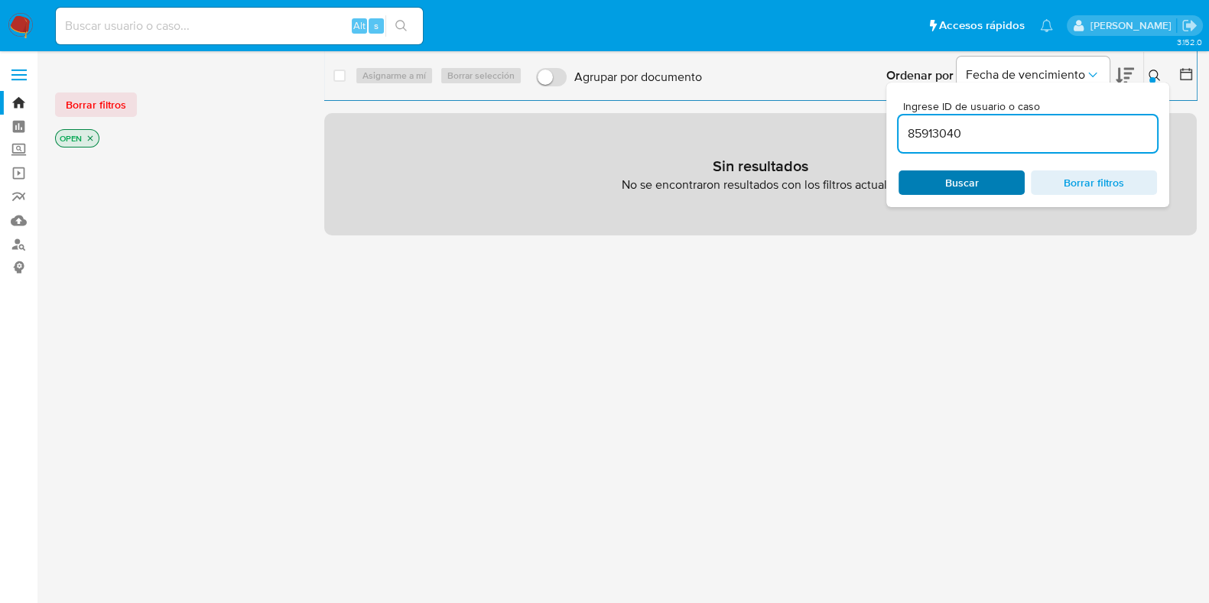
type input "85913040"
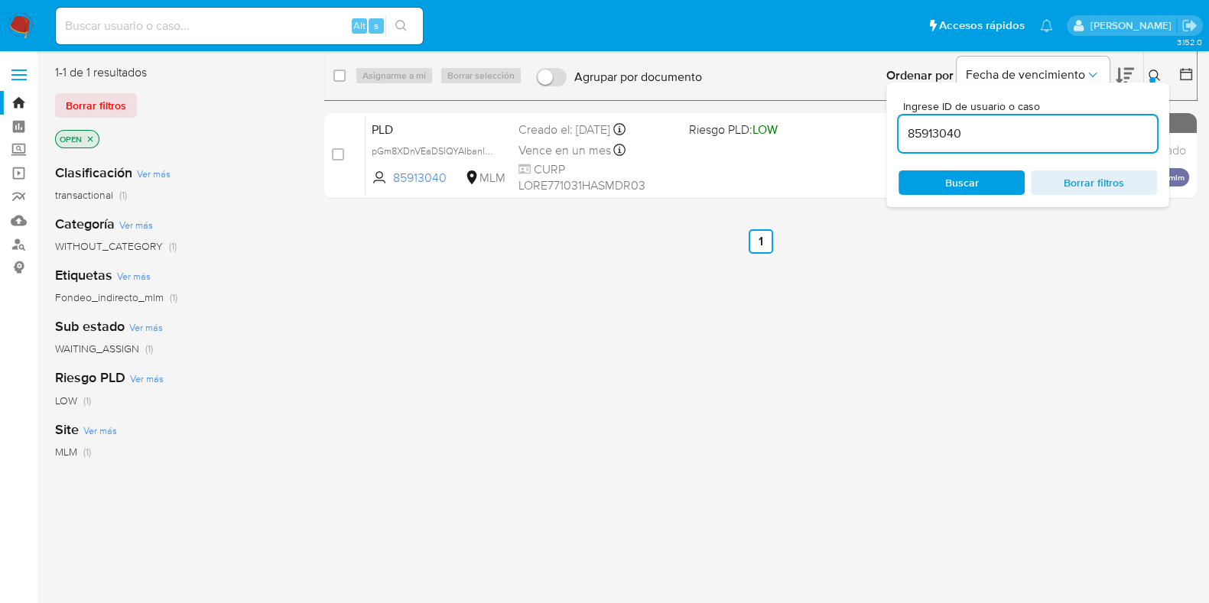
click at [1151, 76] on icon at bounding box center [1154, 76] width 12 height 12
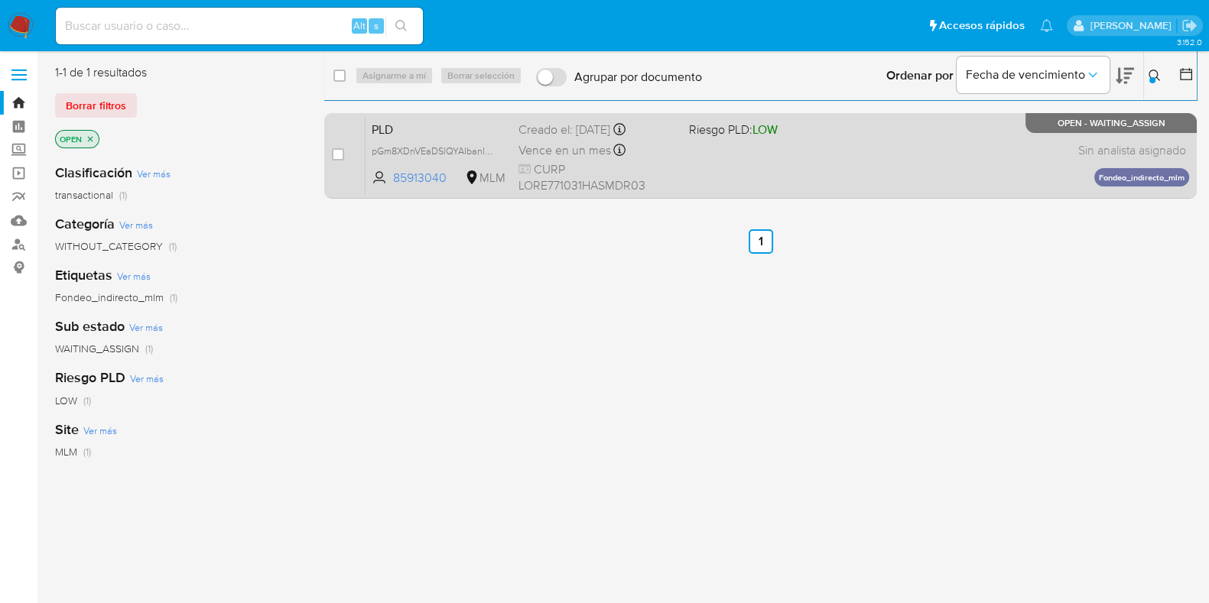
click at [694, 176] on div "PLD pGm8XDnVEaDSlQYAIbanl8No 85913040 MLM Riesgo PLD: LOW Creado el: 12/07/2025…" at bounding box center [776, 155] width 823 height 77
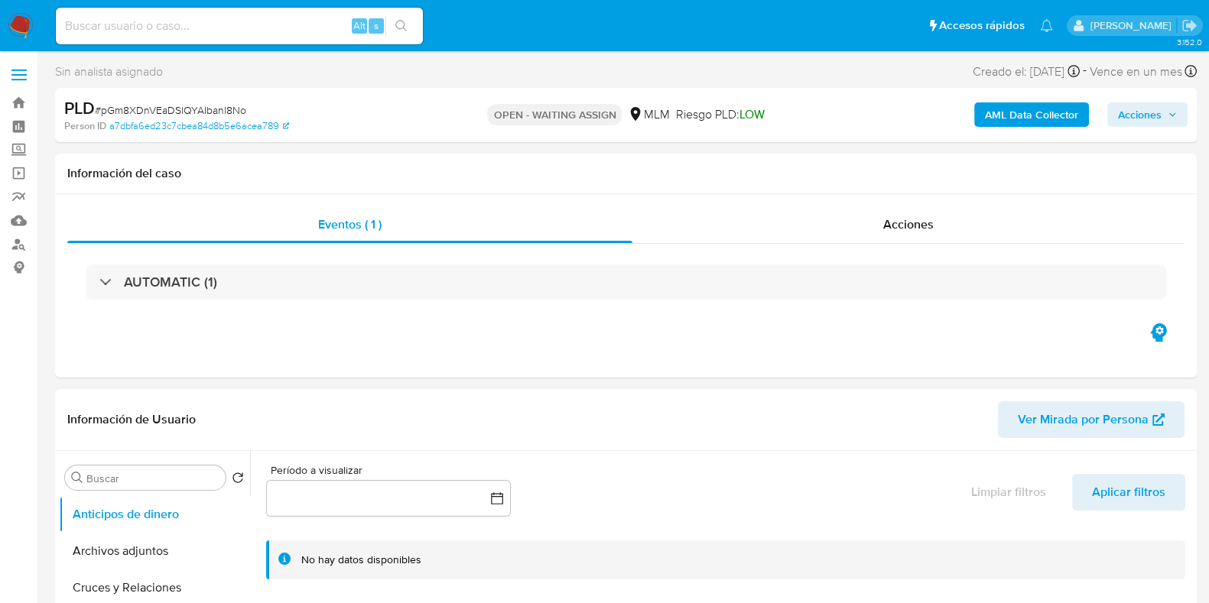
select select "10"
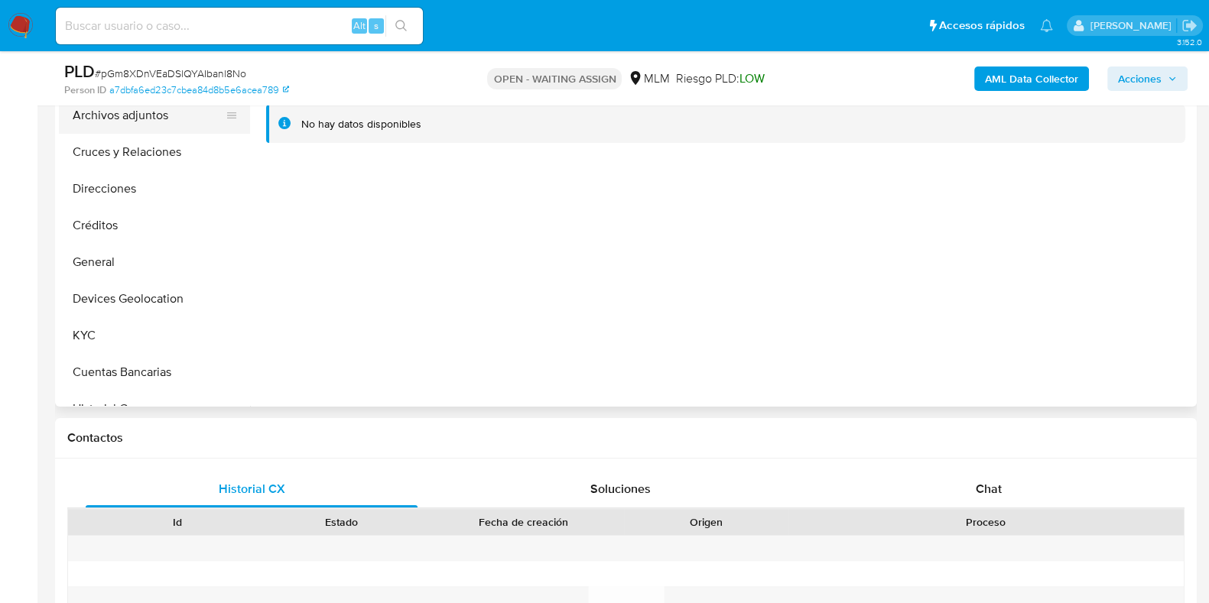
scroll to position [287, 0]
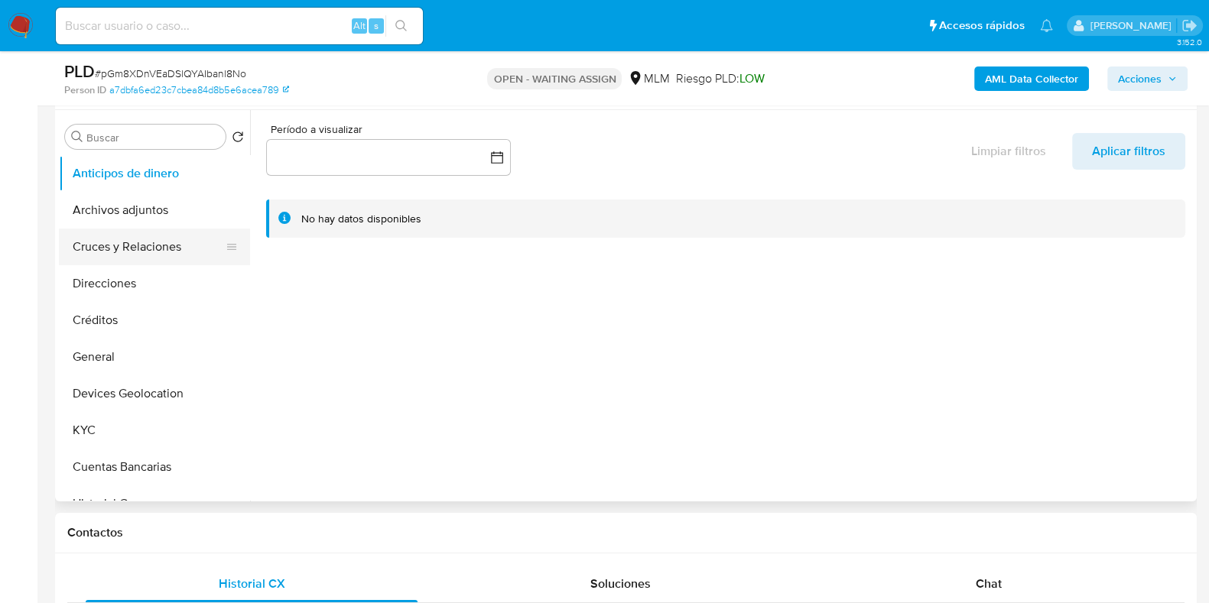
click at [120, 260] on button "Cruces y Relaciones" at bounding box center [148, 247] width 179 height 37
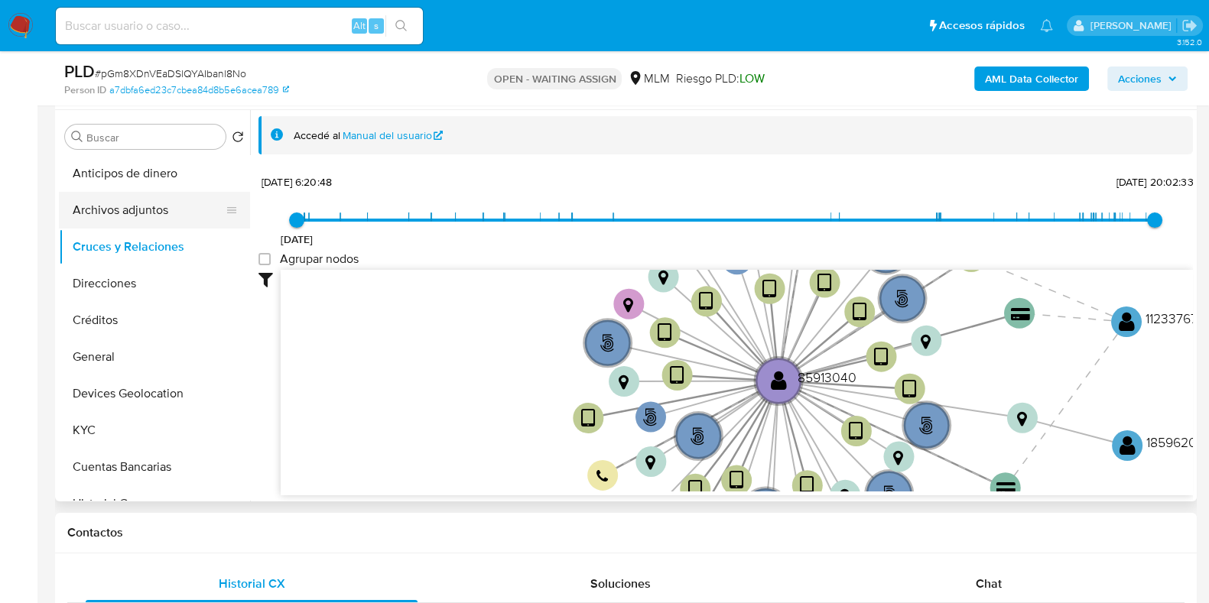
click at [141, 220] on button "Archivos adjuntos" at bounding box center [148, 210] width 179 height 37
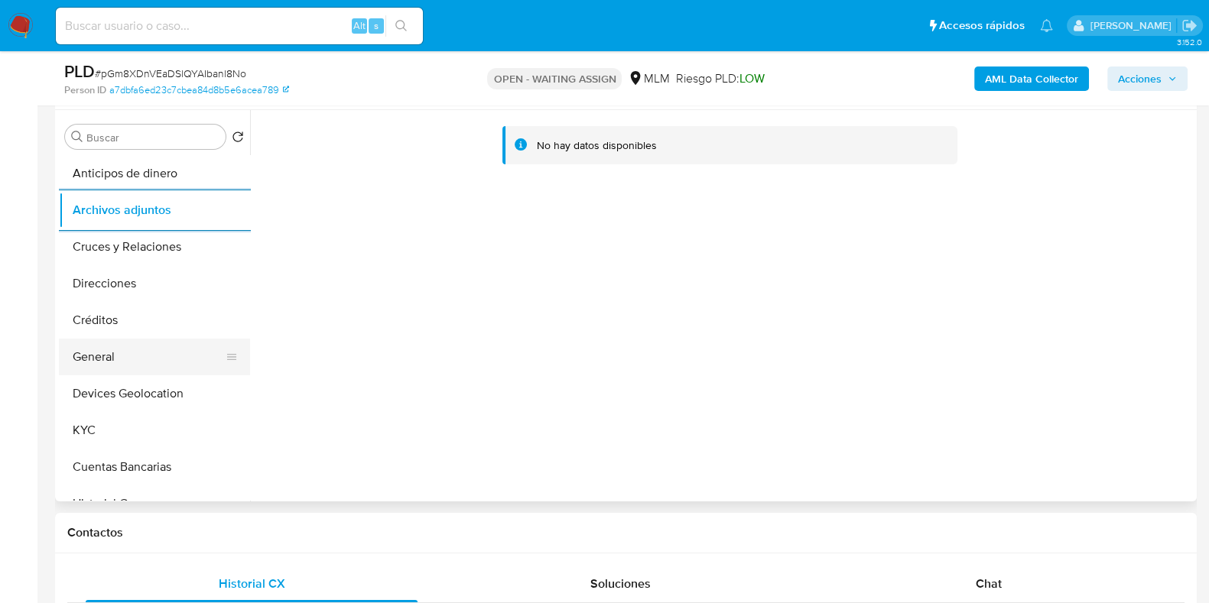
click at [128, 364] on button "General" at bounding box center [148, 357] width 179 height 37
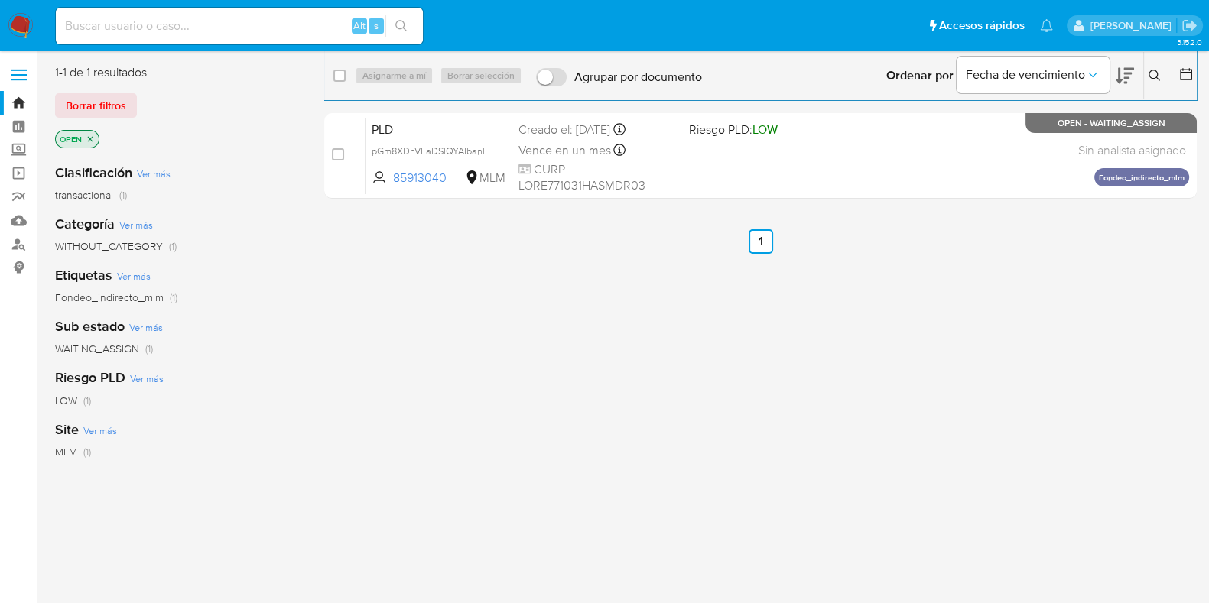
click at [206, 36] on div "Alt s" at bounding box center [239, 26] width 367 height 37
click at [206, 29] on input at bounding box center [239, 26] width 367 height 20
paste input "291099870"
type input "291099870"
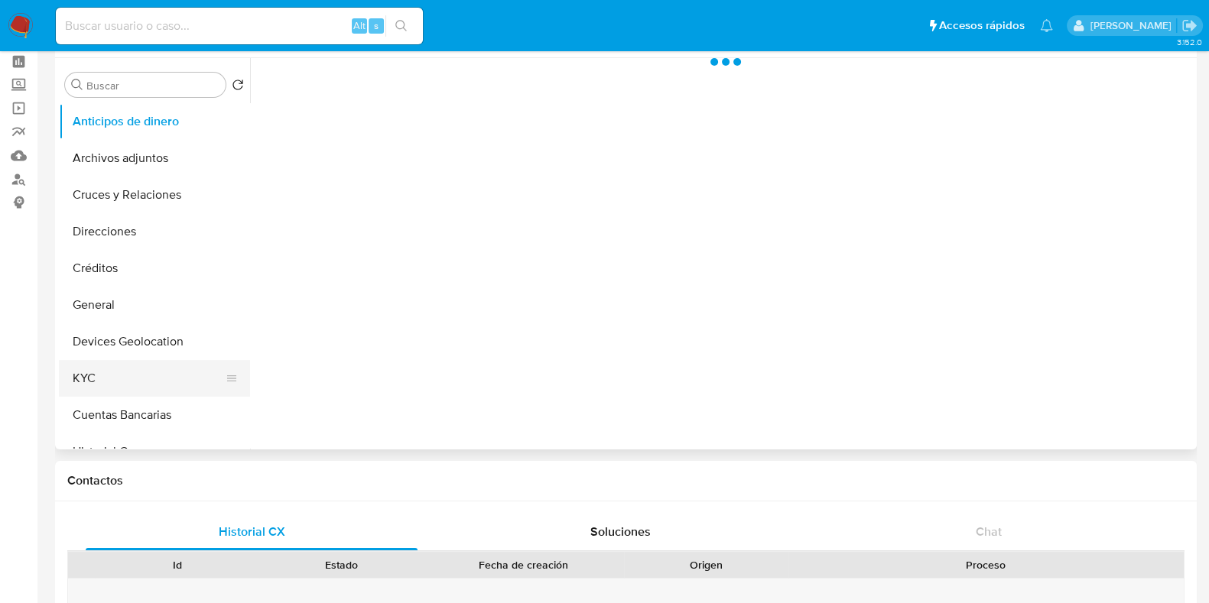
scroll to position [95, 0]
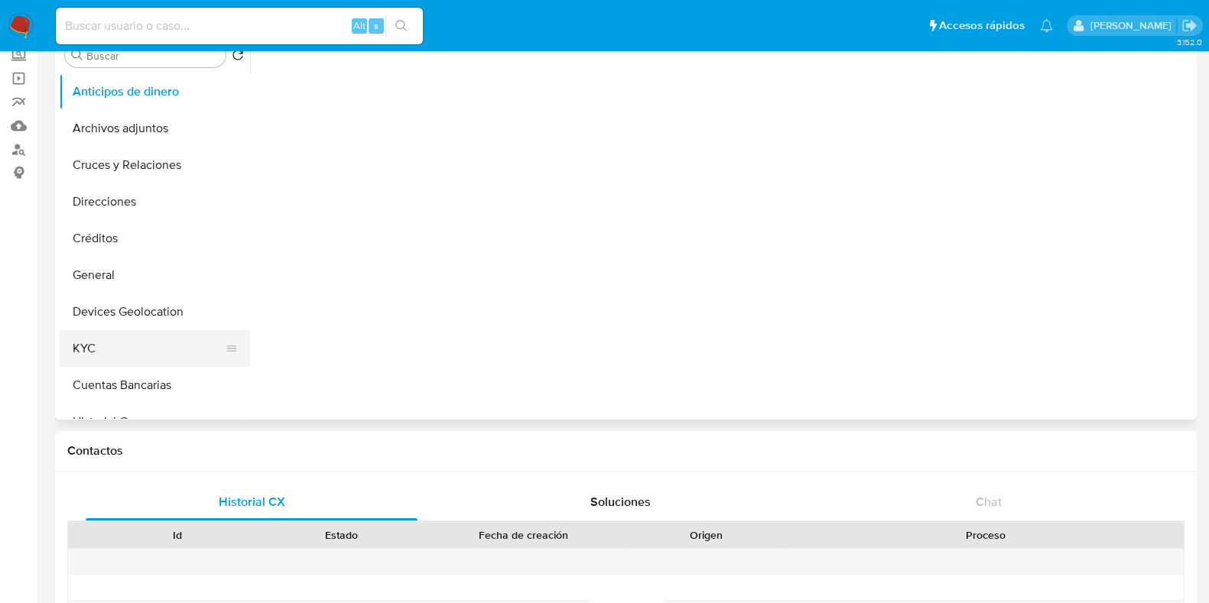
click at [108, 346] on button "KYC" at bounding box center [148, 348] width 179 height 37
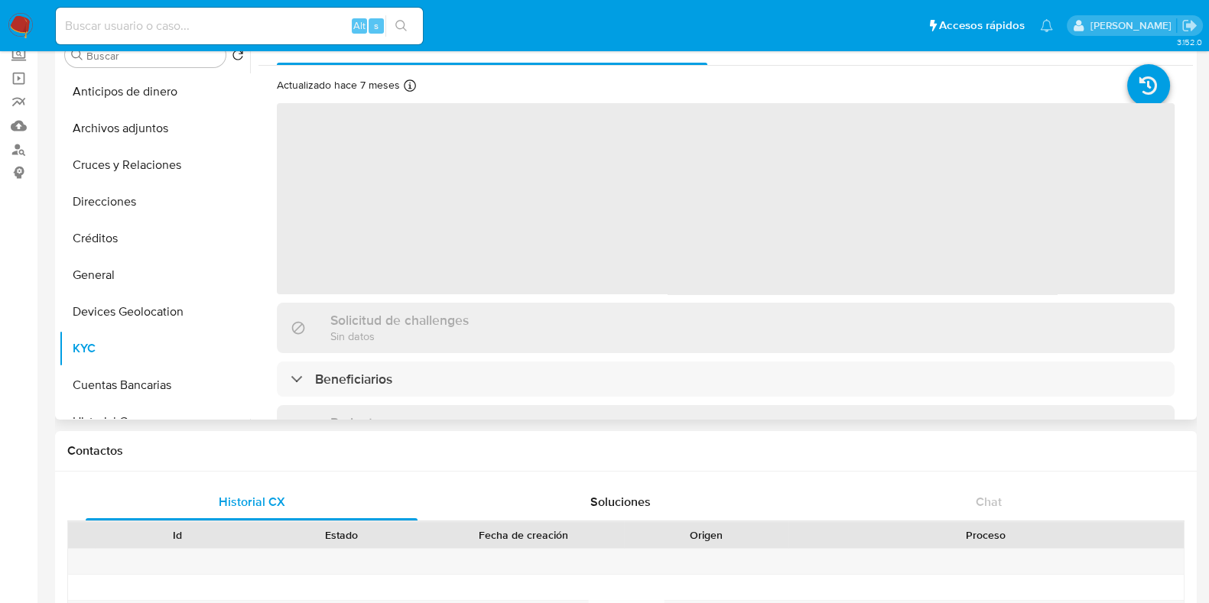
select select "10"
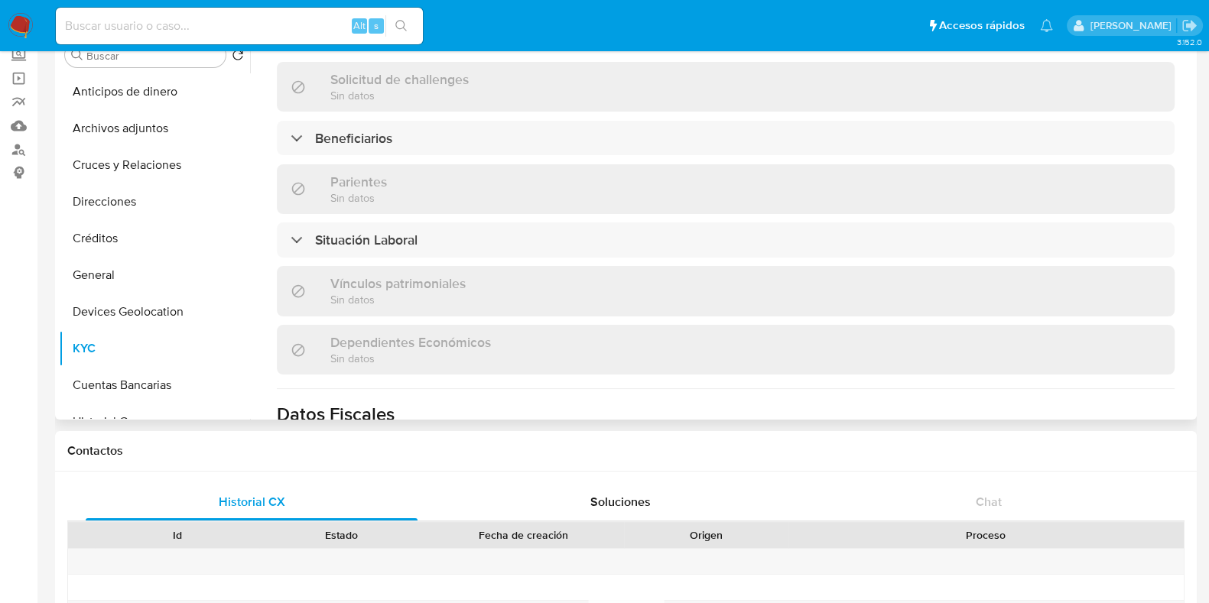
scroll to position [573, 0]
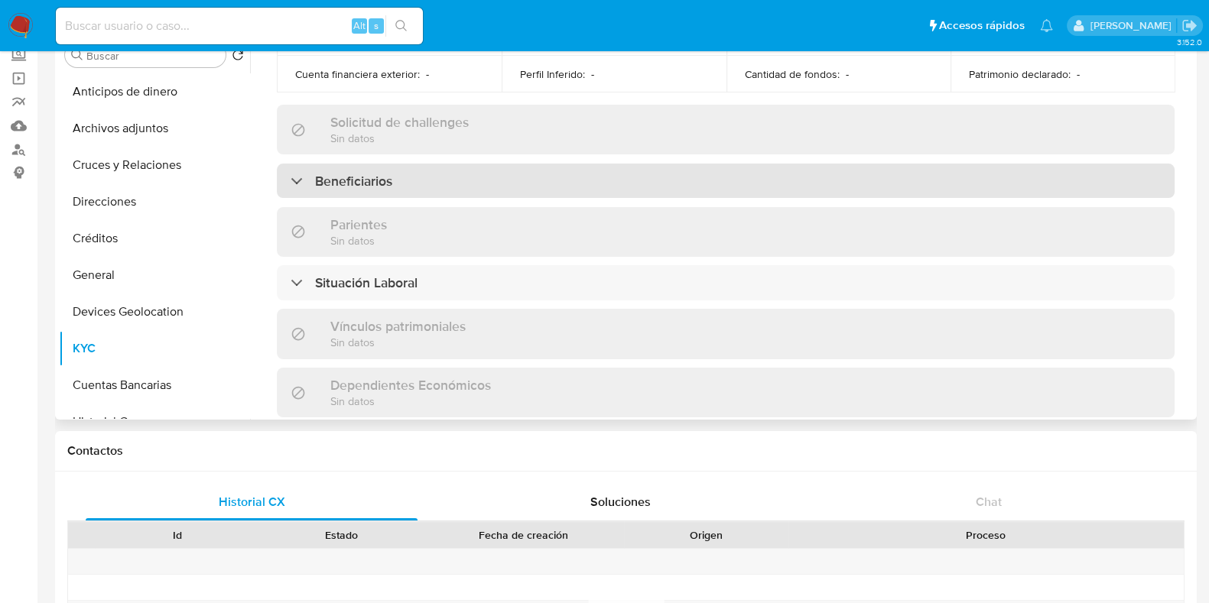
click at [534, 179] on div "Beneficiarios" at bounding box center [725, 181] width 897 height 35
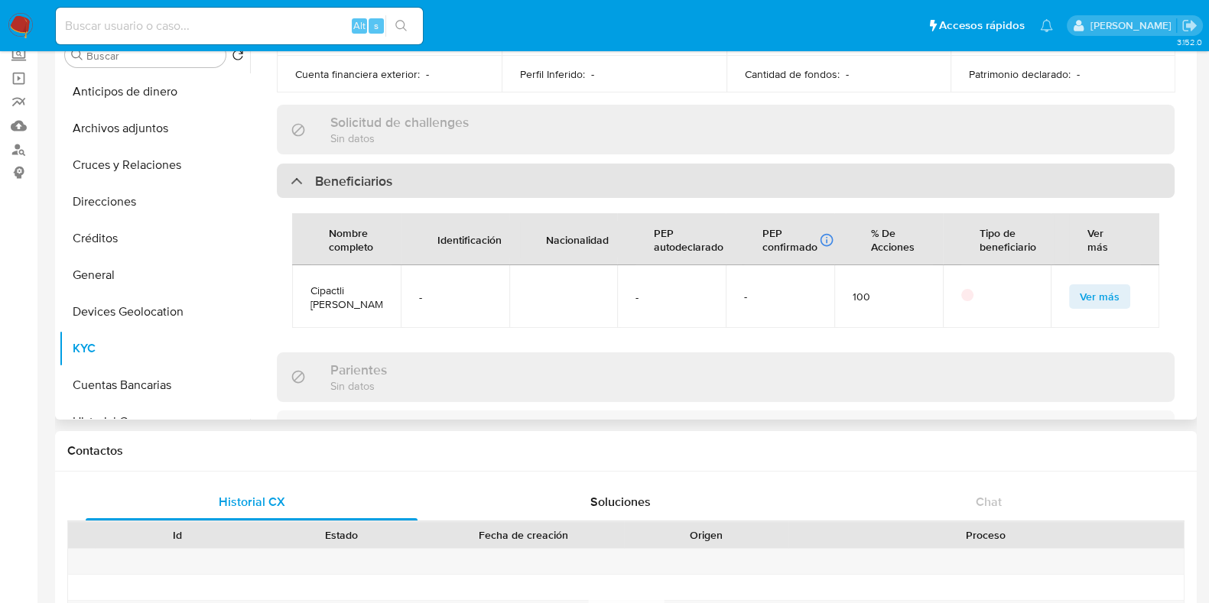
click at [534, 177] on div "Beneficiarios" at bounding box center [725, 181] width 897 height 35
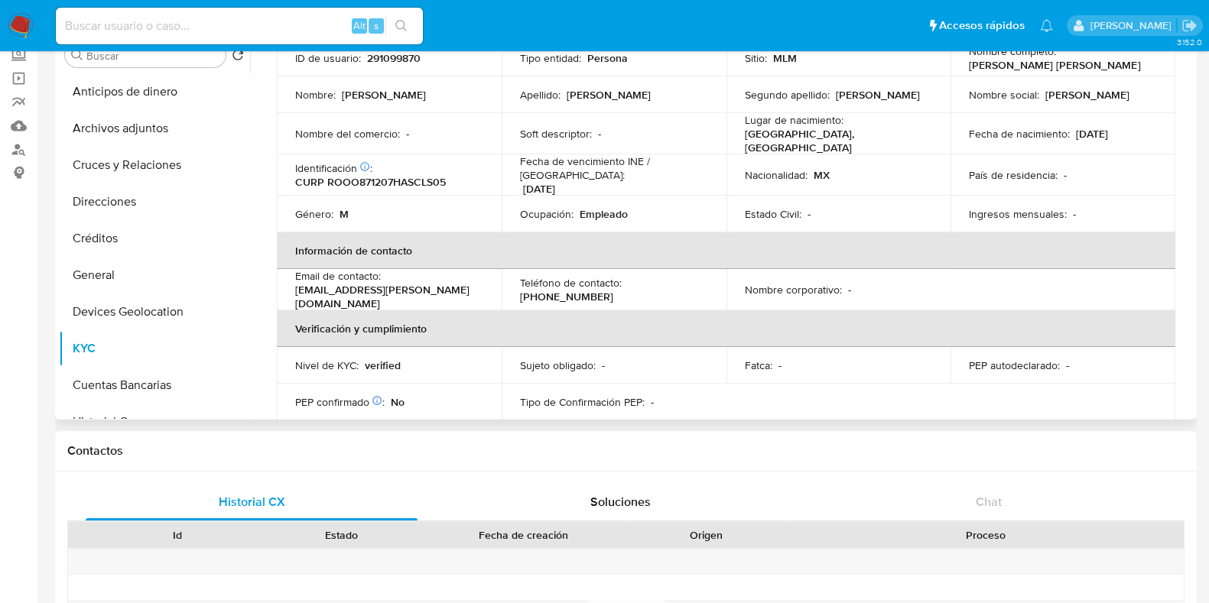
scroll to position [0, 0]
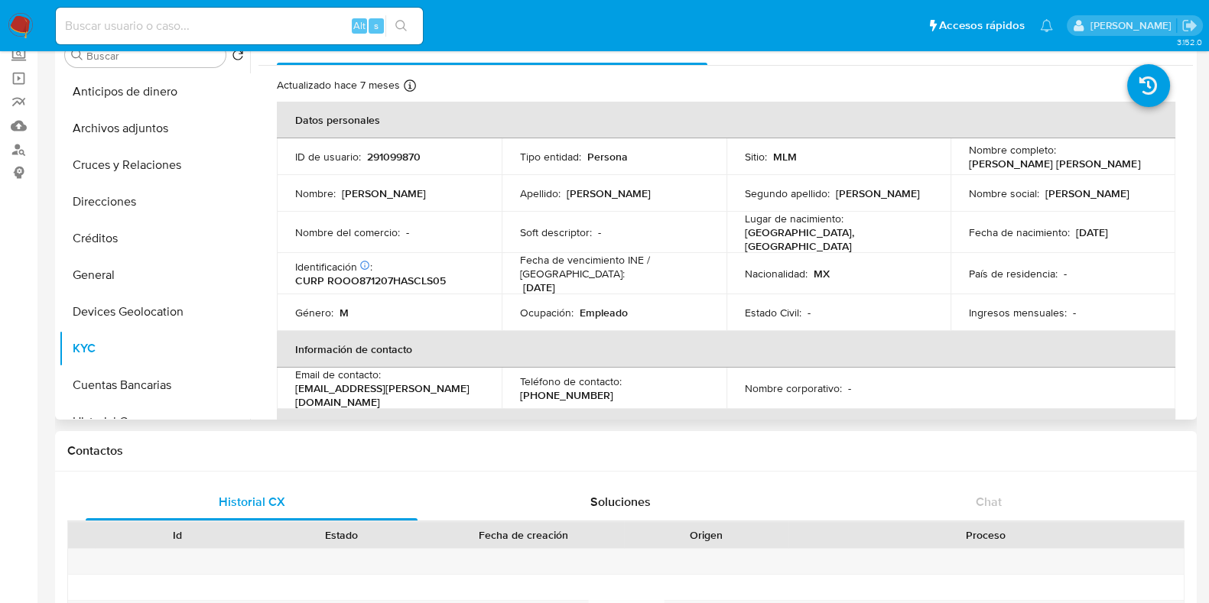
drag, startPoint x: 1124, startPoint y: 224, endPoint x: 1063, endPoint y: 243, distance: 64.1
click at [1073, 229] on div "Fecha de nacimiento : 07/12/1987" at bounding box center [1063, 233] width 188 height 14
copy p "07/12/1987"
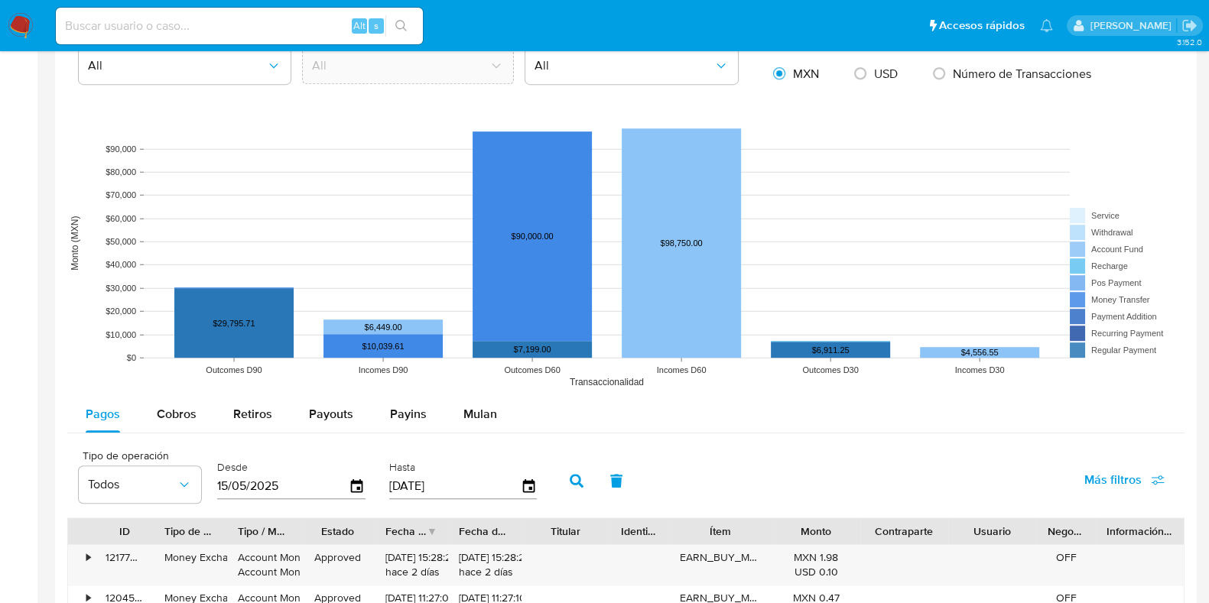
scroll to position [1337, 0]
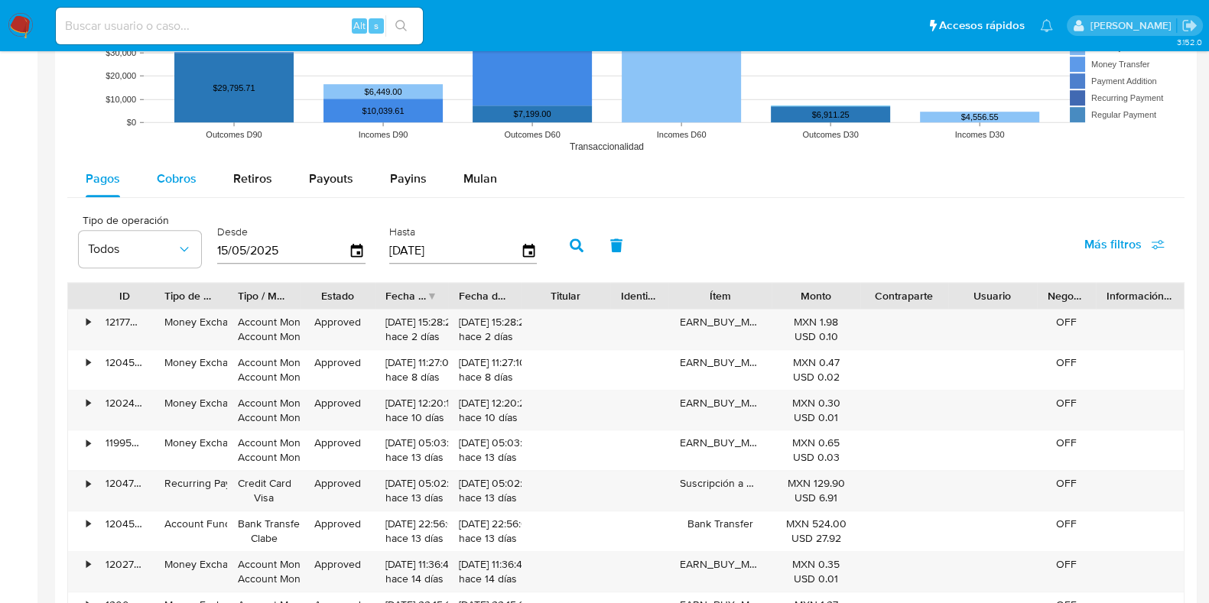
click at [191, 185] on div "Cobros" at bounding box center [177, 179] width 40 height 37
select select "10"
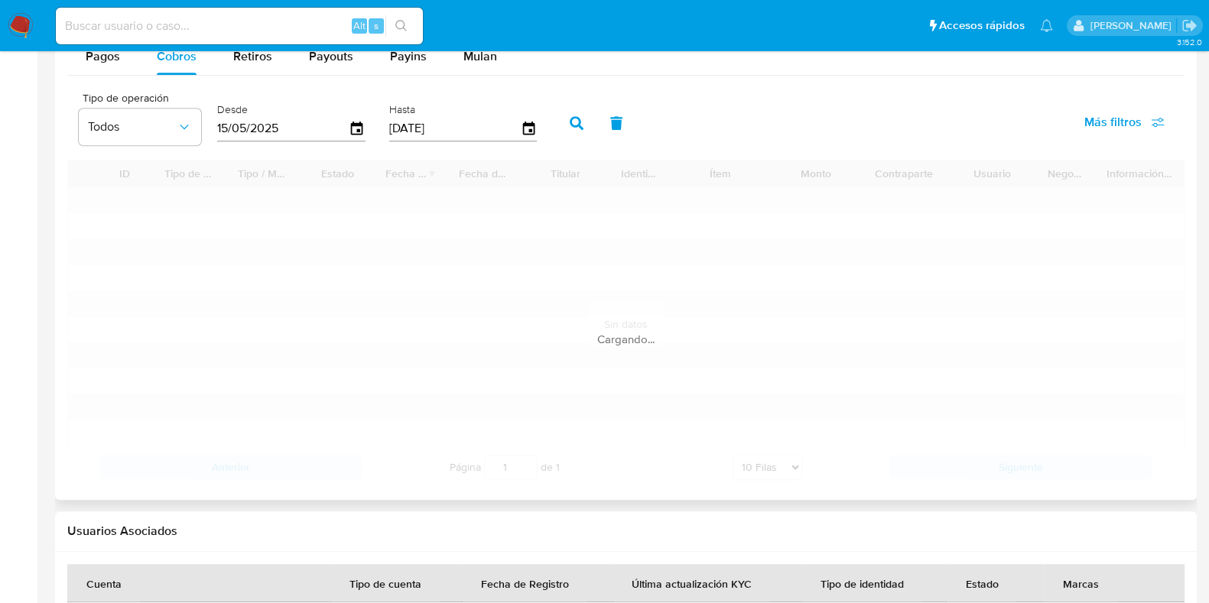
scroll to position [1528, 0]
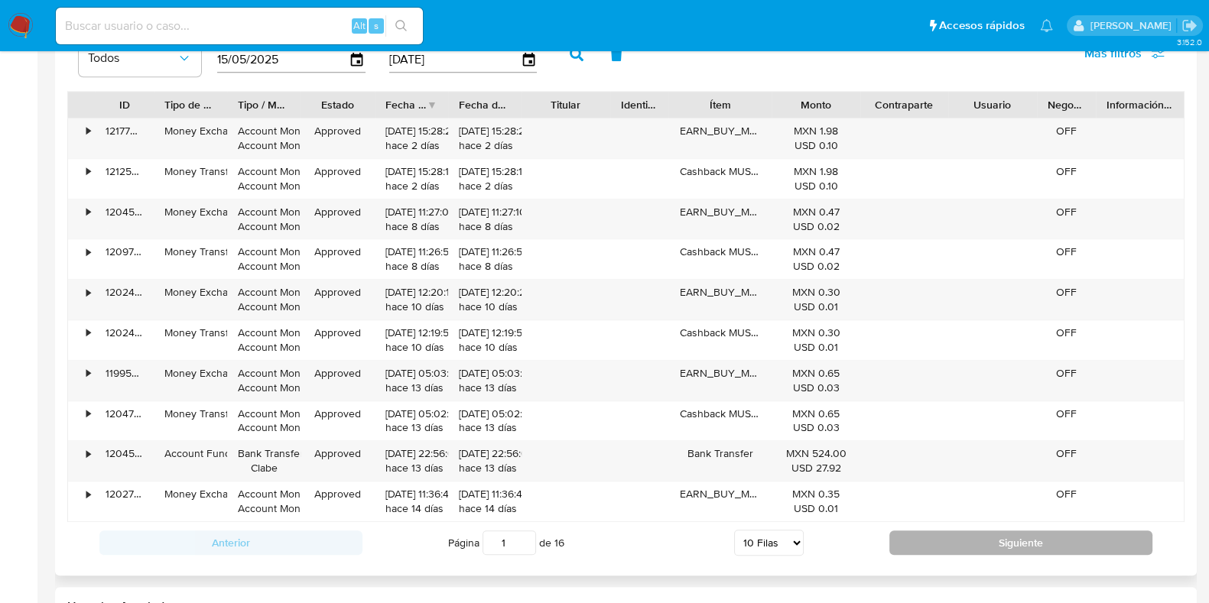
click at [920, 540] on button "Siguiente" at bounding box center [1020, 543] width 263 height 24
type input "2"
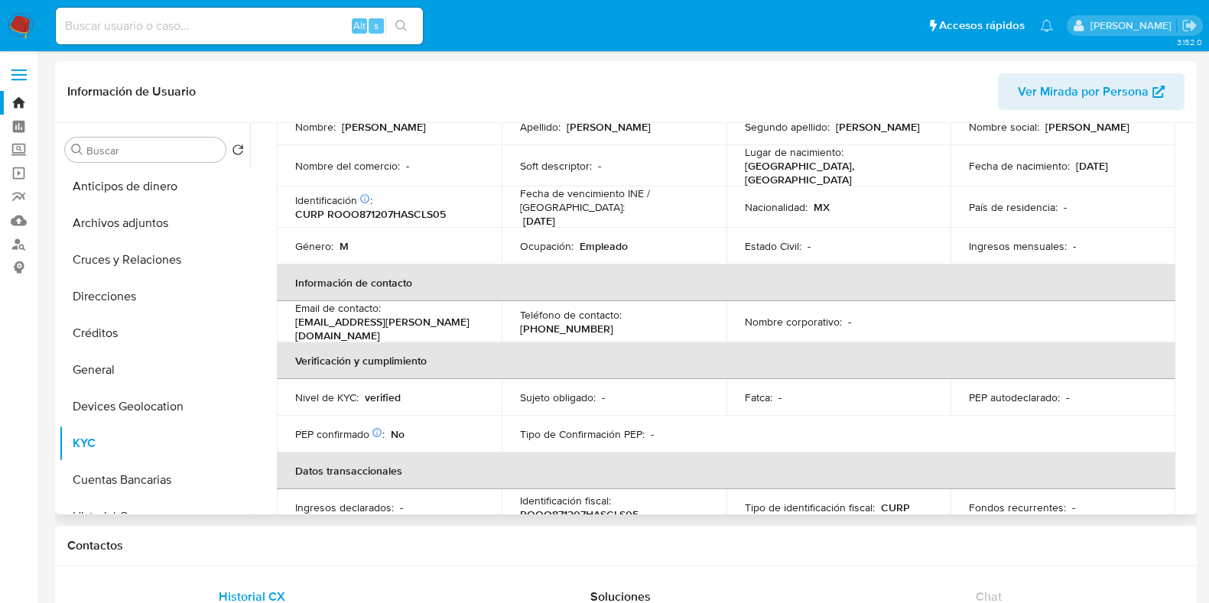
scroll to position [0, 0]
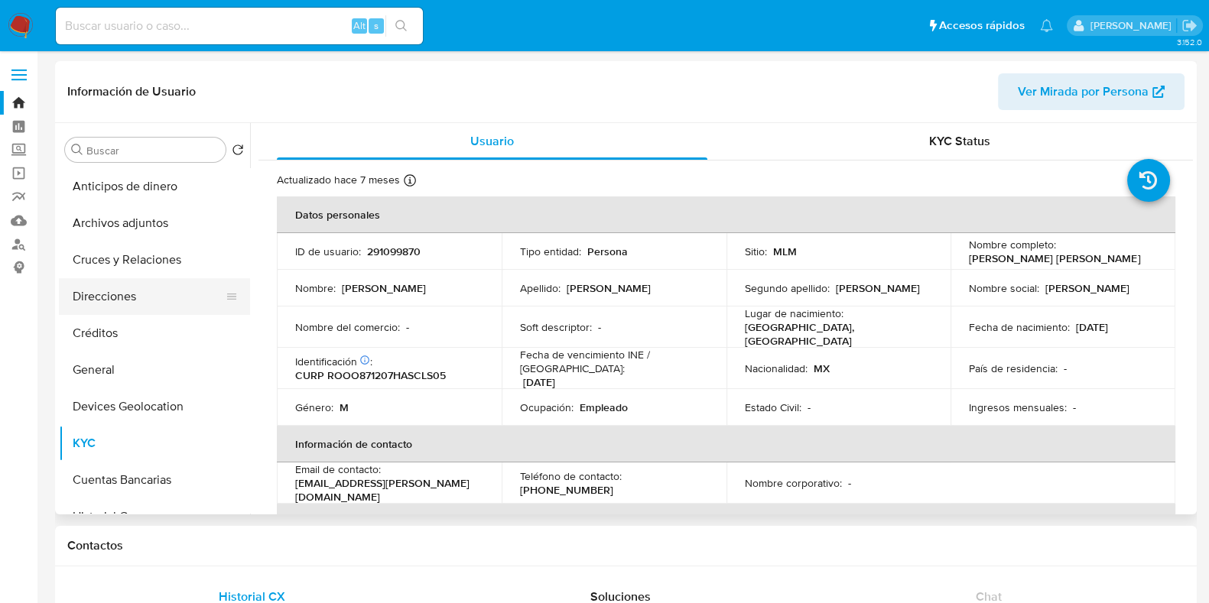
click at [100, 302] on button "Direcciones" at bounding box center [148, 296] width 179 height 37
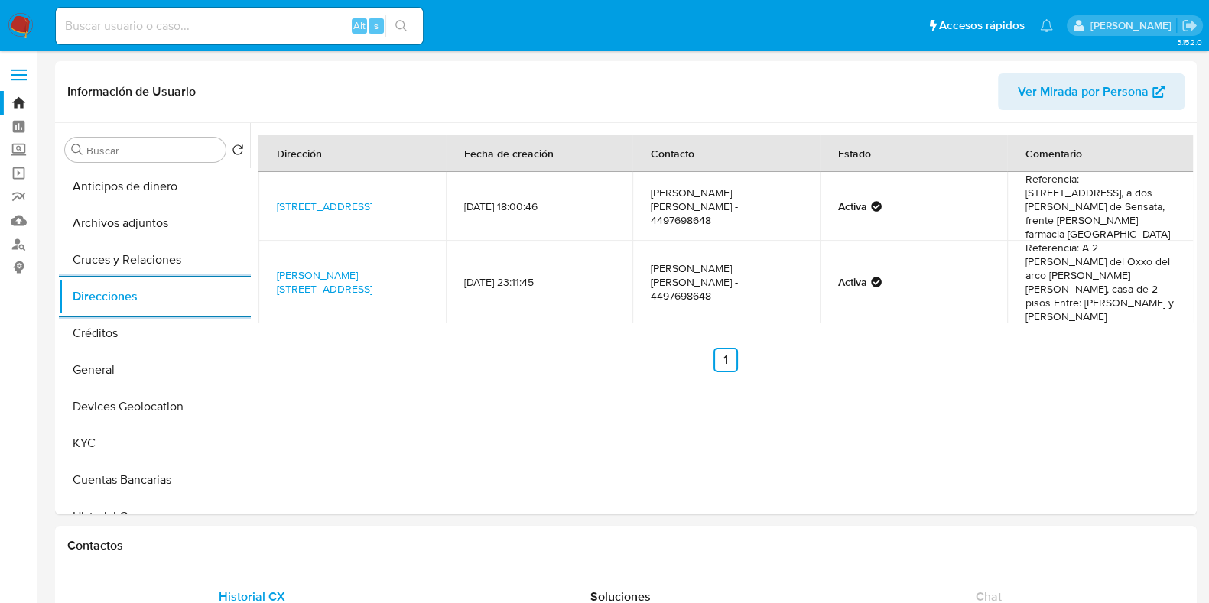
click at [27, 33] on img at bounding box center [21, 26] width 26 height 26
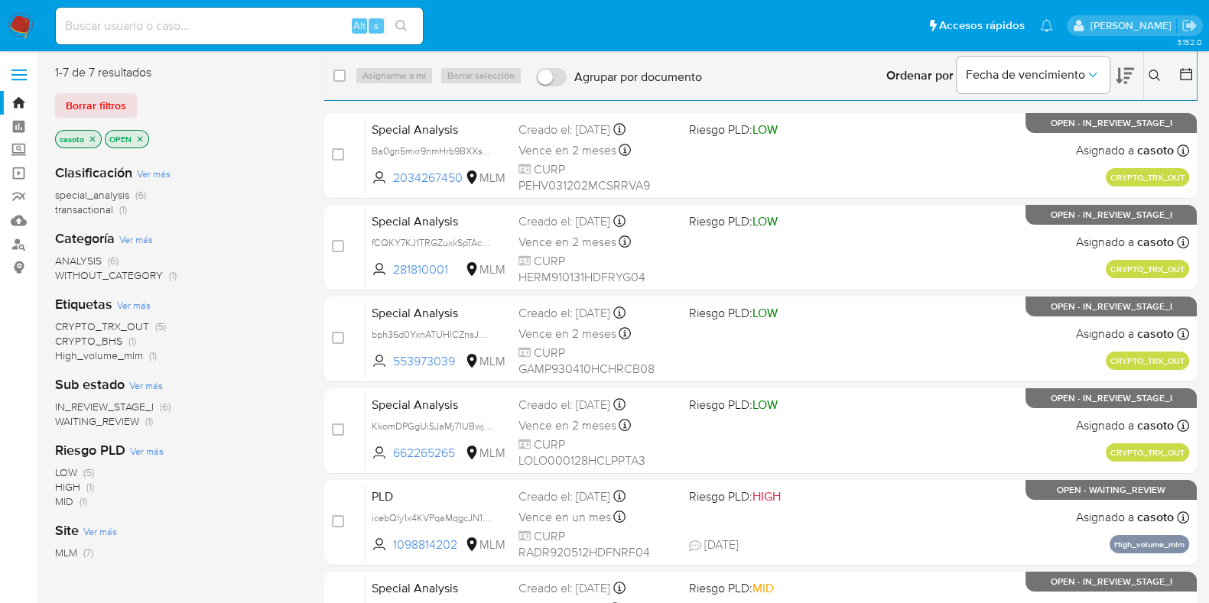
click at [1154, 78] on icon at bounding box center [1153, 75] width 11 height 11
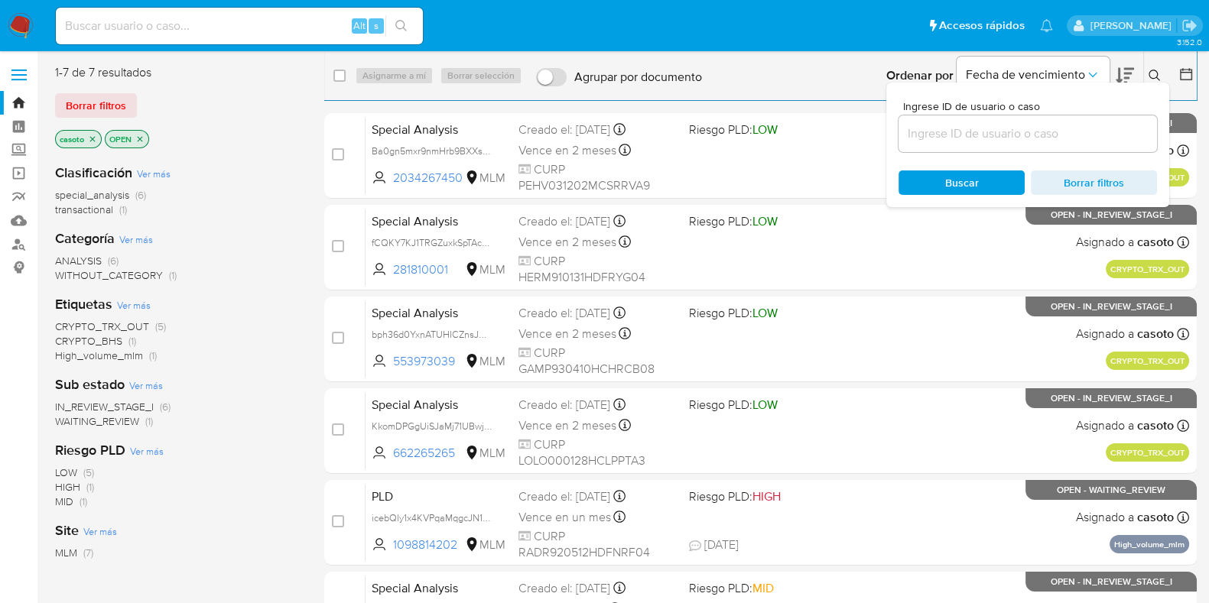
click at [1021, 128] on input at bounding box center [1027, 134] width 258 height 20
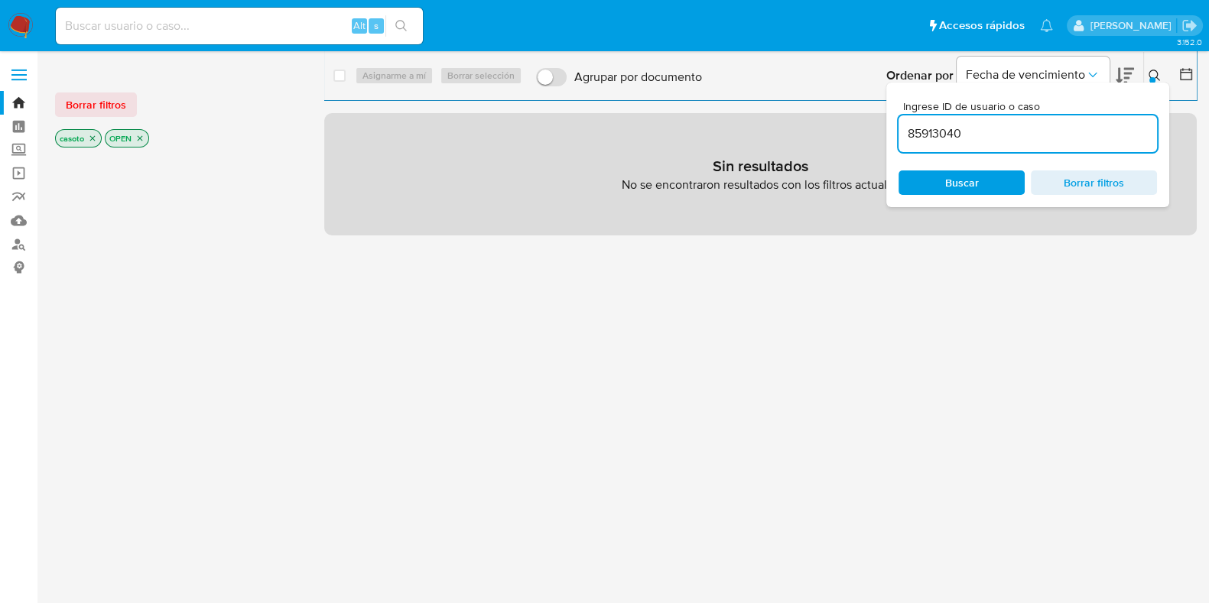
click at [1159, 73] on icon at bounding box center [1154, 76] width 12 height 12
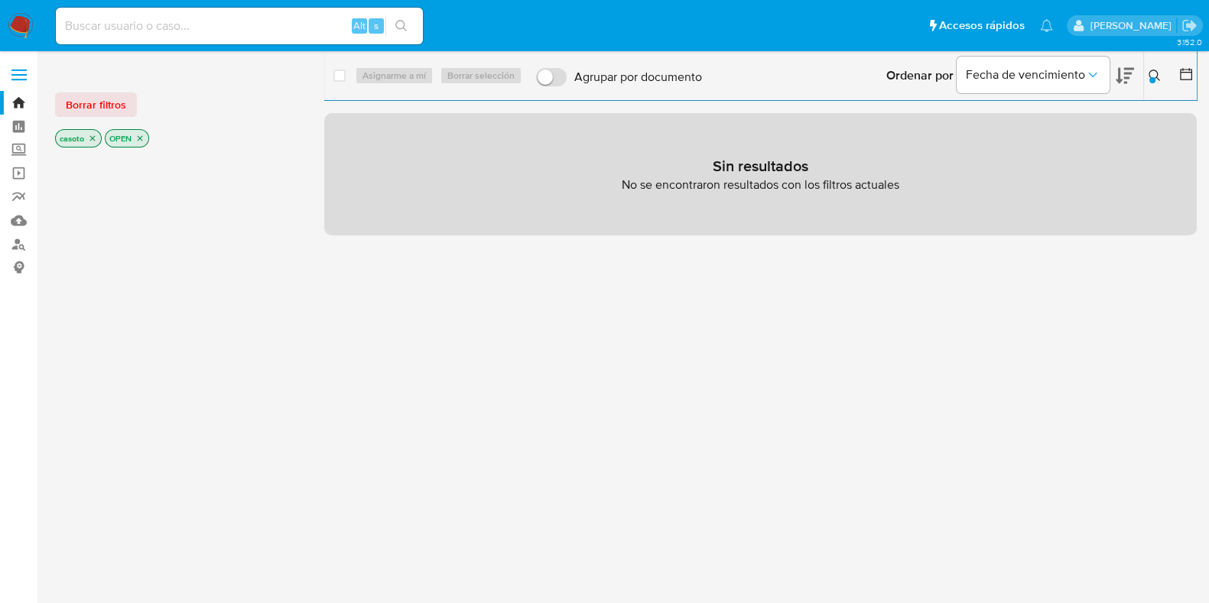
click at [92, 138] on icon "close-filter" at bounding box center [92, 138] width 5 height 5
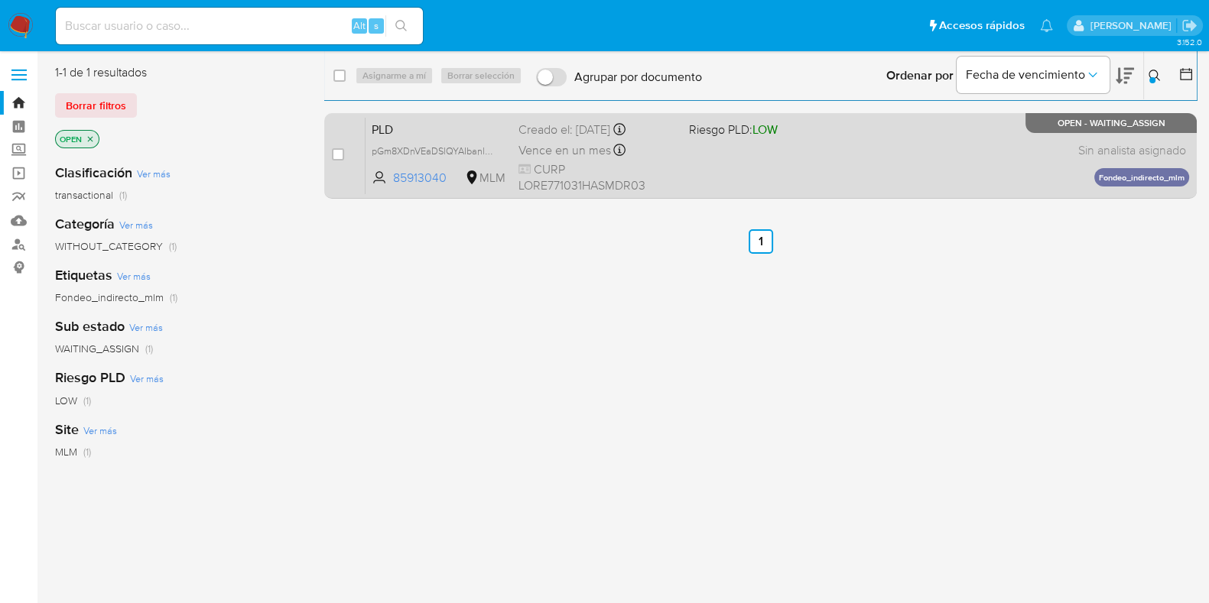
click at [860, 177] on div "PLD pGm8XDnVEaDSlQYAIbanl8No 85913040 MLM Riesgo PLD: LOW Creado el: 12/07/2025…" at bounding box center [776, 155] width 823 height 77
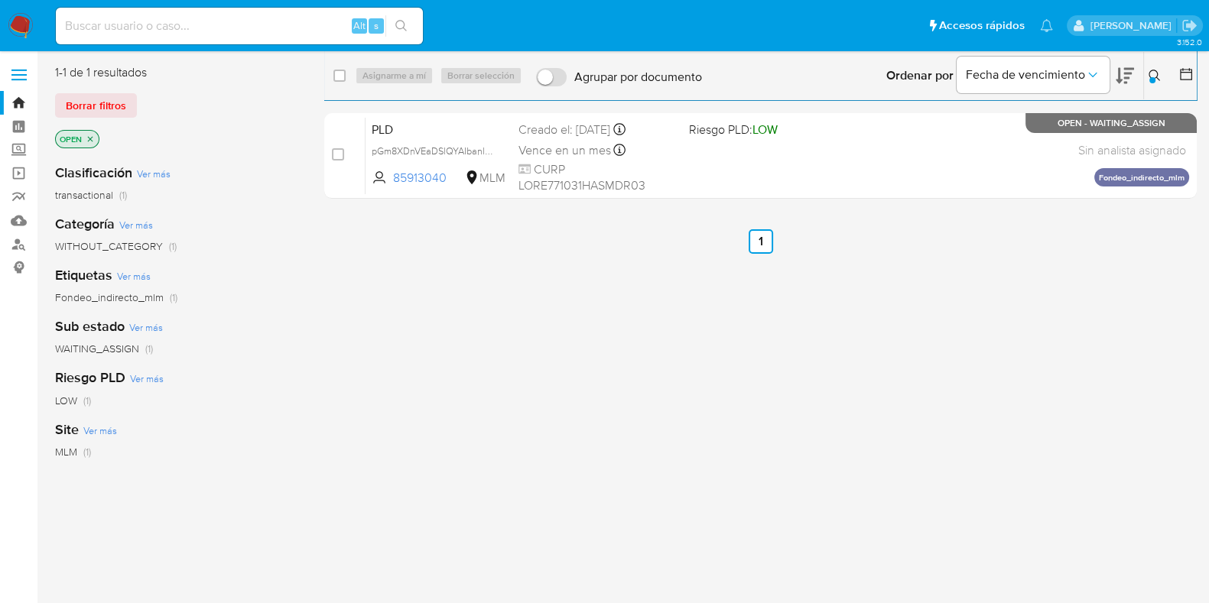
click at [1149, 79] on div at bounding box center [1152, 80] width 6 height 6
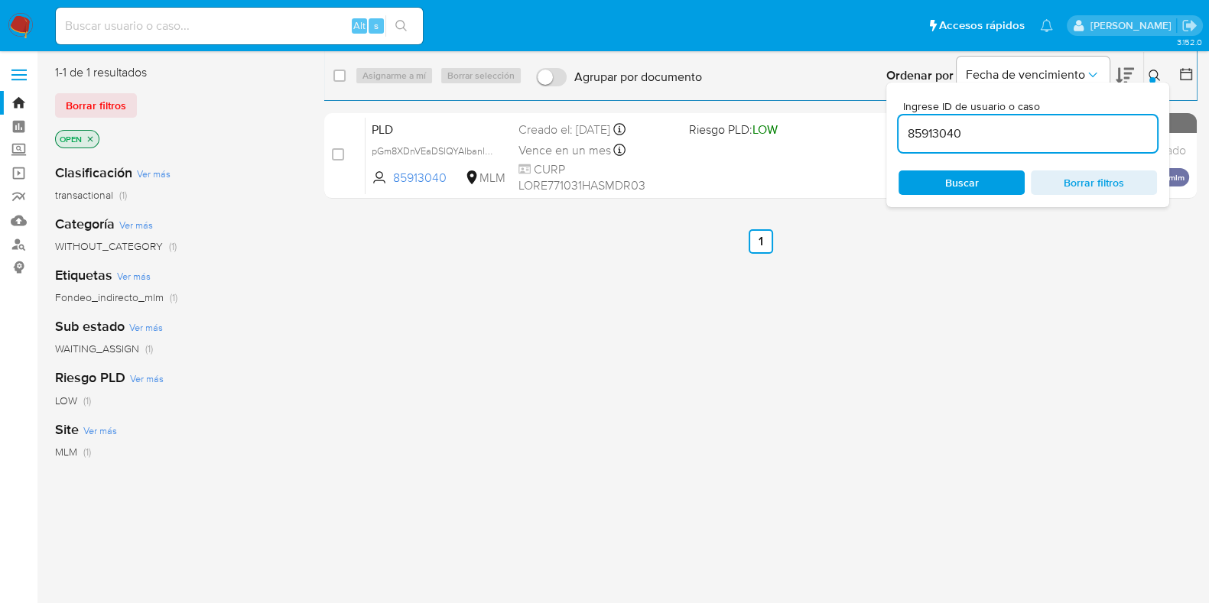
click at [956, 124] on input "85913040" at bounding box center [1027, 134] width 258 height 20
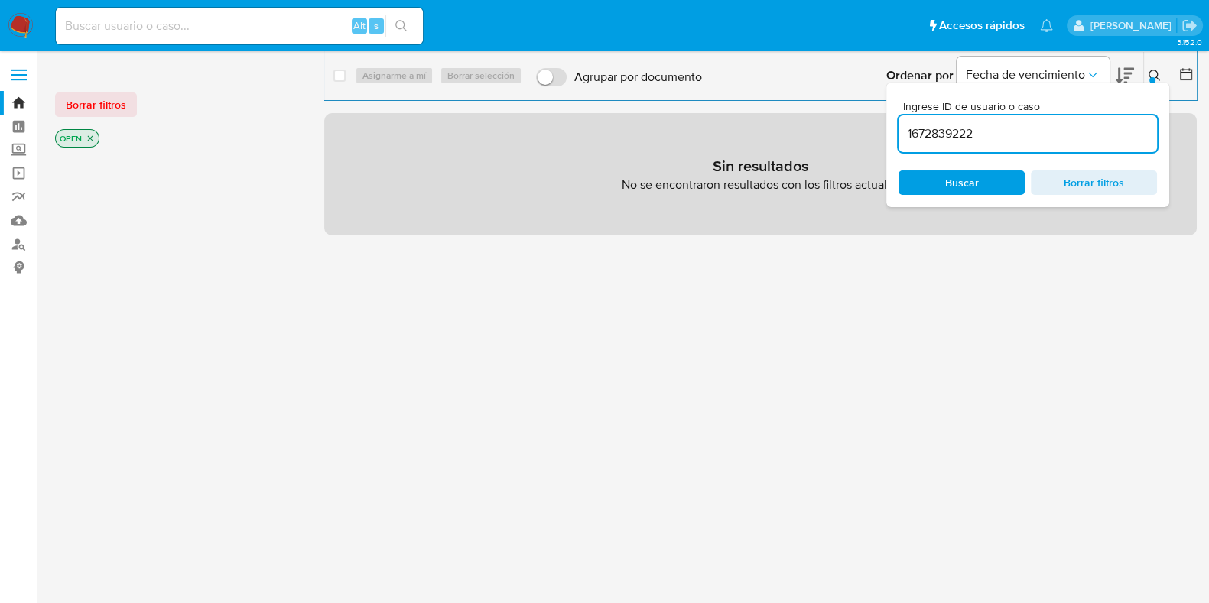
click at [1153, 78] on div at bounding box center [1152, 80] width 6 height 6
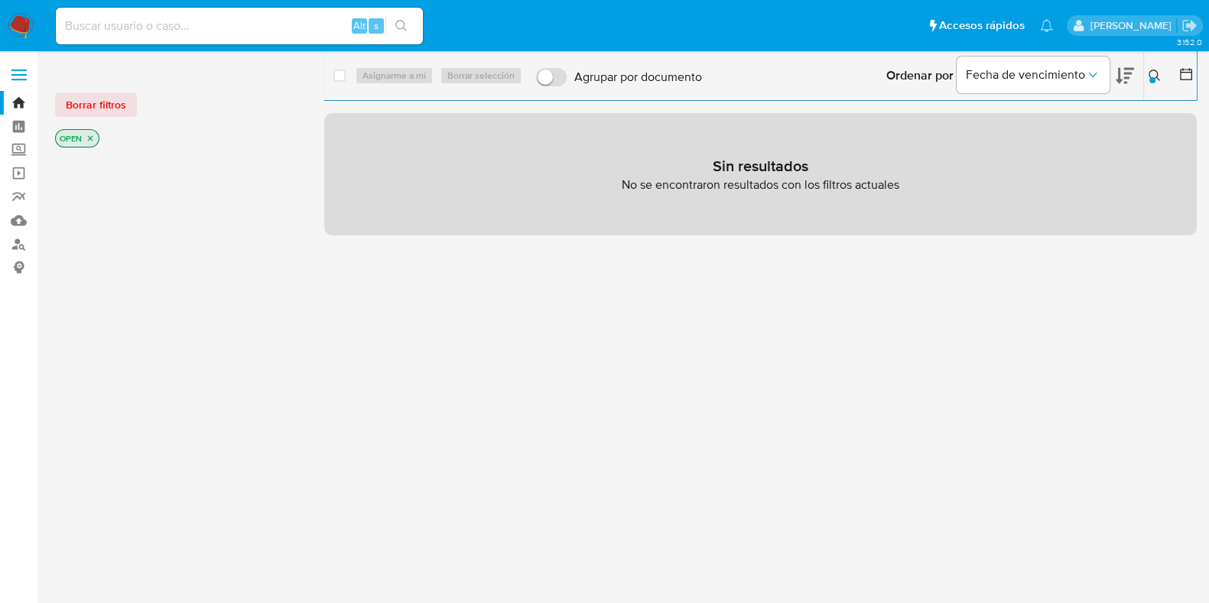
click at [93, 137] on icon "close-filter" at bounding box center [90, 138] width 9 height 9
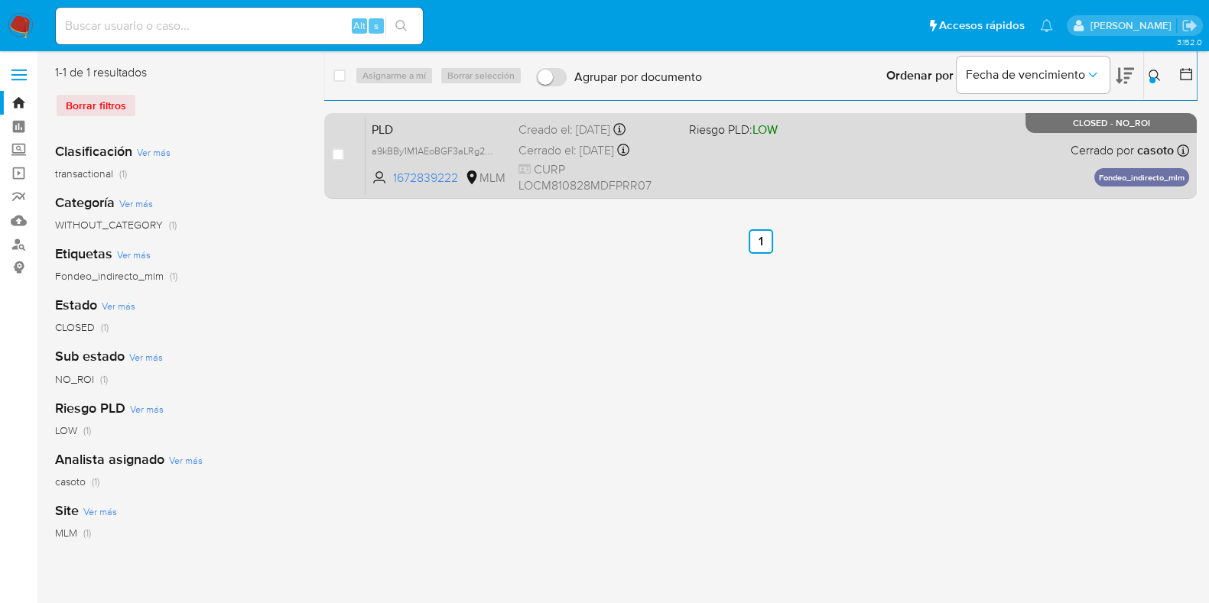
click at [896, 181] on div "PLD a9kBBy1M1AEoBGF3aLRg2gHb 1672839222 MLM Riesgo PLD: LOW Creado el: 12/07/20…" at bounding box center [776, 155] width 823 height 77
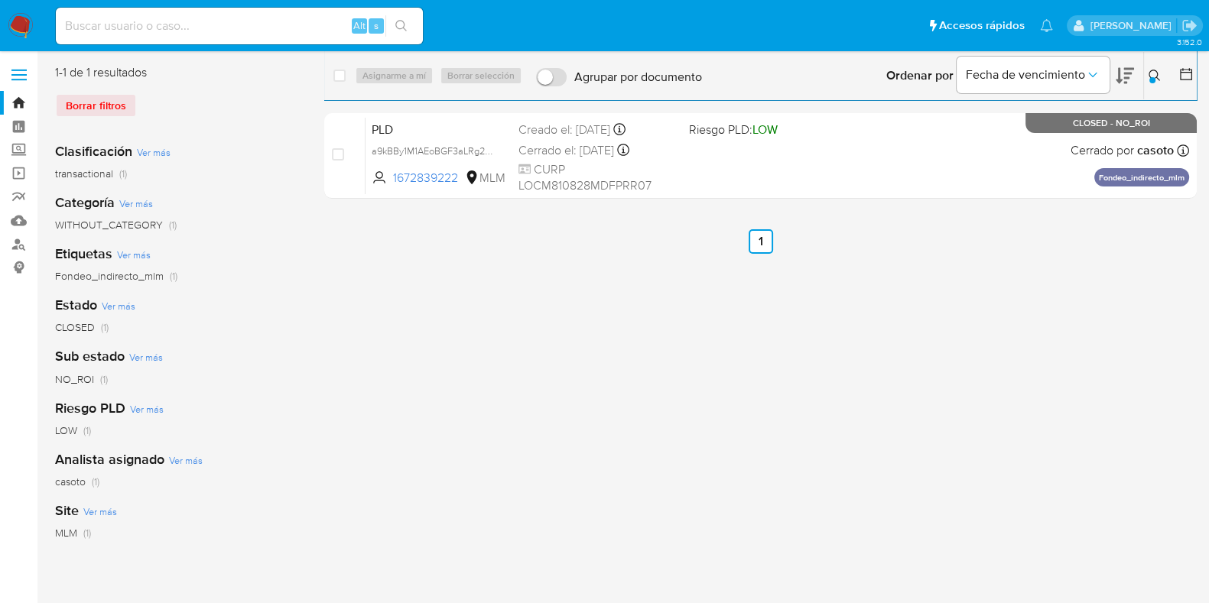
click at [1152, 81] on div at bounding box center [1152, 80] width 6 height 6
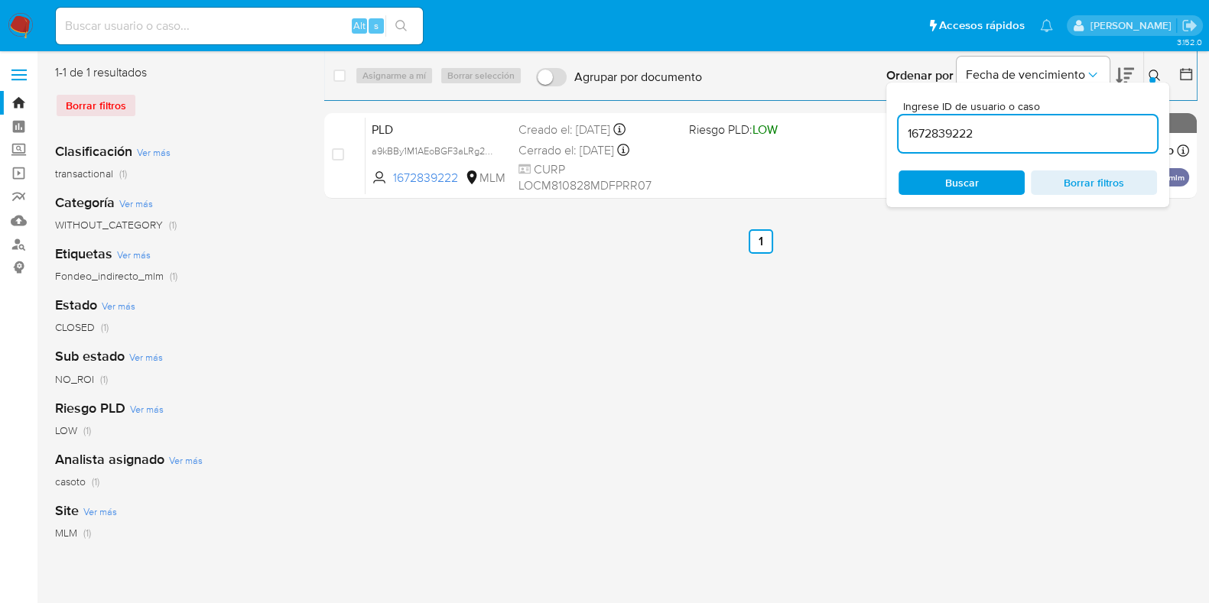
click at [1040, 127] on input "1672839222" at bounding box center [1027, 134] width 258 height 20
type input "85913040"
click at [1154, 73] on icon at bounding box center [1154, 76] width 12 height 12
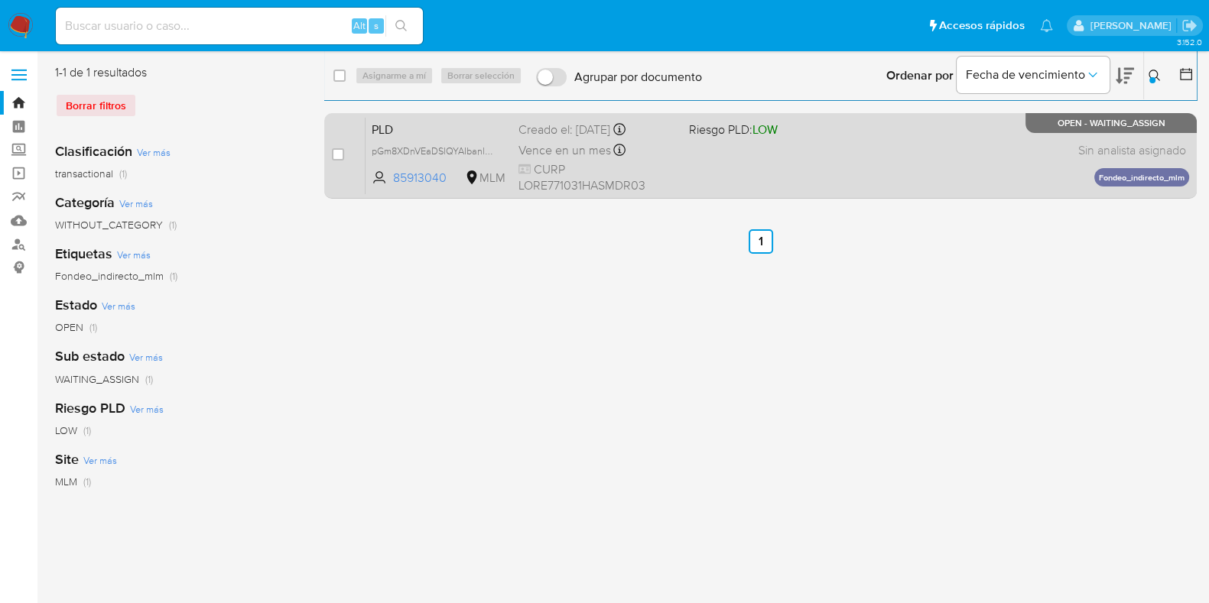
click at [927, 142] on div "PLD pGm8XDnVEaDSlQYAIbanl8No 85913040 MLM Riesgo PLD: LOW Creado el: 12/07/2025…" at bounding box center [776, 155] width 823 height 77
click at [340, 152] on input "checkbox" at bounding box center [338, 154] width 12 height 12
checkbox input "true"
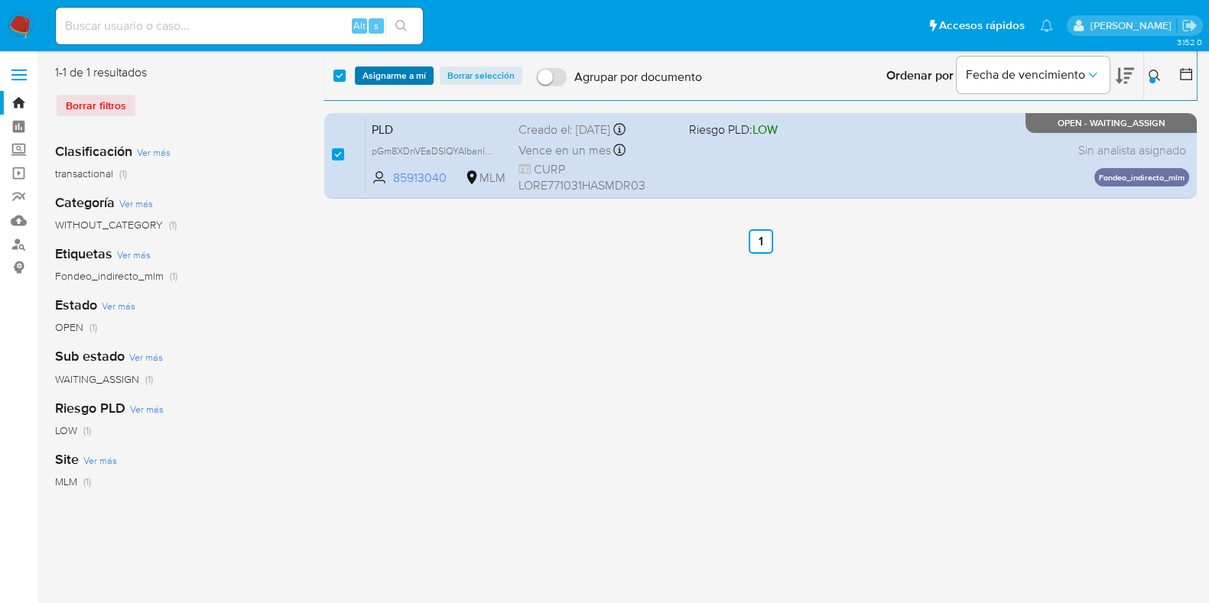
click at [403, 70] on span "Asignarme a mí" at bounding box center [393, 75] width 63 height 15
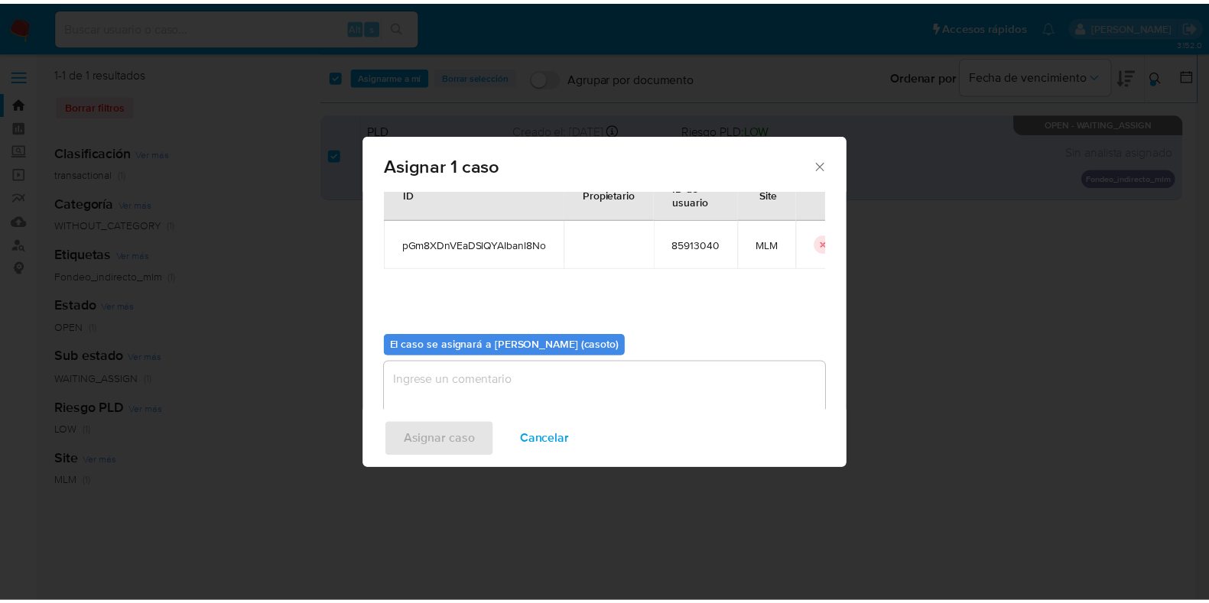
scroll to position [79, 0]
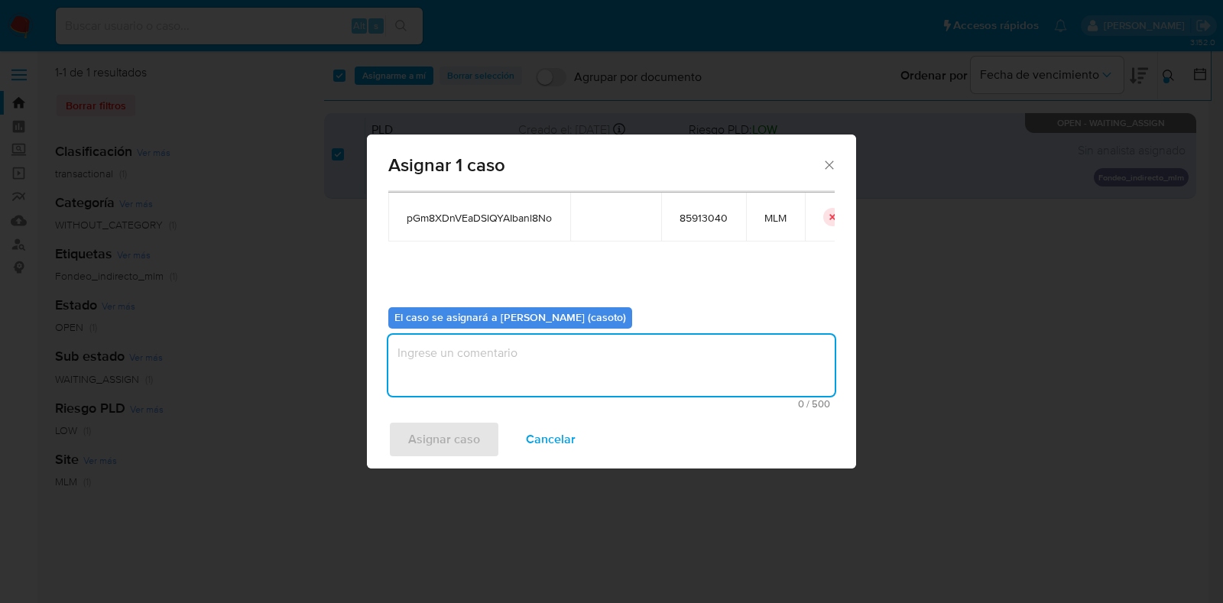
click at [583, 361] on textarea "assign-modal" at bounding box center [611, 365] width 446 height 61
type textarea "L1"
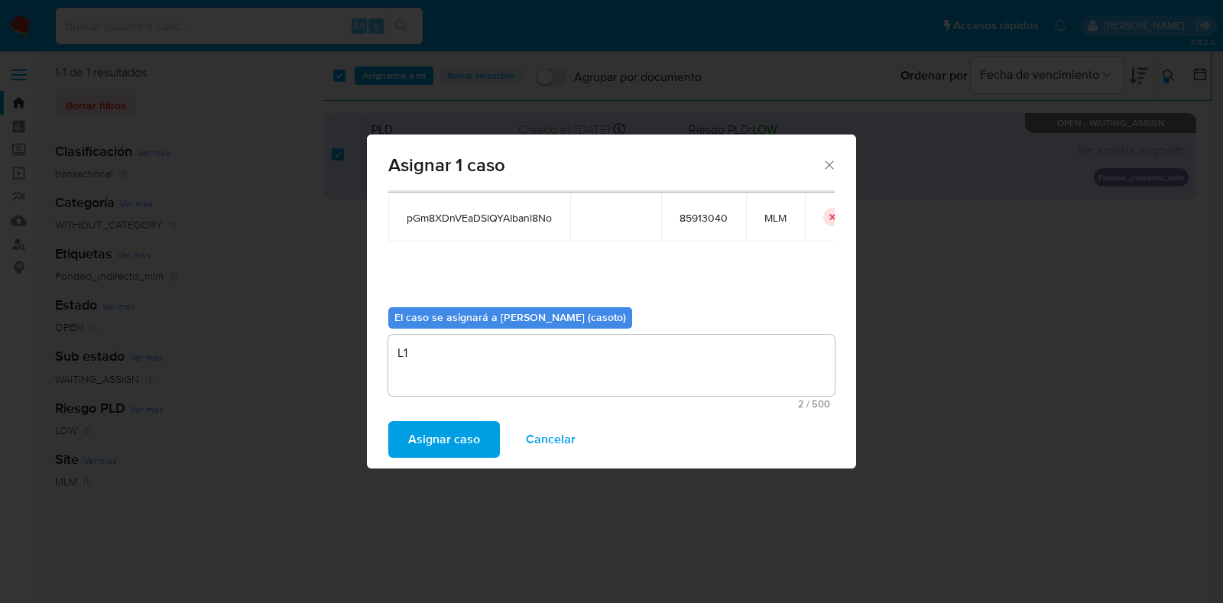
click at [443, 433] on span "Asignar caso" at bounding box center [444, 440] width 72 height 34
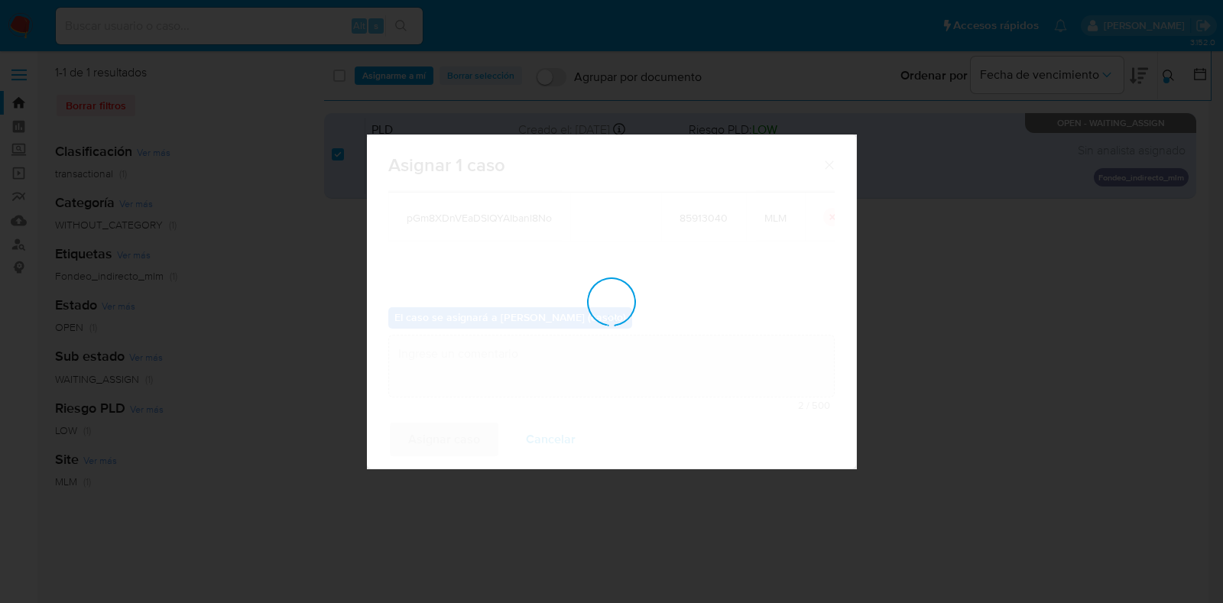
checkbox input "false"
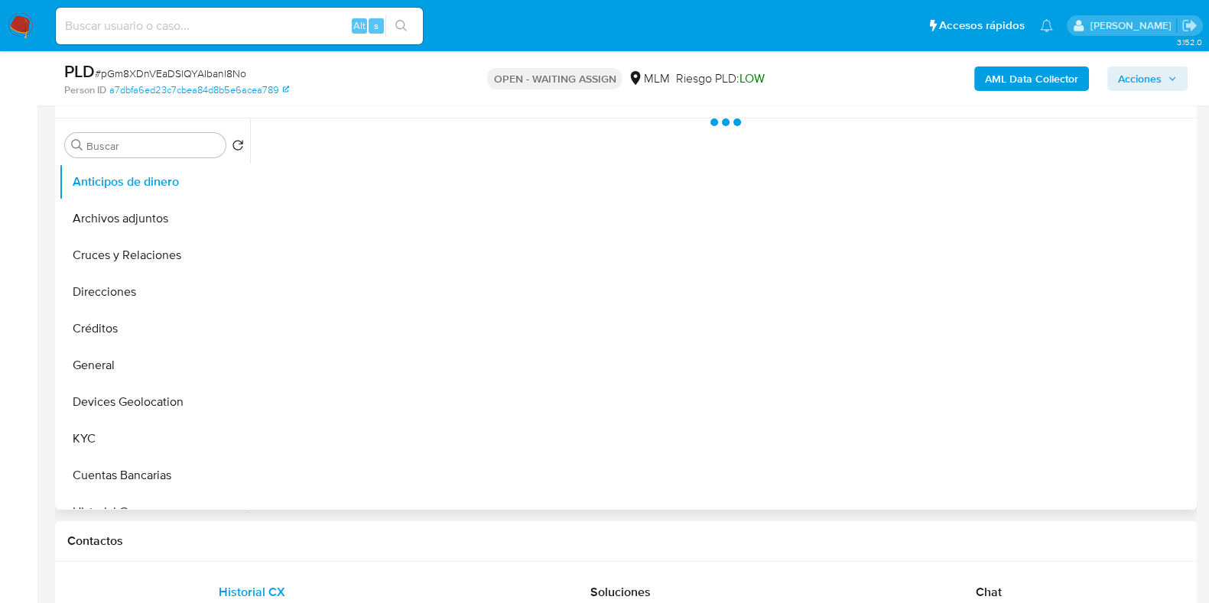
scroll to position [287, 0]
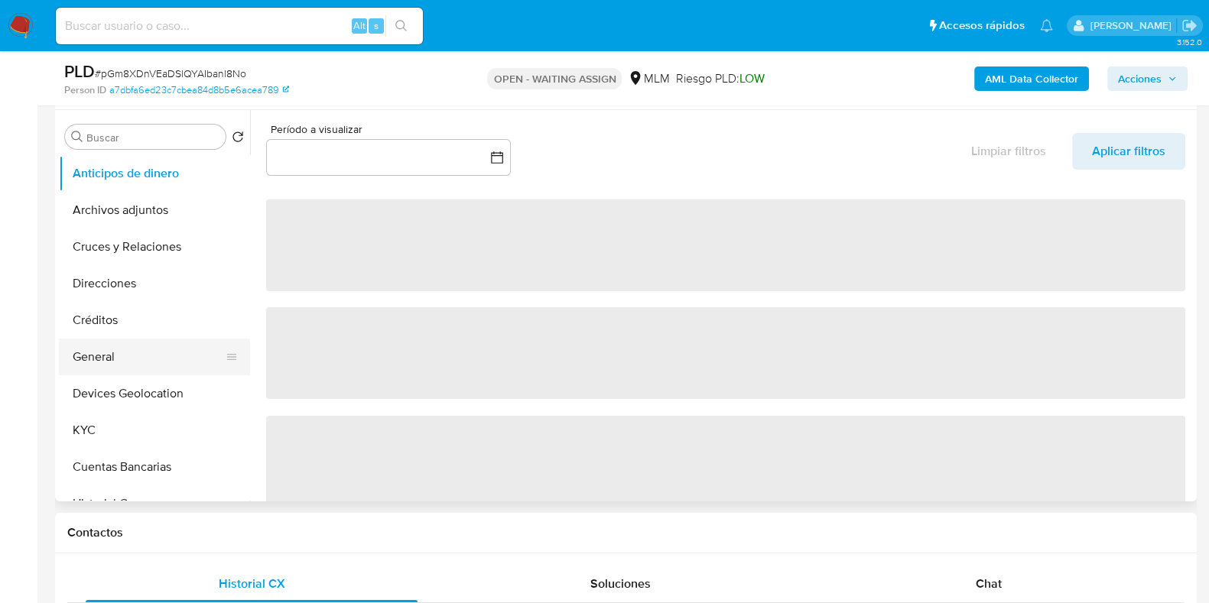
drag, startPoint x: 162, startPoint y: 350, endPoint x: 237, endPoint y: 362, distance: 75.9
click at [162, 353] on button "General" at bounding box center [148, 357] width 179 height 37
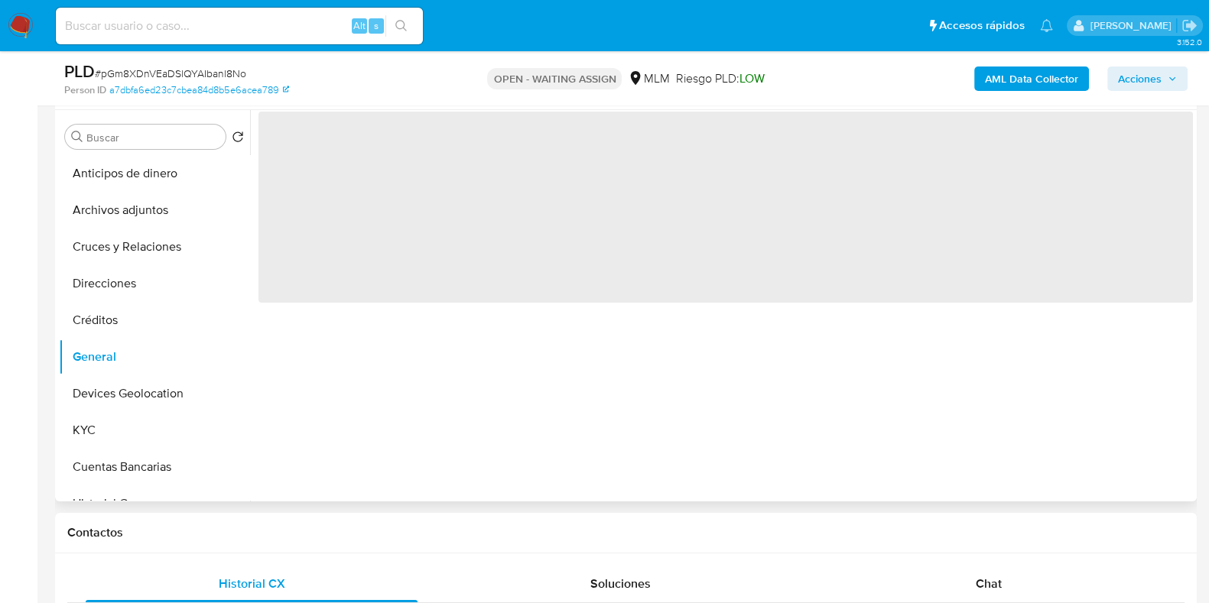
select select "10"
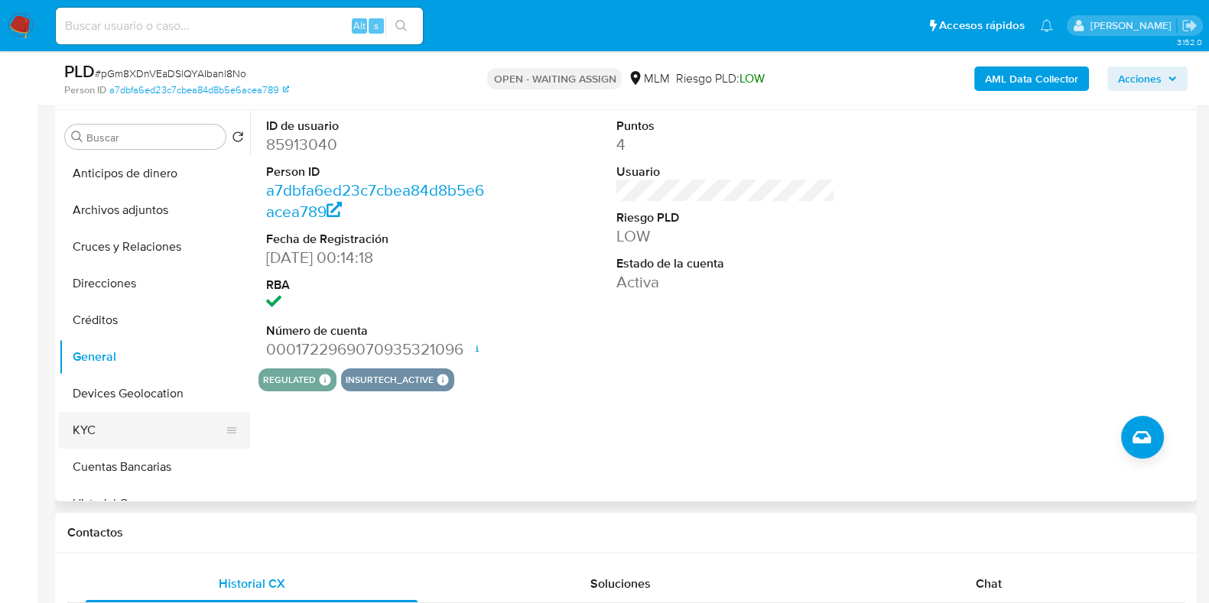
click at [75, 438] on button "KYC" at bounding box center [148, 430] width 179 height 37
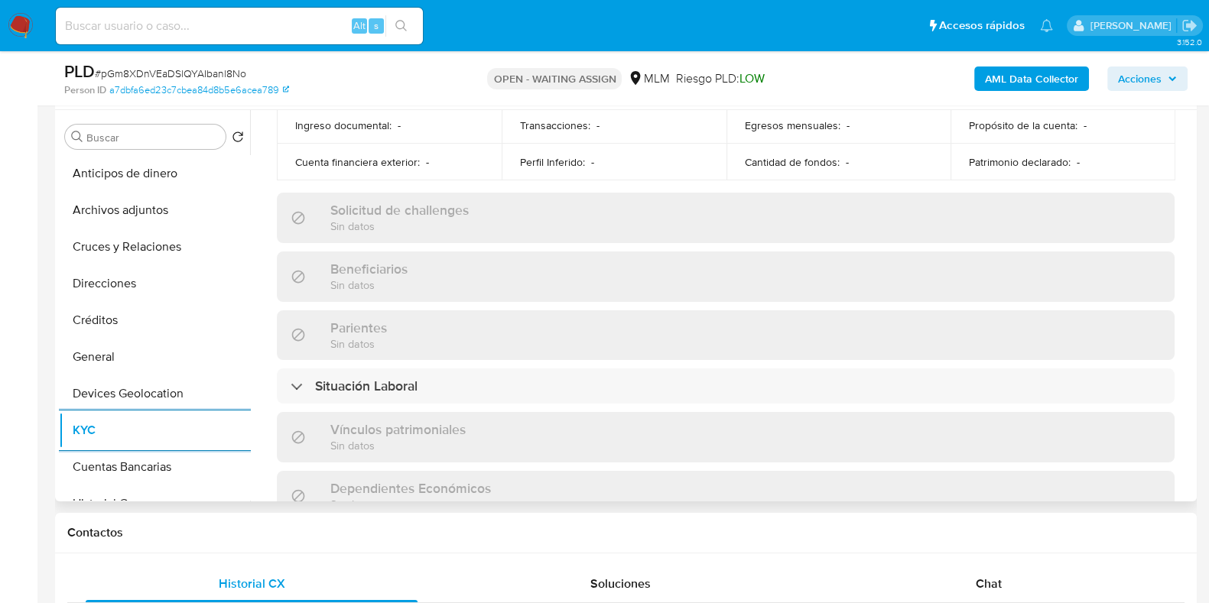
scroll to position [668, 0]
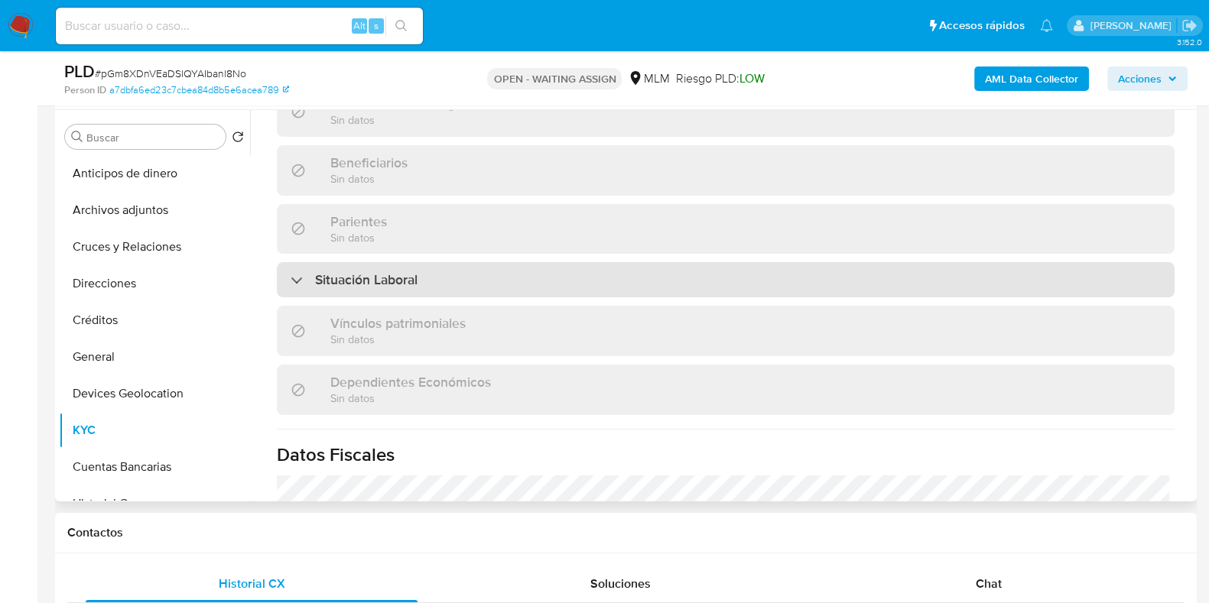
click at [355, 284] on div "Situación Laboral" at bounding box center [725, 279] width 897 height 35
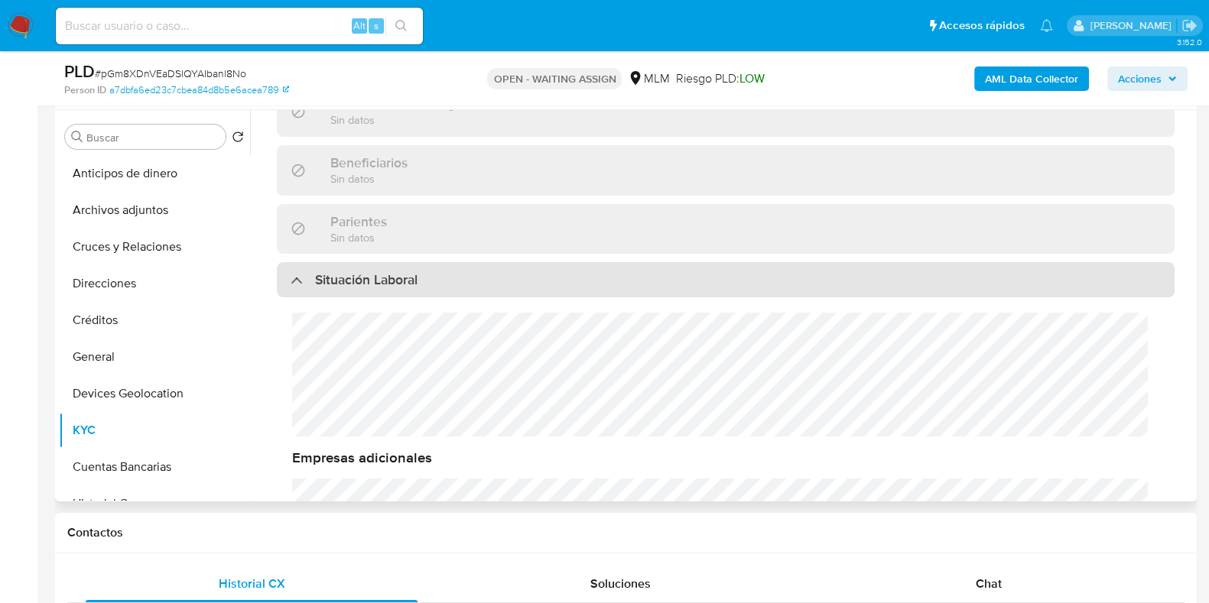
click at [355, 284] on div "Situación Laboral" at bounding box center [725, 279] width 897 height 35
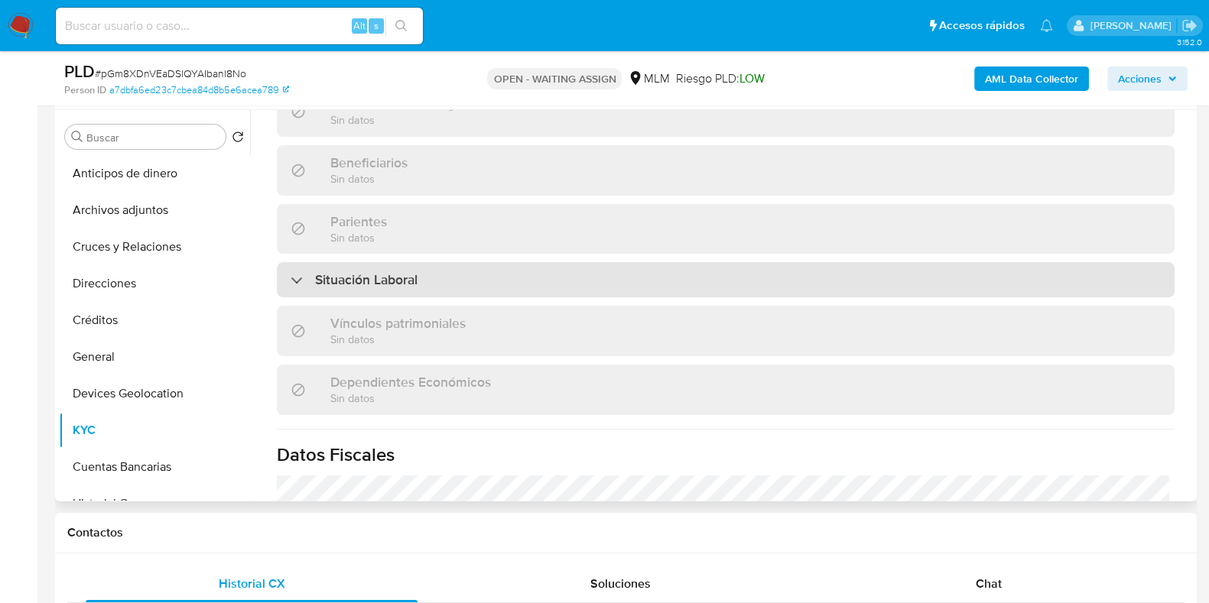
click at [378, 281] on div "Situación Laboral" at bounding box center [725, 279] width 897 height 35
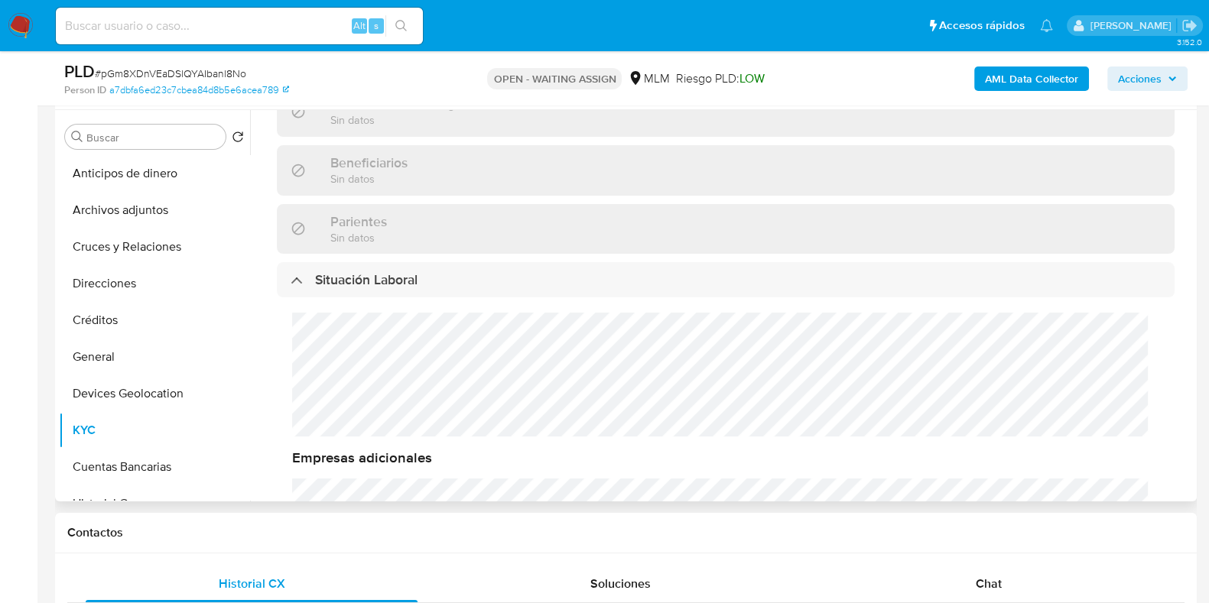
scroll to position [15, 0]
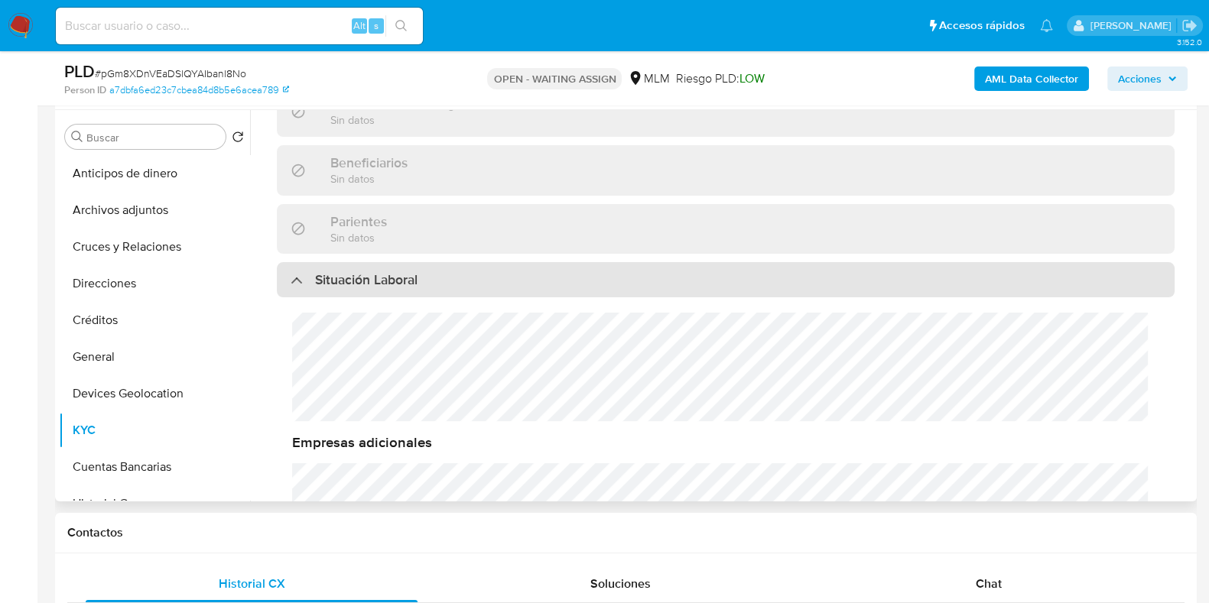
click at [330, 271] on h3 "Situación Laboral" at bounding box center [366, 279] width 102 height 17
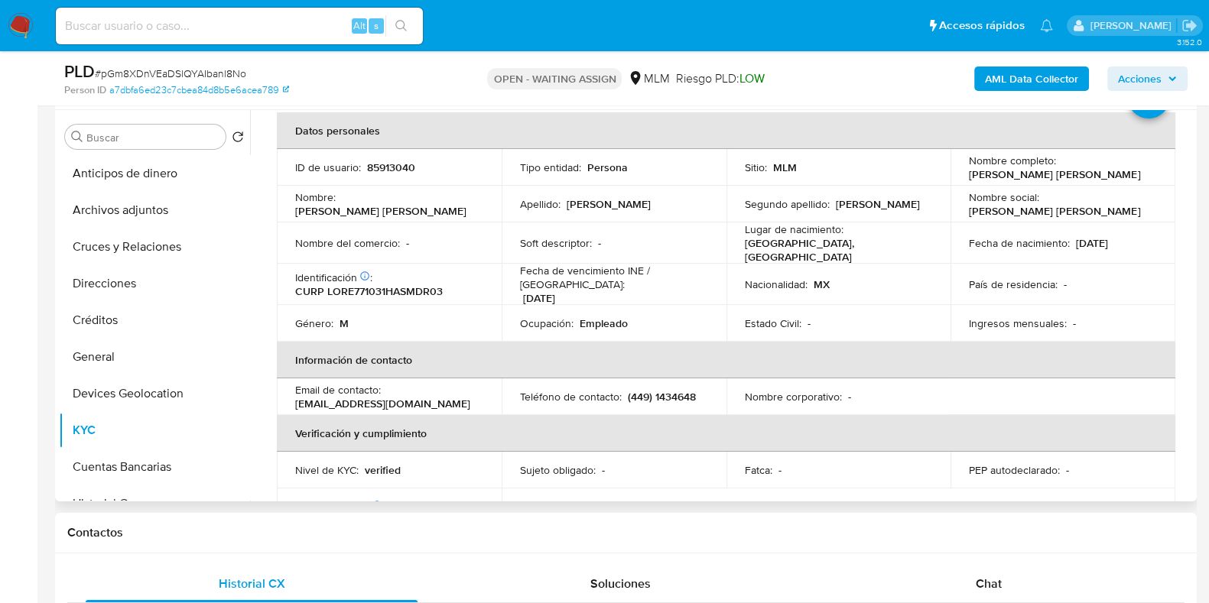
scroll to position [100, 0]
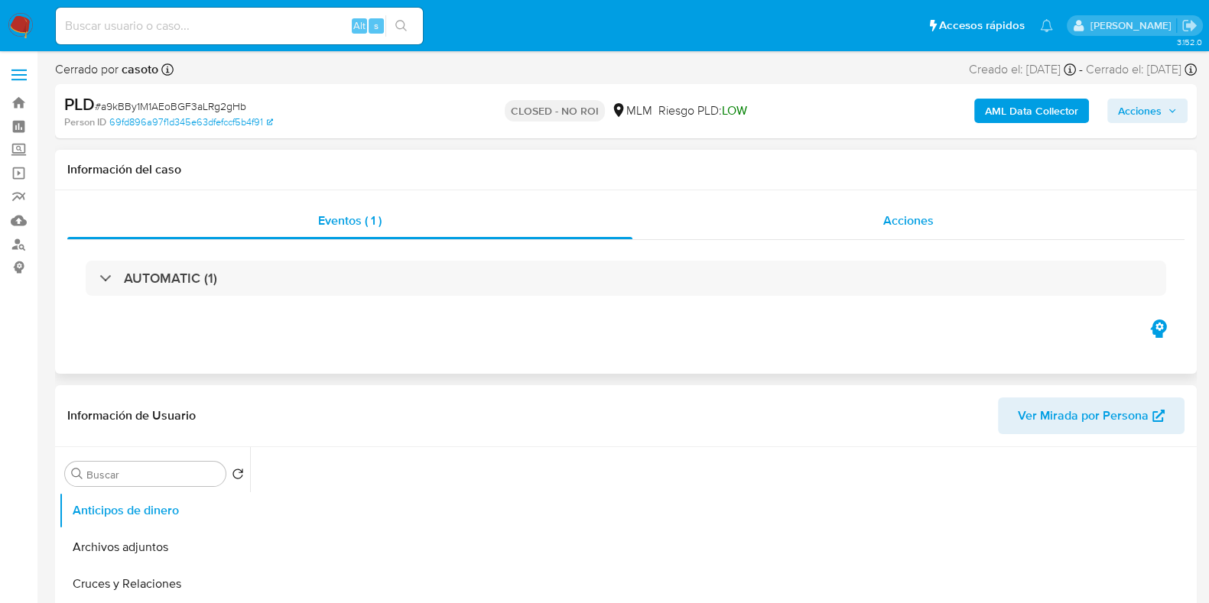
click at [907, 220] on span "Acciones" at bounding box center [908, 221] width 50 height 18
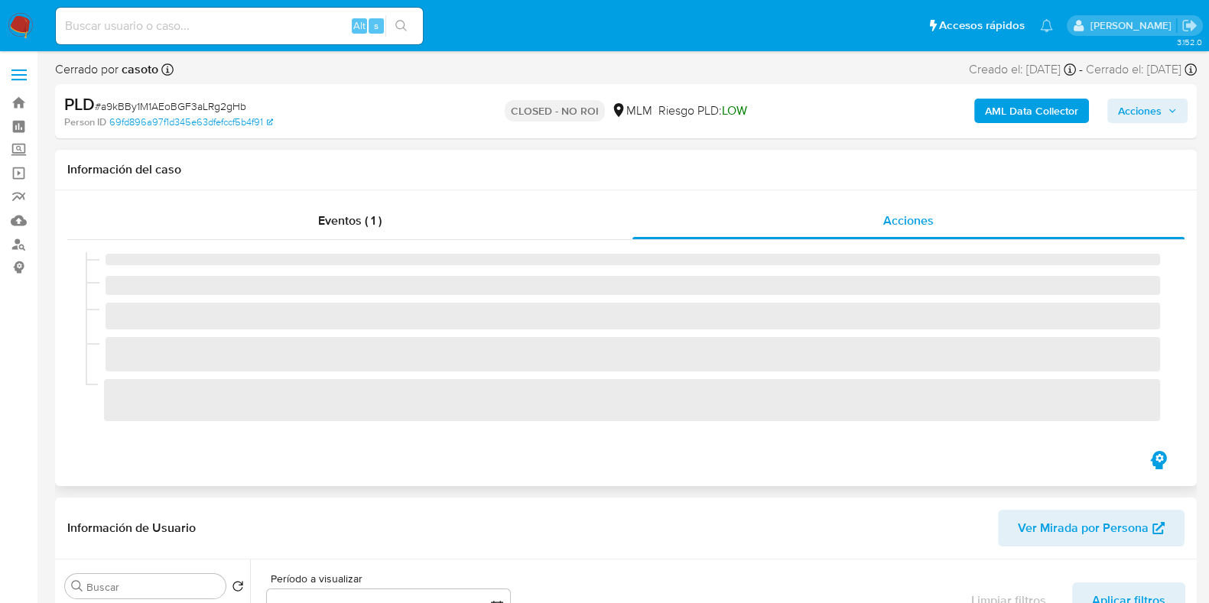
select select "10"
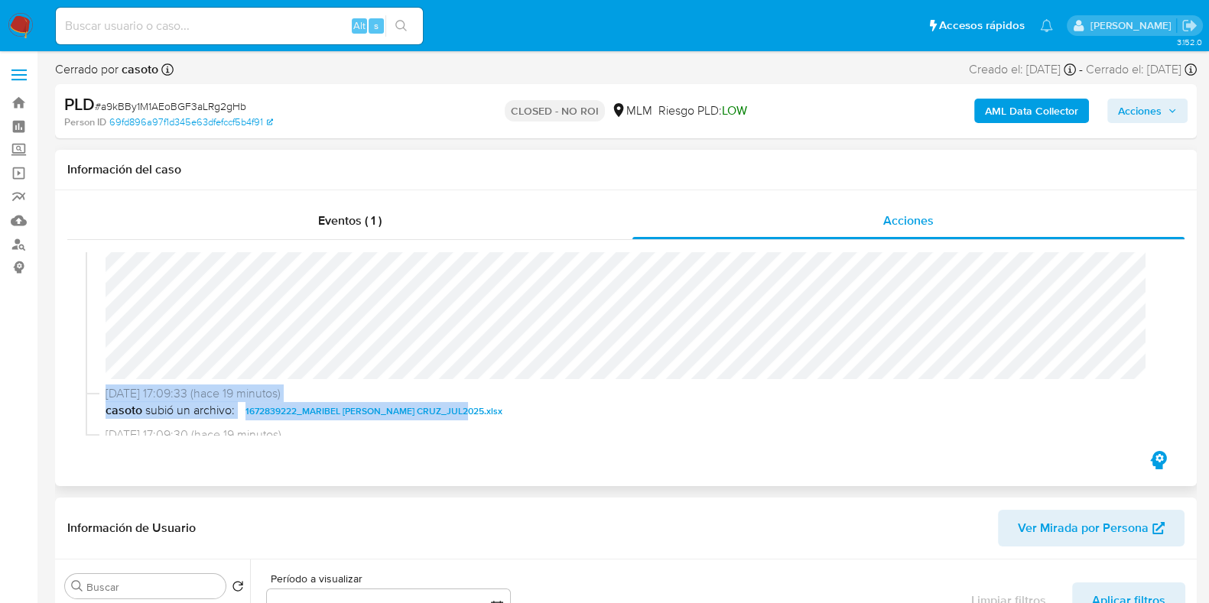
scroll to position [136, 0]
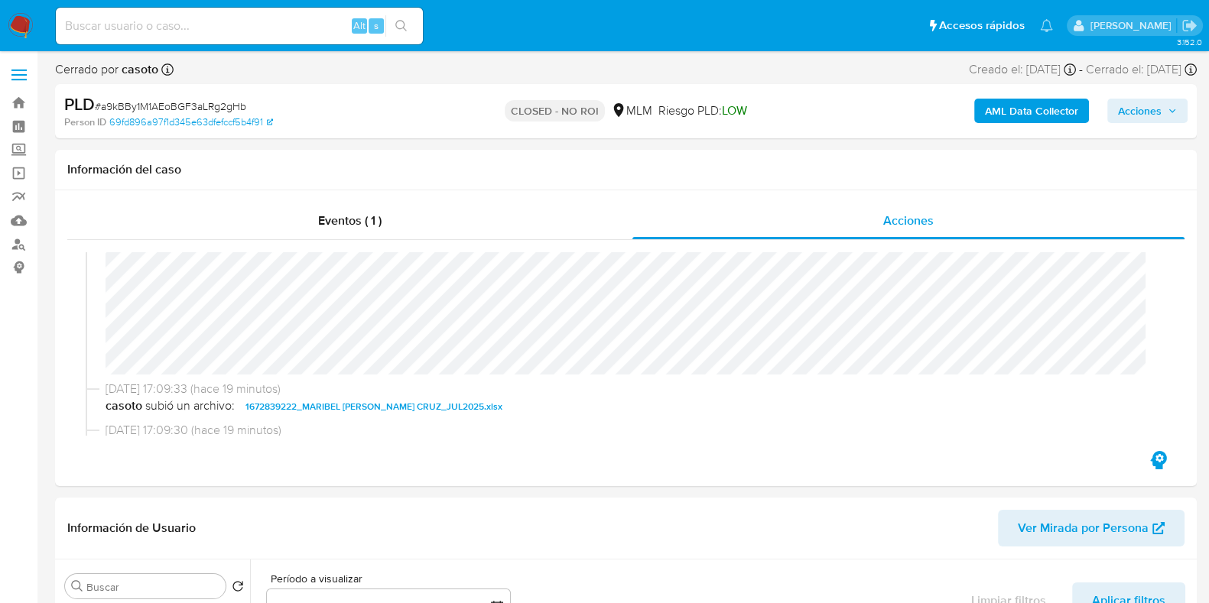
click at [1143, 118] on span "Acciones" at bounding box center [1140, 111] width 44 height 24
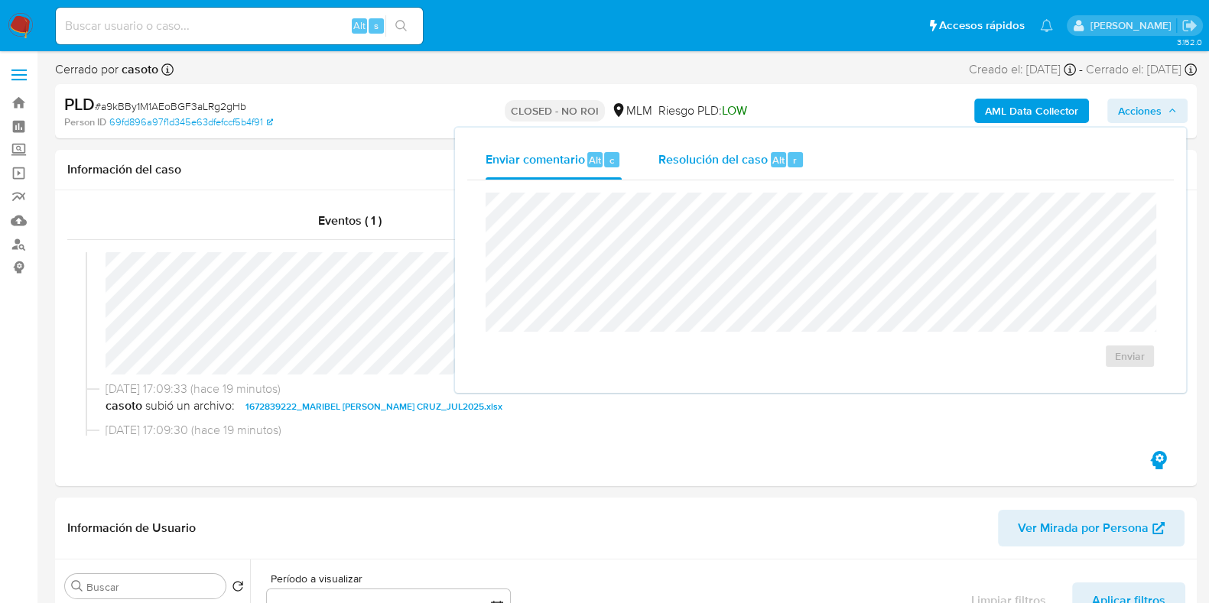
click at [702, 166] on span "Resolución del caso" at bounding box center [712, 160] width 109 height 18
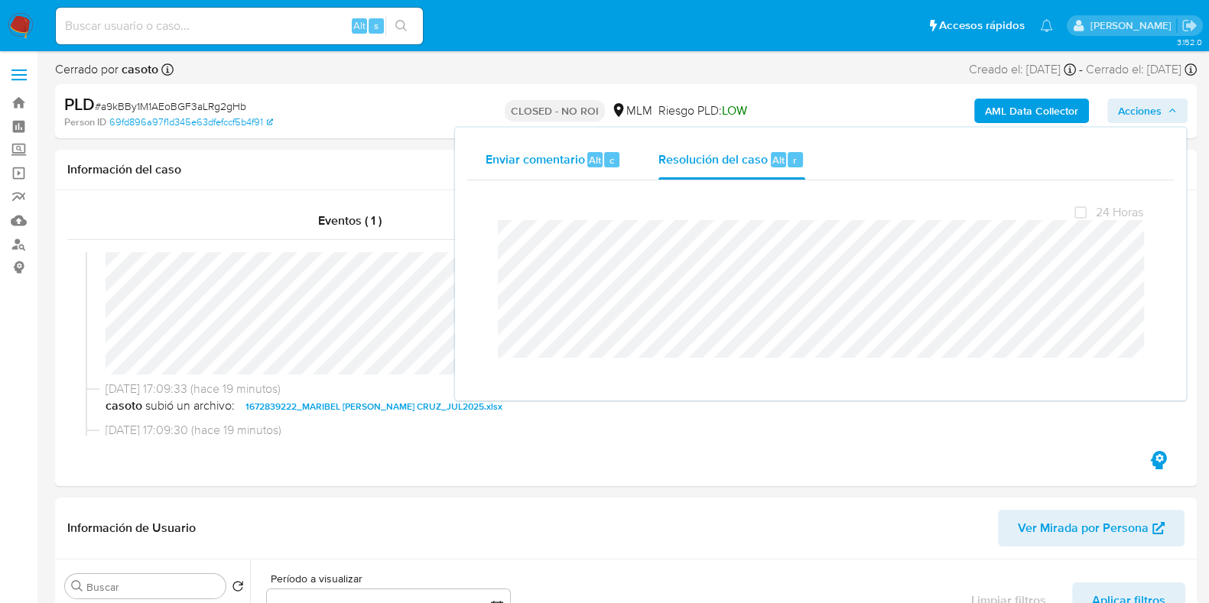
drag, startPoint x: 592, startPoint y: 148, endPoint x: 580, endPoint y: 177, distance: 31.5
click at [592, 148] on div "Enviar comentario Alt c" at bounding box center [553, 160] width 136 height 40
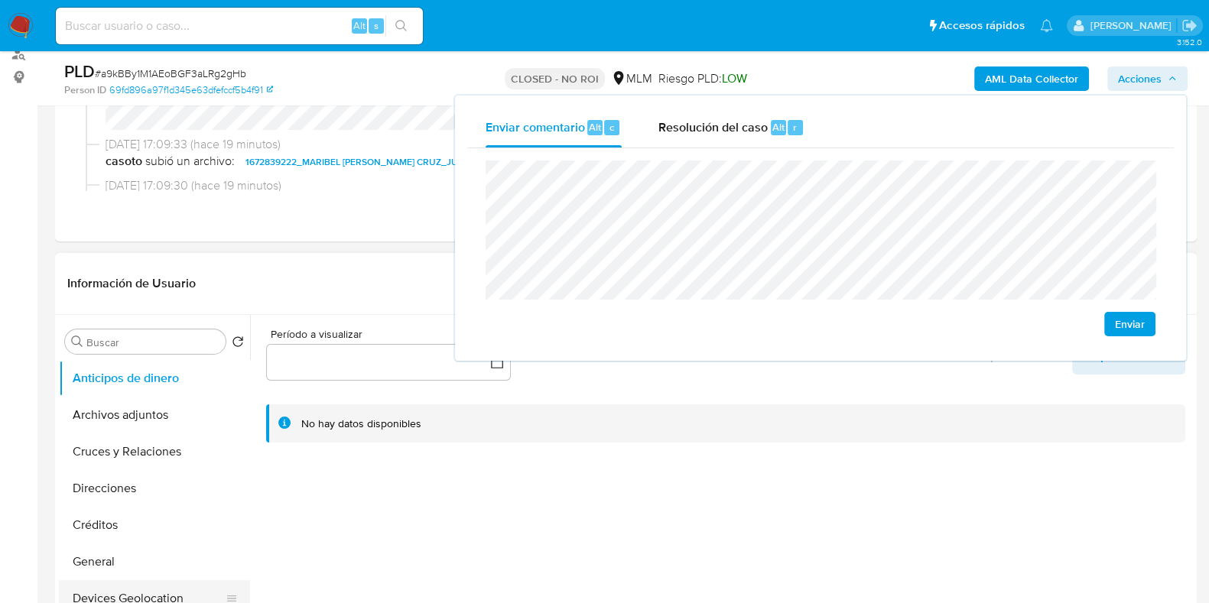
scroll to position [95, 0]
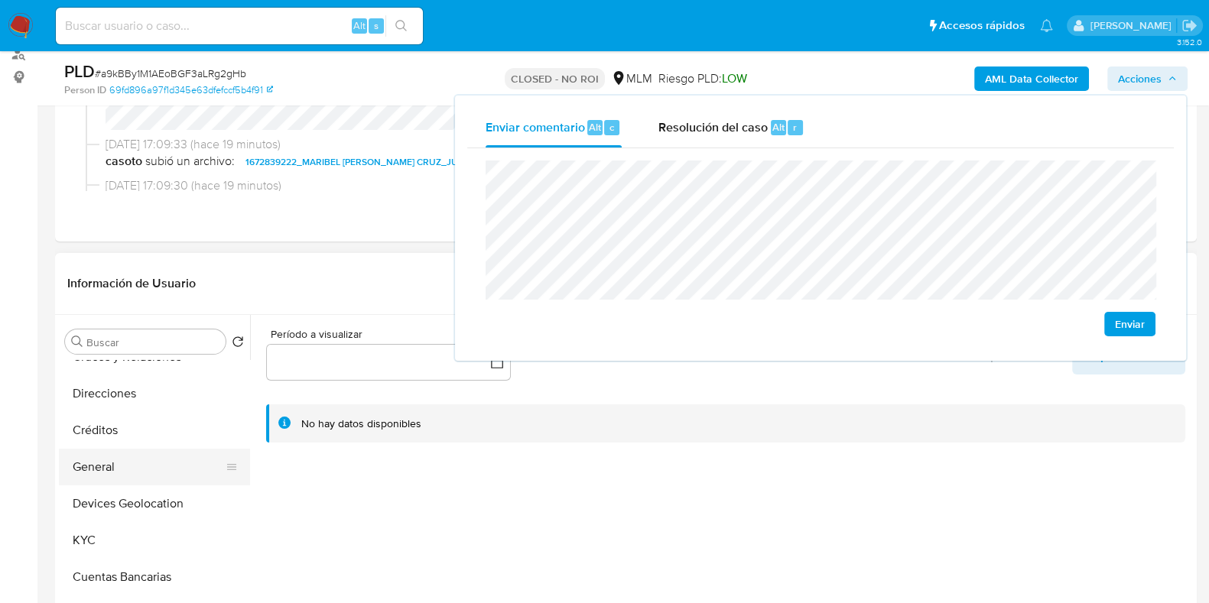
click at [90, 459] on button "General" at bounding box center [148, 467] width 179 height 37
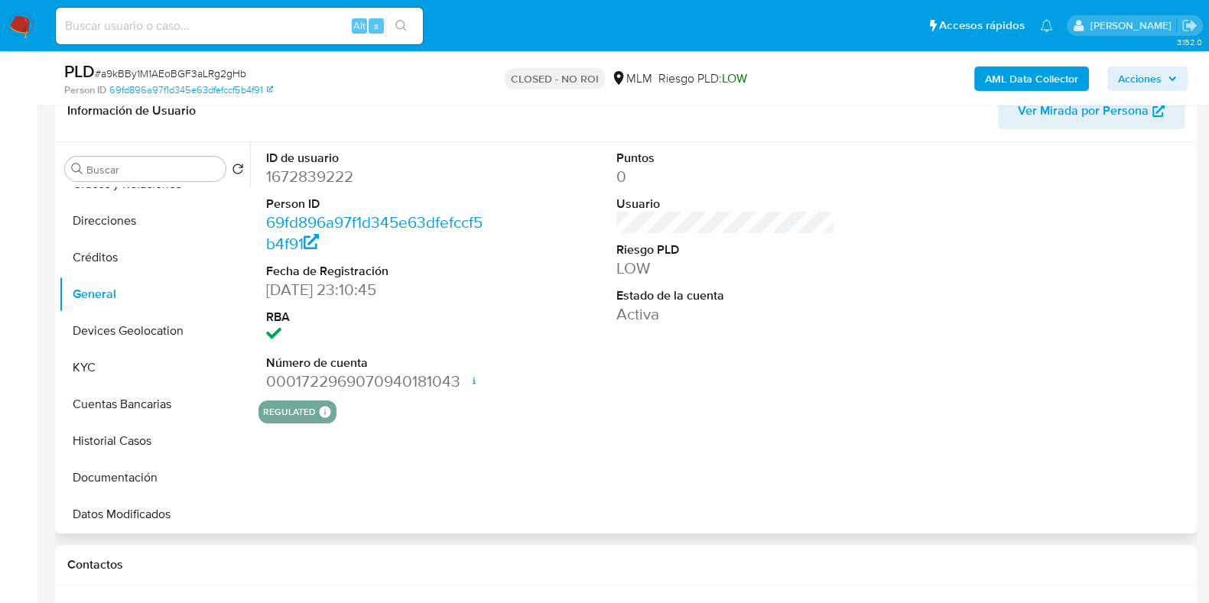
scroll to position [381, 0]
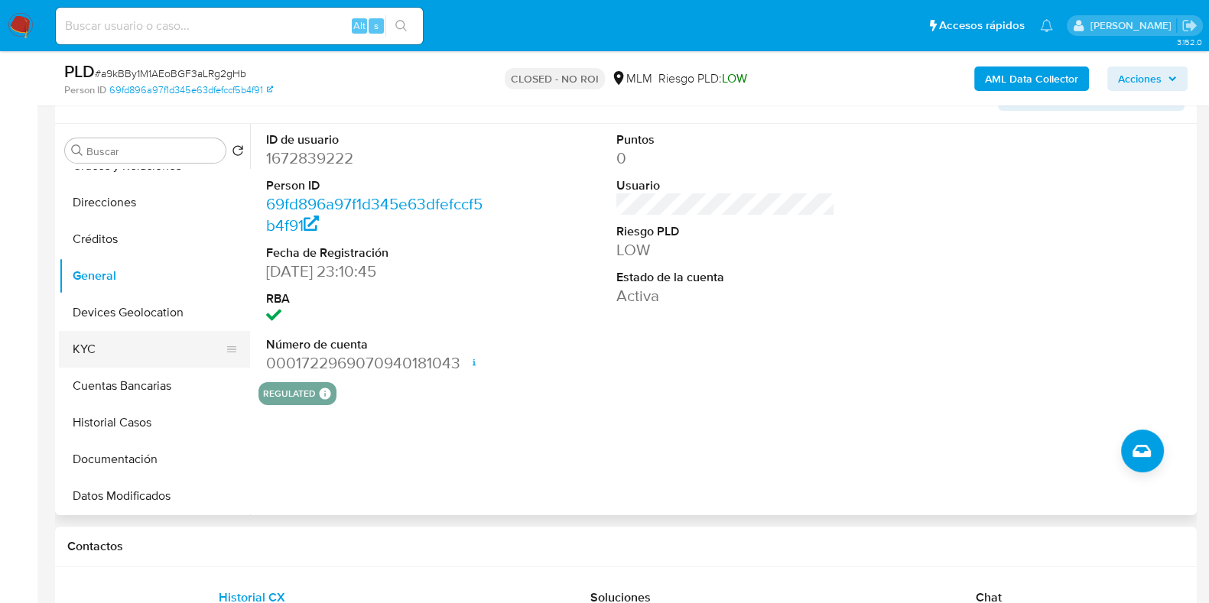
click at [101, 352] on button "KYC" at bounding box center [148, 349] width 179 height 37
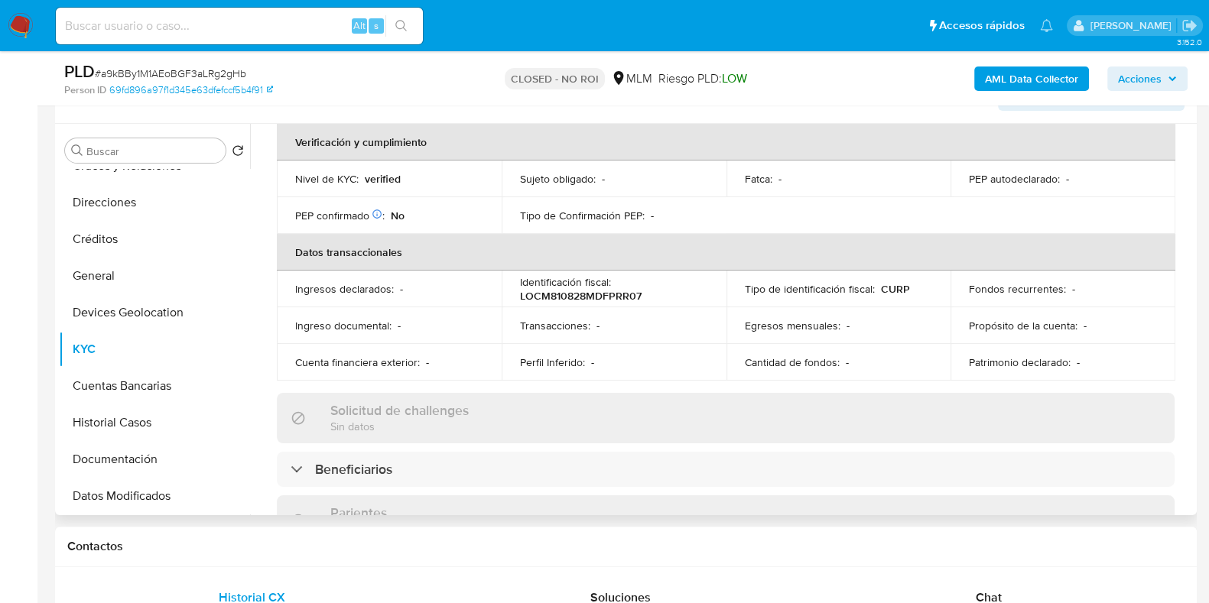
scroll to position [478, 0]
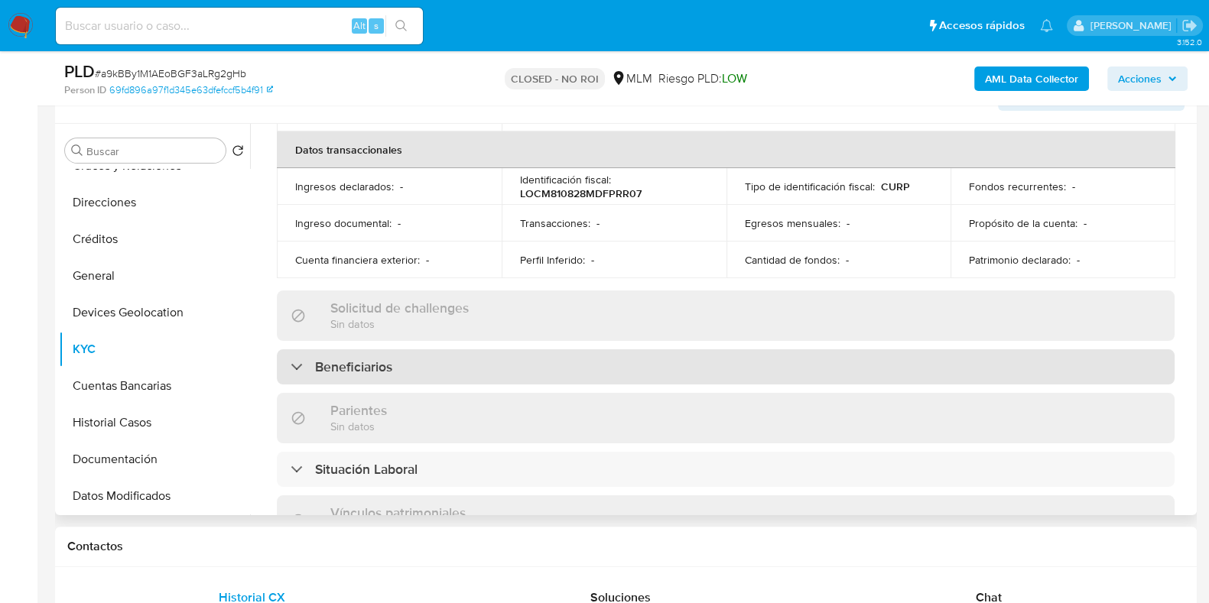
click at [378, 362] on h3 "Beneficiarios" at bounding box center [353, 367] width 77 height 17
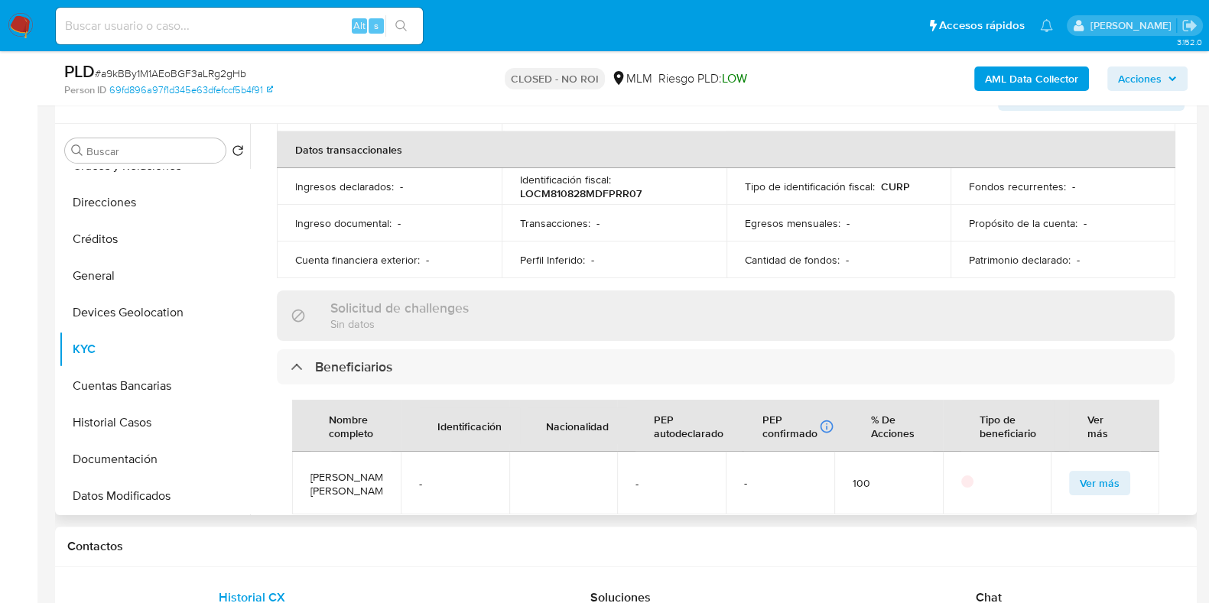
drag, startPoint x: 379, startPoint y: 493, endPoint x: 304, endPoint y: 469, distance: 78.6
click at [304, 469] on td "Carlos Eduardo Santiago lopez" at bounding box center [346, 483] width 109 height 63
copy span "Carlos Eduardo Santiago lopez"
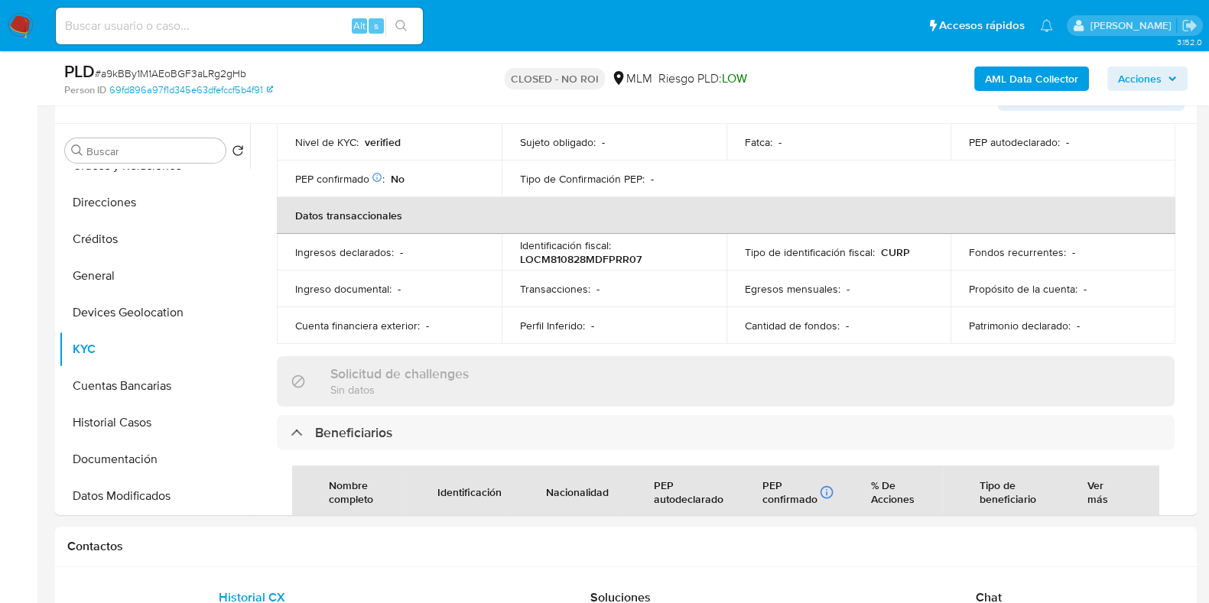
scroll to position [381, 0]
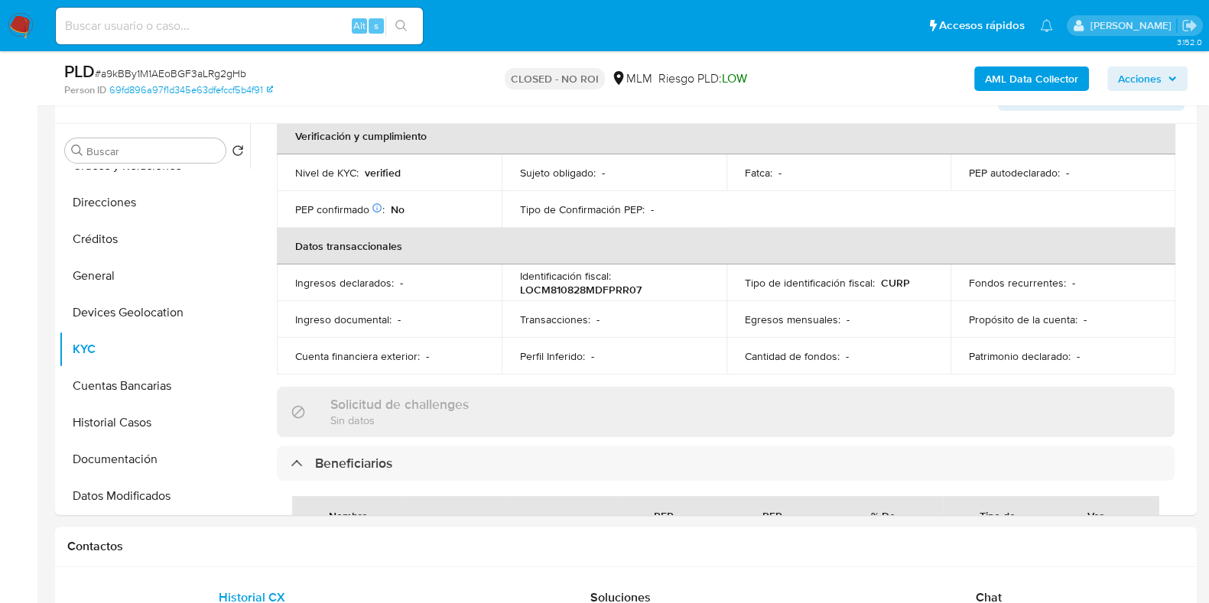
click at [1129, 89] on span "Acciones" at bounding box center [1140, 79] width 44 height 24
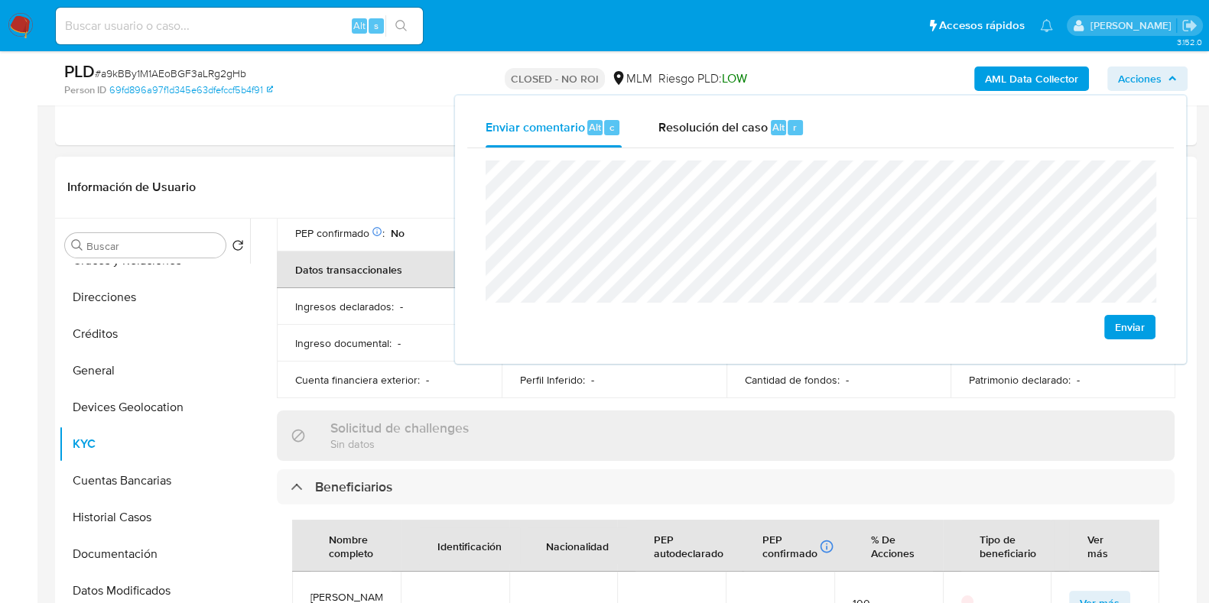
scroll to position [478, 0]
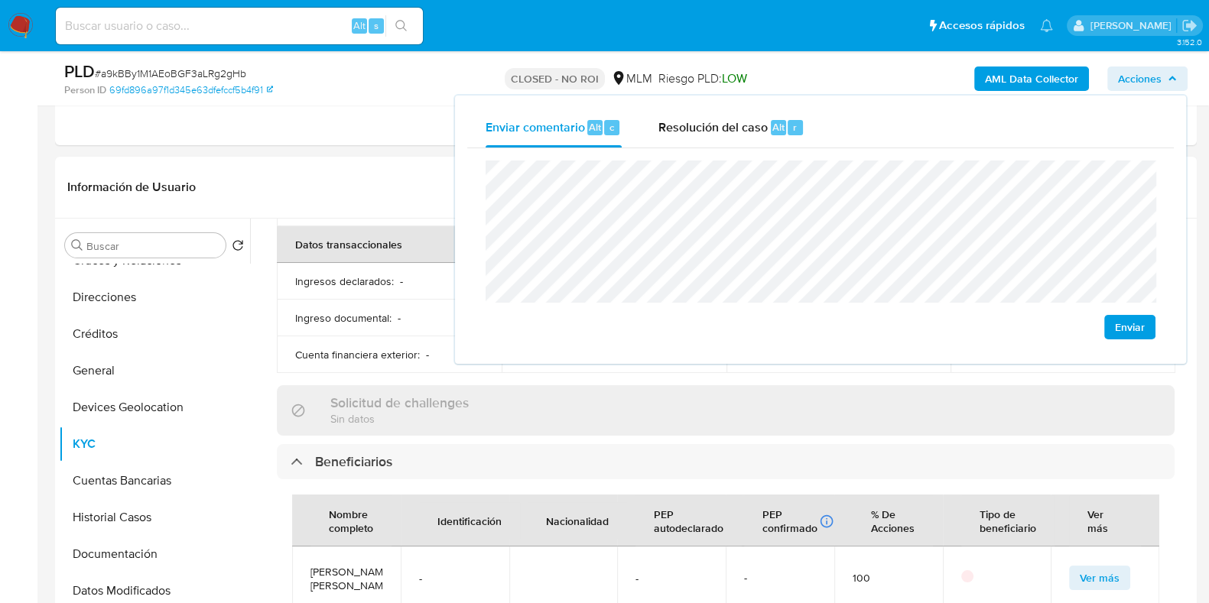
click at [1135, 327] on span "Enviar" at bounding box center [1130, 326] width 30 height 21
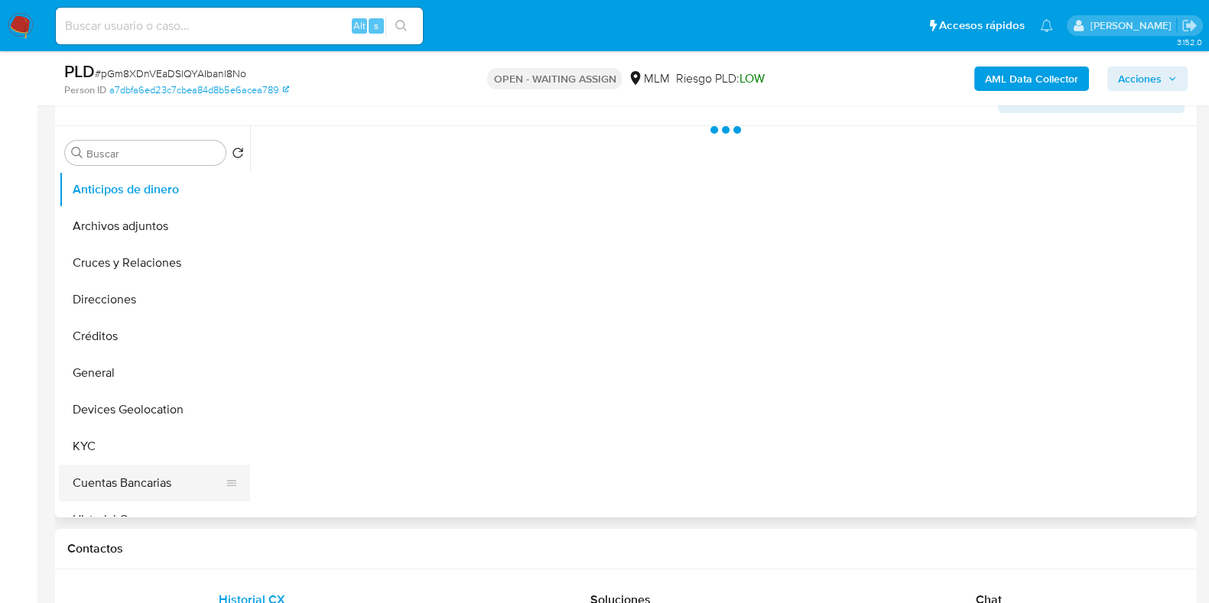
scroll to position [381, 0]
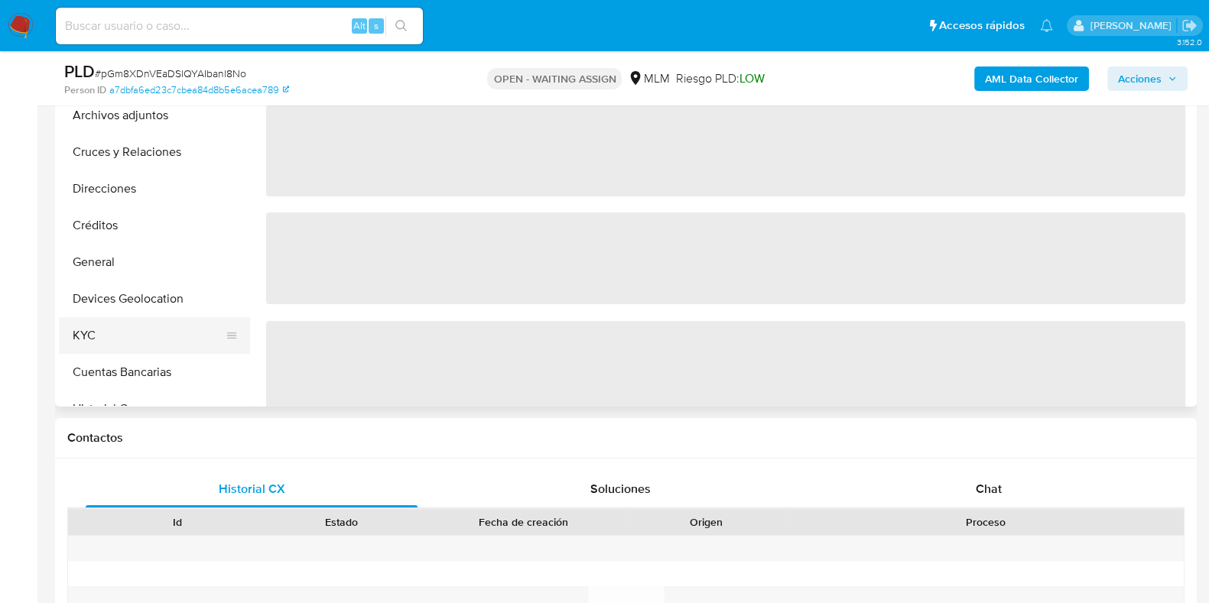
click at [84, 334] on button "KYC" at bounding box center [148, 335] width 179 height 37
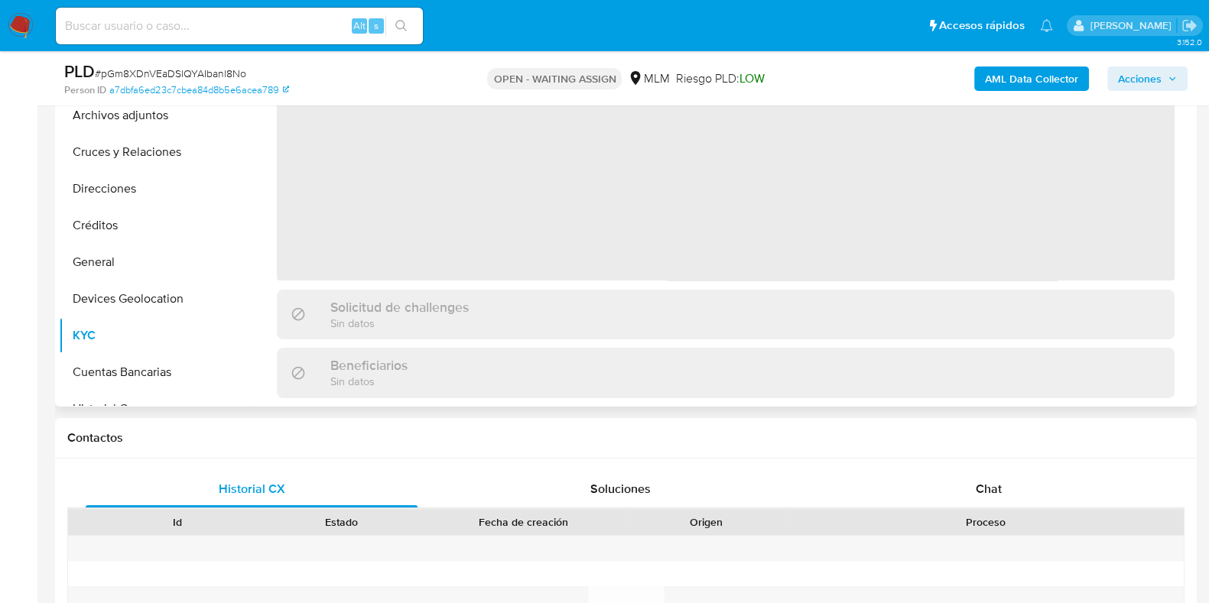
select select "10"
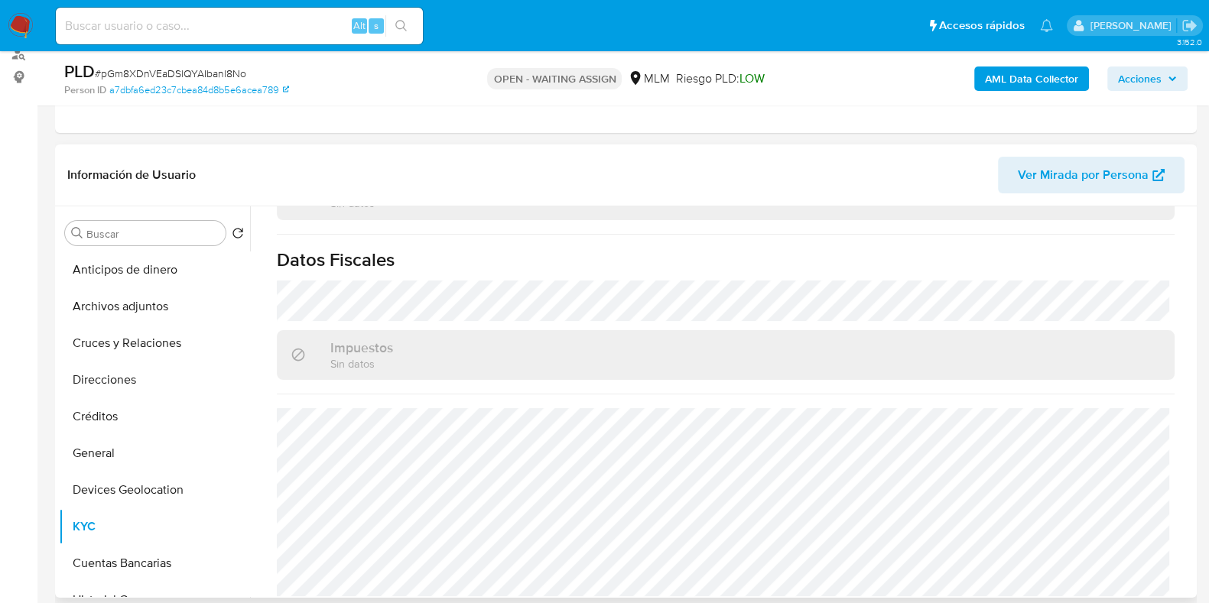
scroll to position [960, 0]
click at [104, 483] on button "Devices Geolocation" at bounding box center [148, 490] width 179 height 37
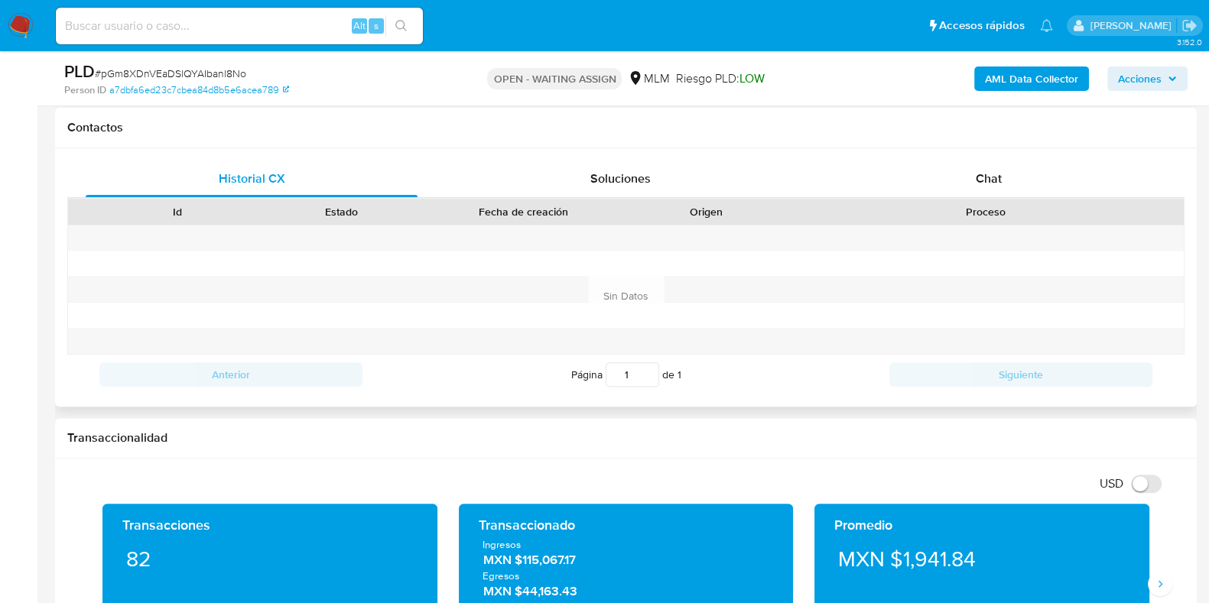
scroll to position [478, 0]
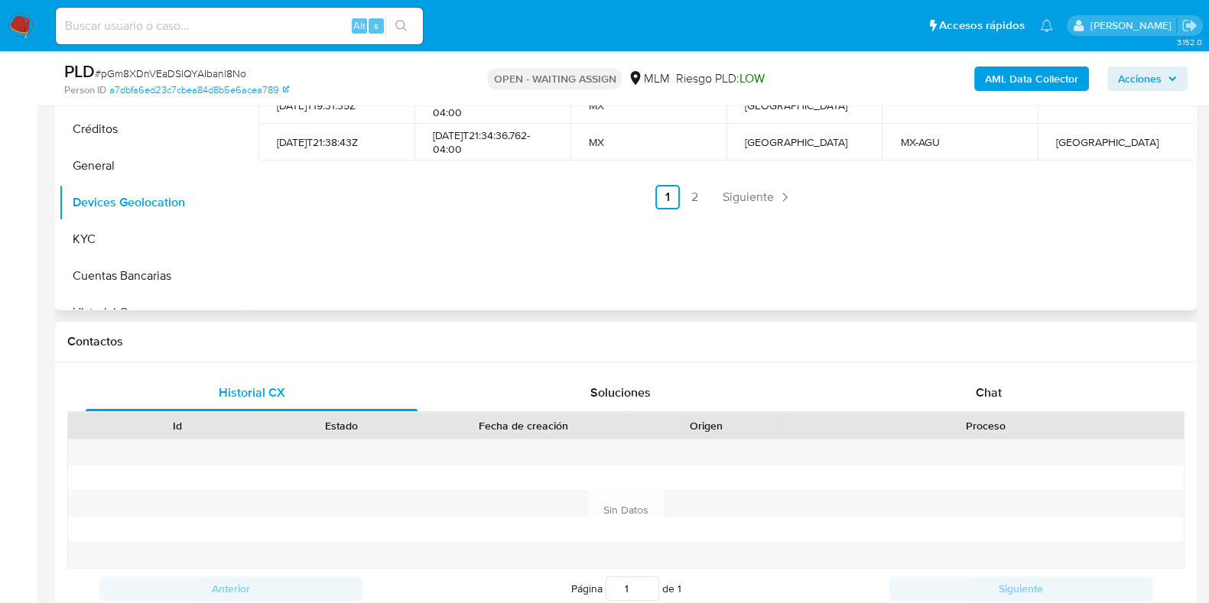
click at [772, 209] on div "Fecha desde [GEOGRAPHIC_DATA] hasta Código de país País Código de estado Estado…" at bounding box center [721, 114] width 943 height 391
click at [742, 208] on link "Siguiente" at bounding box center [757, 197] width 82 height 24
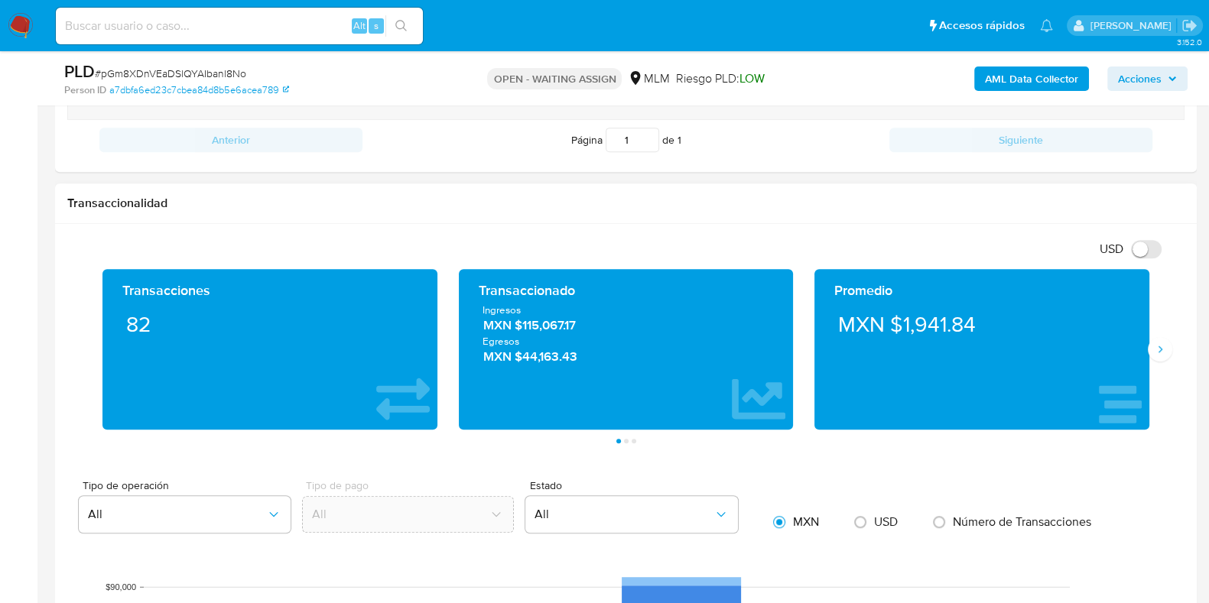
scroll to position [1051, 0]
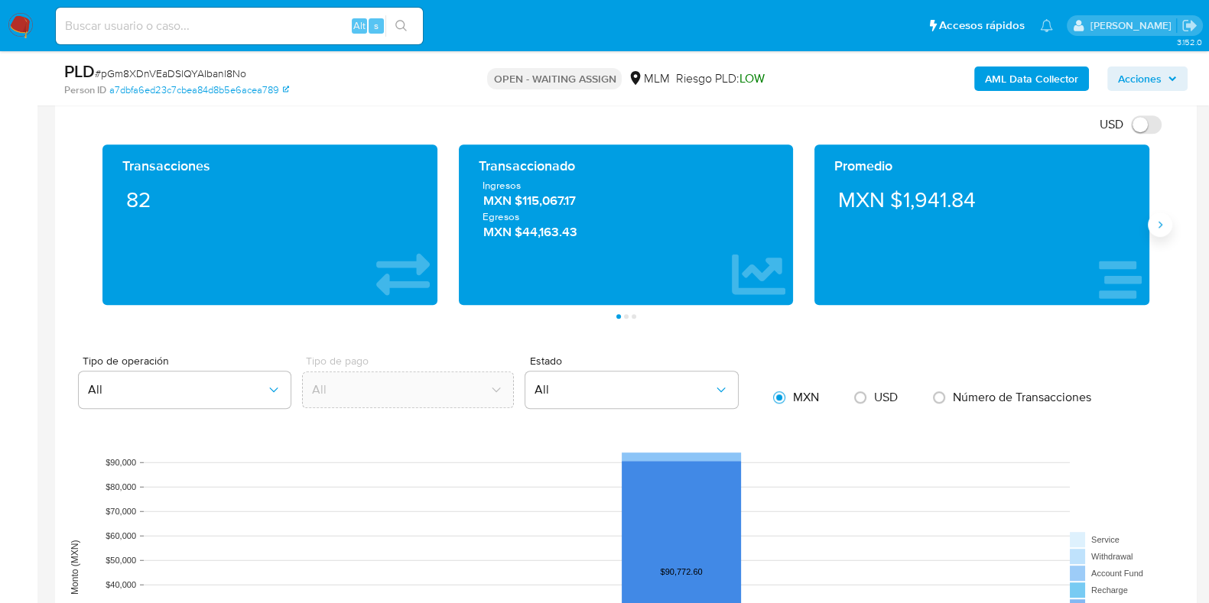
click at [1154, 225] on icon "Siguiente" at bounding box center [1160, 225] width 12 height 12
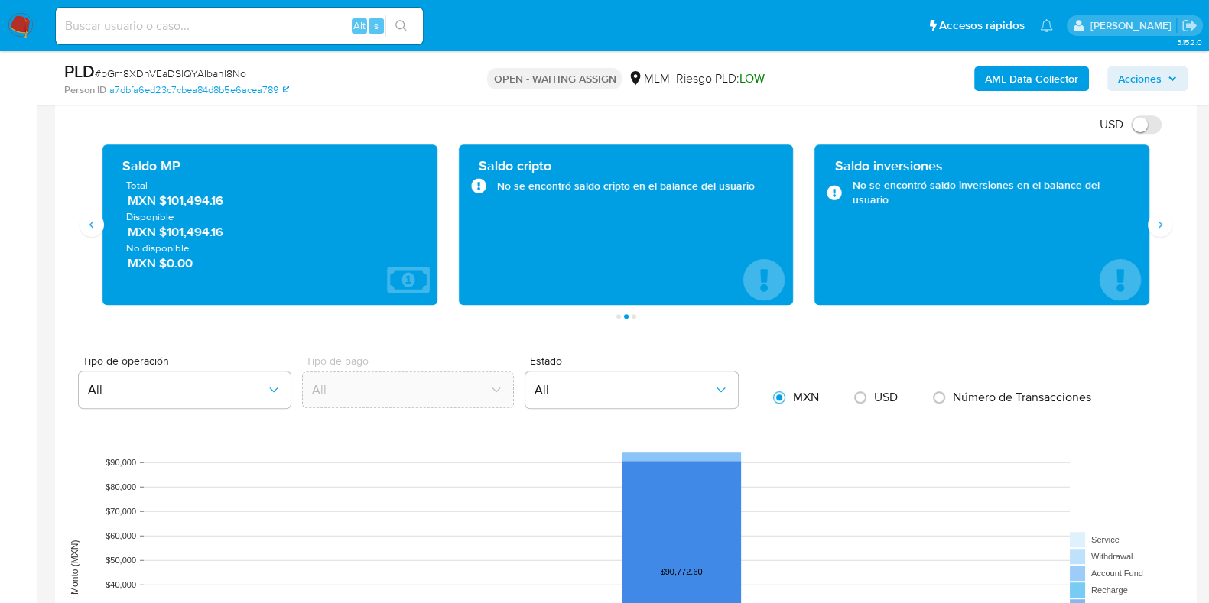
click at [209, 203] on span "MXN $101,494.16" at bounding box center [271, 201] width 286 height 18
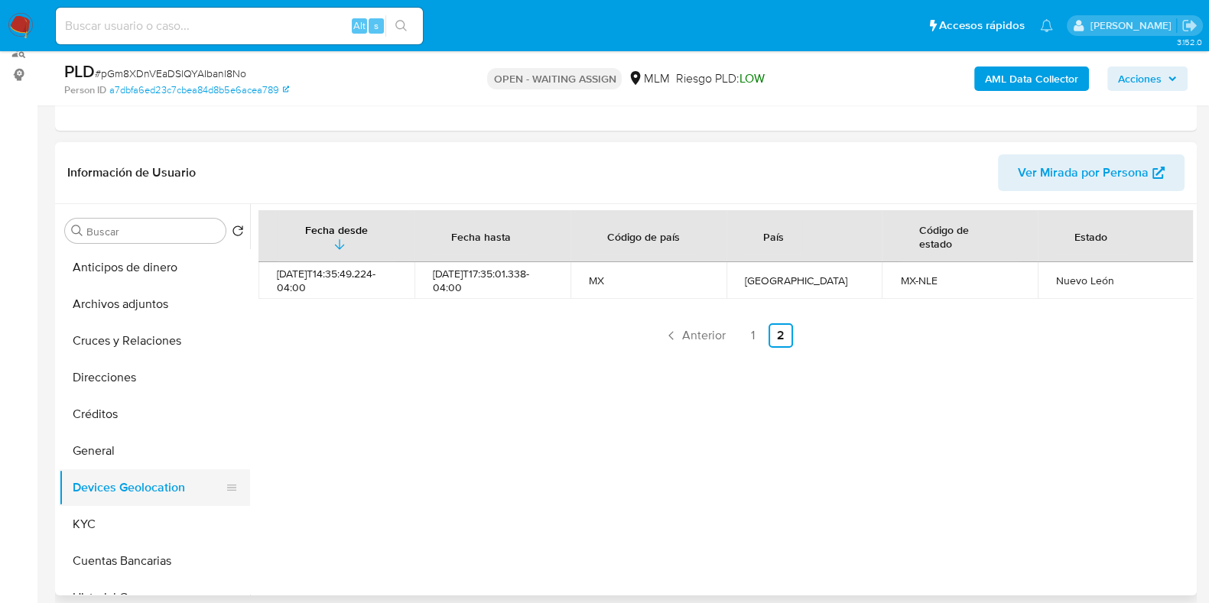
scroll to position [287, 0]
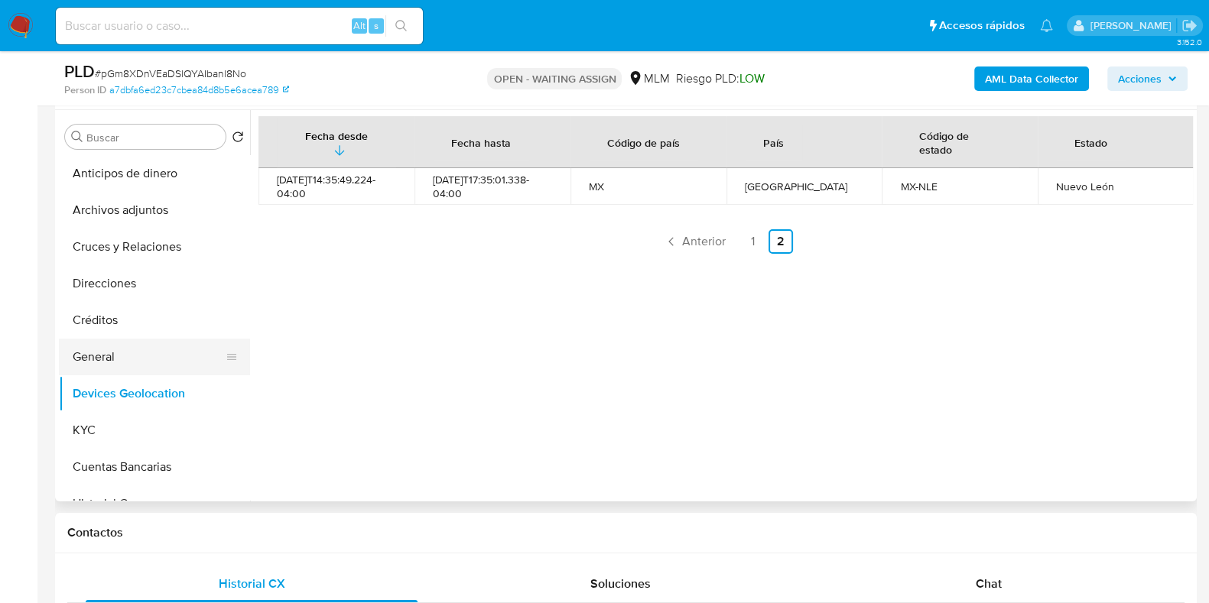
click at [118, 346] on button "General" at bounding box center [148, 357] width 179 height 37
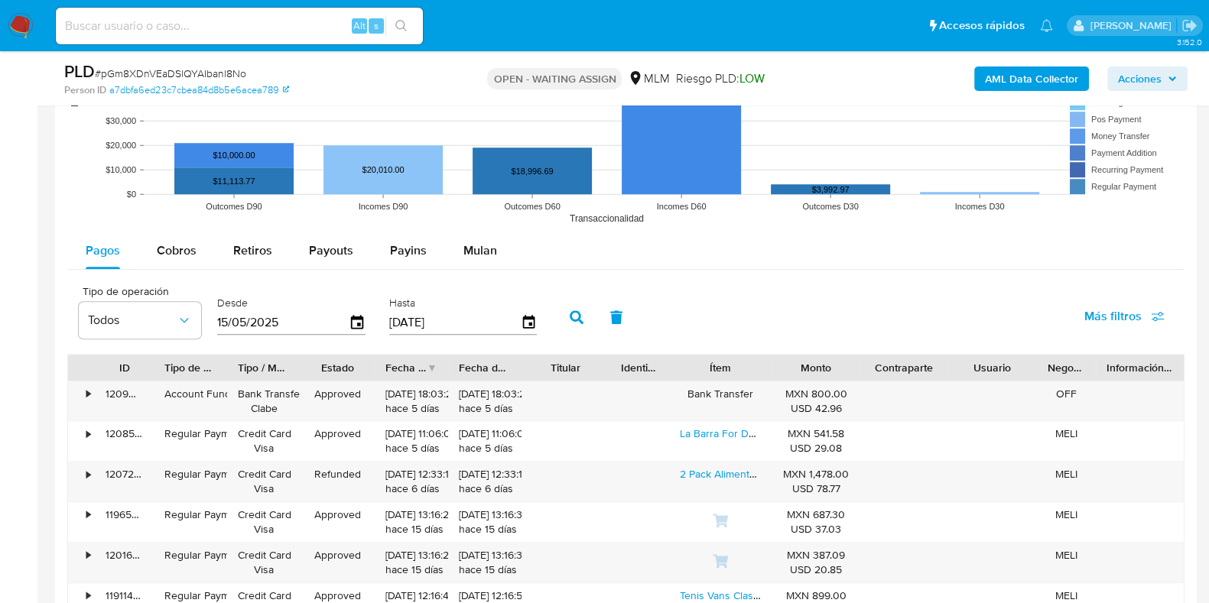
scroll to position [1433, 0]
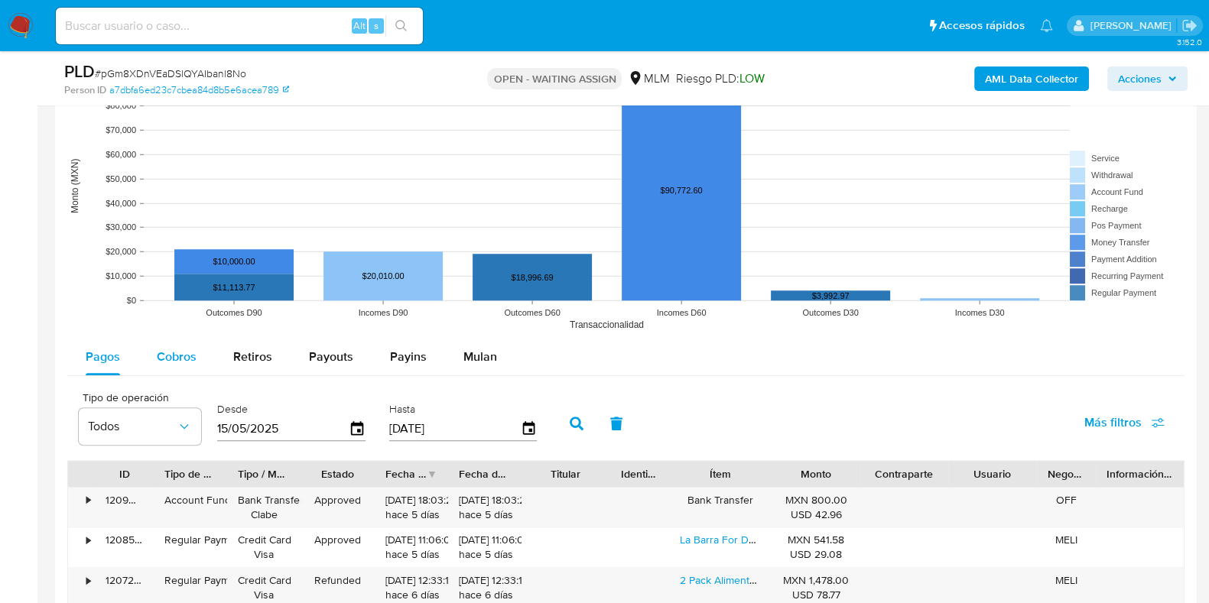
click at [170, 363] on span "Cobros" at bounding box center [177, 357] width 40 height 18
select select "10"
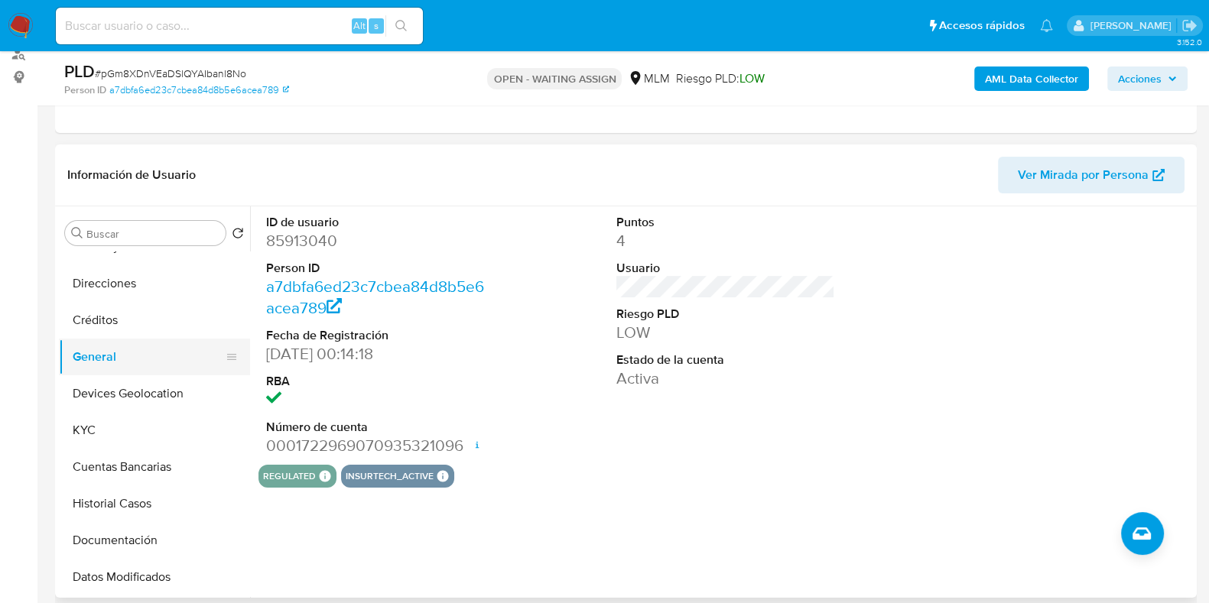
scroll to position [190, 0]
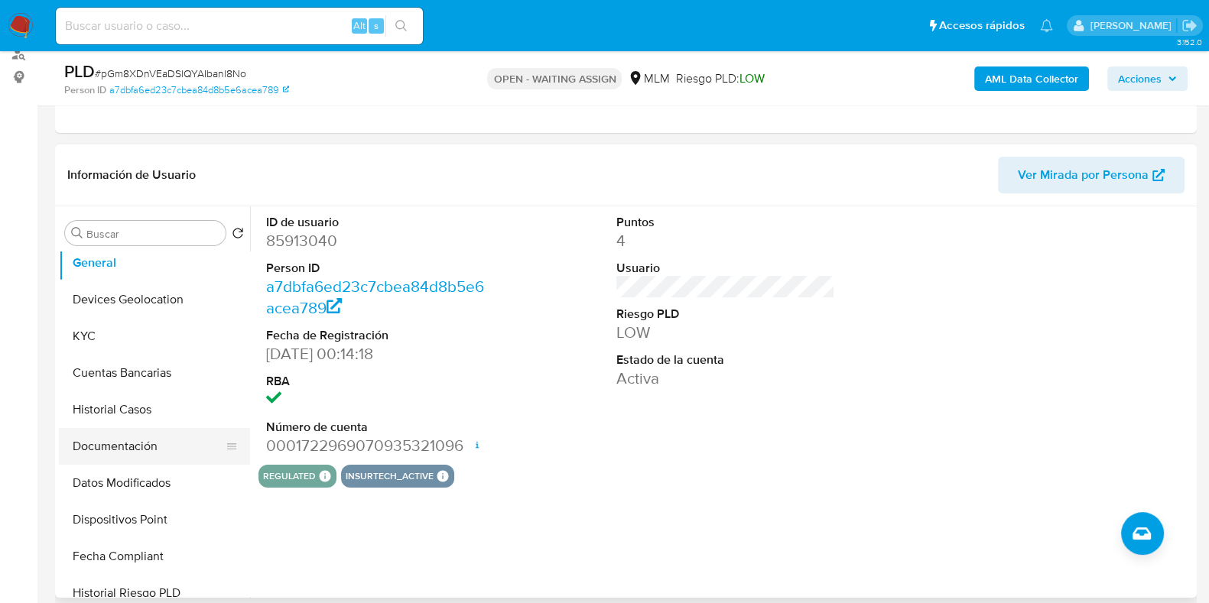
click at [99, 449] on button "Documentación" at bounding box center [148, 446] width 179 height 37
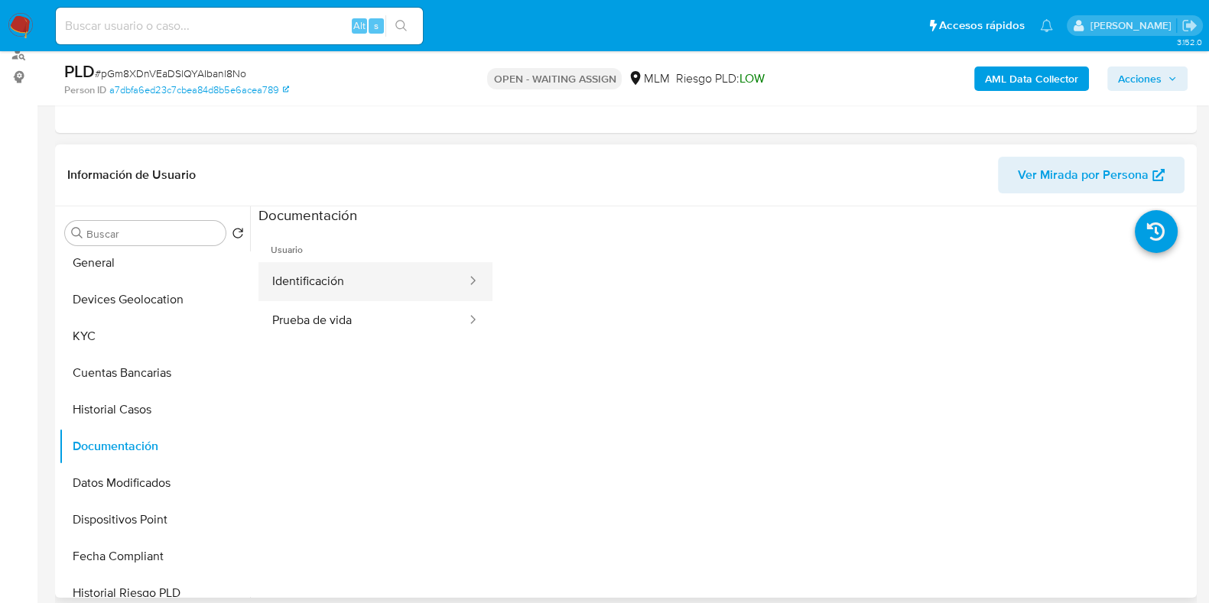
click at [326, 277] on button "Identificación" at bounding box center [362, 281] width 209 height 39
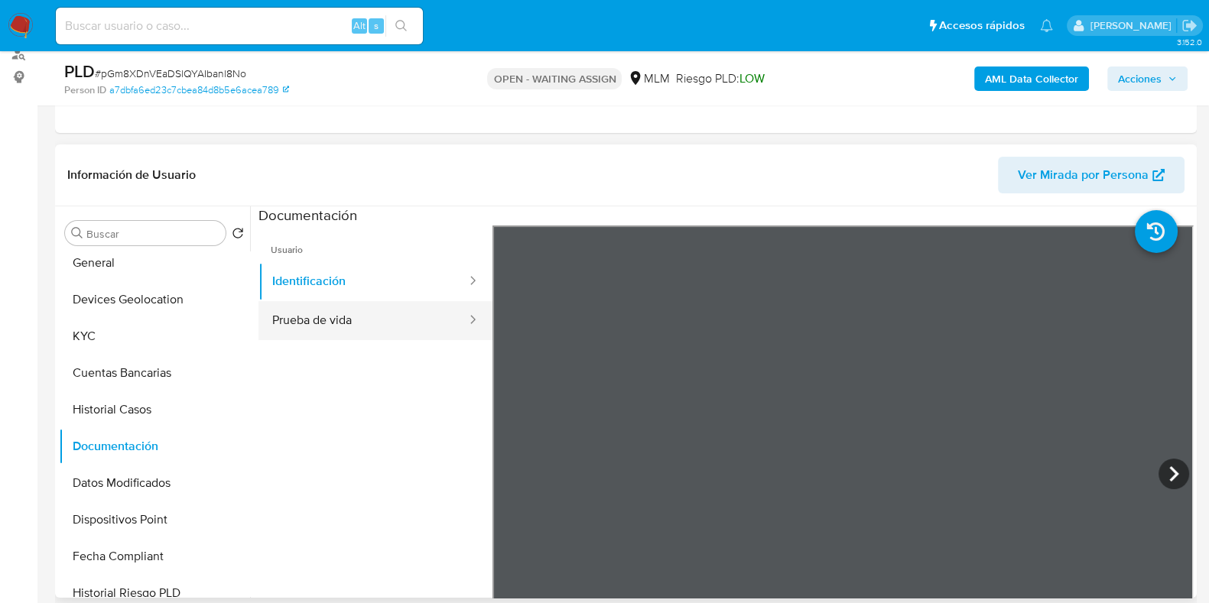
click at [349, 330] on button "Prueba de vida" at bounding box center [362, 320] width 209 height 39
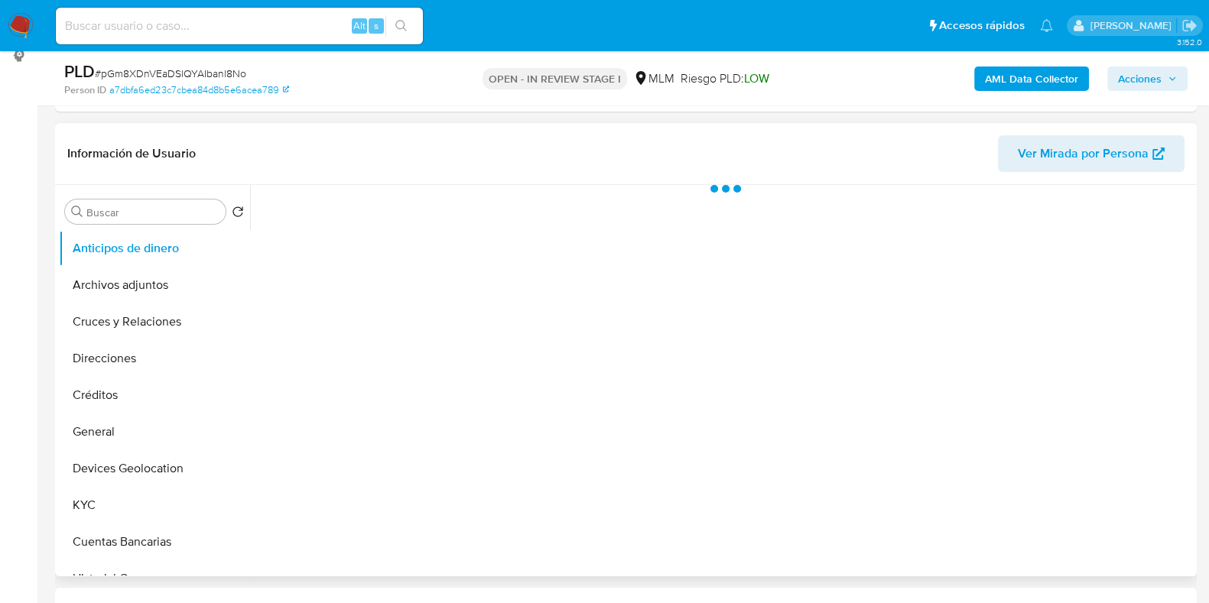
scroll to position [287, 0]
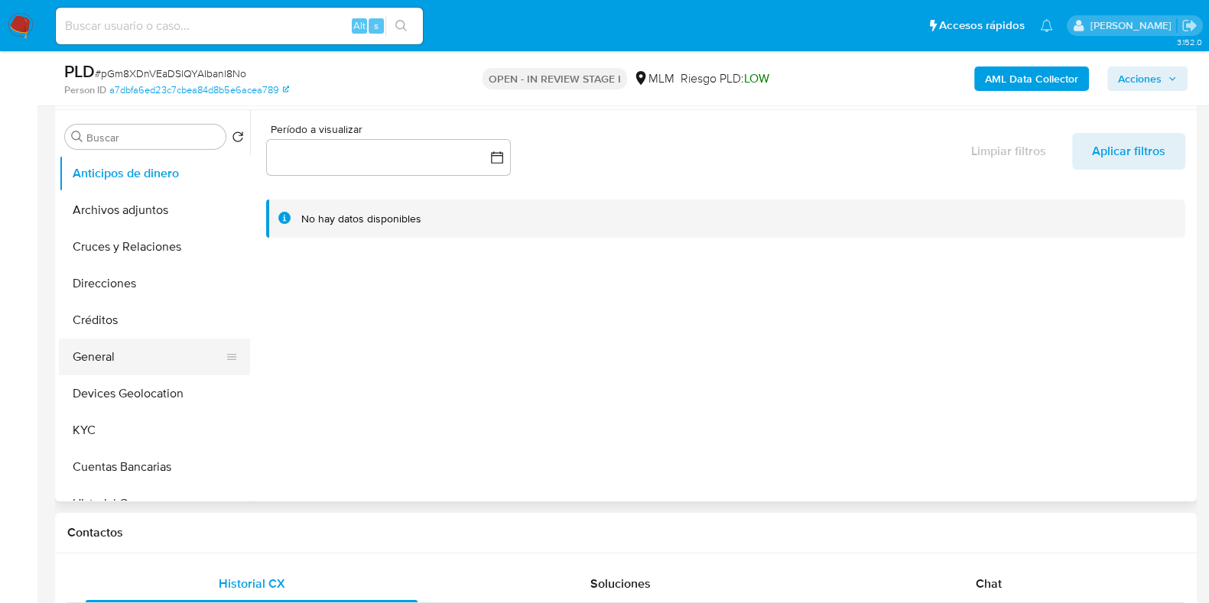
select select "10"
click at [91, 414] on button "KYC" at bounding box center [148, 430] width 179 height 37
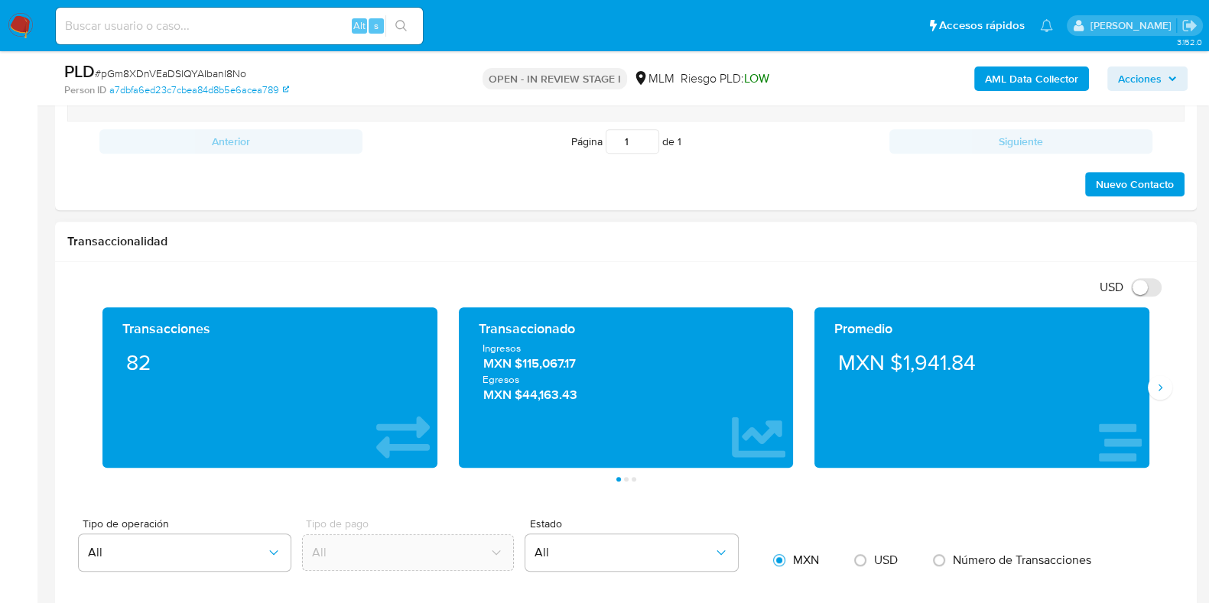
scroll to position [956, 0]
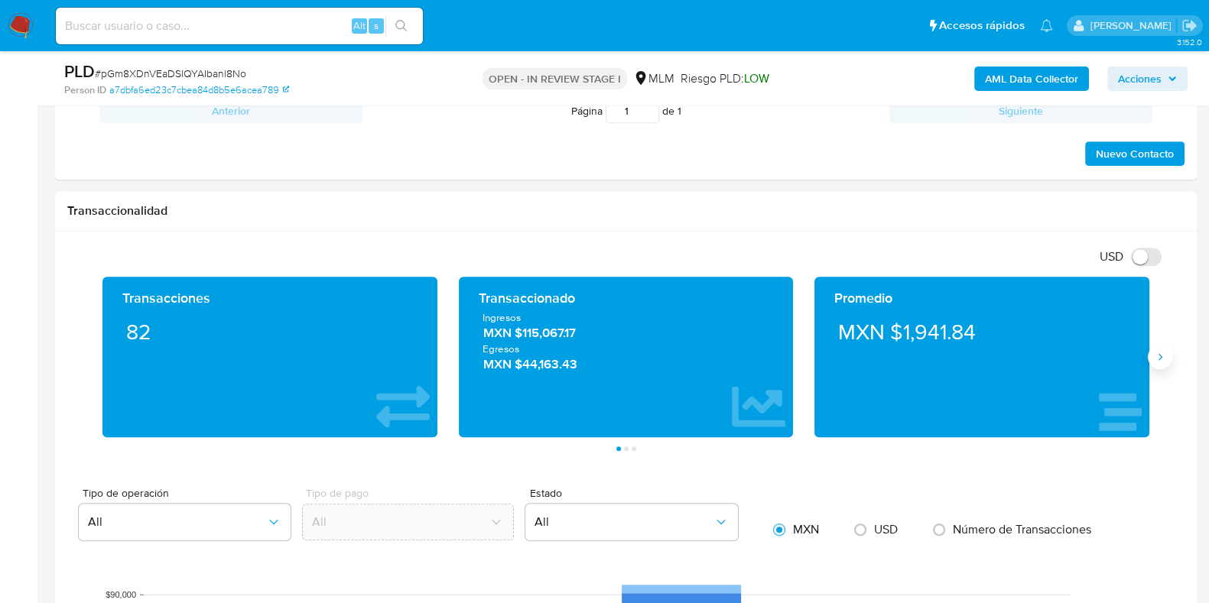
click at [1161, 361] on icon "Siguiente" at bounding box center [1160, 357] width 12 height 12
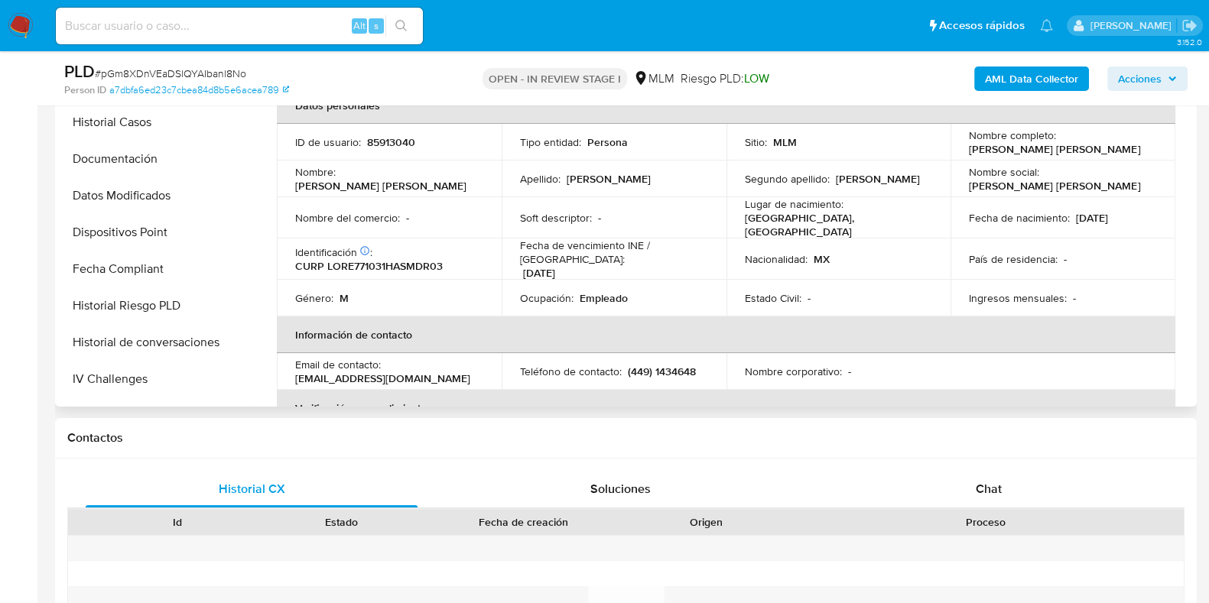
scroll to position [0, 0]
drag, startPoint x: 1115, startPoint y: 154, endPoint x: 959, endPoint y: 148, distance: 156.1
click at [959, 148] on td "Nombre completo : Erik Eduardo Lomeli Rodriguez" at bounding box center [1062, 143] width 225 height 37
copy p "Erik Eduardo Lomeli Rodriguez"
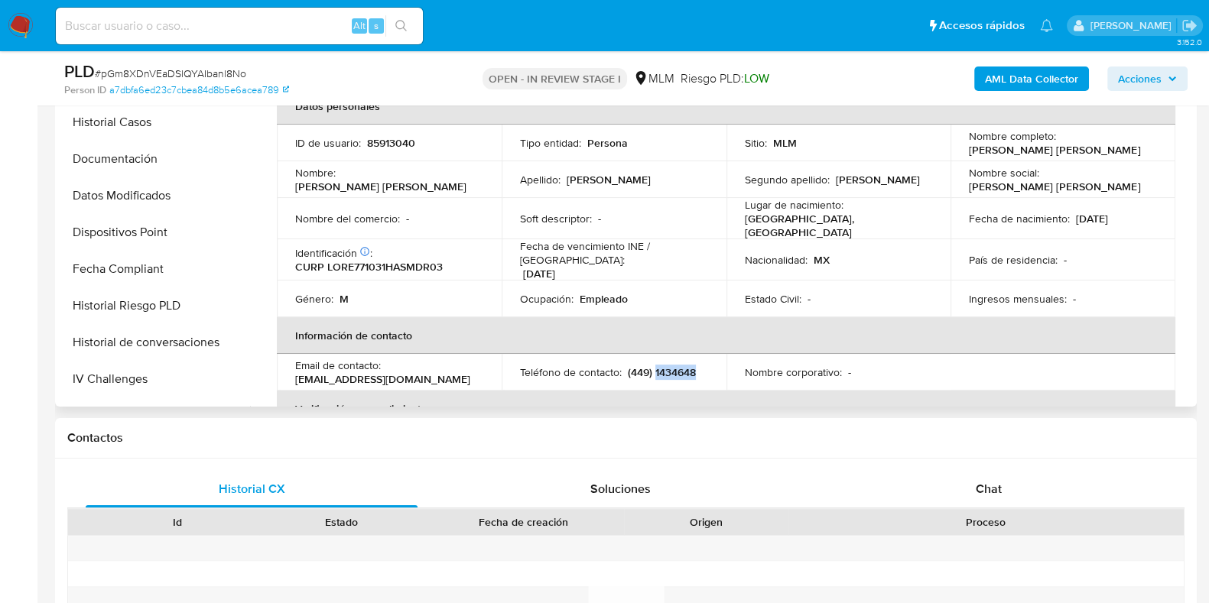
drag, startPoint x: 693, startPoint y: 360, endPoint x: 654, endPoint y: 360, distance: 39.0
click at [654, 365] on p "(449) 1434648" at bounding box center [662, 372] width 68 height 14
copy p "1434648"
drag, startPoint x: 405, startPoint y: 365, endPoint x: 289, endPoint y: 372, distance: 116.4
click at [289, 372] on td "Email de contacto : eriklomeli@gmail.com" at bounding box center [389, 372] width 225 height 37
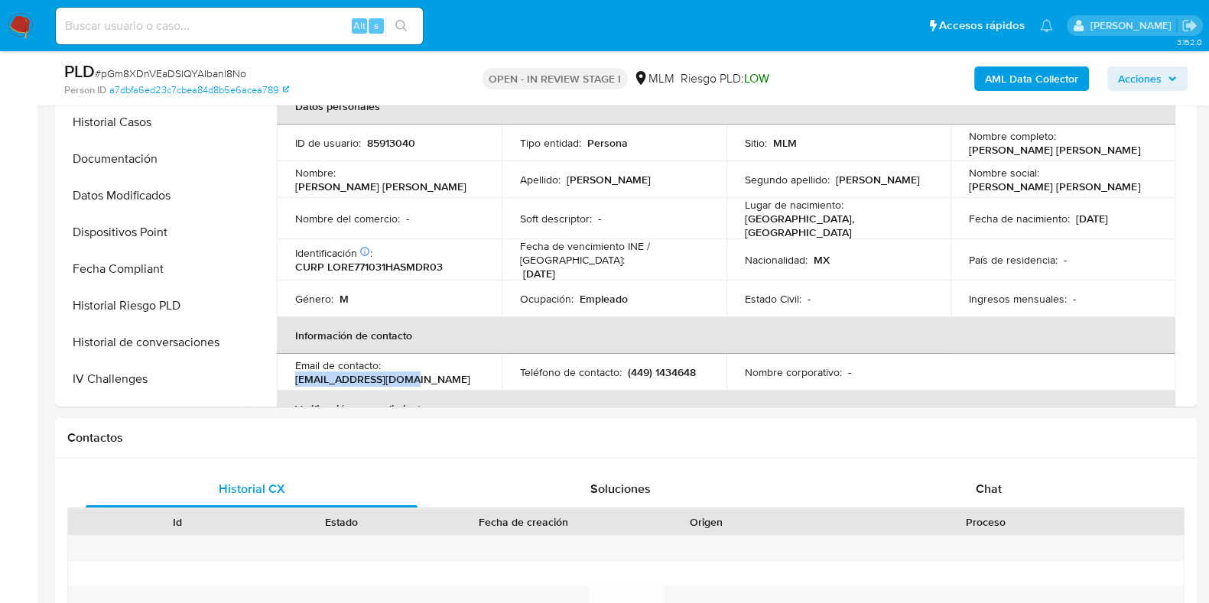
copy p "eriklomeli@gmail.com"
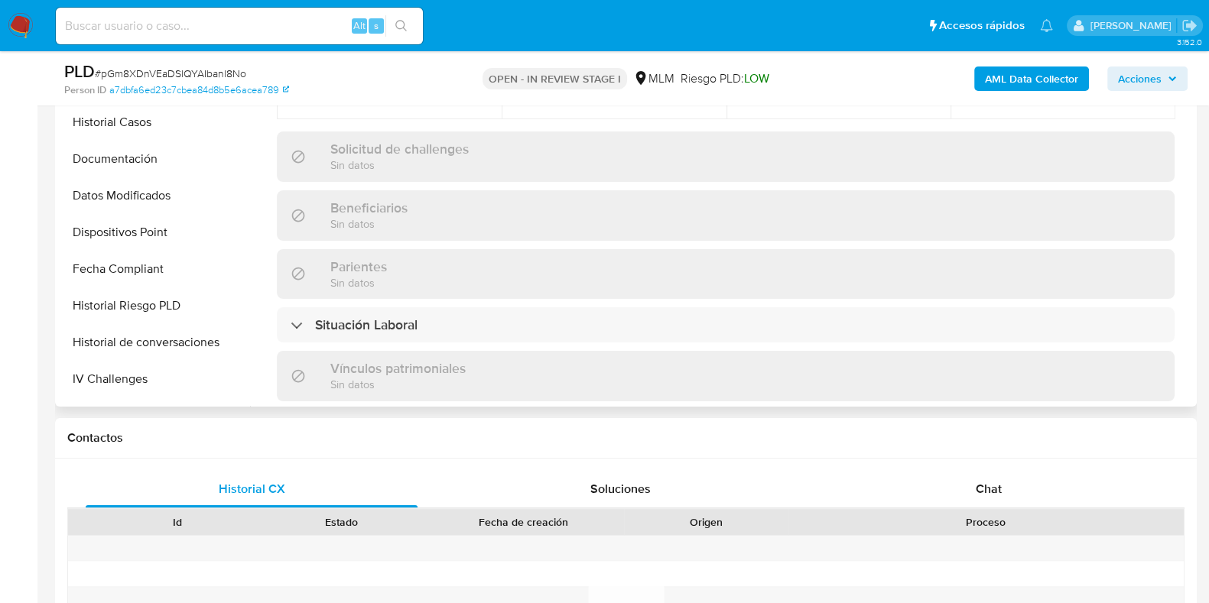
scroll to position [764, 0]
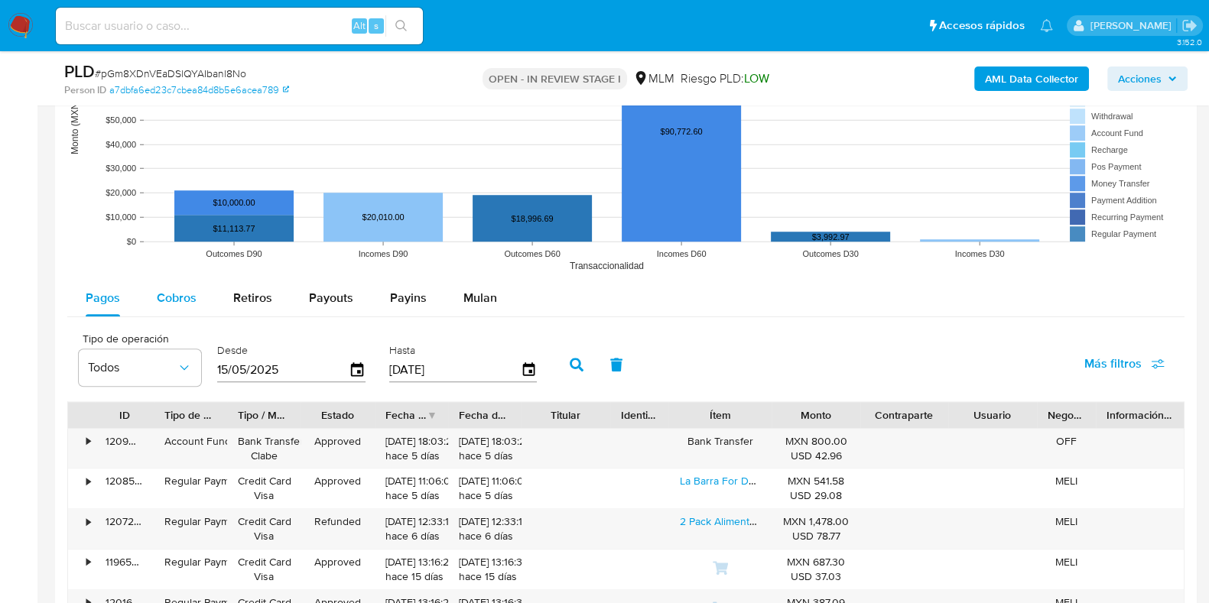
click at [198, 289] on button "Cobros" at bounding box center [176, 298] width 76 height 37
select select "10"
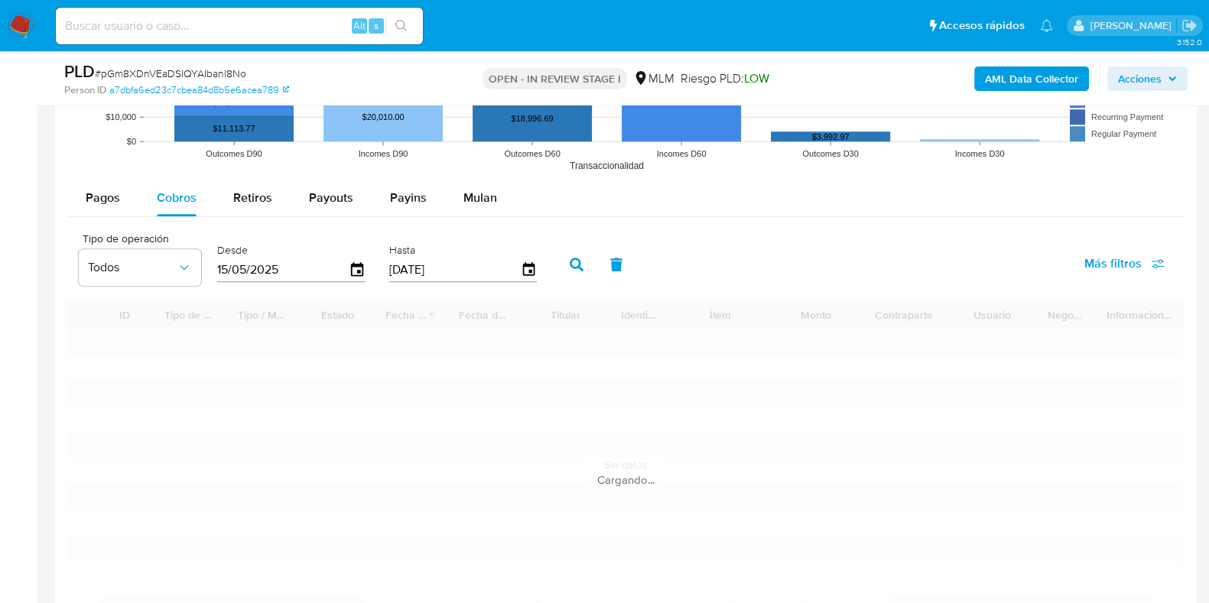
scroll to position [1816, 0]
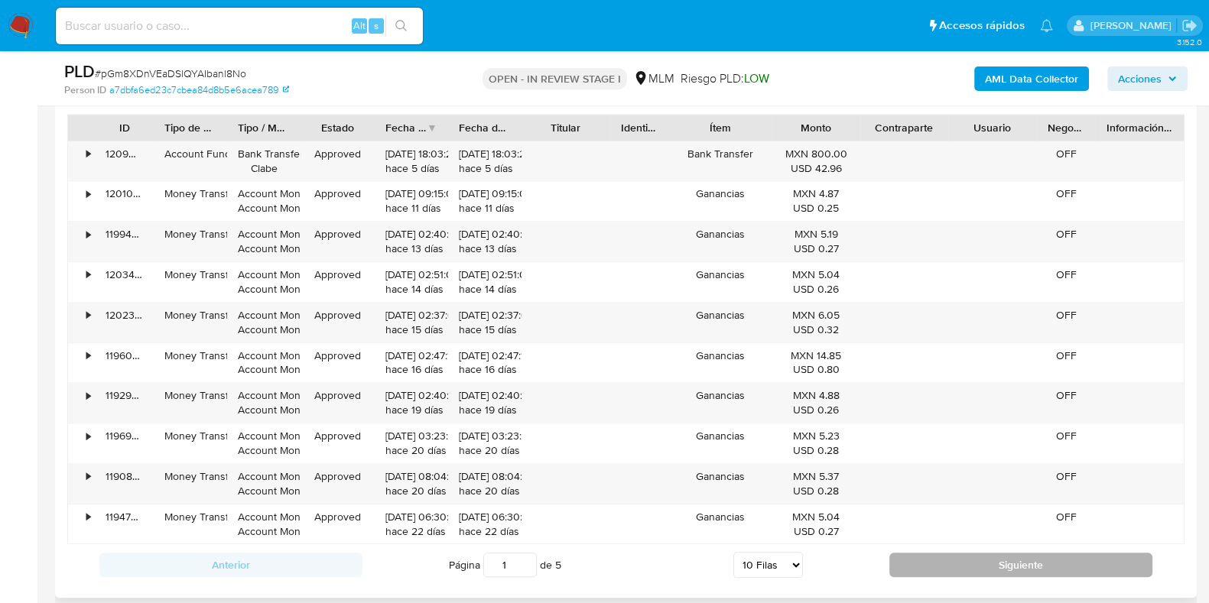
click at [958, 553] on button "Siguiente" at bounding box center [1020, 565] width 263 height 24
type input "2"
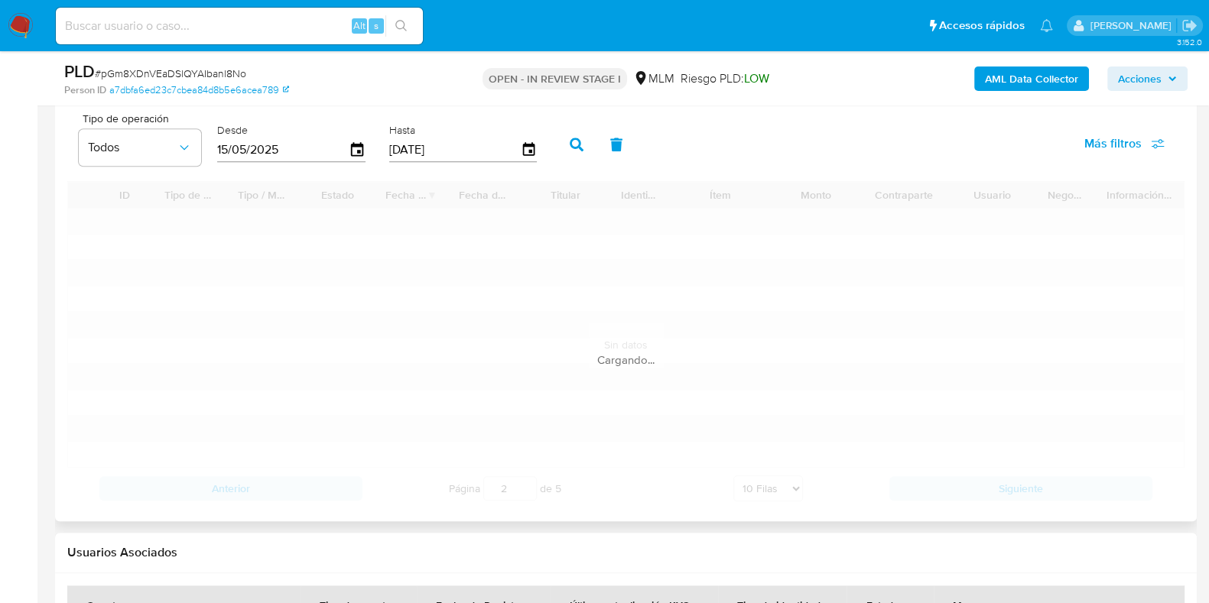
scroll to position [1720, 0]
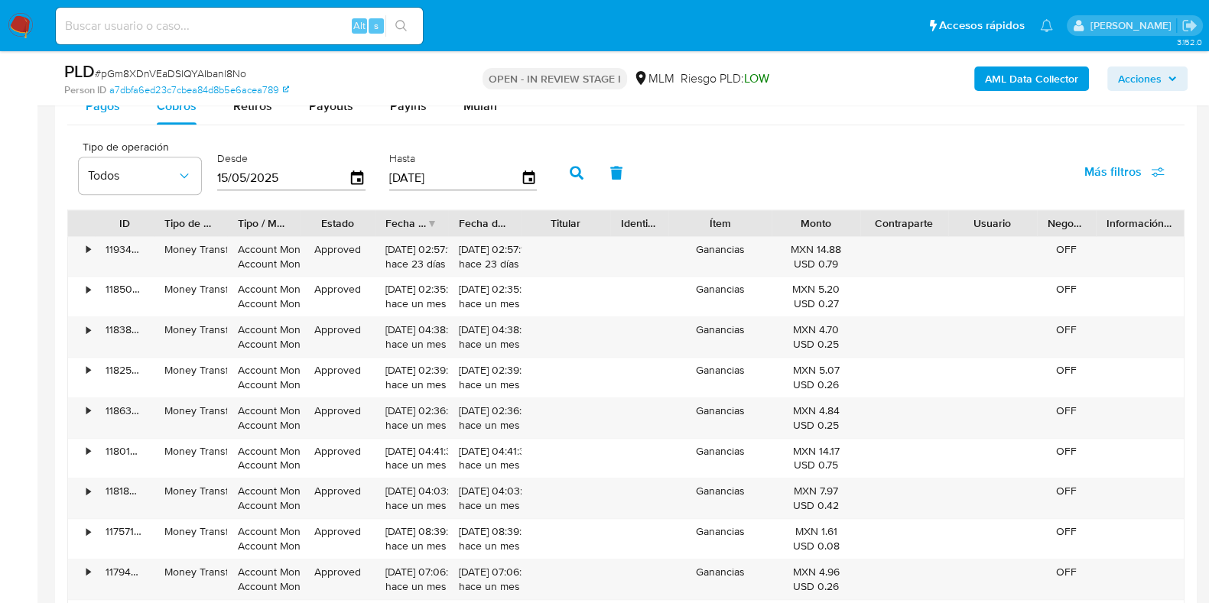
click at [103, 114] on div "Pagos" at bounding box center [103, 106] width 34 height 37
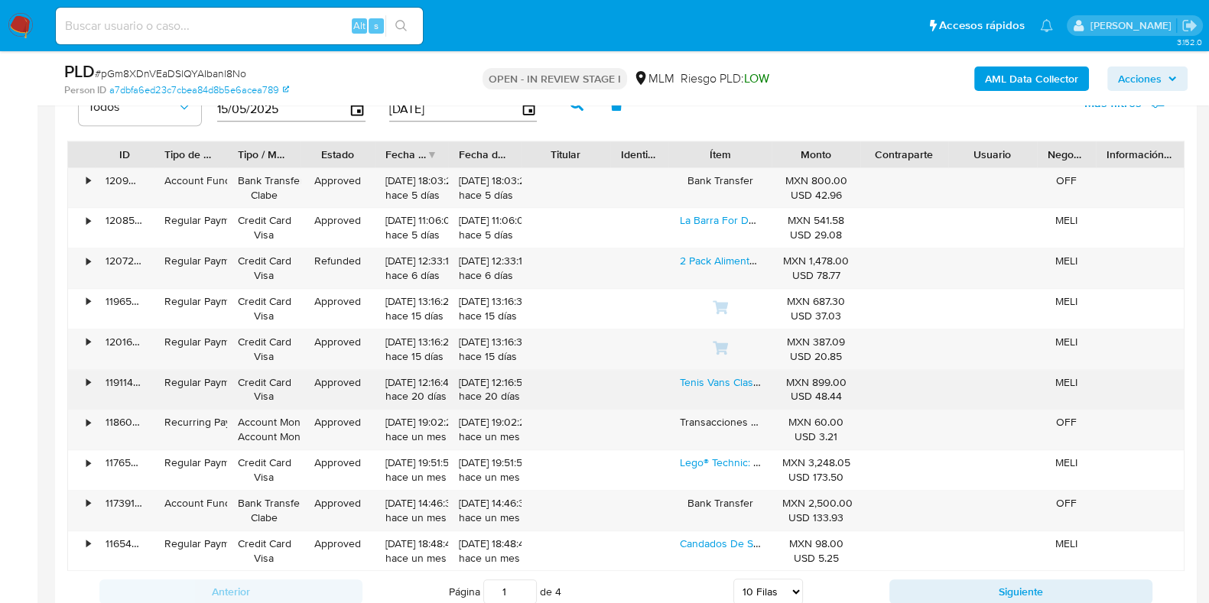
scroll to position [1816, 0]
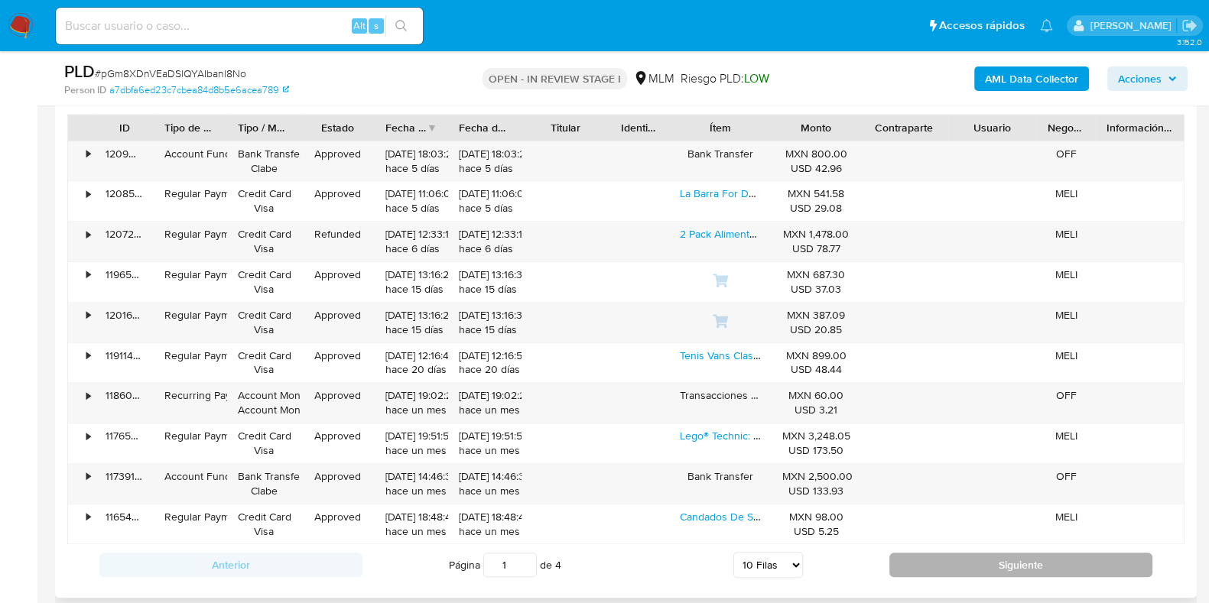
click at [936, 559] on button "Siguiente" at bounding box center [1020, 565] width 263 height 24
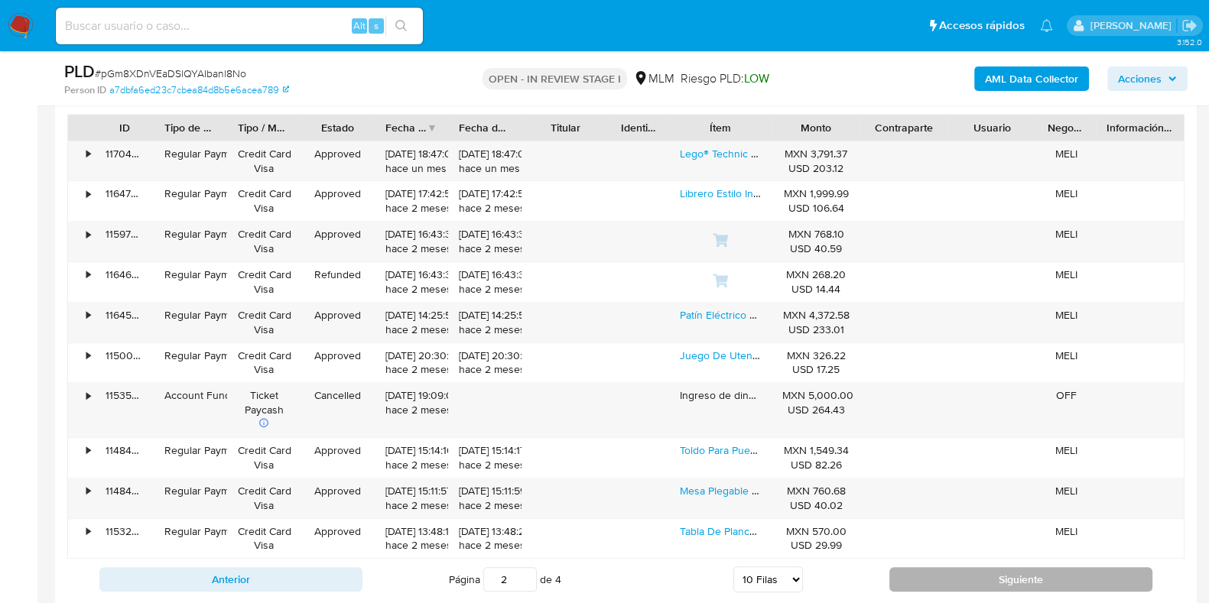
click at [923, 573] on button "Siguiente" at bounding box center [1020, 579] width 263 height 24
type input "3"
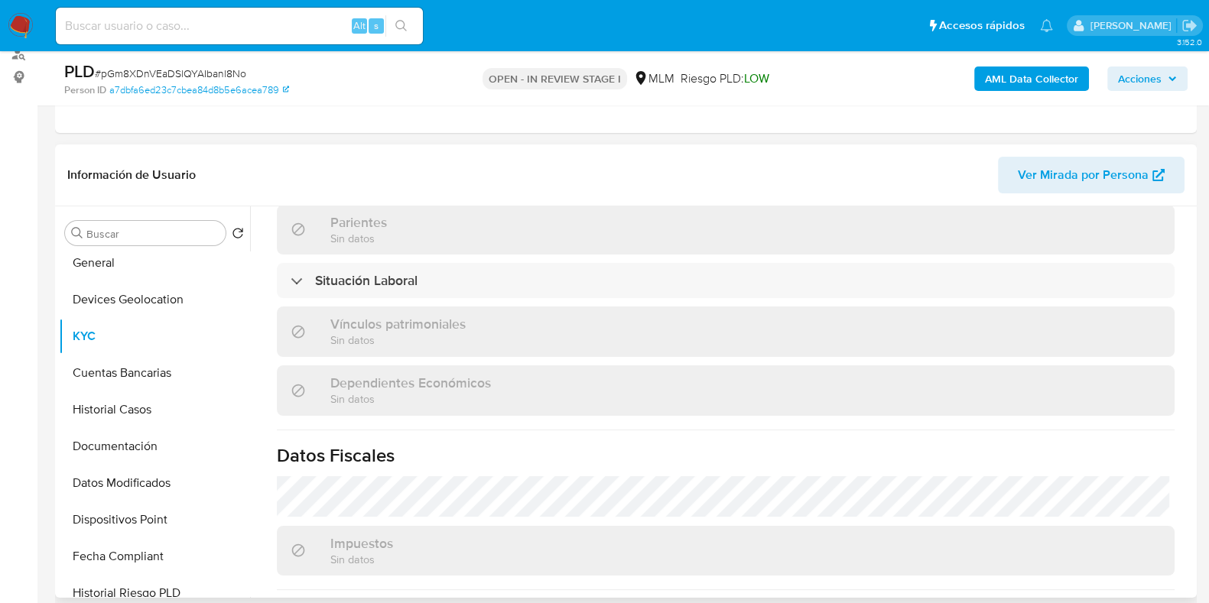
scroll to position [95, 0]
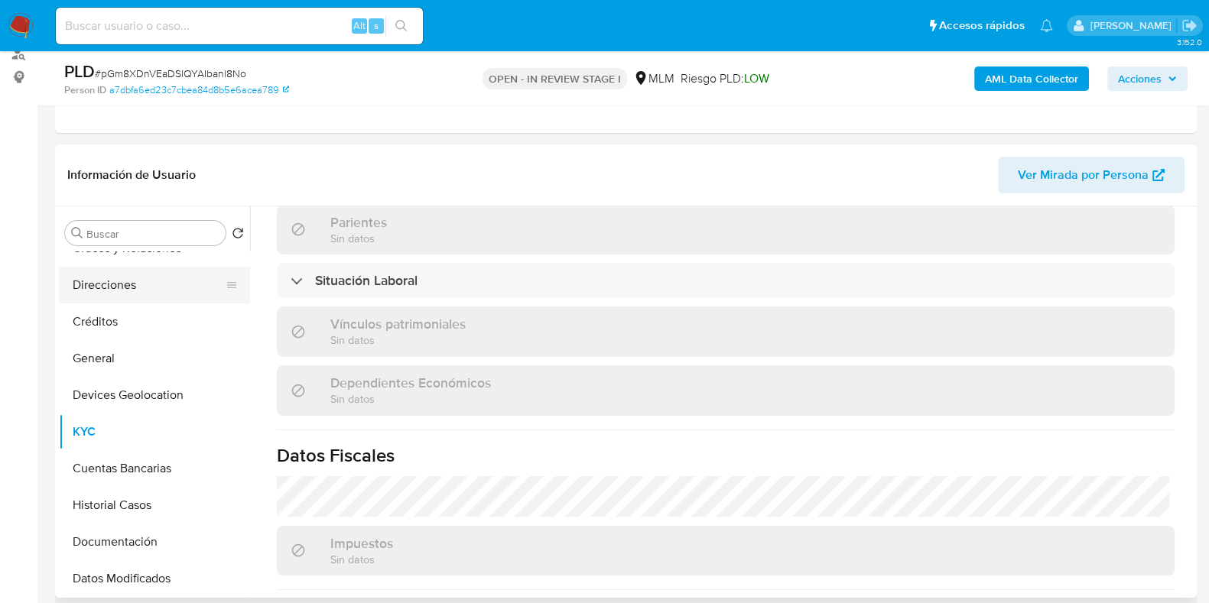
click at [99, 280] on button "Direcciones" at bounding box center [148, 285] width 179 height 37
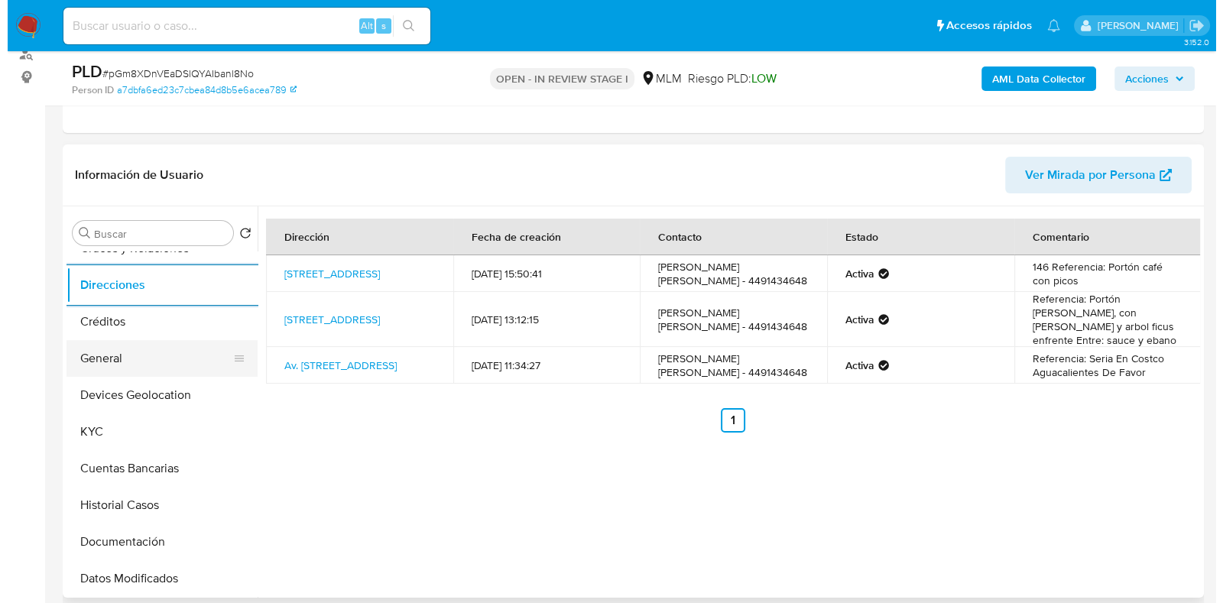
scroll to position [0, 0]
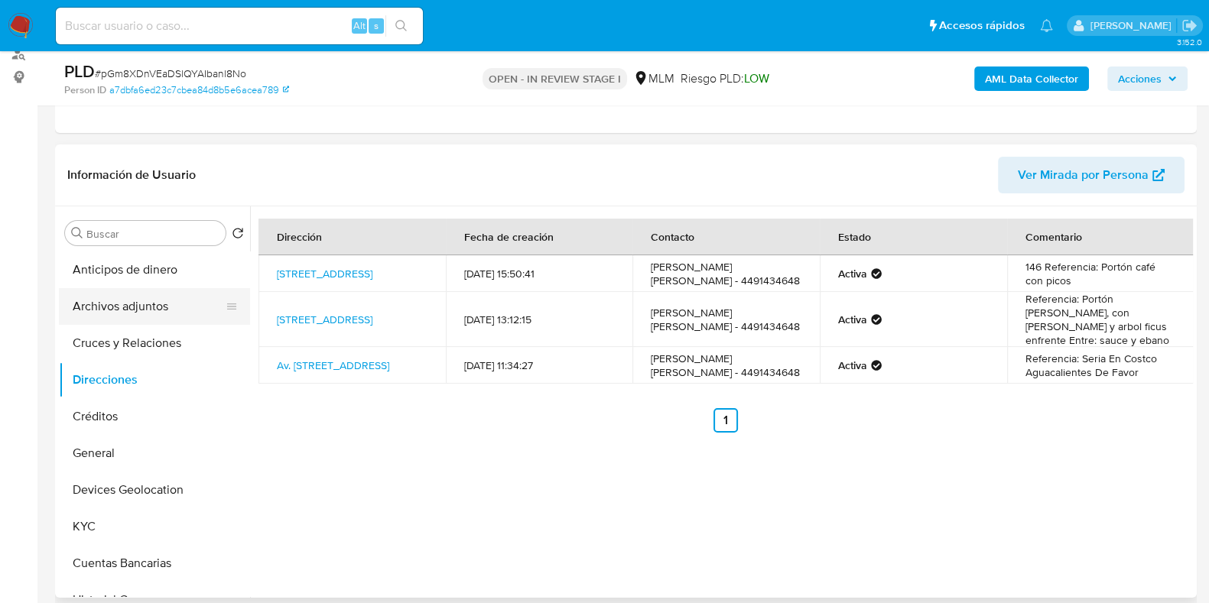
click at [141, 309] on button "Archivos adjuntos" at bounding box center [148, 306] width 179 height 37
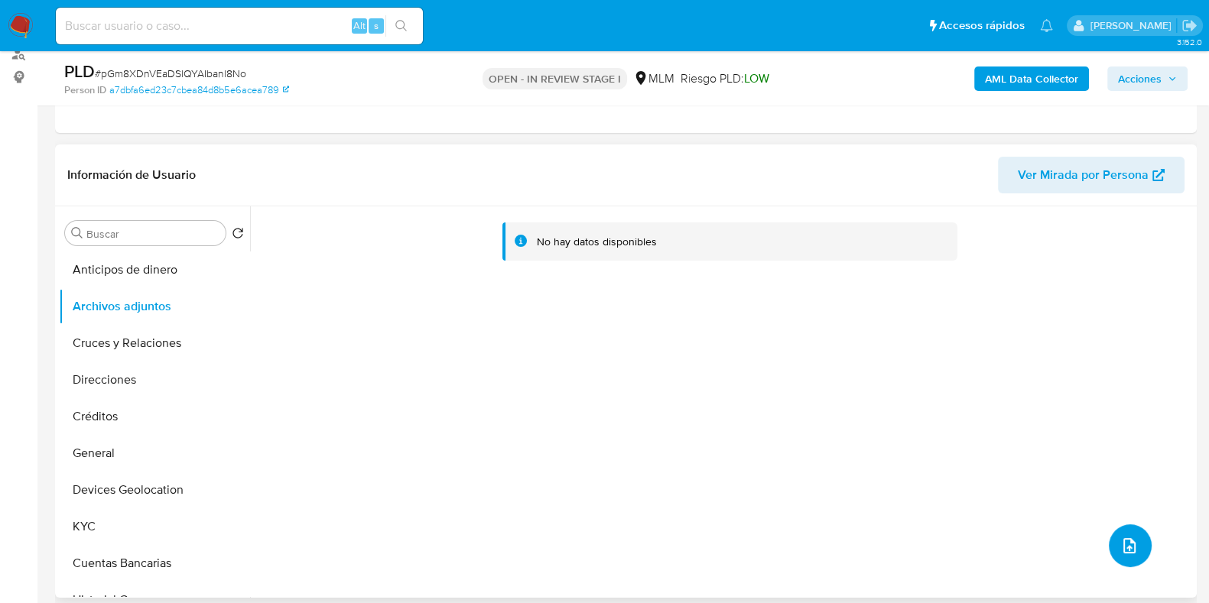
click at [1112, 535] on button "upload-file" at bounding box center [1129, 545] width 43 height 43
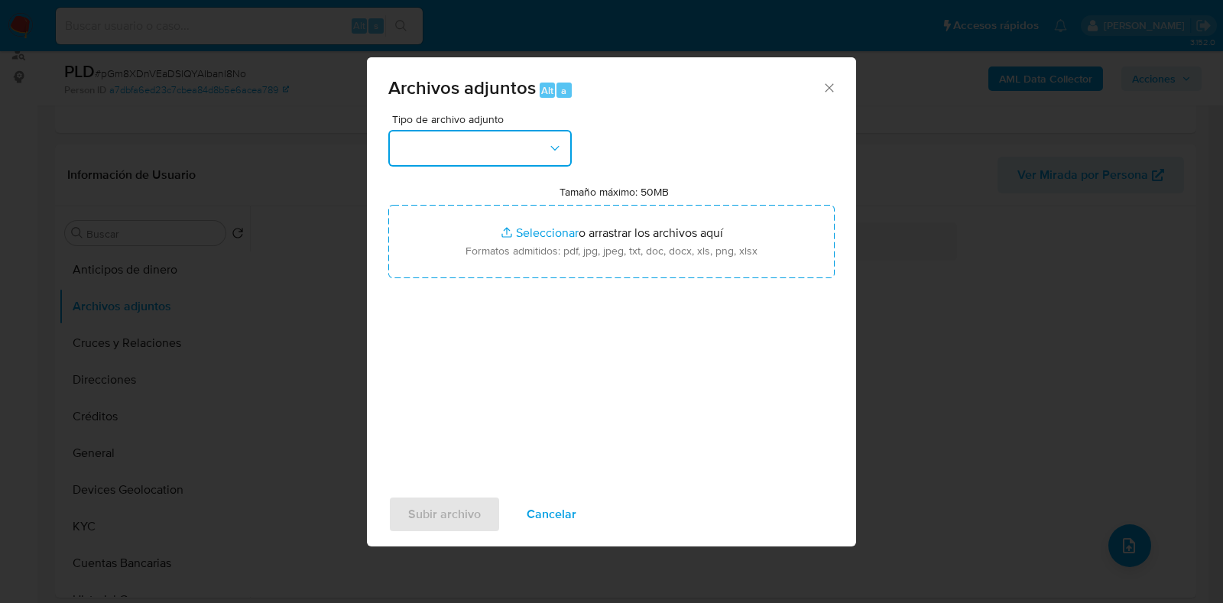
click at [482, 164] on button "button" at bounding box center [479, 148] width 183 height 37
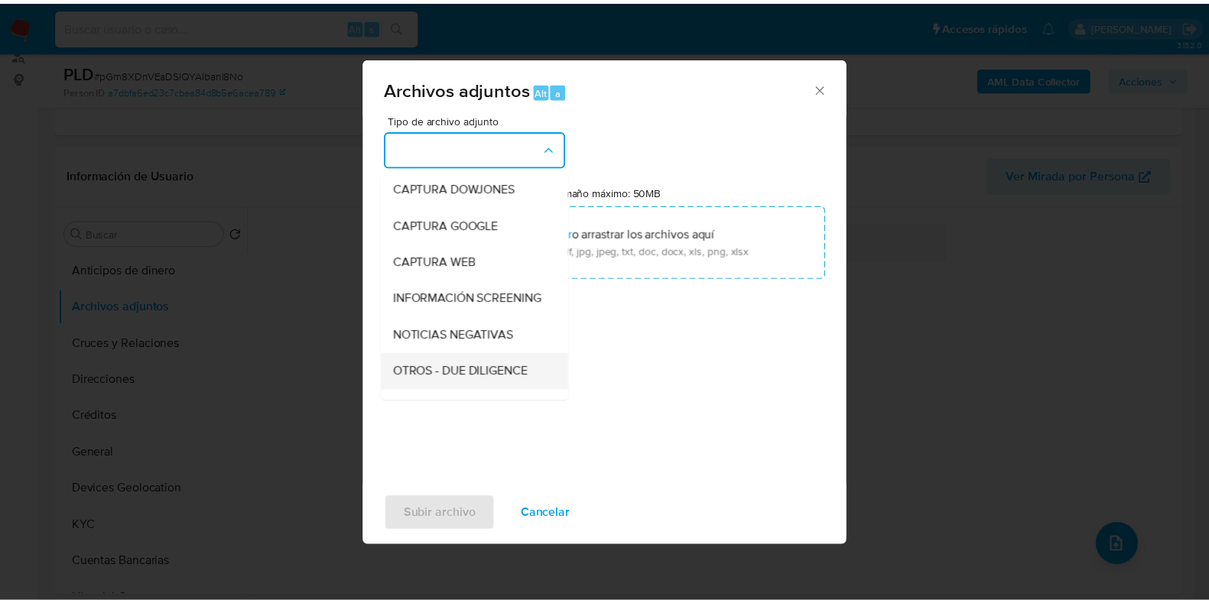
scroll to position [95, 0]
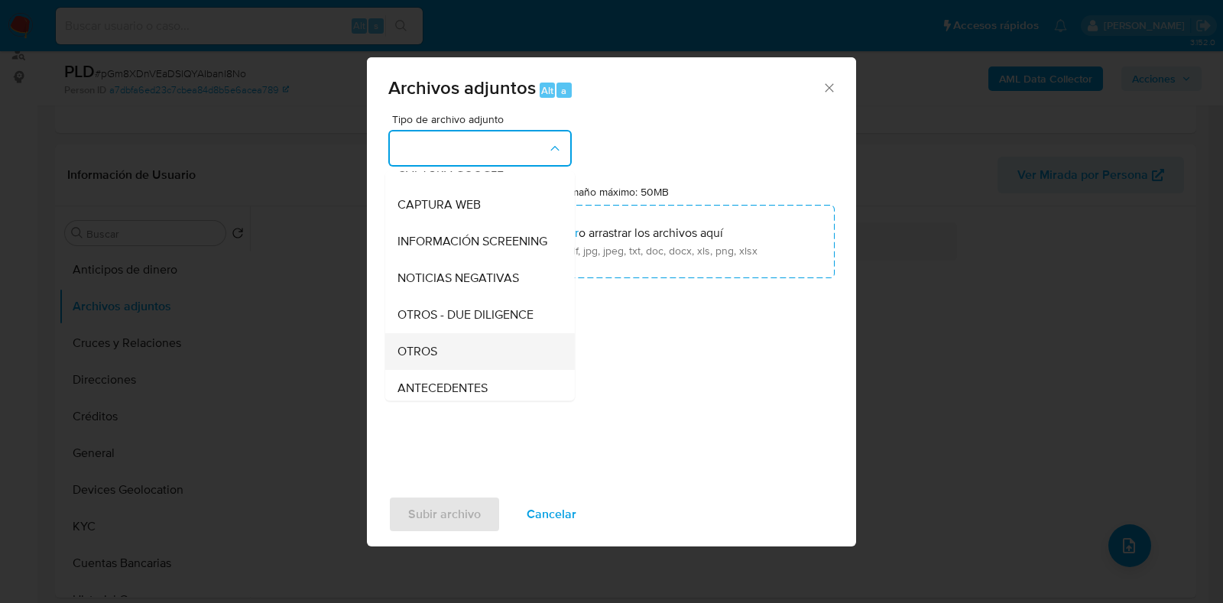
click at [440, 358] on div "OTROS" at bounding box center [476, 351] width 156 height 37
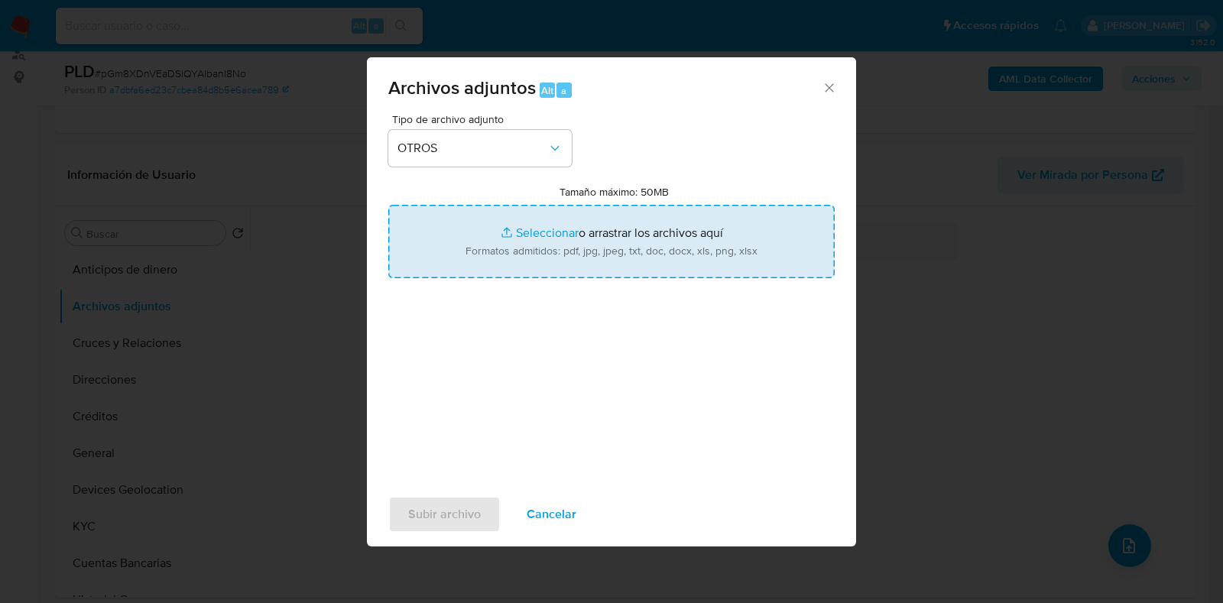
click at [541, 231] on input "Tamaño máximo: 50MB Seleccionar archivos" at bounding box center [611, 241] width 446 height 73
type input "C:\fakepath\85913040_ERIK EDUARDO LOMELI RODRIGUEZ_JUL2025.pdf"
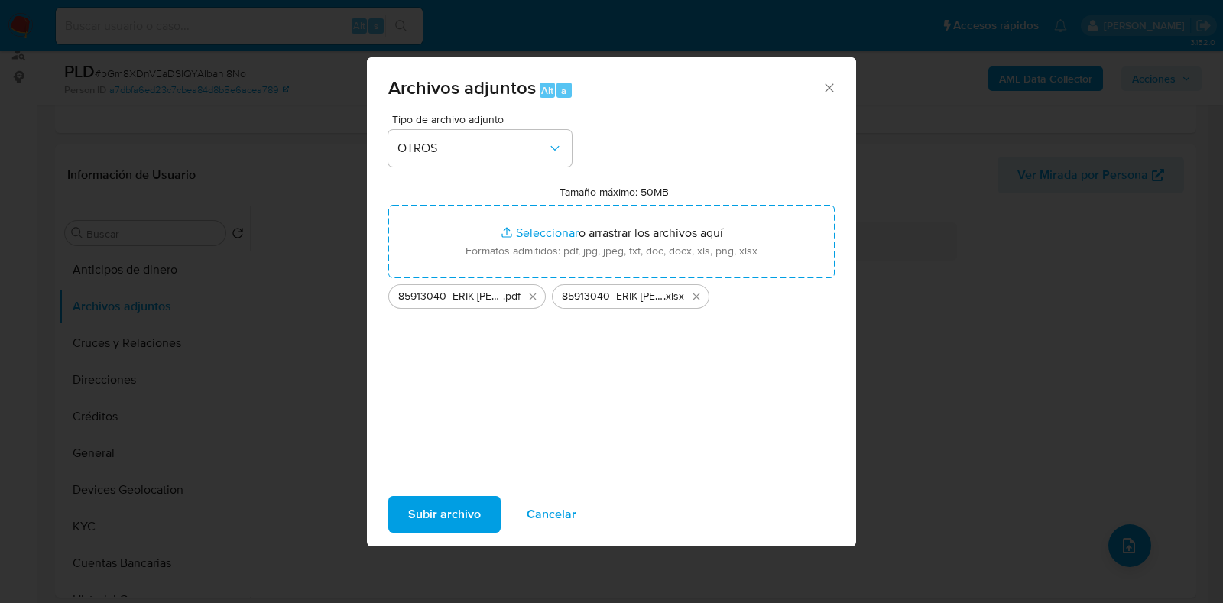
click at [432, 518] on span "Subir archivo" at bounding box center [444, 515] width 73 height 34
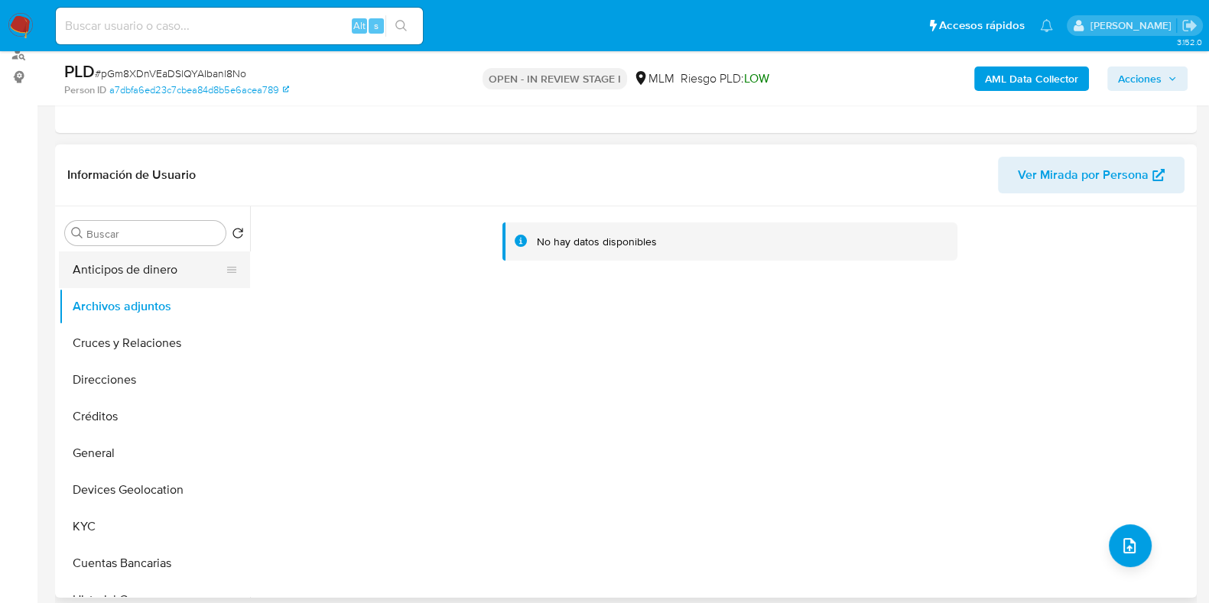
click at [128, 275] on button "Anticipos de dinero" at bounding box center [148, 270] width 179 height 37
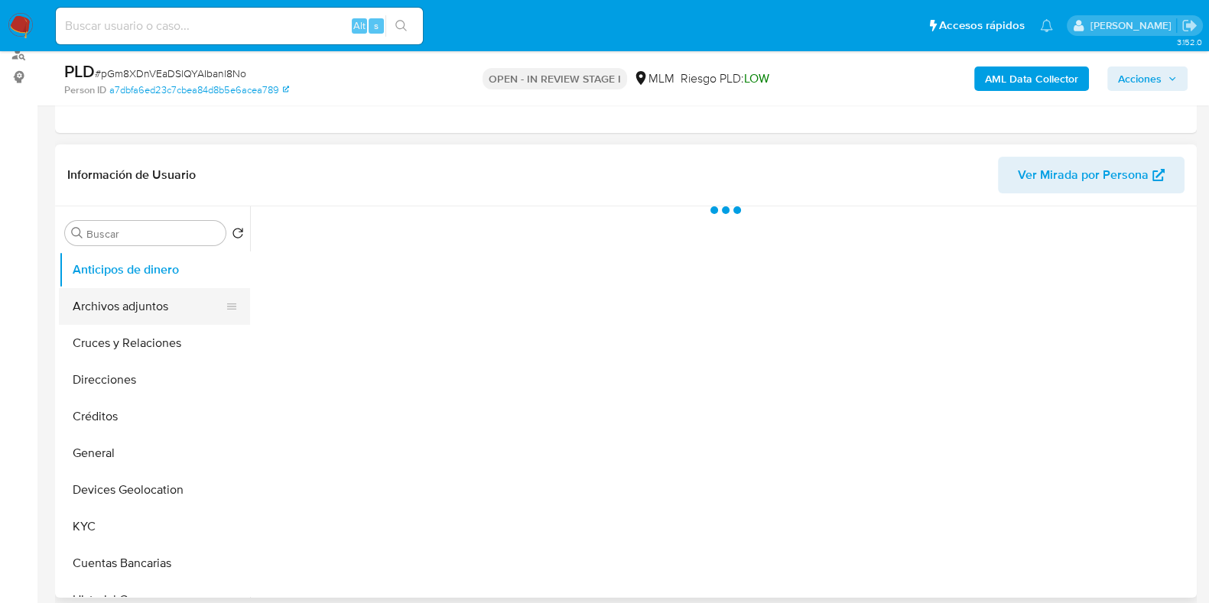
click at [112, 297] on button "Archivos adjuntos" at bounding box center [148, 306] width 179 height 37
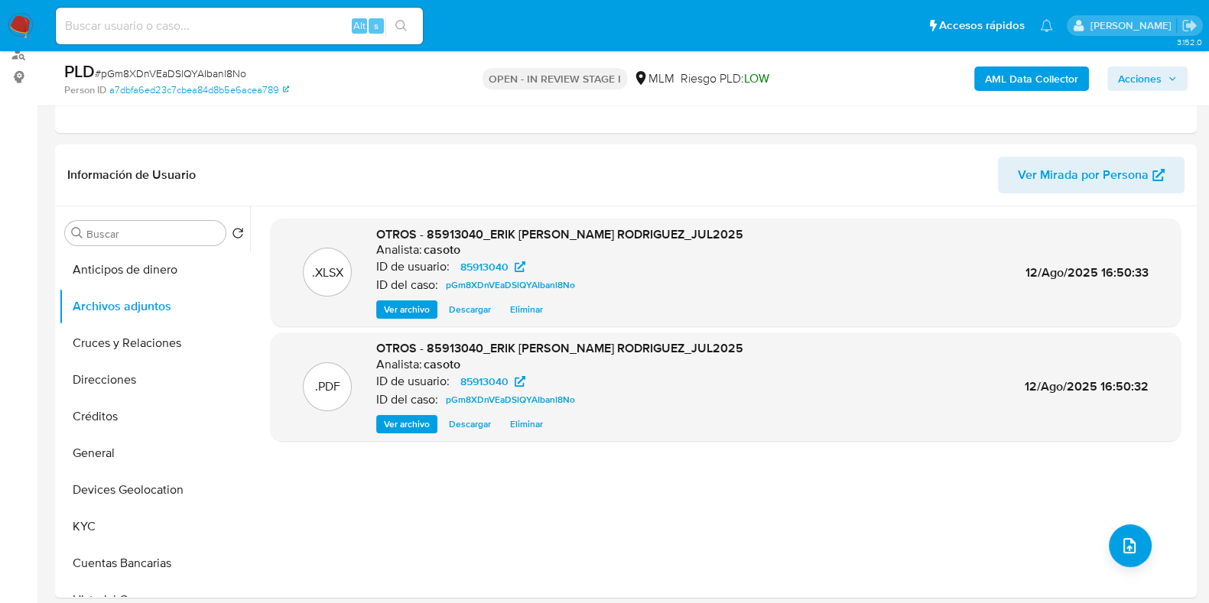
click at [1147, 75] on span "Acciones" at bounding box center [1140, 79] width 44 height 24
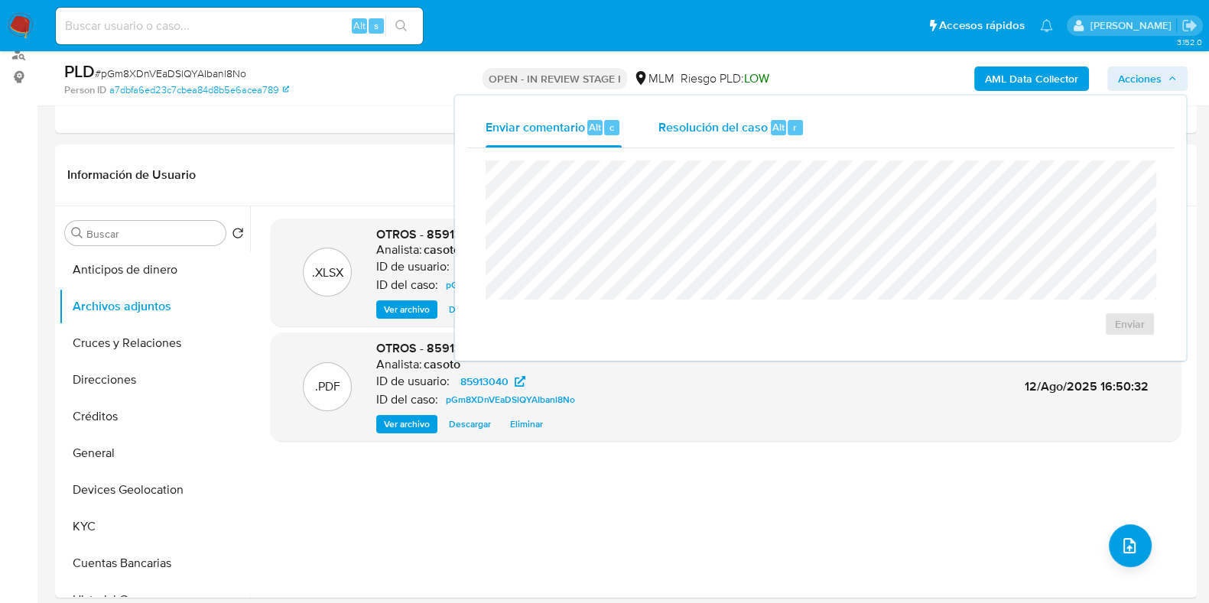
click at [738, 128] on span "Resolución del caso" at bounding box center [712, 127] width 109 height 18
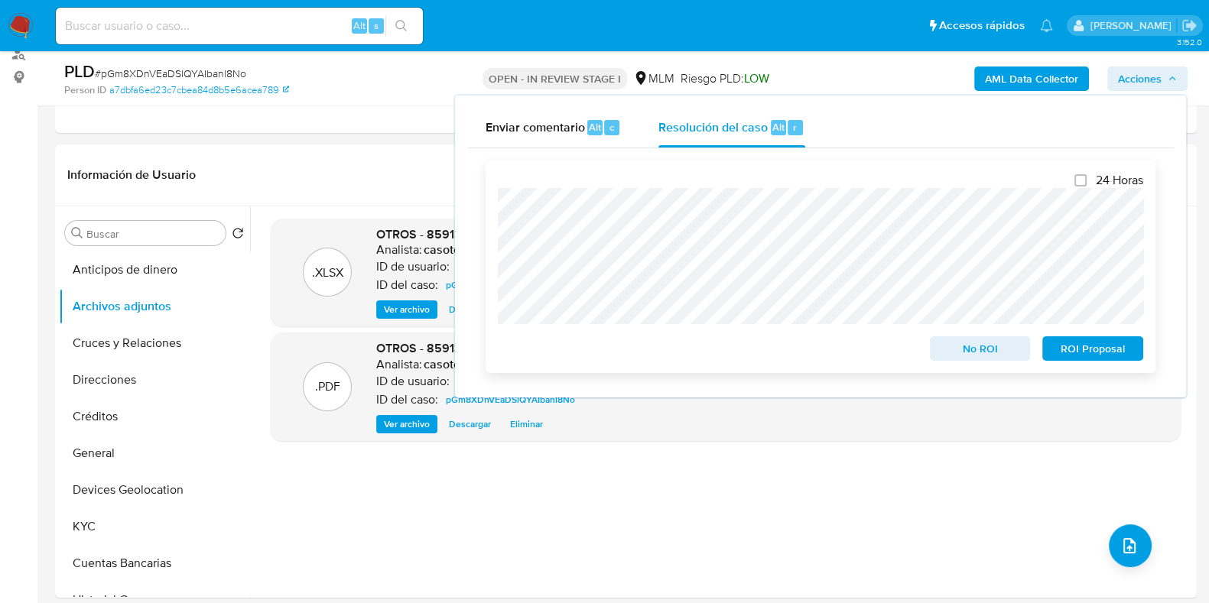
click at [954, 347] on span "No ROI" at bounding box center [980, 348] width 80 height 21
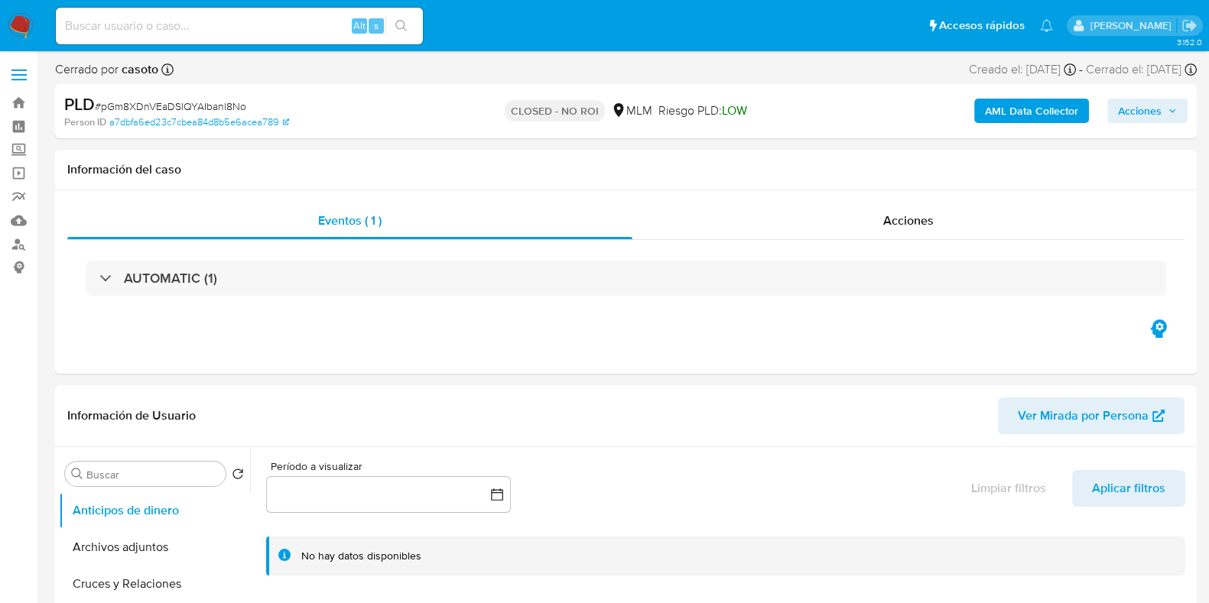
select select "10"
click at [209, 103] on span "# pGm8XDnVEaDSlQYAIbanl8No" at bounding box center [170, 106] width 151 height 15
copy span "pGm8XDnVEaDSlQYAIbanl8No"
